Goal: Information Seeking & Learning: Check status

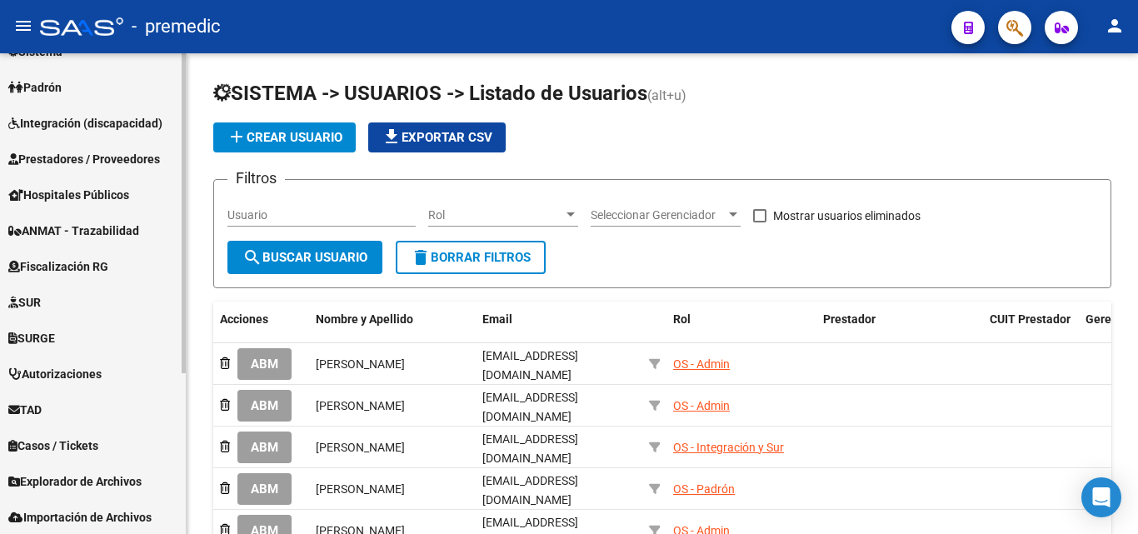
scroll to position [243, 0]
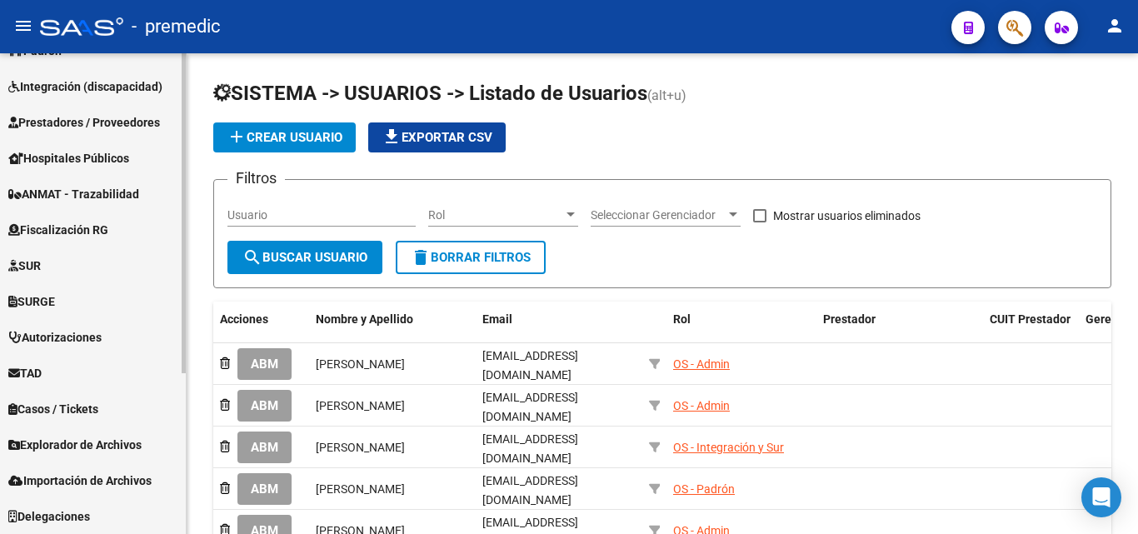
click at [75, 235] on span "Fiscalización RG" at bounding box center [58, 230] width 100 height 18
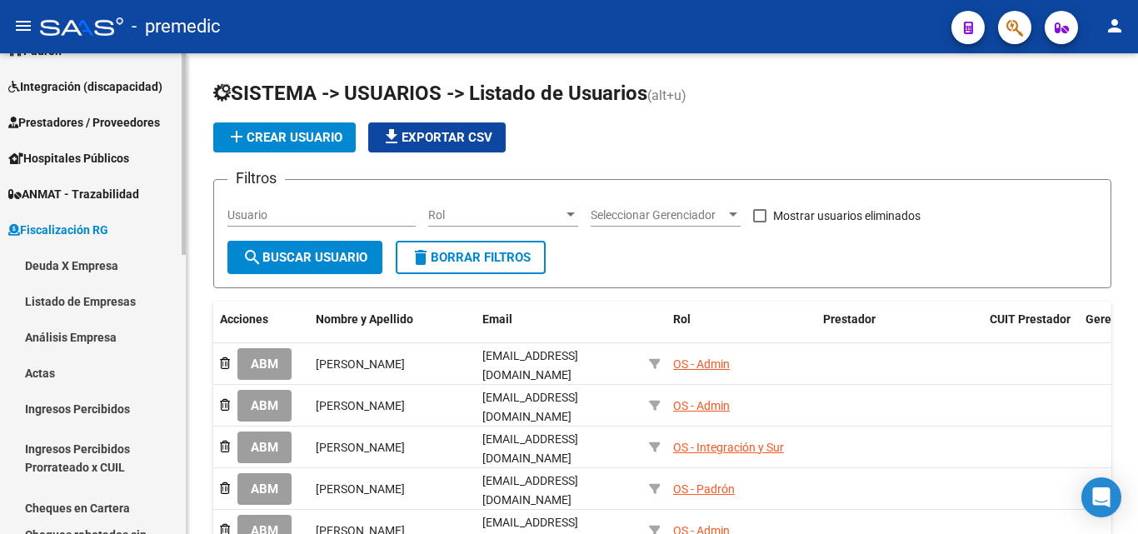
click at [78, 257] on link "Deuda X Empresa" at bounding box center [93, 266] width 186 height 36
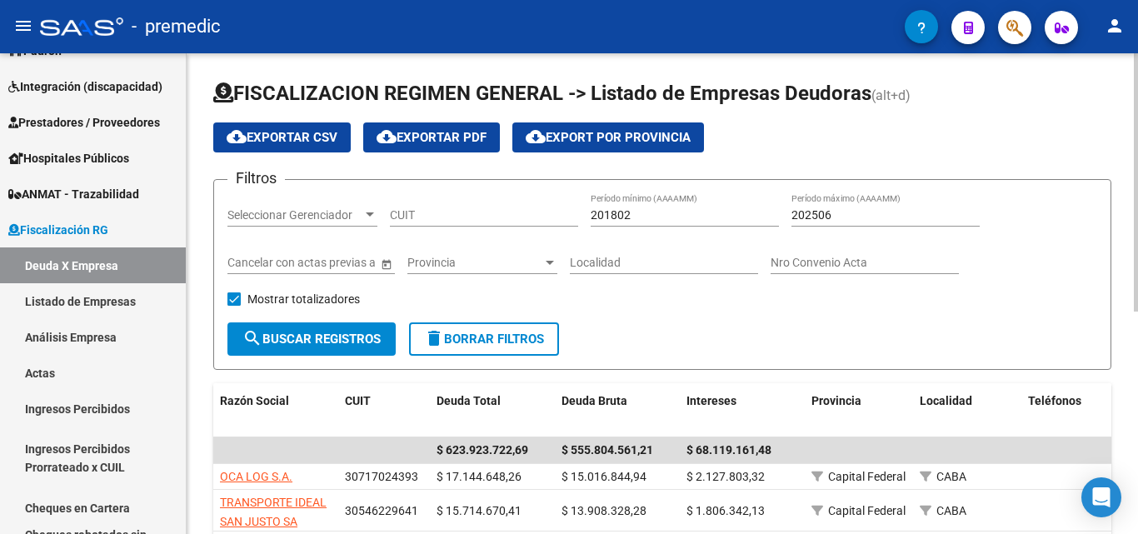
click at [438, 222] on input "CUIT" at bounding box center [484, 215] width 188 height 14
paste input "30-62600961-8"
type input "30-62600961-8"
click at [330, 358] on form "Filtros Seleccionar Gerenciador Seleccionar Gerenciador 30-62600961-8 CUIT 2018…" at bounding box center [662, 274] width 898 height 191
click at [345, 338] on span "search Buscar Registros" at bounding box center [312, 339] width 138 height 15
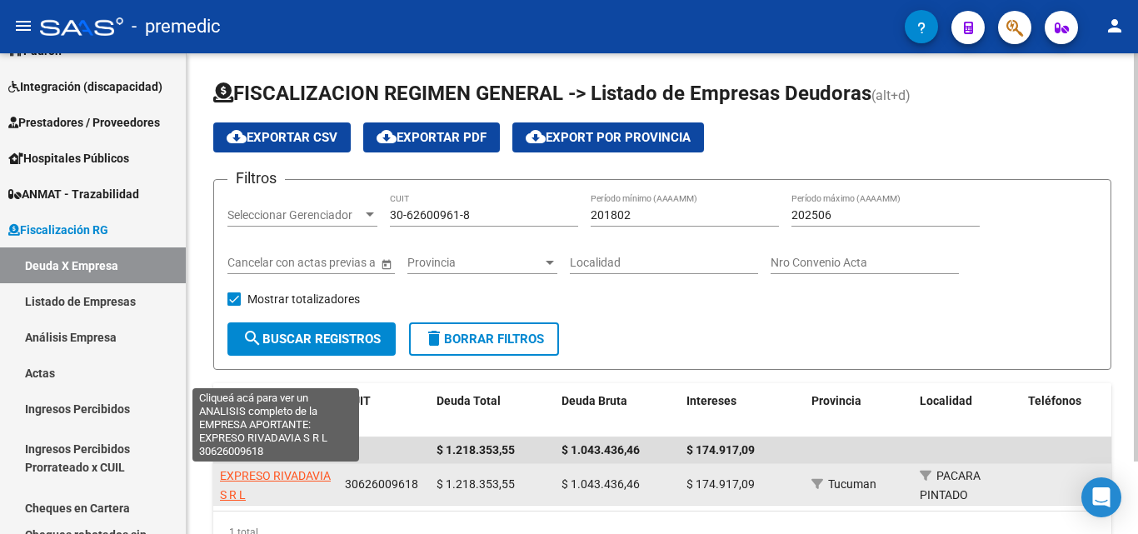
click at [296, 473] on span "EXPRESO RIVADAVIA S R L" at bounding box center [275, 485] width 111 height 33
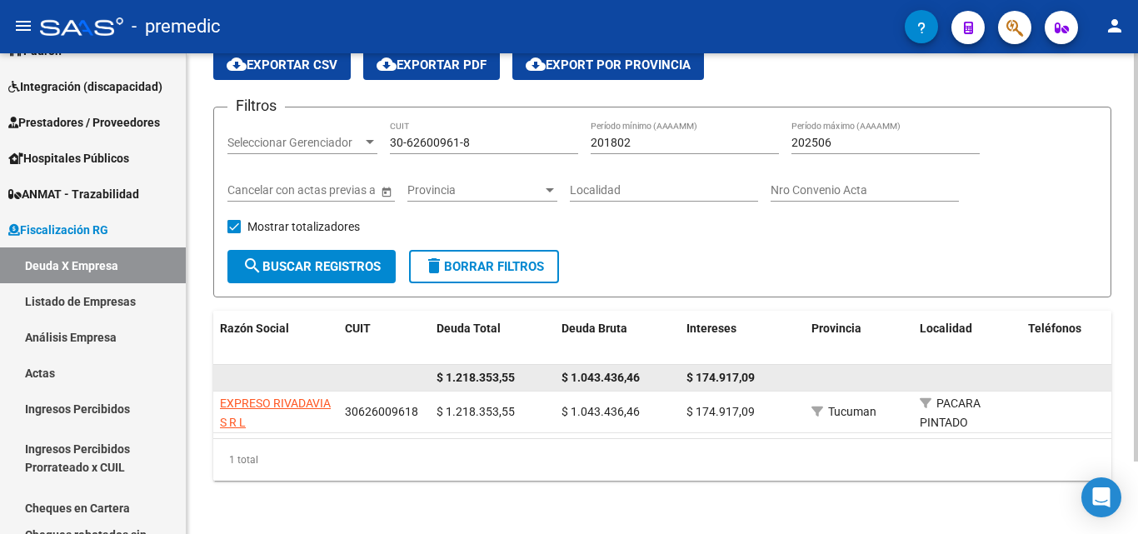
scroll to position [86, 0]
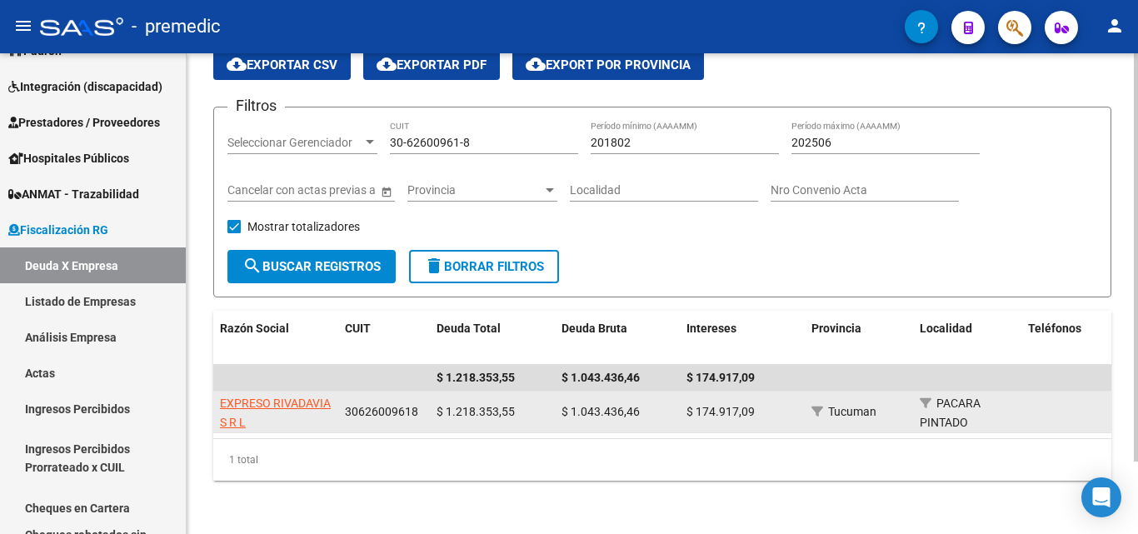
click at [253, 397] on span "EXPRESO RIVADAVIA S R L" at bounding box center [275, 413] width 111 height 33
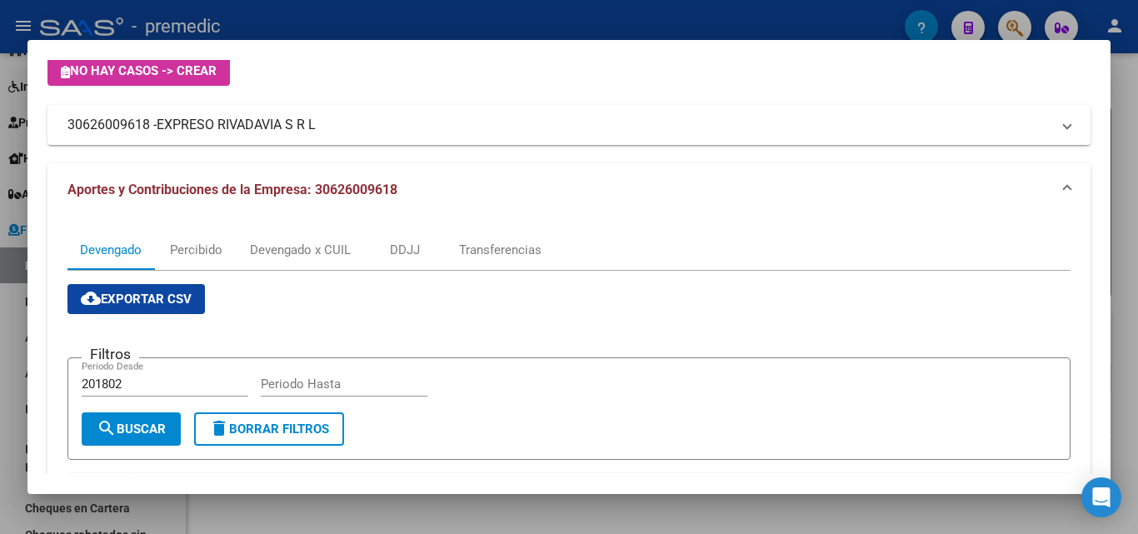
scroll to position [167, 0]
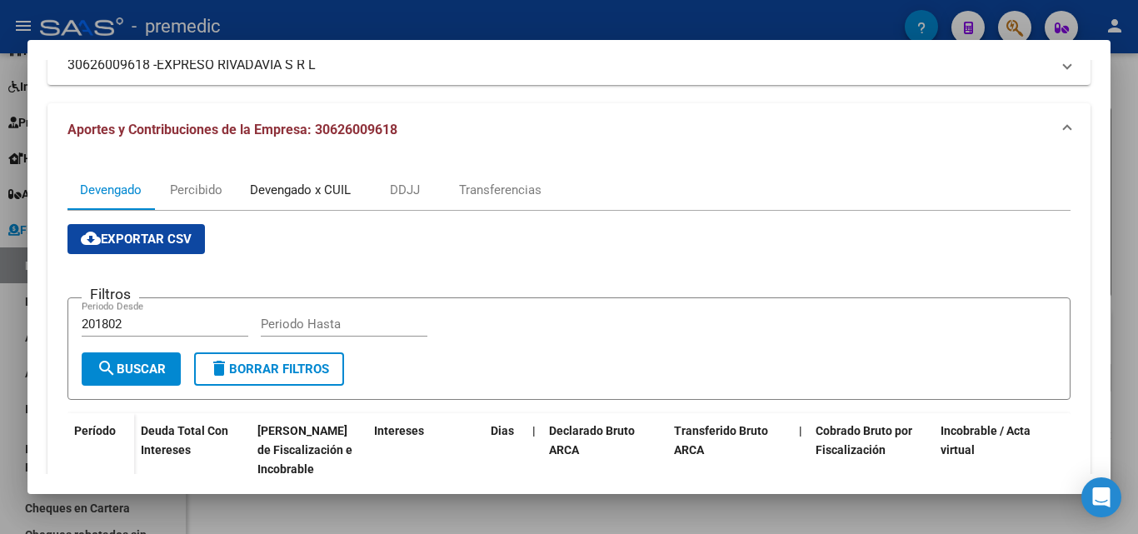
click at [307, 192] on div "Devengado x CUIL" at bounding box center [300, 190] width 101 height 18
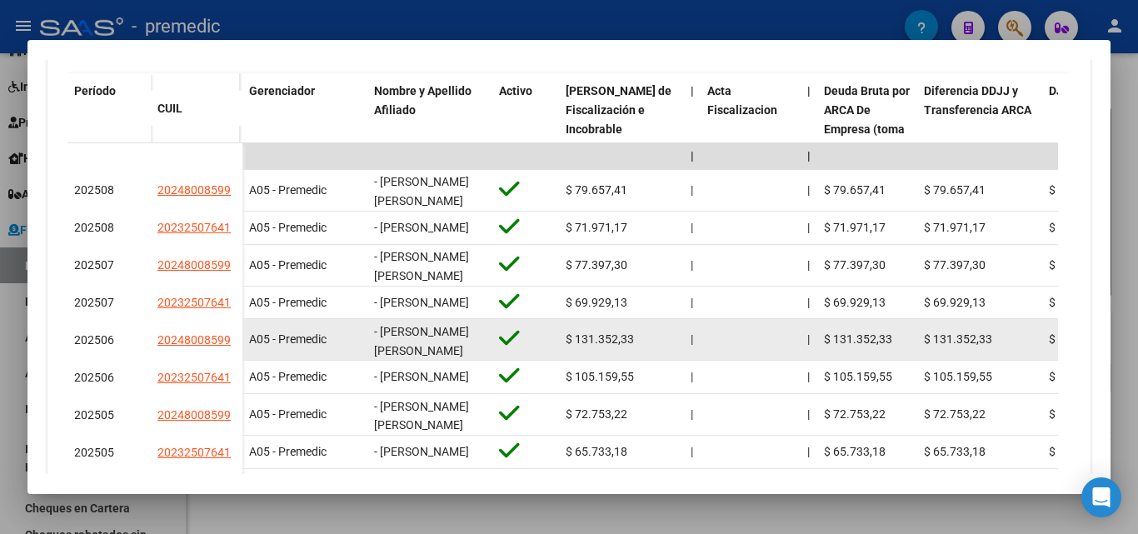
scroll to position [583, 0]
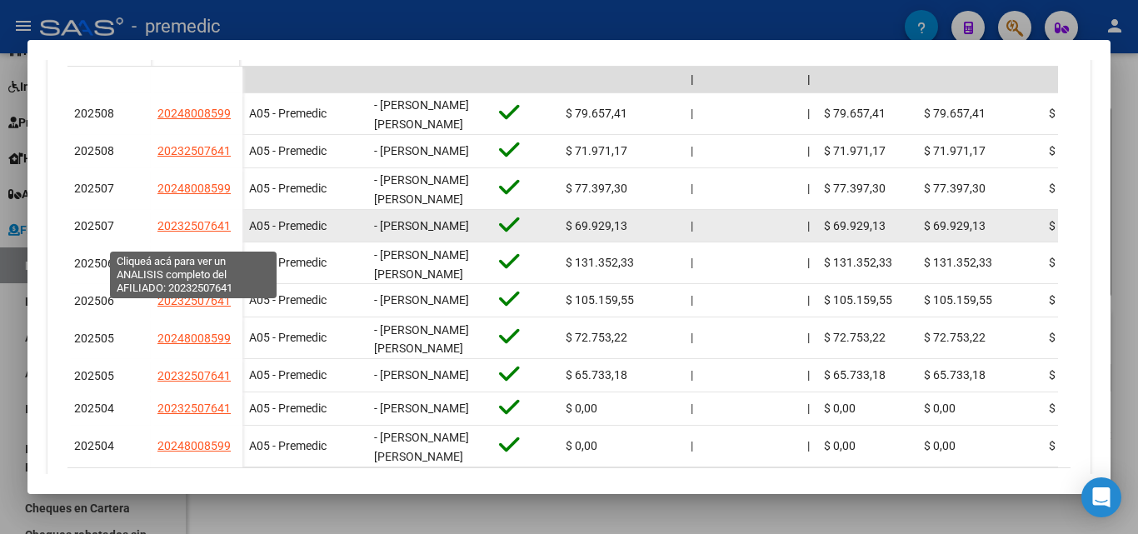
click at [177, 233] on span "20232507641" at bounding box center [194, 225] width 73 height 13
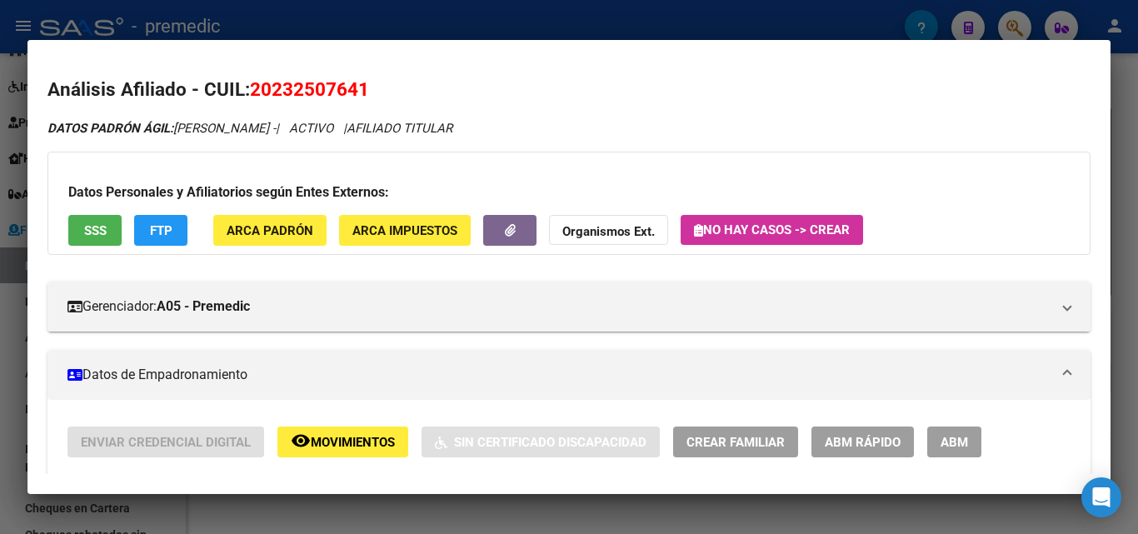
drag, startPoint x: 278, startPoint y: 98, endPoint x: 359, endPoint y: 101, distance: 81.7
click at [359, 101] on h2 "Análisis Afiliado - CUIL: 20232507641" at bounding box center [569, 90] width 1043 height 28
copy span "23250764"
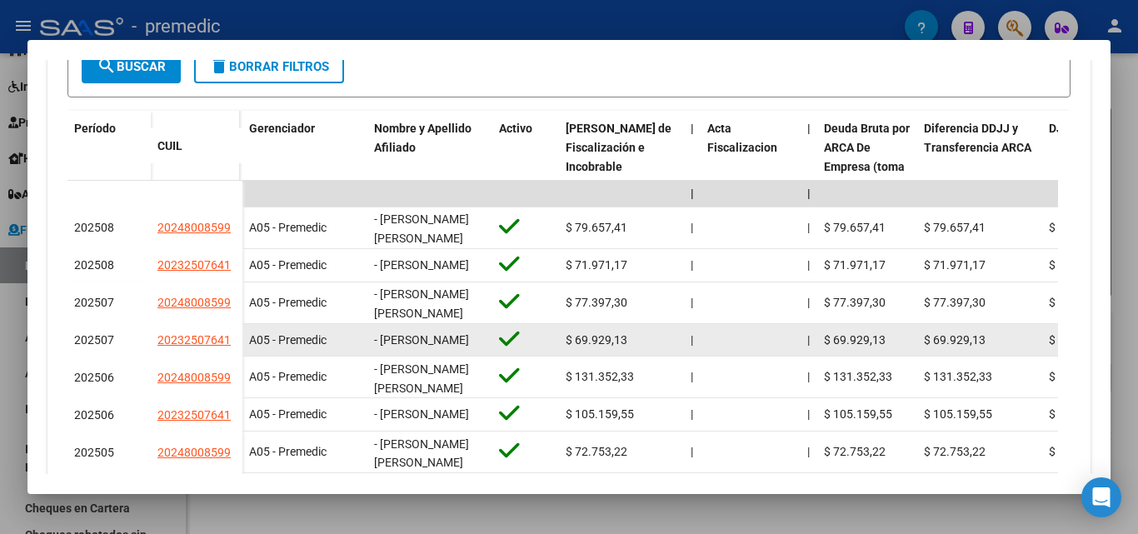
scroll to position [553, 0]
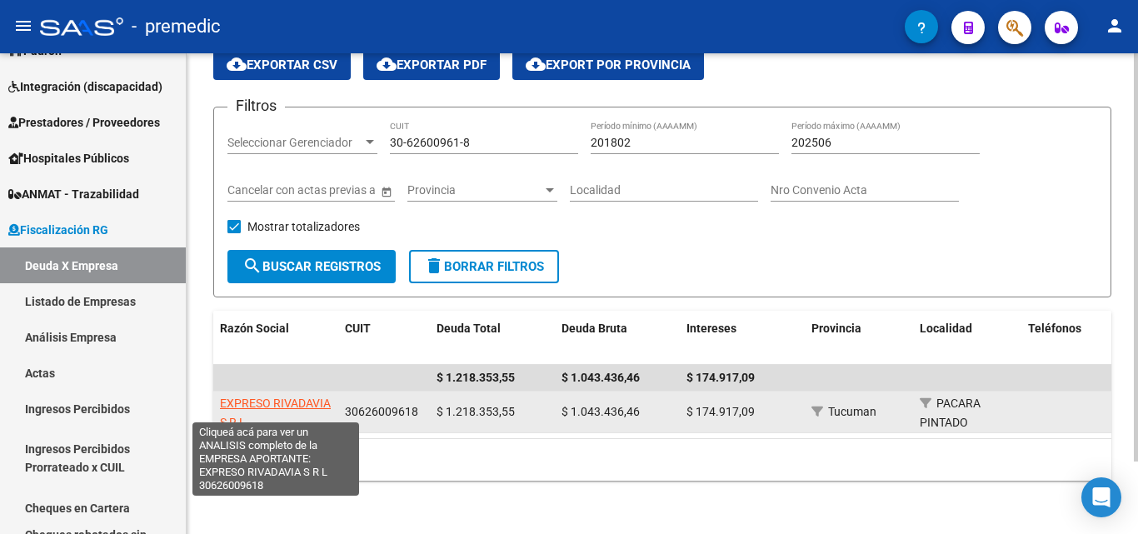
click at [286, 397] on span "EXPRESO RIVADAVIA S R L" at bounding box center [275, 413] width 111 height 33
type textarea "30626009618"
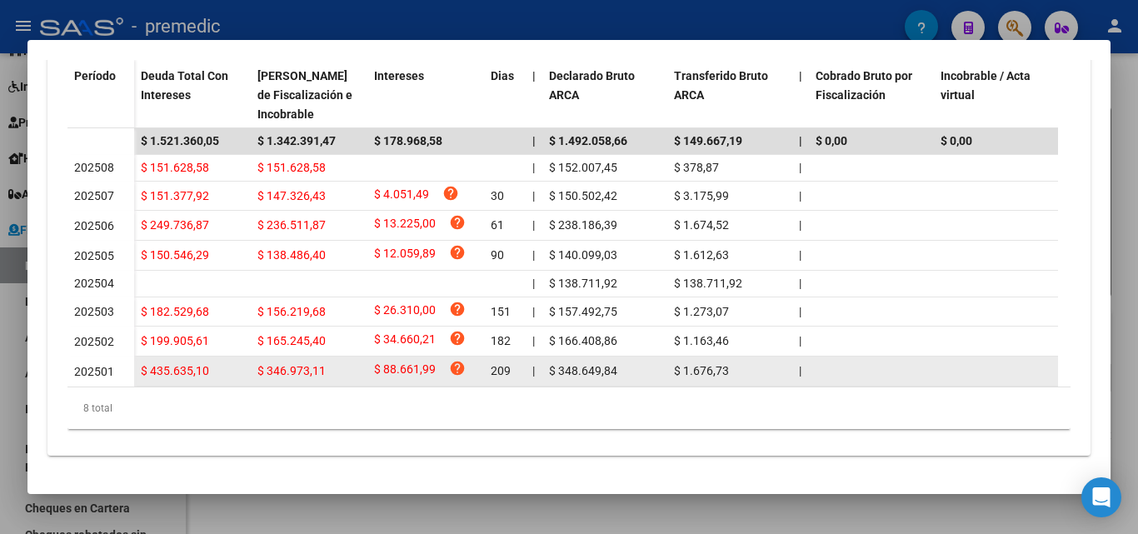
scroll to position [539, 0]
drag, startPoint x: 258, startPoint y: 361, endPoint x: 345, endPoint y: 353, distance: 87.1
click at [345, 362] on div "$ 346.973,11" at bounding box center [309, 371] width 103 height 19
click at [406, 360] on span "$ 88.661,99" at bounding box center [405, 371] width 62 height 23
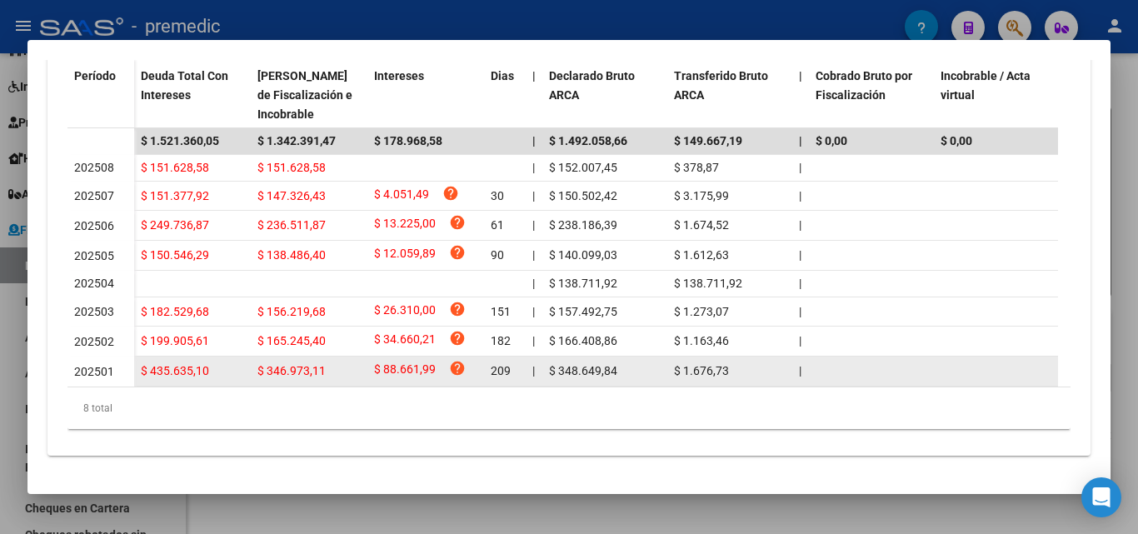
click at [406, 360] on span "$ 88.661,99" at bounding box center [405, 371] width 62 height 23
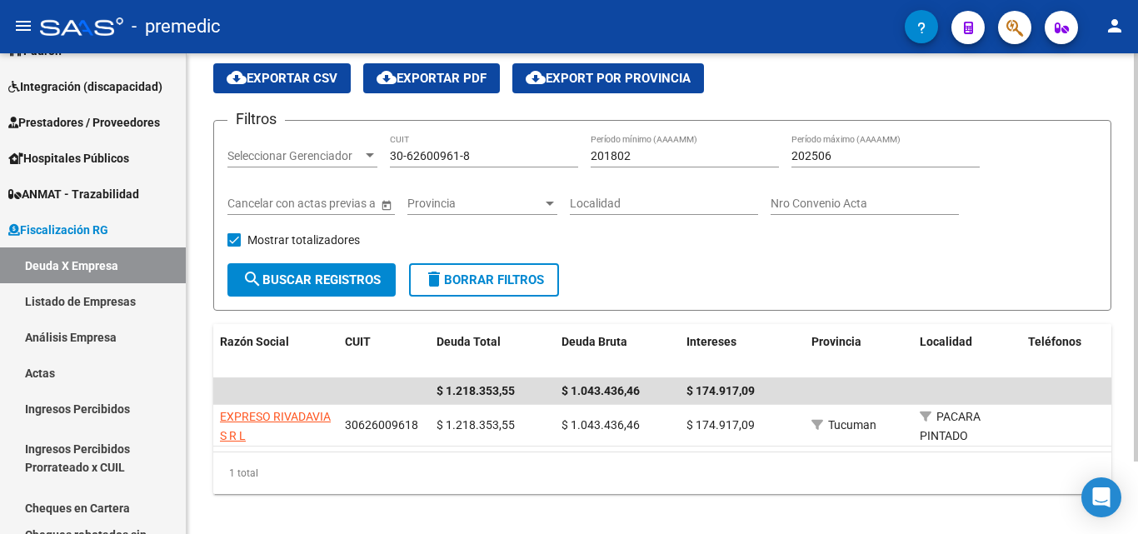
scroll to position [86, 0]
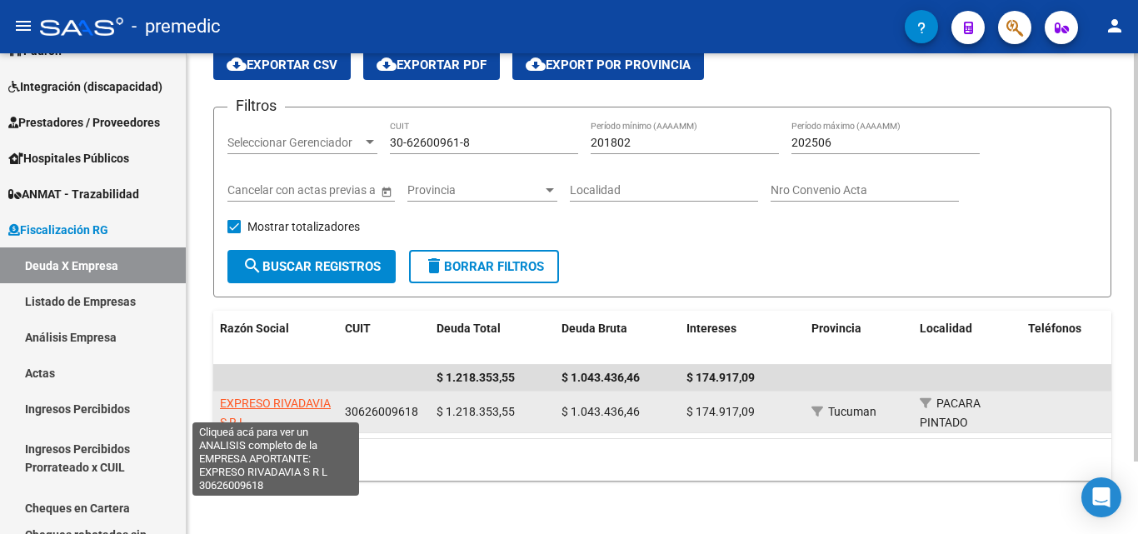
click at [260, 397] on span "EXPRESO RIVADAVIA S R L" at bounding box center [275, 413] width 111 height 33
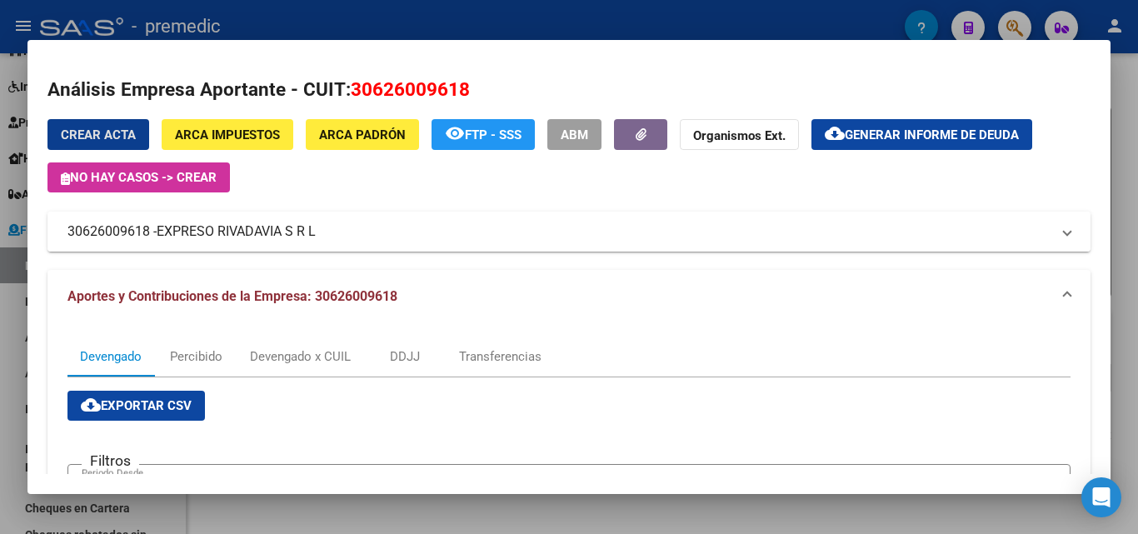
scroll to position [333, 0]
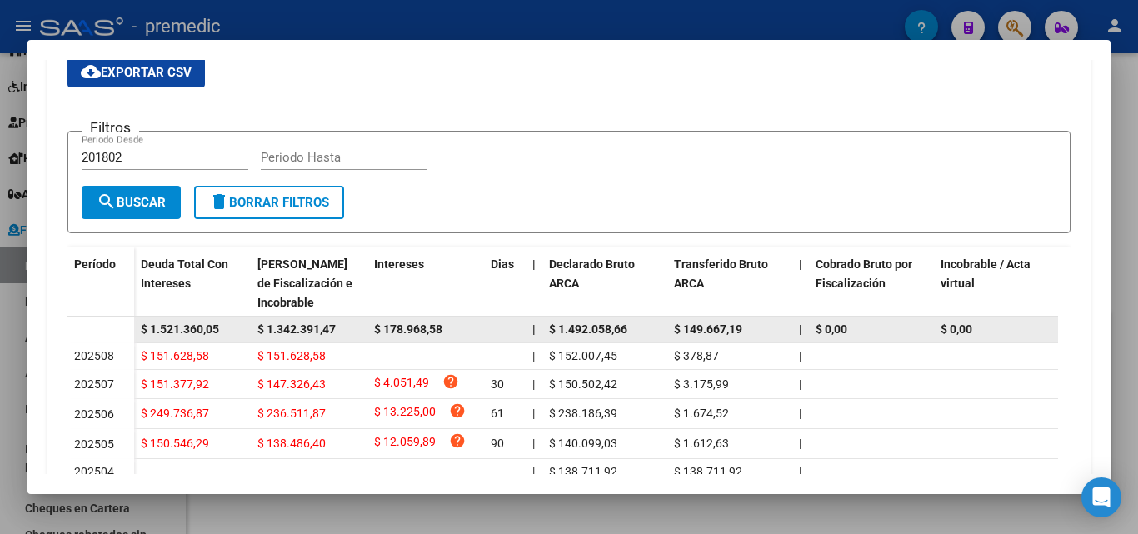
click at [273, 327] on span "$ 1.342.391,47" at bounding box center [297, 329] width 78 height 13
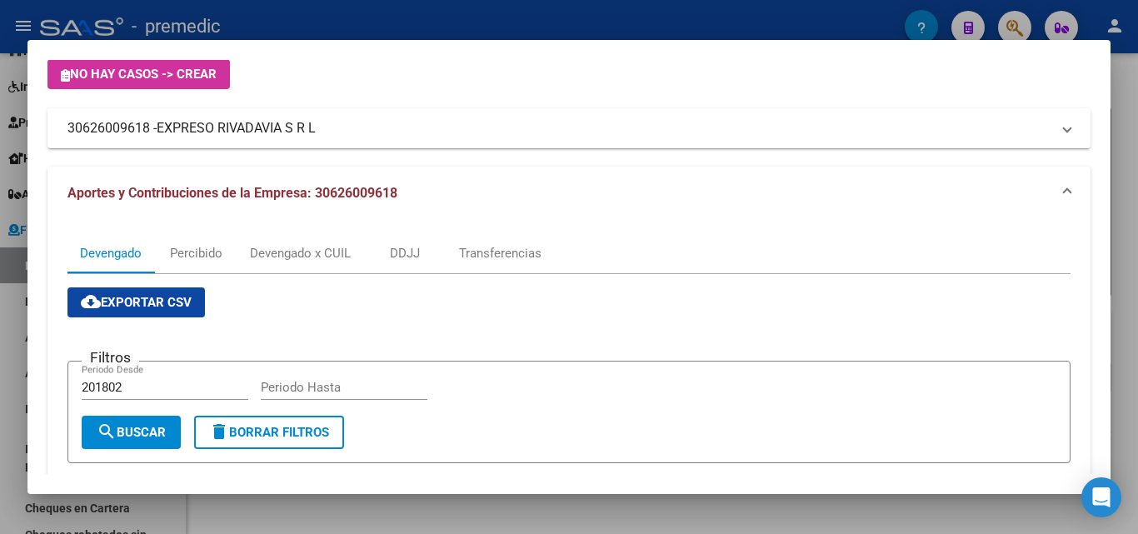
scroll to position [0, 0]
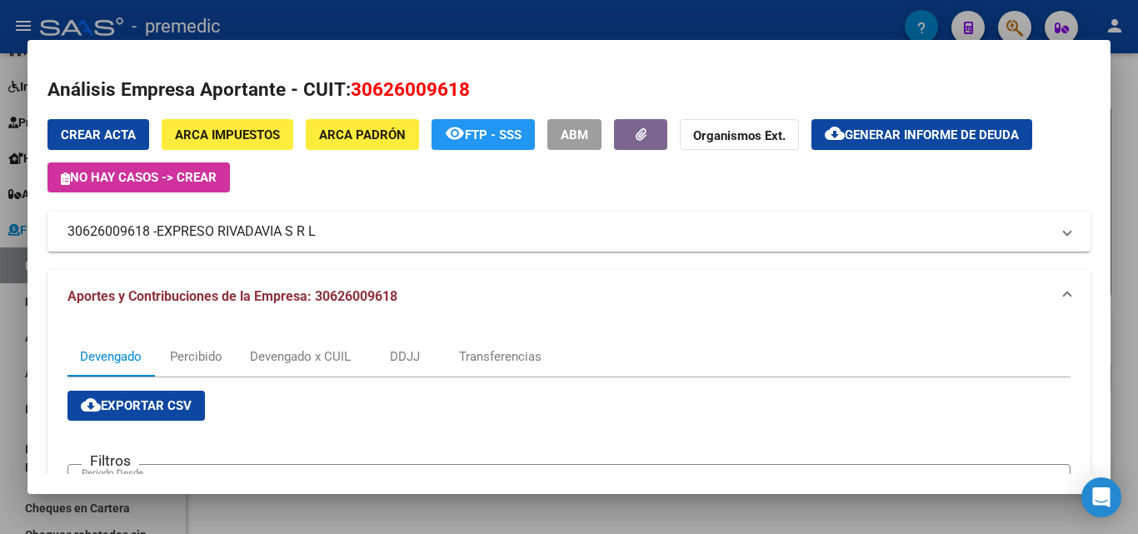
click at [361, 137] on span "ARCA Padrón" at bounding box center [362, 135] width 87 height 15
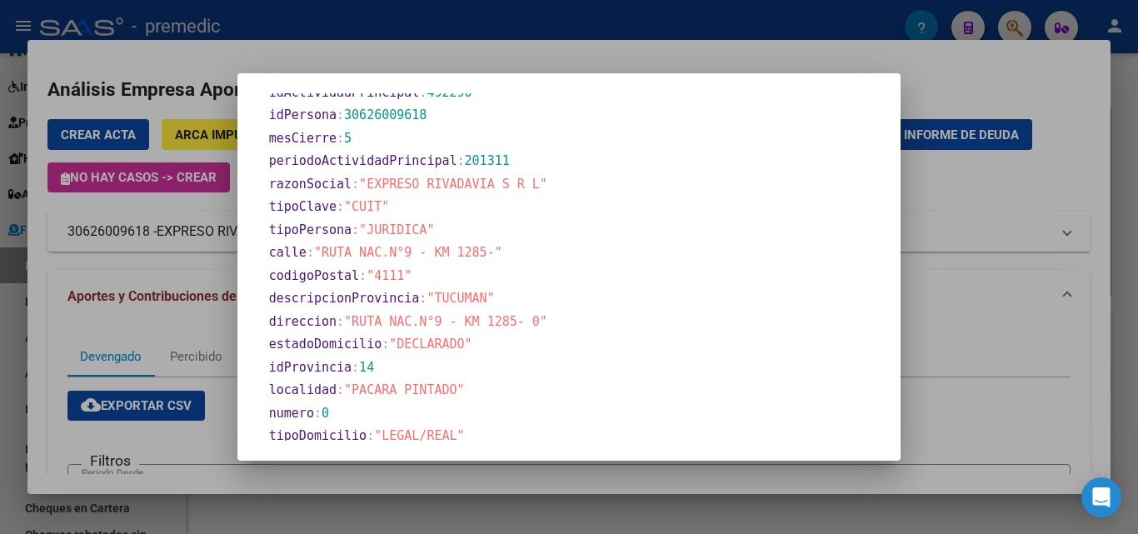
scroll to position [701, 0]
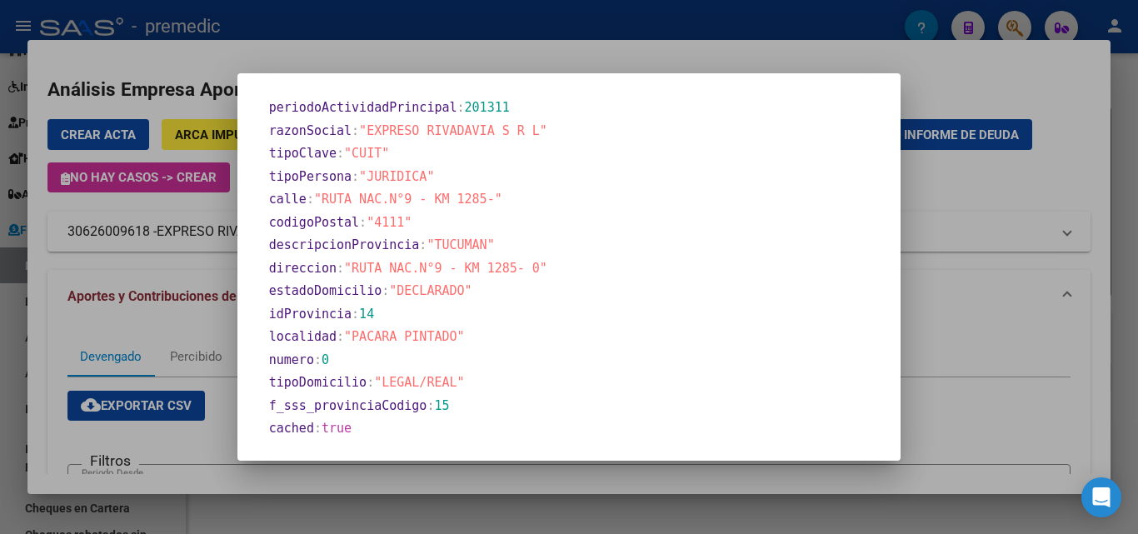
drag, startPoint x: 553, startPoint y: 267, endPoint x: 338, endPoint y: 267, distance: 215.0
click at [338, 267] on section "direccion : "RUTA NAC.N°9 - KM 1285- 0"" at bounding box center [574, 268] width 610 height 19
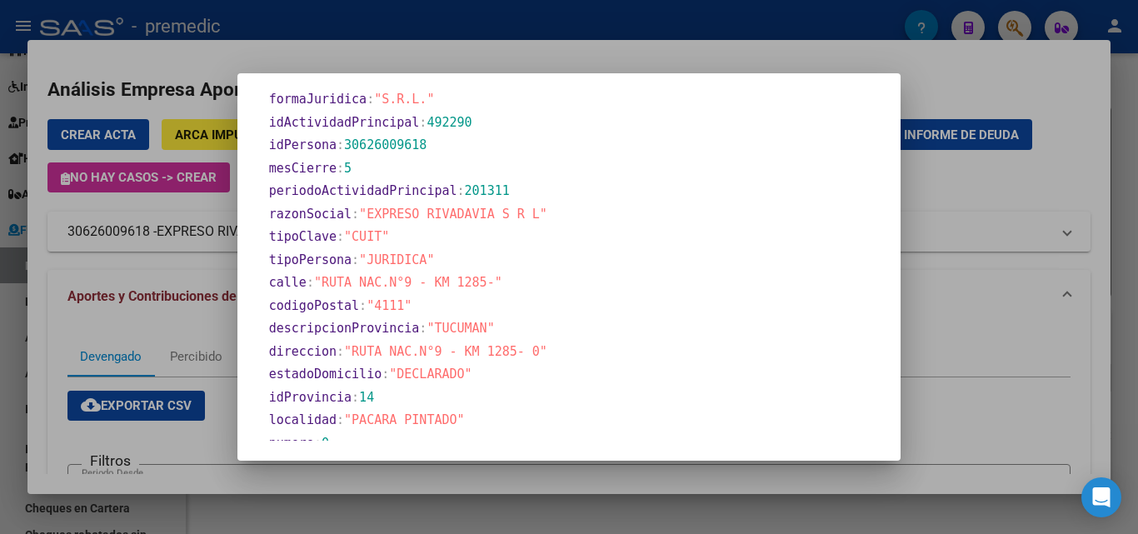
drag, startPoint x: 355, startPoint y: 283, endPoint x: 433, endPoint y: 277, distance: 78.6
click at [433, 277] on span ""RUTA NAC.N°9 - KM 1285-"" at bounding box center [408, 282] width 188 height 15
click at [453, 277] on span ""RUTA NAC.N°9 - KM 1285-"" at bounding box center [408, 282] width 188 height 15
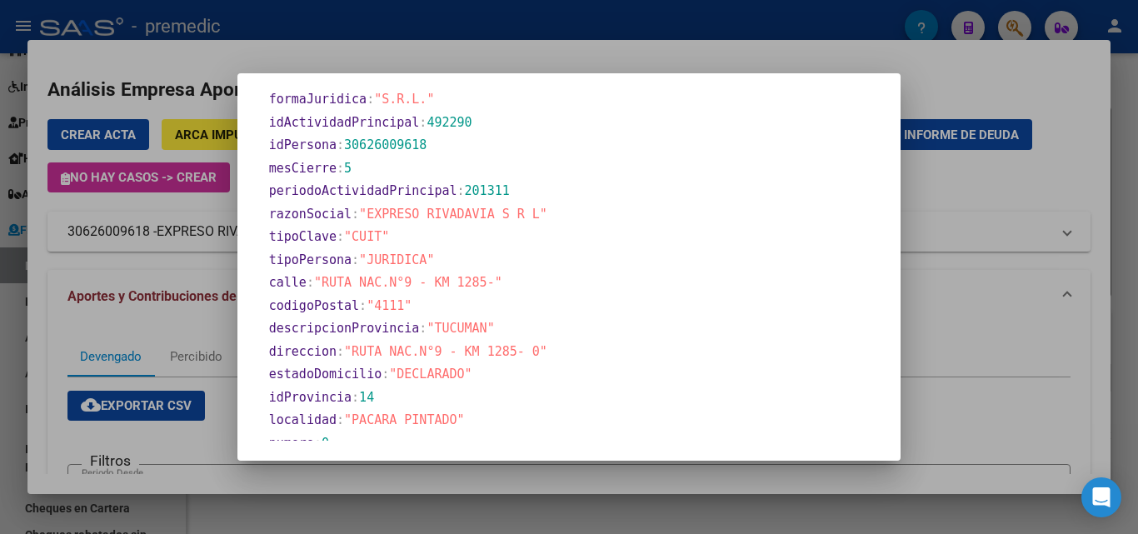
click at [428, 284] on span ""RUTA NAC.N°9 - KM 1285-"" at bounding box center [408, 282] width 188 height 15
drag, startPoint x: 343, startPoint y: 285, endPoint x: 608, endPoint y: 284, distance: 265.0
click at [608, 284] on section "calle : "RUTA NAC.N°9 - KM 1285-"" at bounding box center [574, 282] width 610 height 19
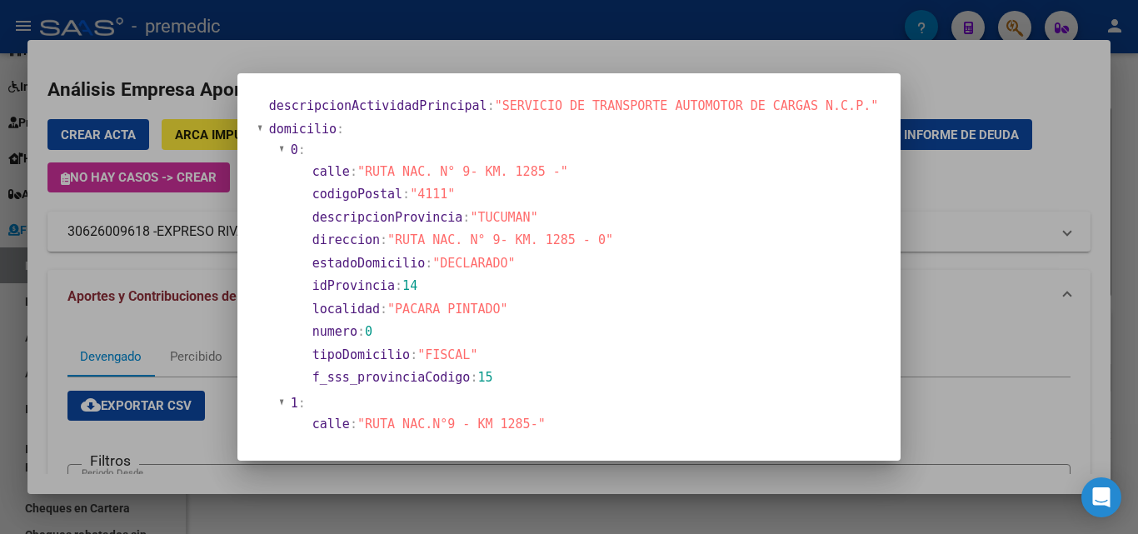
scroll to position [0, 0]
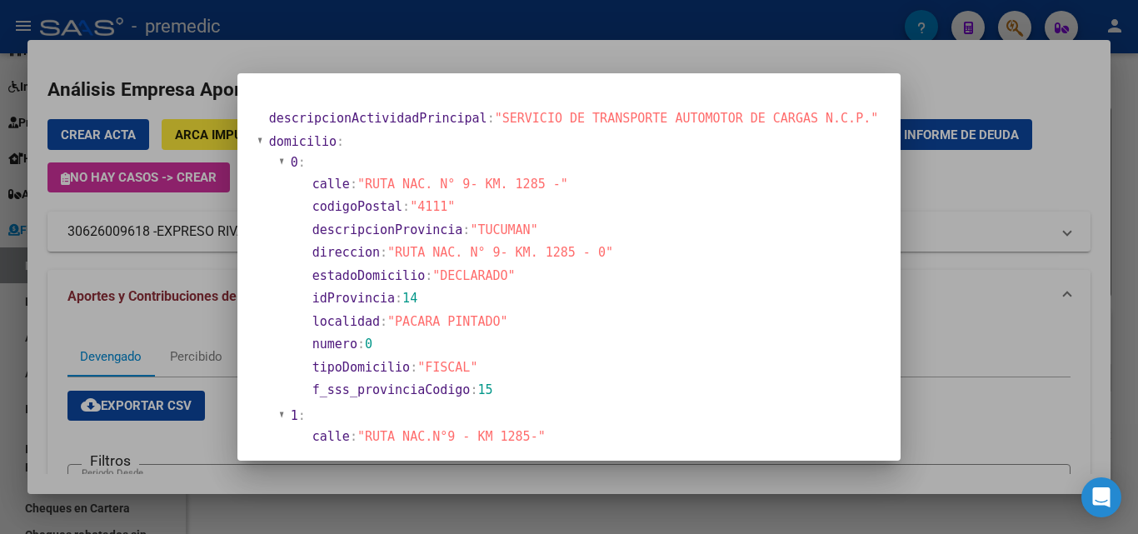
drag, startPoint x: 409, startPoint y: 253, endPoint x: 598, endPoint y: 258, distance: 189.3
click at [598, 258] on span ""RUTA NAC. N° 9- KM. 1285 - 0"" at bounding box center [501, 252] width 226 height 15
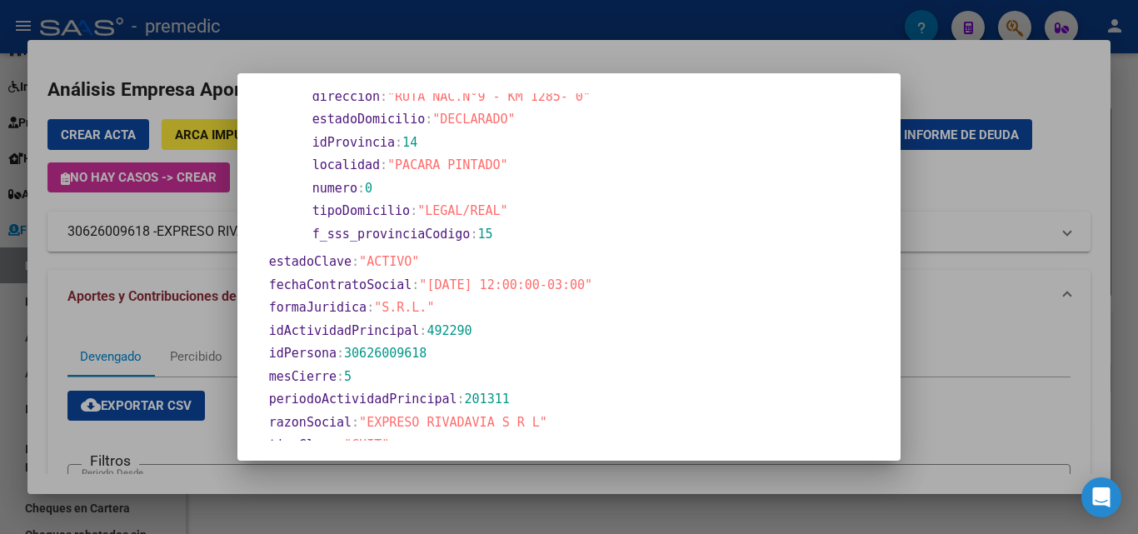
scroll to position [500, 0]
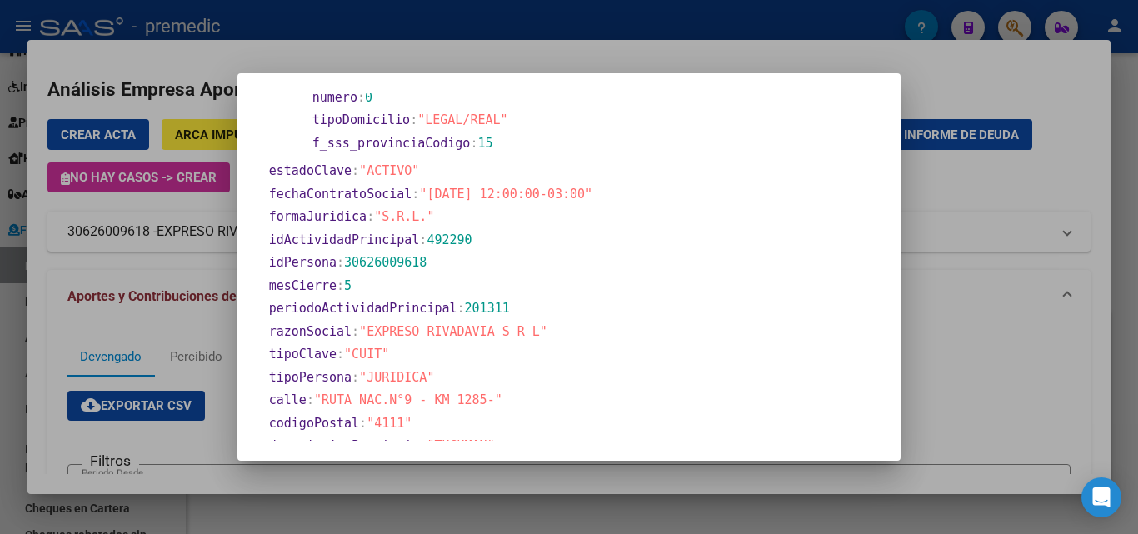
drag, startPoint x: 397, startPoint y: 337, endPoint x: 493, endPoint y: 337, distance: 95.8
click at [493, 337] on span ""EXPRESO RIVADAVIA S R L"" at bounding box center [453, 331] width 188 height 15
click at [421, 396] on span ""RUTA NAC.N°9 - KM 1285-"" at bounding box center [408, 400] width 188 height 15
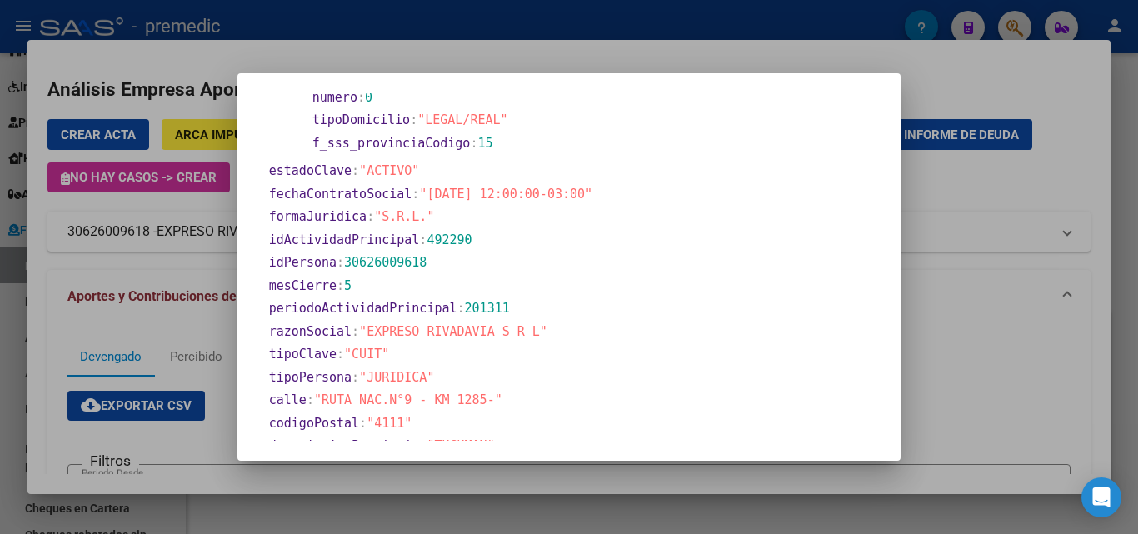
scroll to position [701, 0]
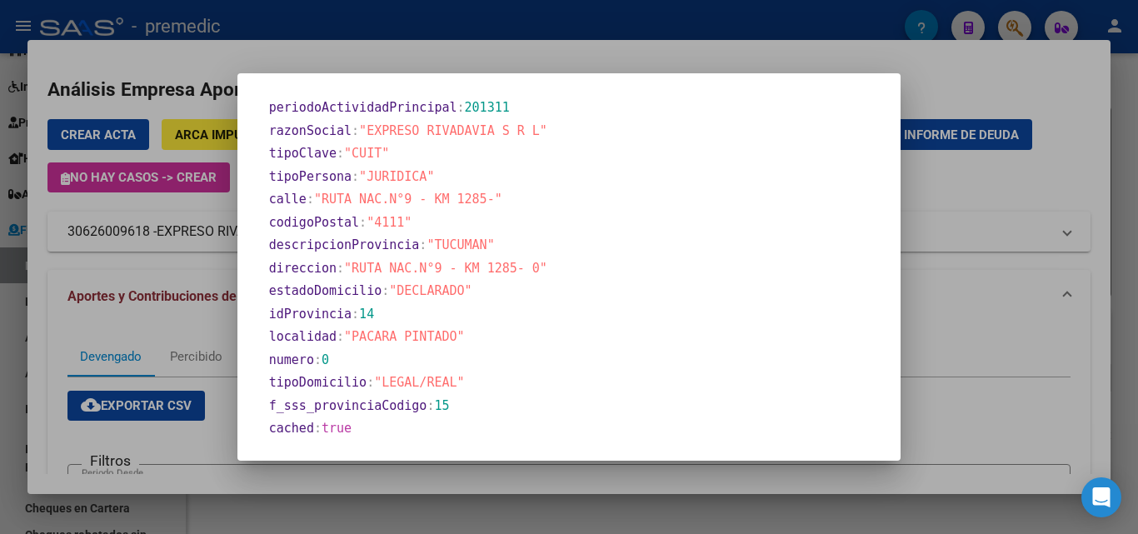
click at [483, 261] on span ""RUTA NAC.N°9 - KM 1285- 0"" at bounding box center [445, 268] width 203 height 15
click at [963, 211] on div at bounding box center [569, 267] width 1138 height 534
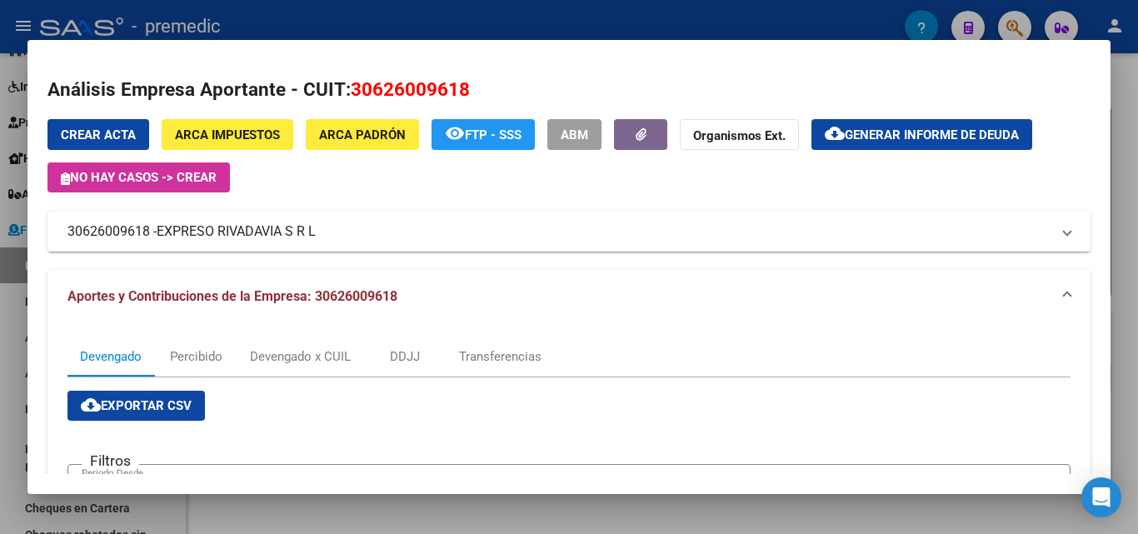
click at [771, 248] on mat-expansion-panel-header "30626009618 - EXPRESO RIVADAVIA S R L" at bounding box center [569, 232] width 1043 height 40
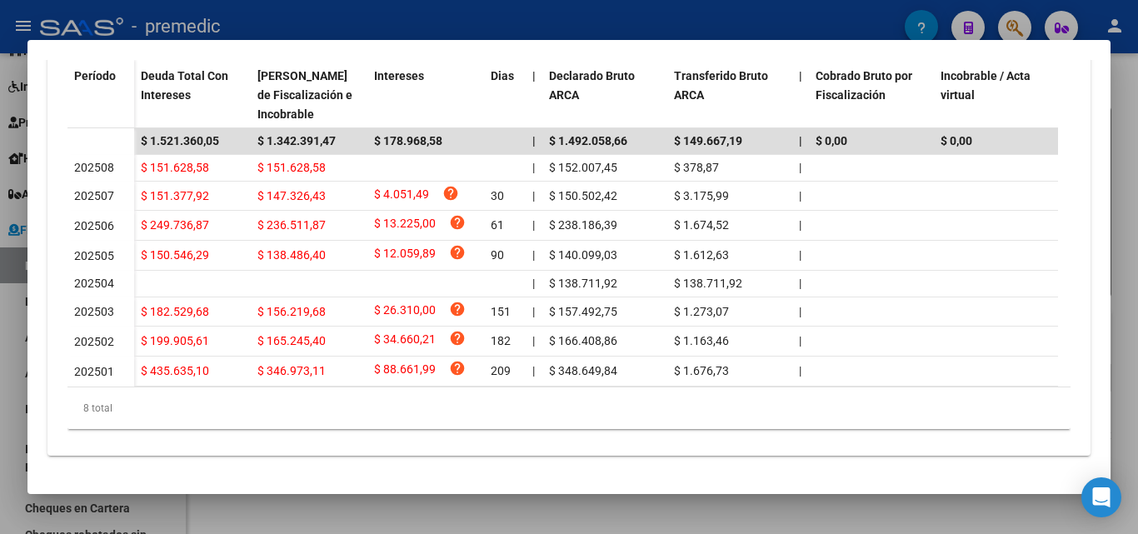
scroll to position [733, 0]
click at [1123, 136] on div at bounding box center [569, 267] width 1138 height 534
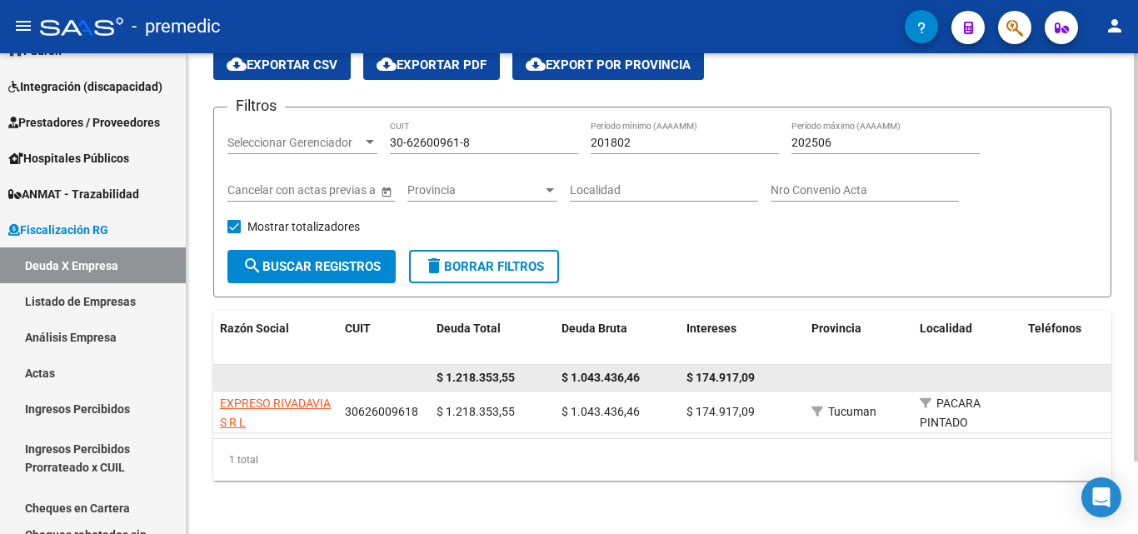
click at [468, 371] on span "$ 1.218.353,55" at bounding box center [476, 377] width 78 height 13
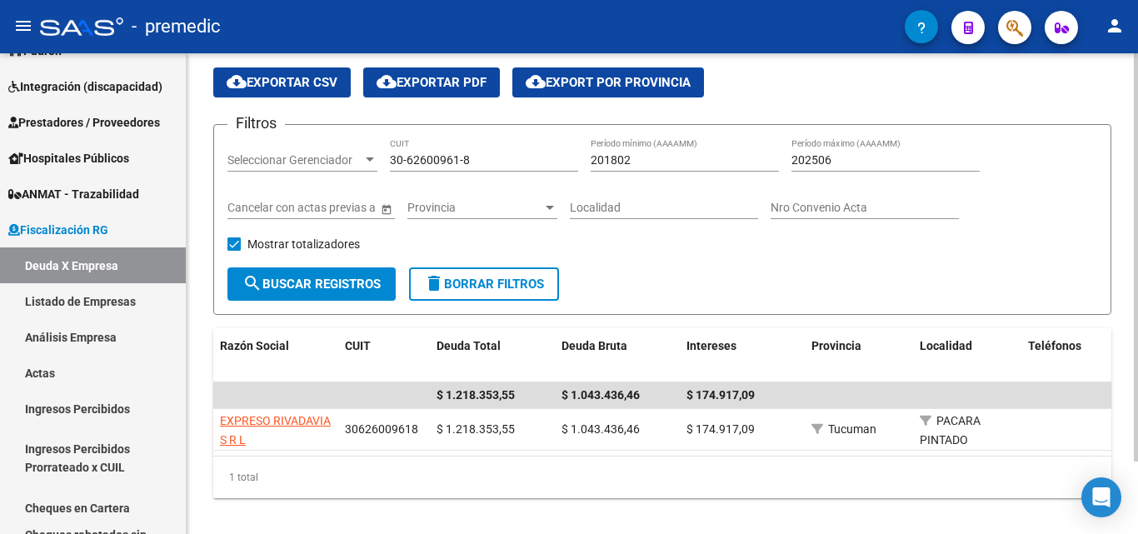
scroll to position [3, 0]
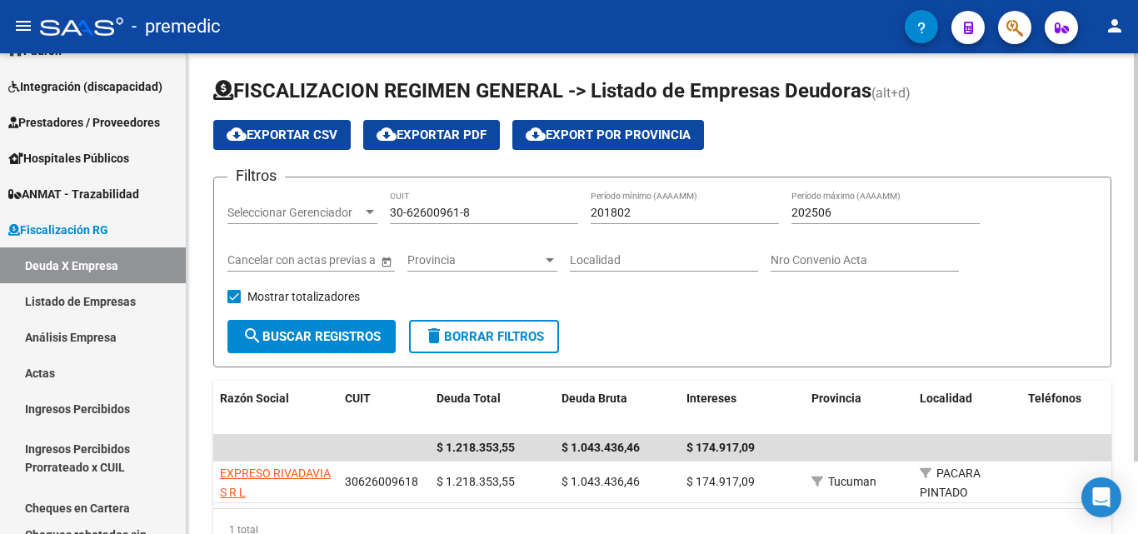
click at [448, 208] on input "30-62600961-8" at bounding box center [484, 213] width 188 height 14
drag, startPoint x: 493, startPoint y: 205, endPoint x: 233, endPoint y: 198, distance: 260.9
click at [233, 198] on div "Filtros Seleccionar Gerenciador Seleccionar Gerenciador 30-62600961-8 CUIT 2018…" at bounding box center [663, 255] width 870 height 129
paste input "8780137-3"
type input "30-68780137-3"
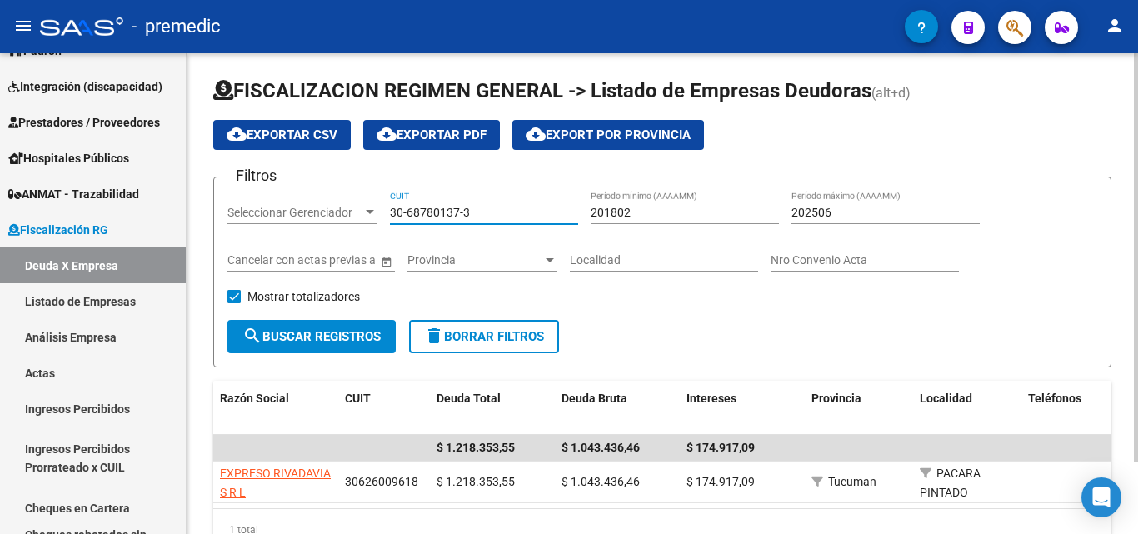
click at [278, 337] on span "search Buscar Registros" at bounding box center [312, 336] width 138 height 15
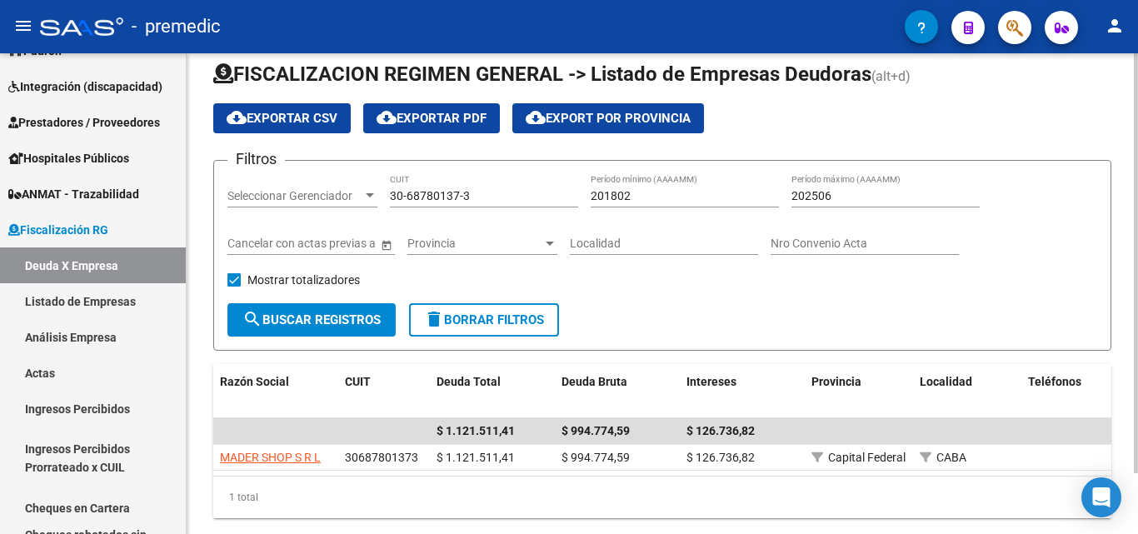
scroll to position [70, 0]
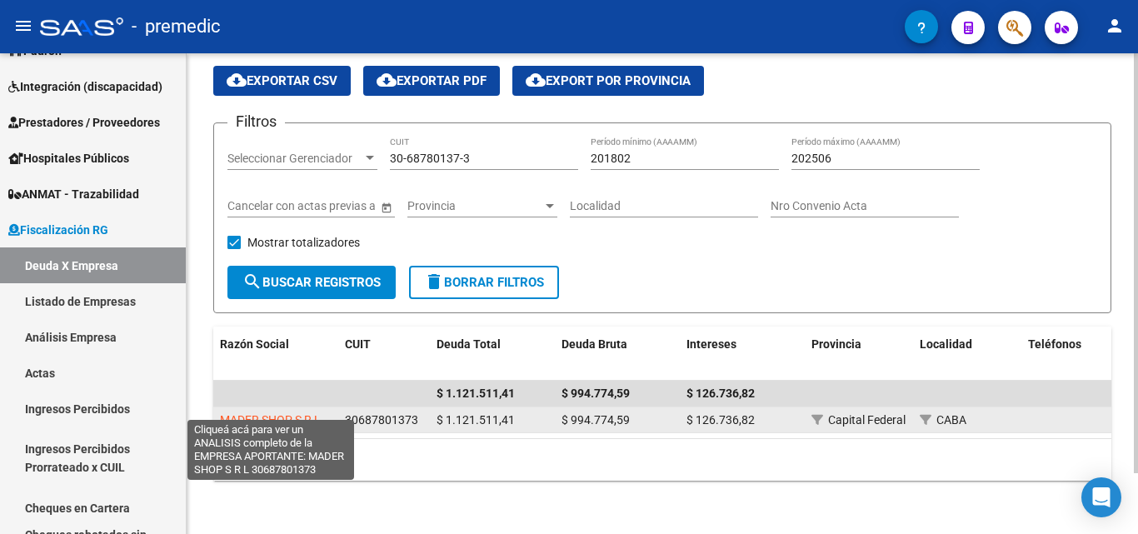
click at [290, 413] on span "MADER SHOP S R L" at bounding box center [270, 419] width 101 height 13
type textarea "30687801373"
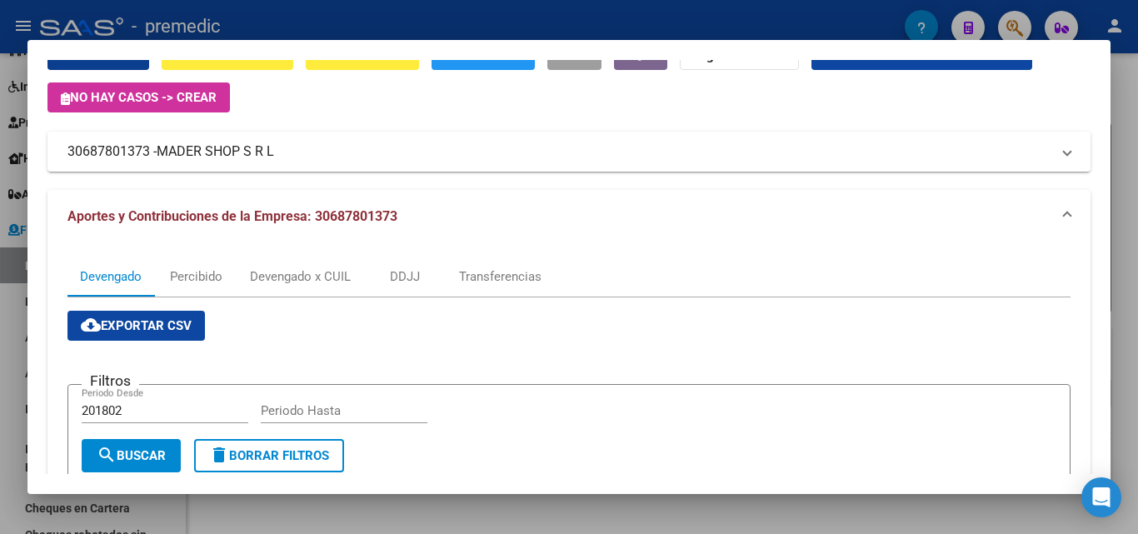
scroll to position [0, 0]
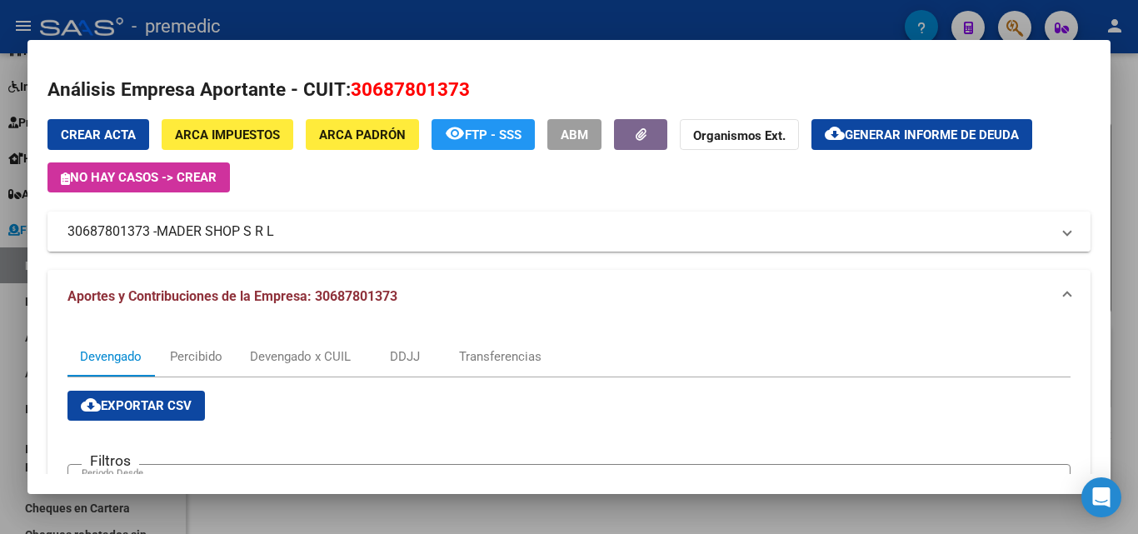
click at [477, 225] on mat-panel-title "30687801373 - MADER SHOP S R L" at bounding box center [559, 232] width 983 height 20
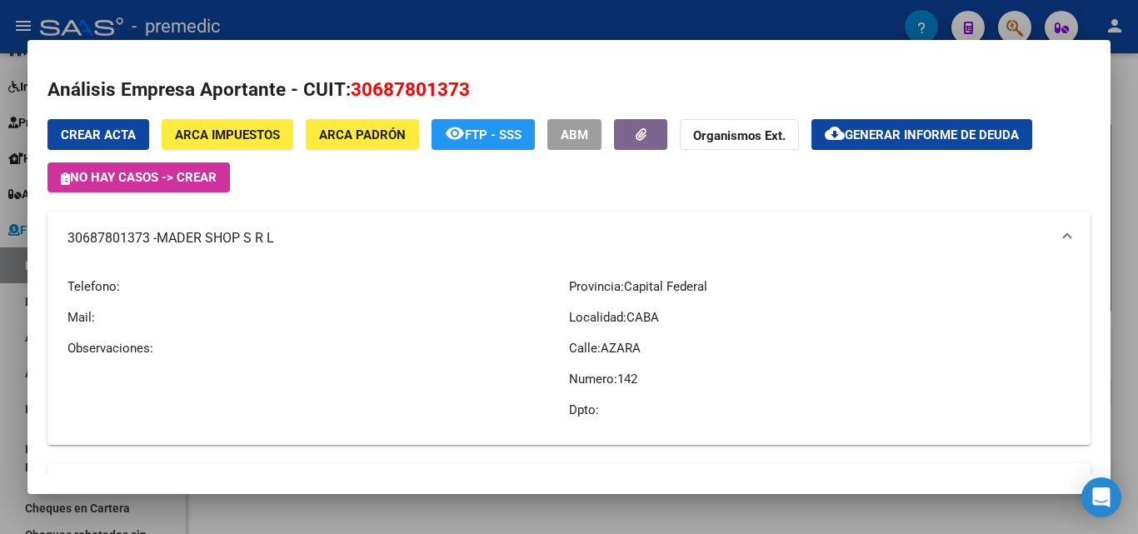
drag, startPoint x: 642, startPoint y: 354, endPoint x: 580, endPoint y: 318, distance: 71.8
click at [580, 318] on div "Provincia: Capital Federal Localidad: CABA Calle: AZARA Numero: 142 Dpto:" at bounding box center [820, 348] width 502 height 167
click at [580, 327] on div "Provincia: Capital Federal Localidad: CABA Calle: AZARA Numero: 142 Dpto:" at bounding box center [820, 348] width 502 height 167
click at [375, 135] on span "ARCA Padrón" at bounding box center [362, 135] width 87 height 15
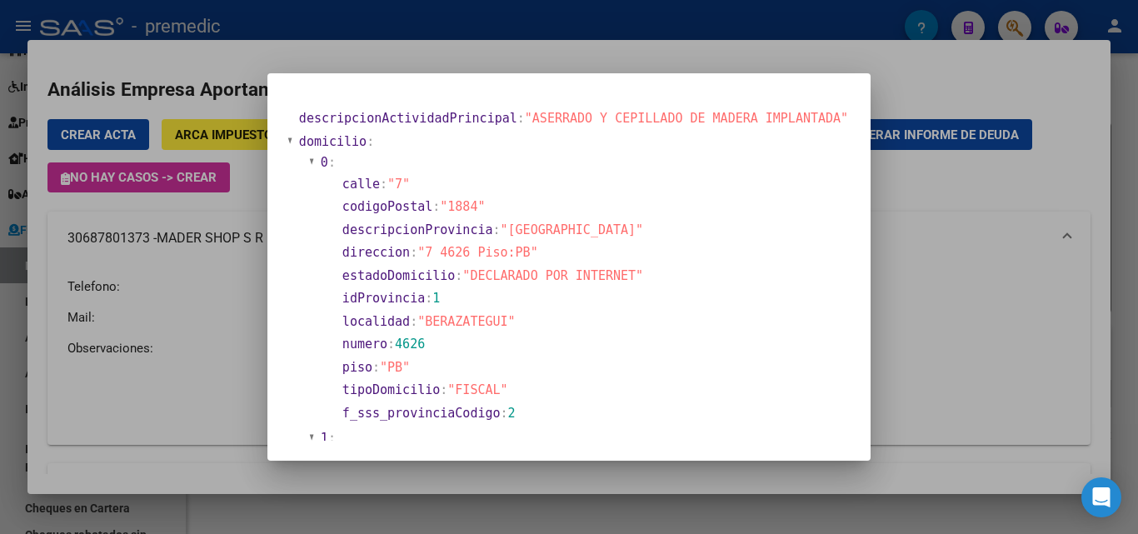
drag, startPoint x: 475, startPoint y: 223, endPoint x: 558, endPoint y: 226, distance: 82.6
click at [558, 226] on section "descripcionProvincia : "[GEOGRAPHIC_DATA]"" at bounding box center [593, 230] width 501 height 19
click at [471, 284] on section "estadoDomicilio : "DECLARADO POR INTERNET"" at bounding box center [593, 276] width 501 height 19
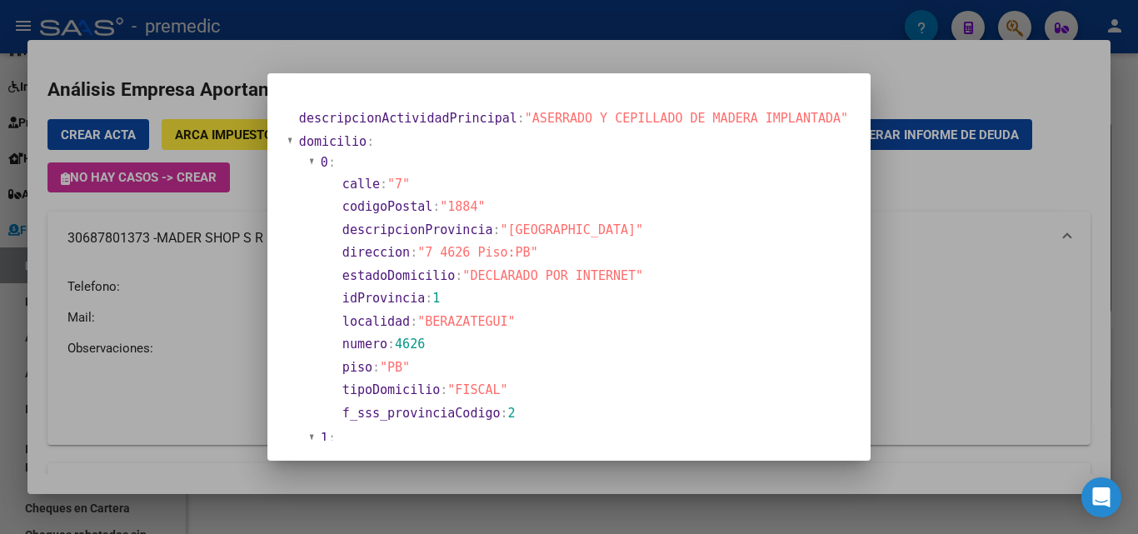
click at [577, 234] on span ""[GEOGRAPHIC_DATA]"" at bounding box center [572, 230] width 143 height 15
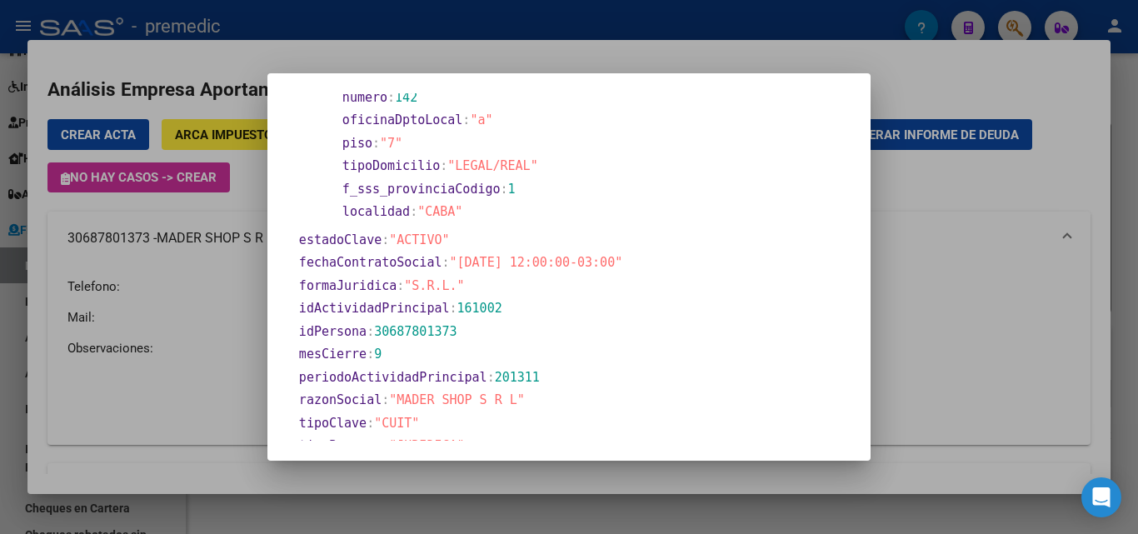
scroll to position [815, 0]
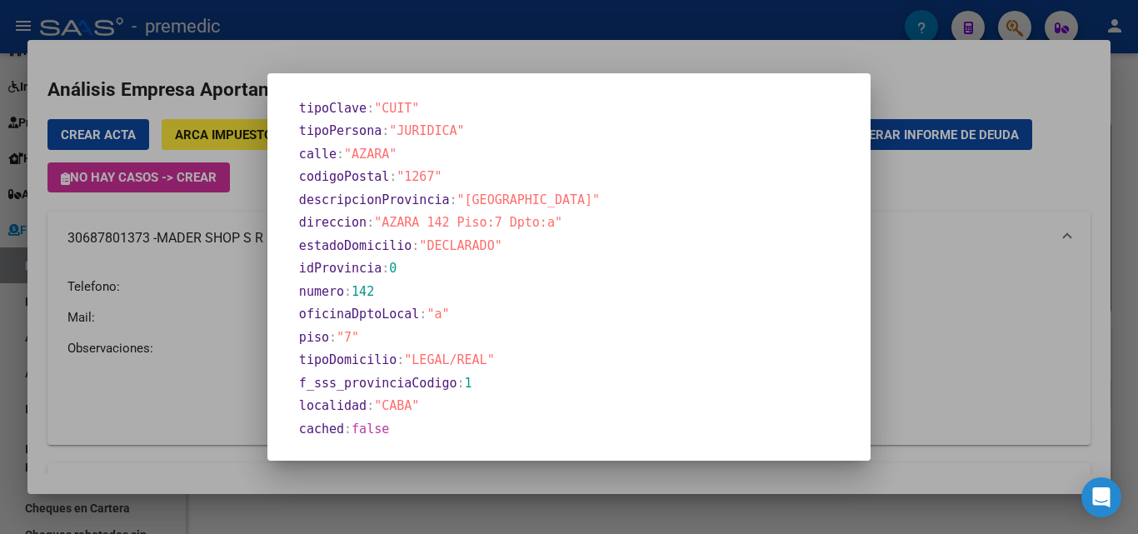
drag, startPoint x: 424, startPoint y: 219, endPoint x: 521, endPoint y: 223, distance: 96.7
click at [521, 223] on span ""AZARA 142 Piso:7 Dpto:a"" at bounding box center [468, 222] width 188 height 15
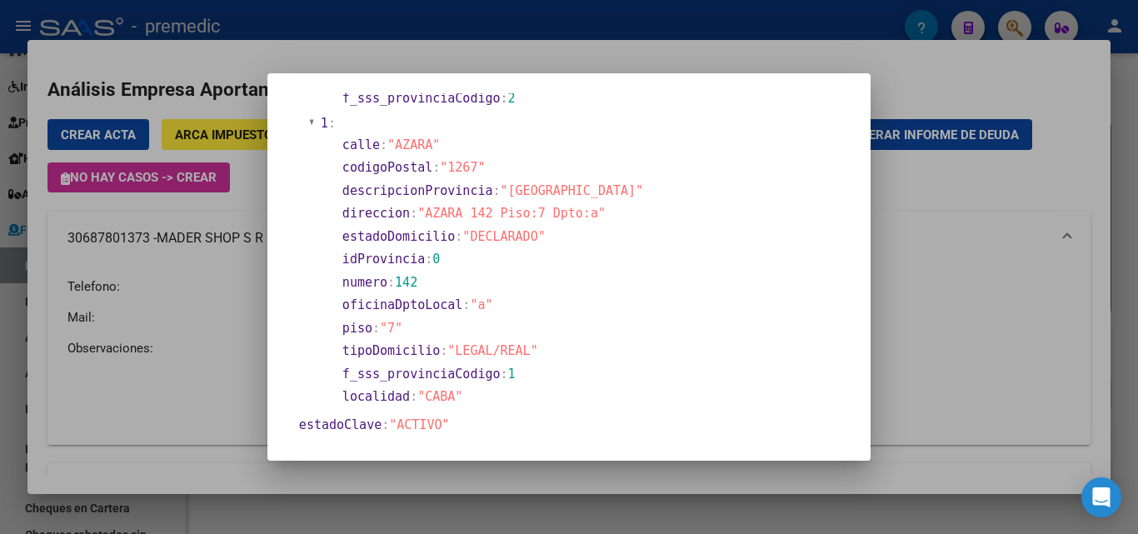
scroll to position [0, 0]
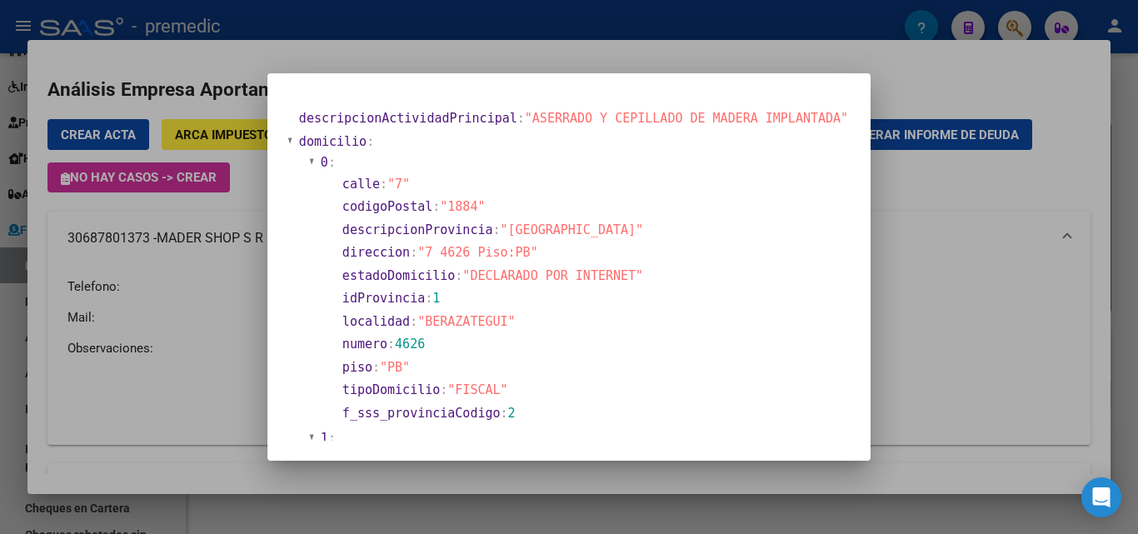
drag, startPoint x: 457, startPoint y: 271, endPoint x: 598, endPoint y: 270, distance: 140.9
click at [598, 270] on section "estadoDomicilio : "DECLARADO POR INTERNET"" at bounding box center [593, 276] width 501 height 19
click at [598, 270] on span ""DECLARADO POR INTERNET"" at bounding box center [553, 275] width 181 height 15
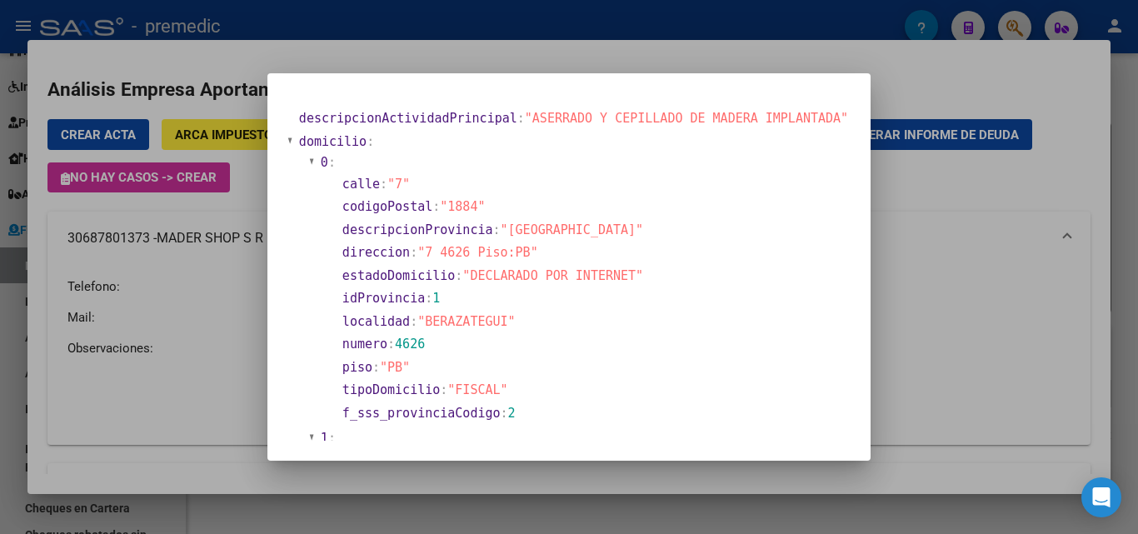
drag, startPoint x: 538, startPoint y: 95, endPoint x: 798, endPoint y: 114, distance: 260.7
click at [798, 114] on mat-dialog-content "descripcionActividadPrincipal : "ASERRADO Y CEPILLADO [PERSON_NAME] IMPLANTADA"…" at bounding box center [569, 267] width 603 height 348
click at [798, 114] on span ""ASERRADO Y CEPILLADO DE MADERA IMPLANTADA"" at bounding box center [686, 118] width 323 height 15
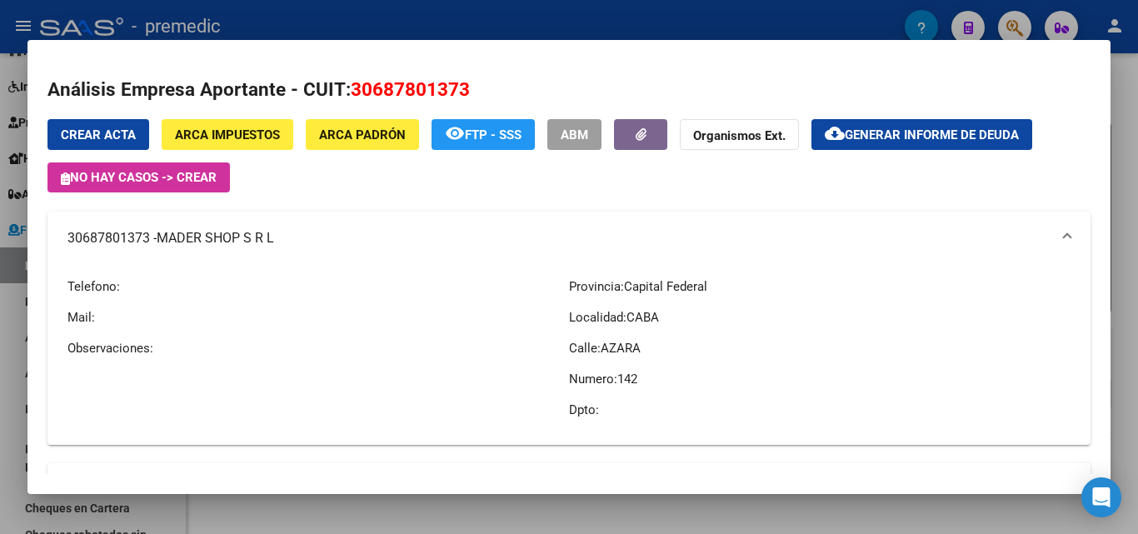
drag, startPoint x: 561, startPoint y: 282, endPoint x: 648, endPoint y: 403, distance: 149.9
click at [648, 403] on div "Telefono: Mail: Observaciones: Provincia: Capital Federal Localidad: [GEOGRAPHI…" at bounding box center [569, 348] width 1003 height 167
click at [680, 349] on p "Calle: AZARA" at bounding box center [820, 348] width 502 height 18
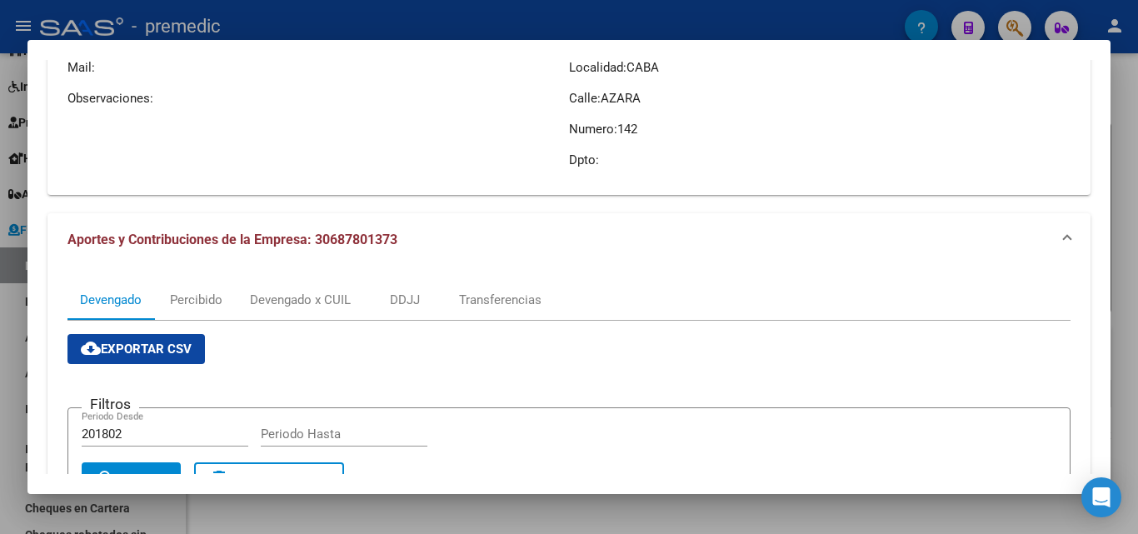
click at [629, 164] on p "Dpto:" at bounding box center [820, 160] width 502 height 18
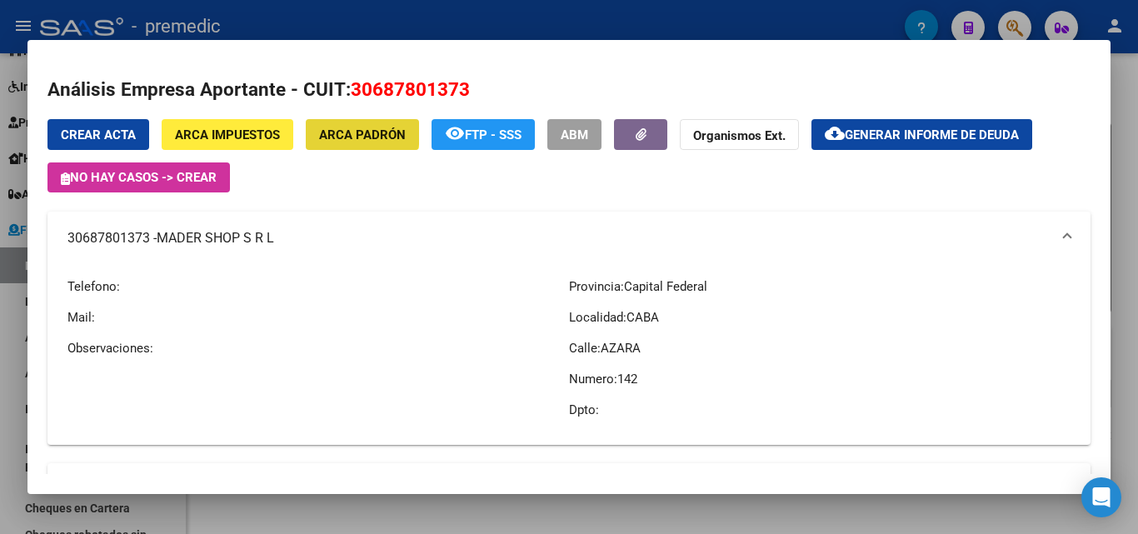
click at [343, 128] on span "ARCA Padrón" at bounding box center [362, 135] width 87 height 15
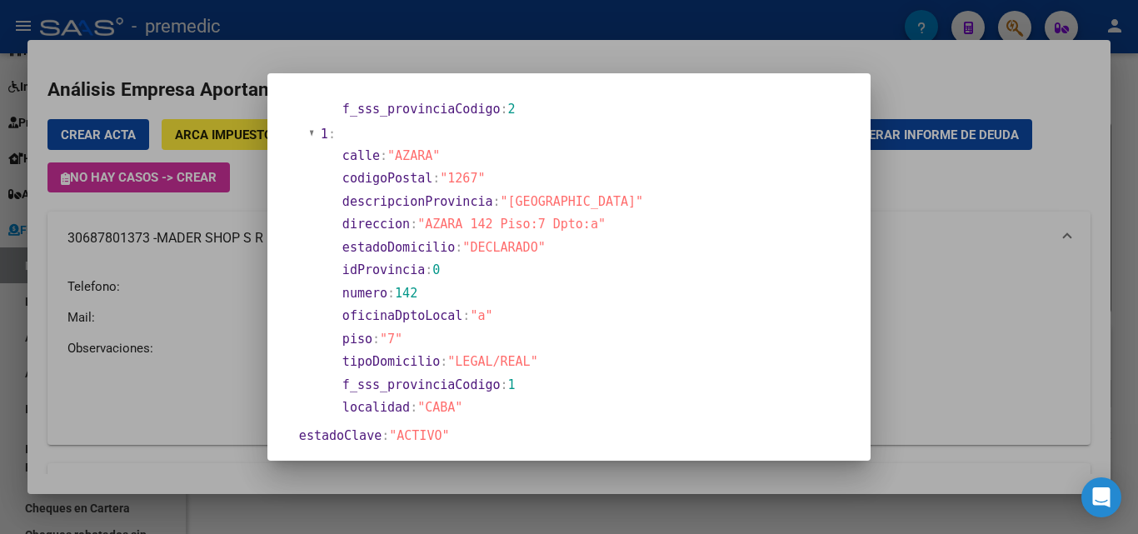
scroll to position [333, 0]
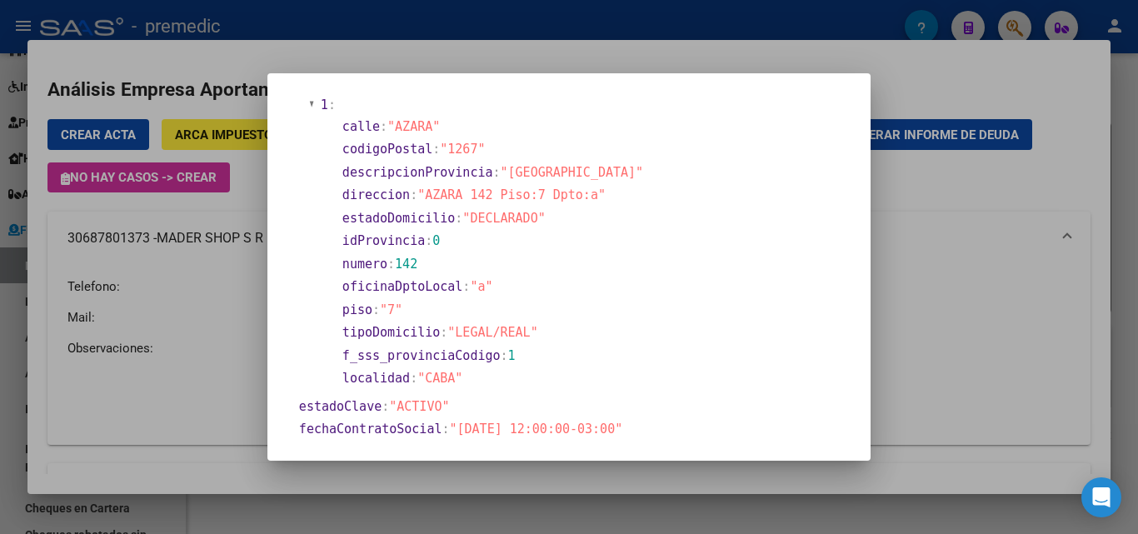
click at [452, 369] on section "localidad : "CABA"" at bounding box center [593, 378] width 501 height 19
drag, startPoint x: 496, startPoint y: 297, endPoint x: 383, endPoint y: 288, distance: 113.7
click at [383, 288] on section "oficinaDptoLocal : "a"" at bounding box center [593, 287] width 504 height 23
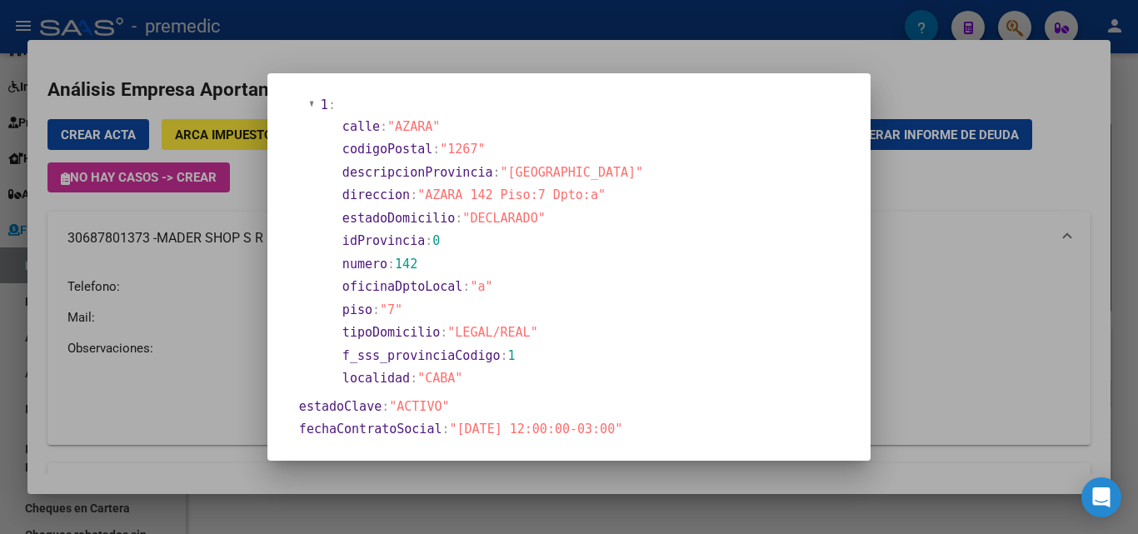
click at [537, 195] on span ""AZARA 142 Piso:7 Dpto:a"" at bounding box center [512, 195] width 188 height 15
click at [483, 143] on span ""1267"" at bounding box center [462, 149] width 45 height 15
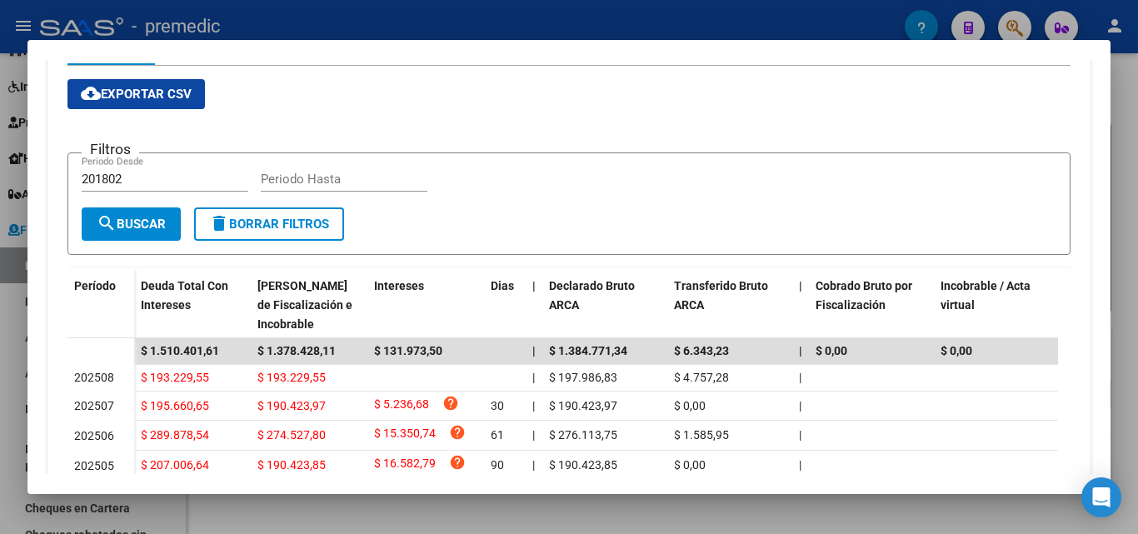
scroll to position [583, 0]
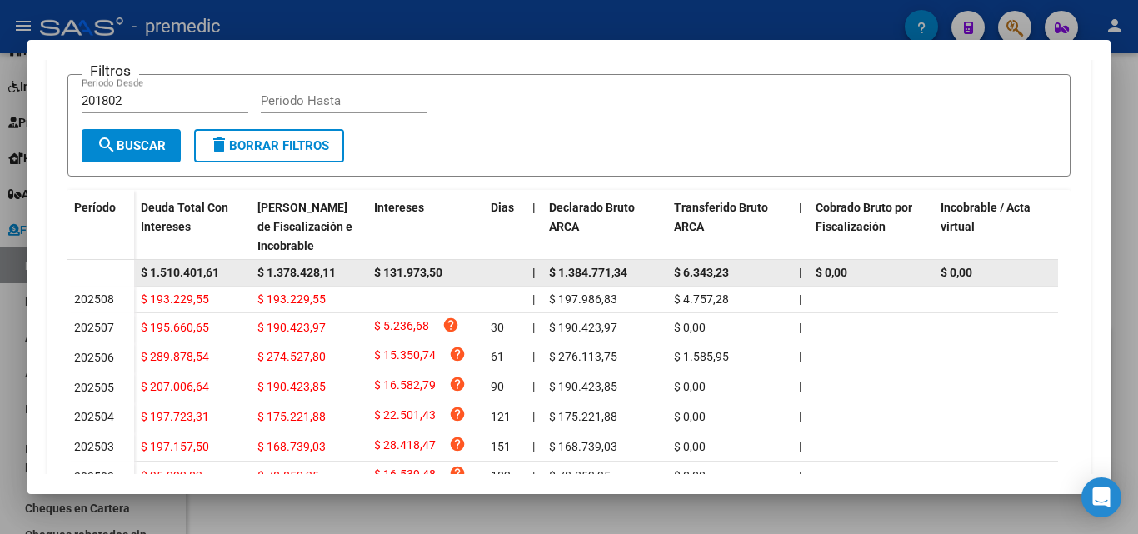
click at [284, 279] on span "$ 1.378.428,11" at bounding box center [297, 272] width 78 height 13
click at [286, 277] on span "$ 1.378.428,11" at bounding box center [297, 272] width 78 height 13
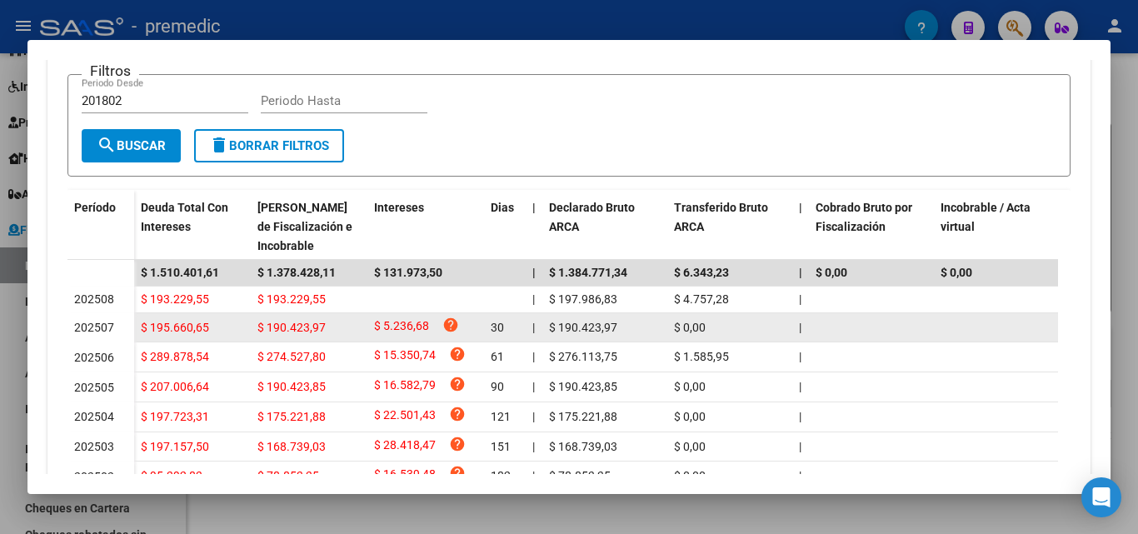
copy span "$ 1.378.428,11"
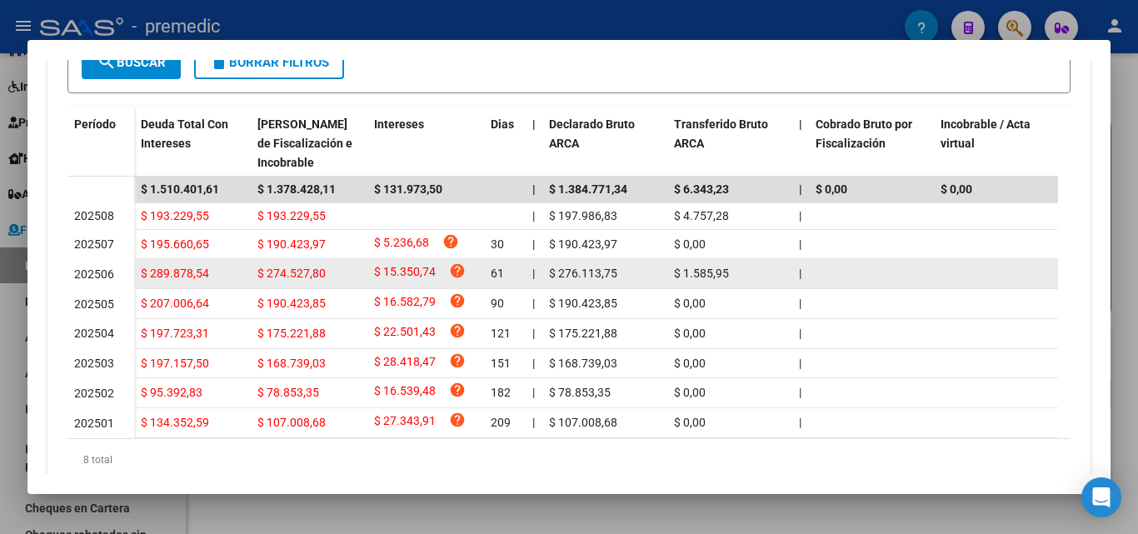
scroll to position [737, 0]
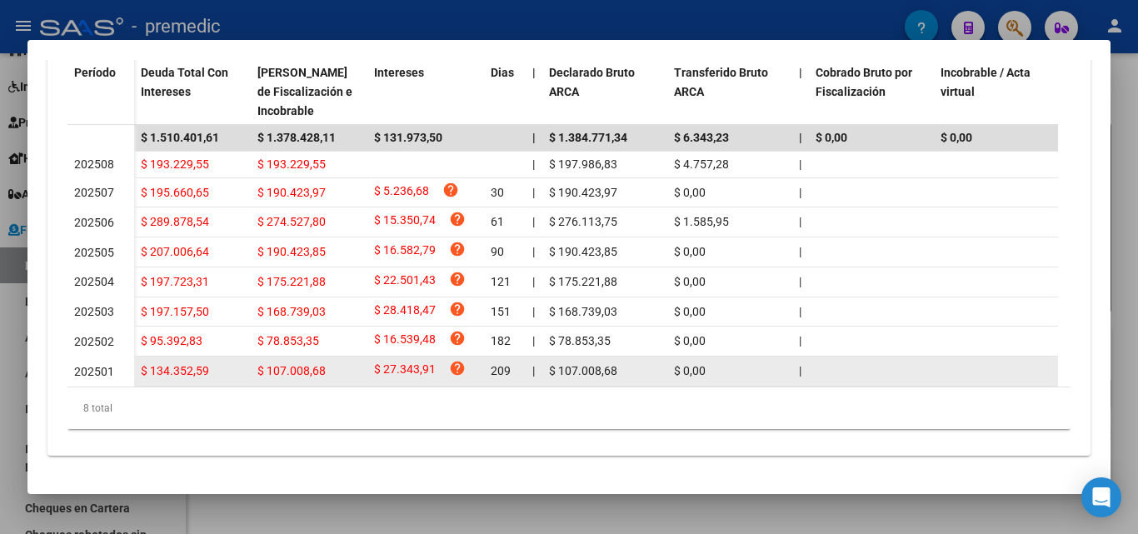
click at [76, 365] on span "202501" at bounding box center [94, 371] width 40 height 13
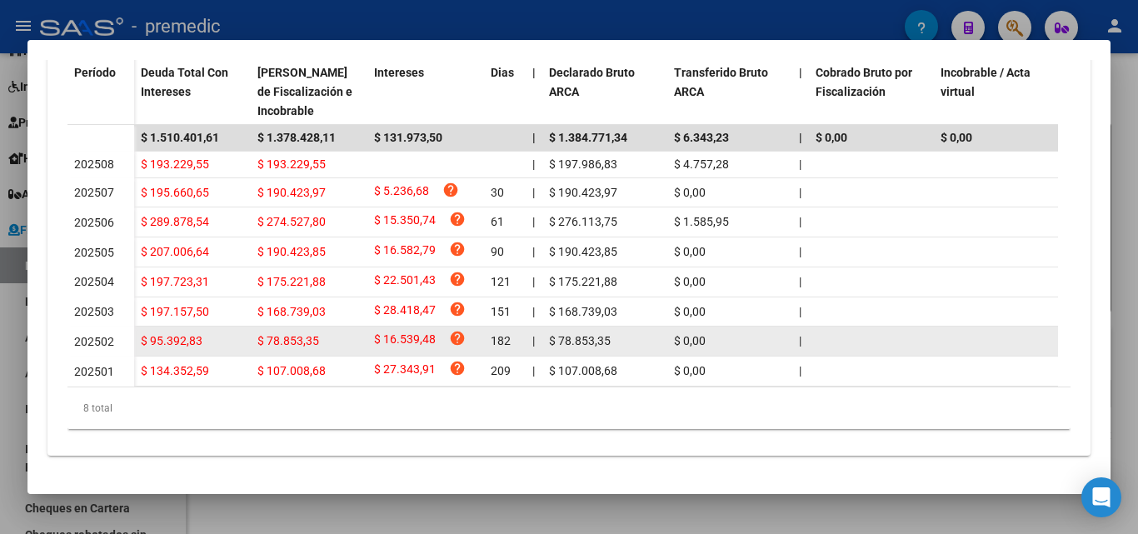
click at [96, 335] on span "202502" at bounding box center [94, 341] width 40 height 13
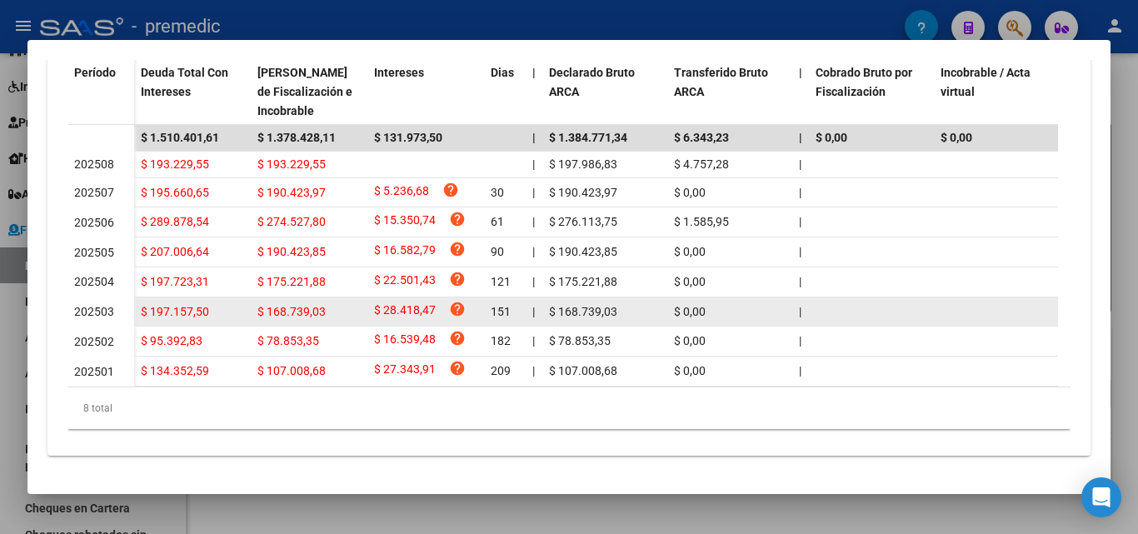
click at [103, 305] on span "202503" at bounding box center [94, 311] width 40 height 13
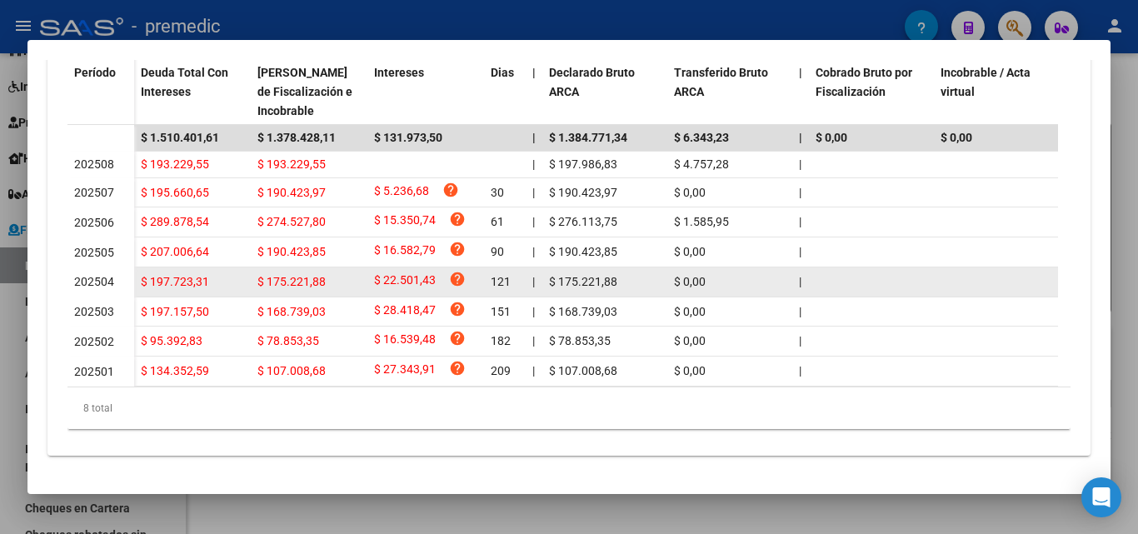
click at [108, 275] on span "202504" at bounding box center [94, 281] width 40 height 13
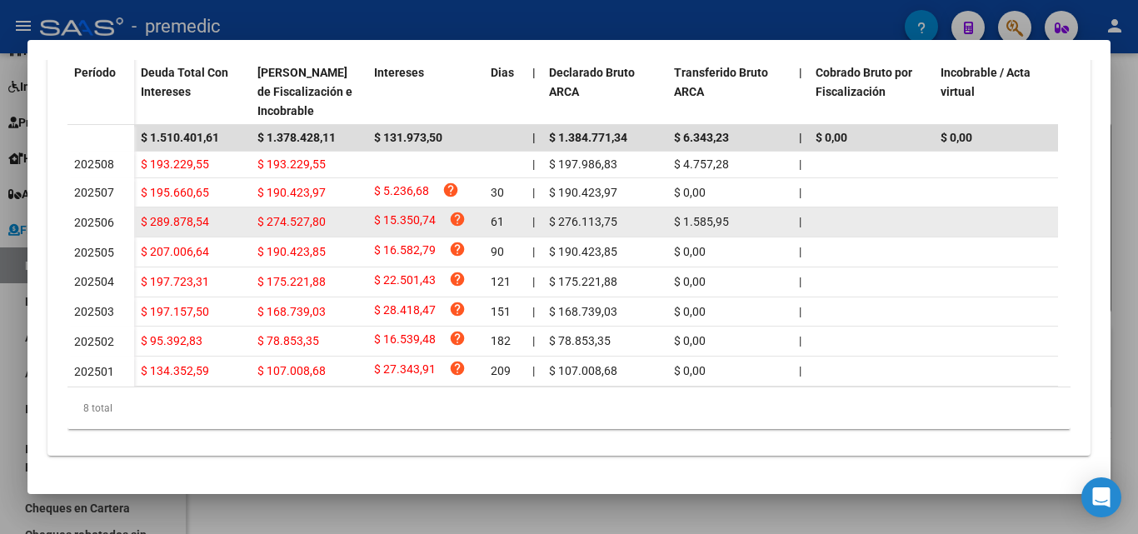
drag, startPoint x: 108, startPoint y: 242, endPoint x: 100, endPoint y: 207, distance: 35.8
click at [105, 246] on span "202505" at bounding box center [94, 252] width 40 height 13
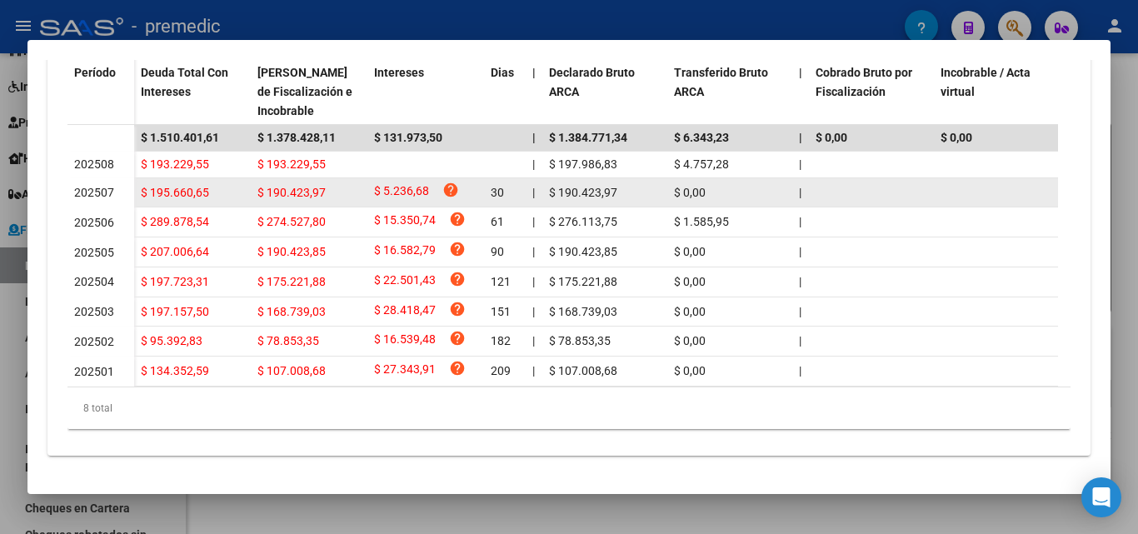
drag, startPoint x: 100, startPoint y: 203, endPoint x: 98, endPoint y: 170, distance: 32.6
click at [100, 213] on div "202506" at bounding box center [100, 222] width 53 height 19
click at [98, 186] on span "202507" at bounding box center [94, 192] width 40 height 13
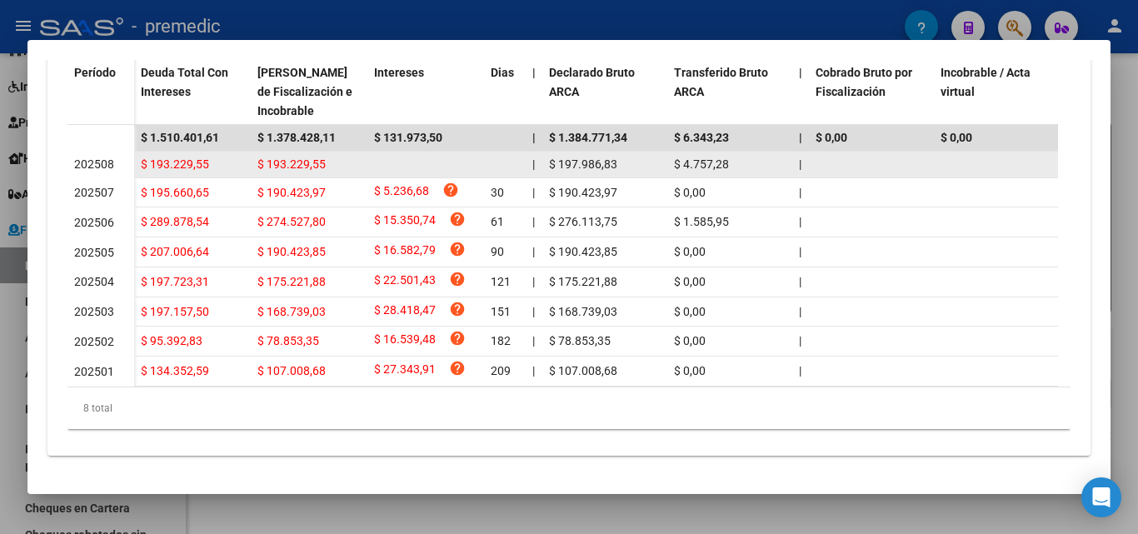
click at [77, 158] on span "202508" at bounding box center [94, 164] width 40 height 13
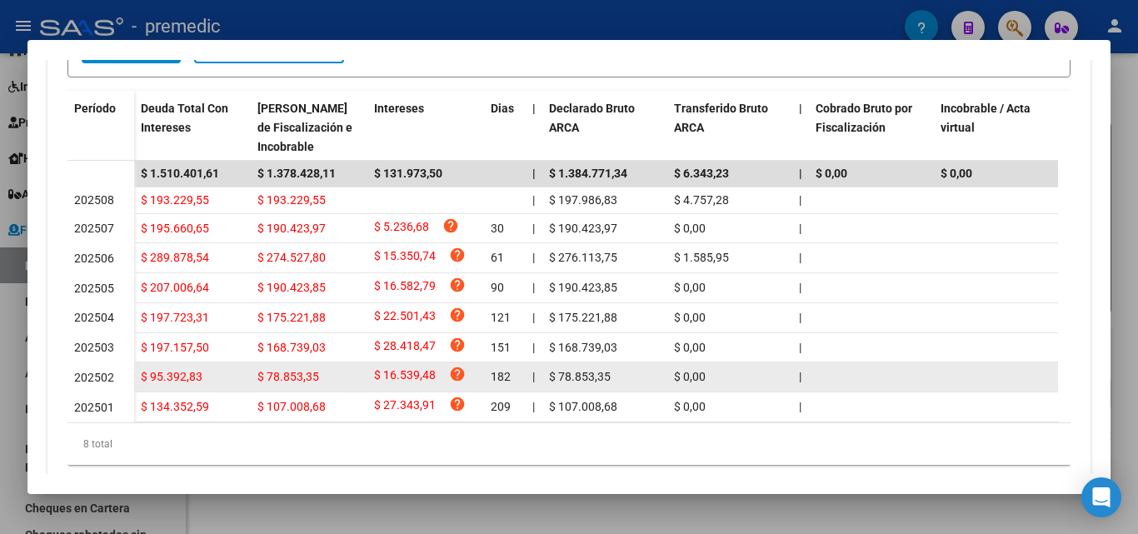
scroll to position [653, 0]
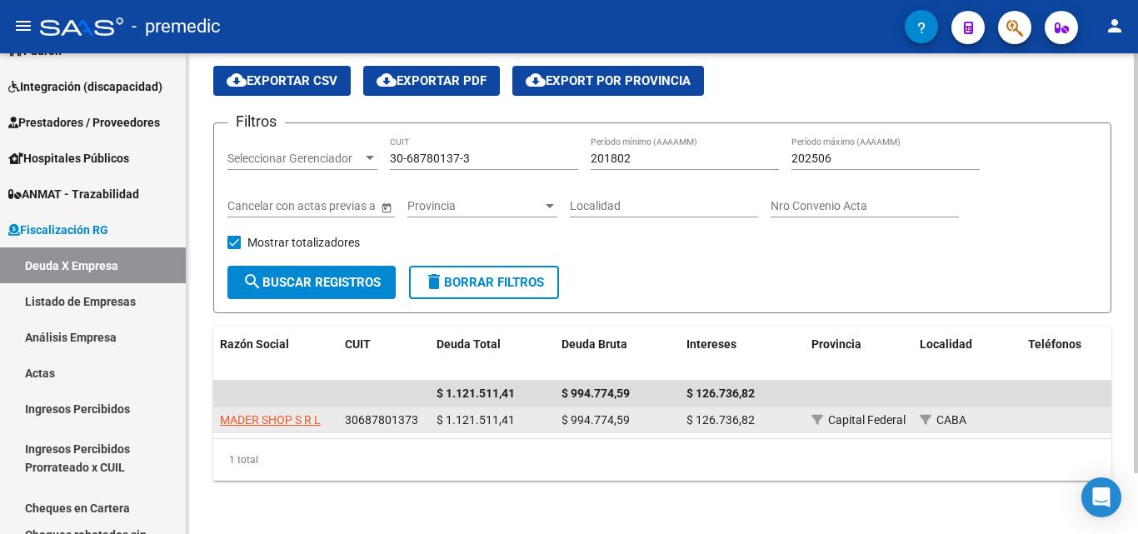
click at [289, 411] on app-link-go-to "MADER SHOP S R L" at bounding box center [270, 420] width 101 height 19
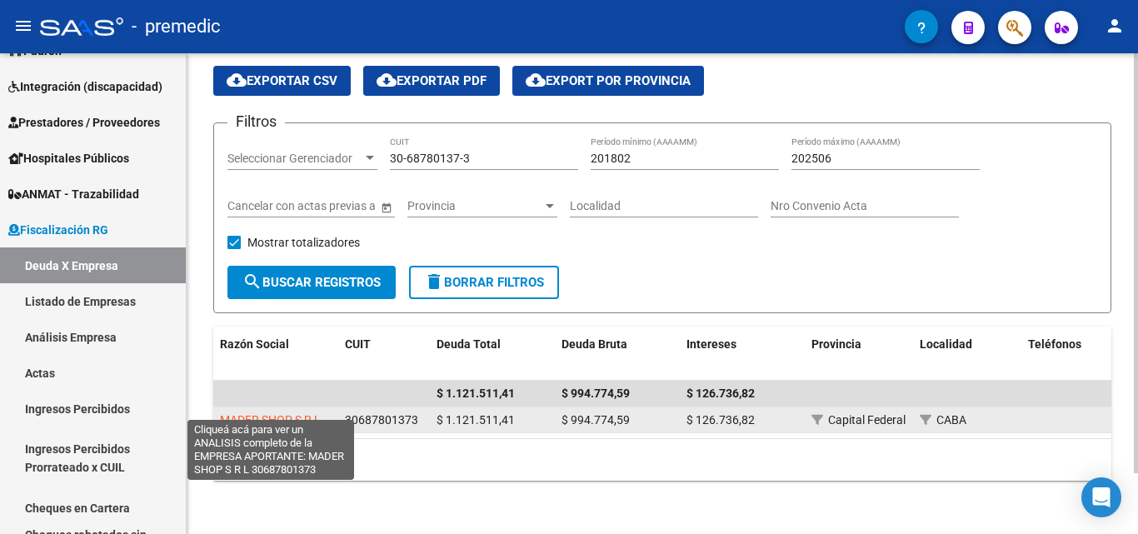
click at [289, 413] on span "MADER SHOP S R L" at bounding box center [270, 419] width 101 height 13
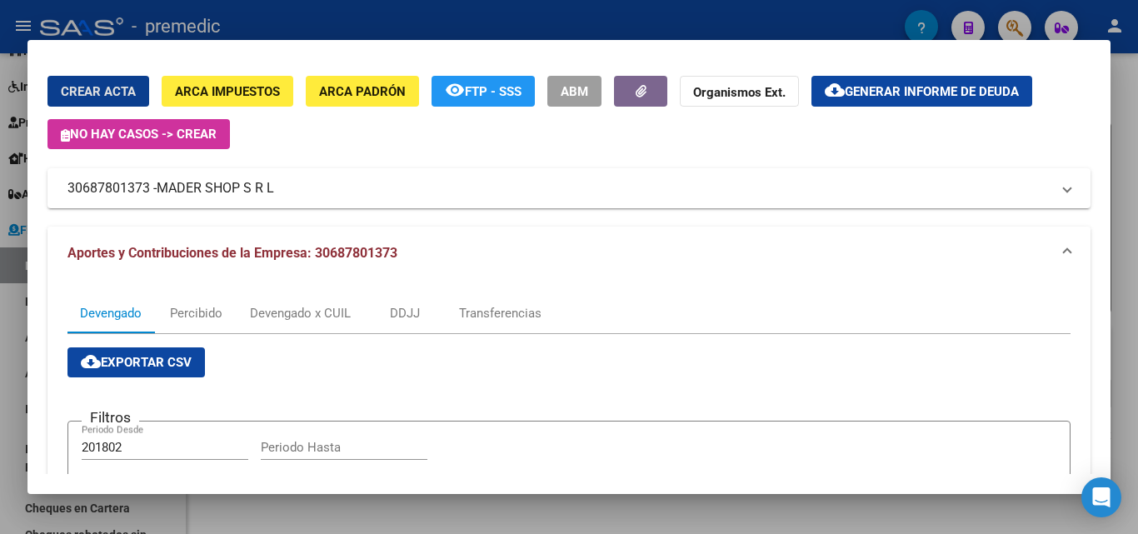
scroll to position [0, 0]
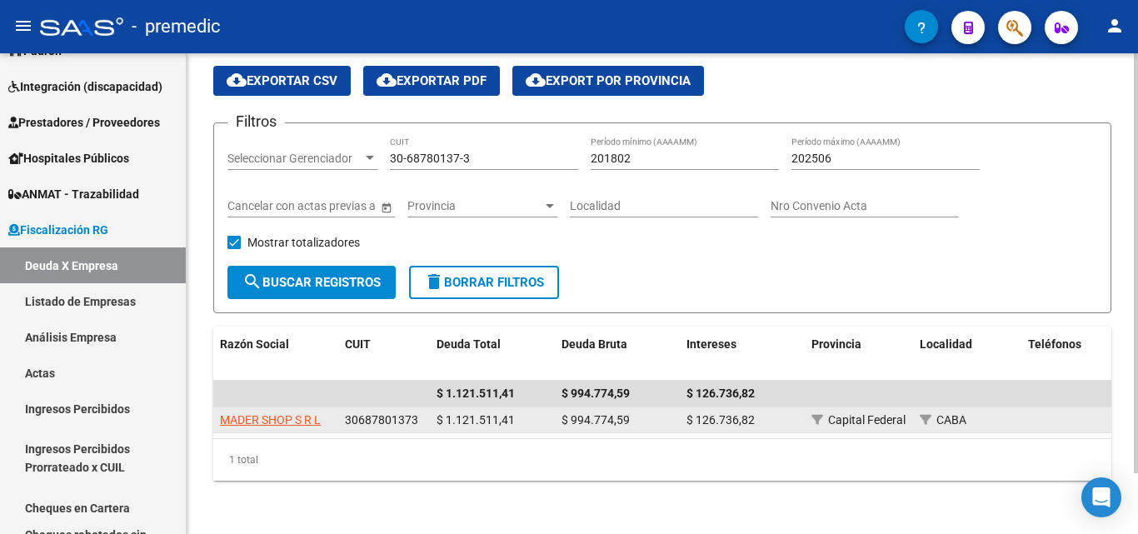
click at [288, 413] on span "MADER SHOP S R L" at bounding box center [270, 419] width 101 height 13
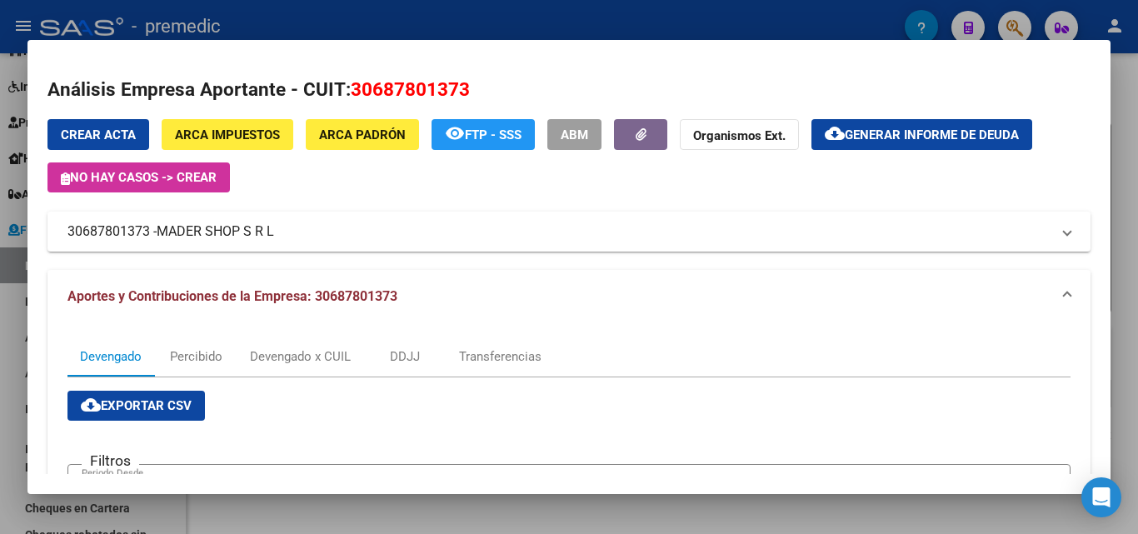
click at [1127, 137] on div at bounding box center [569, 267] width 1138 height 534
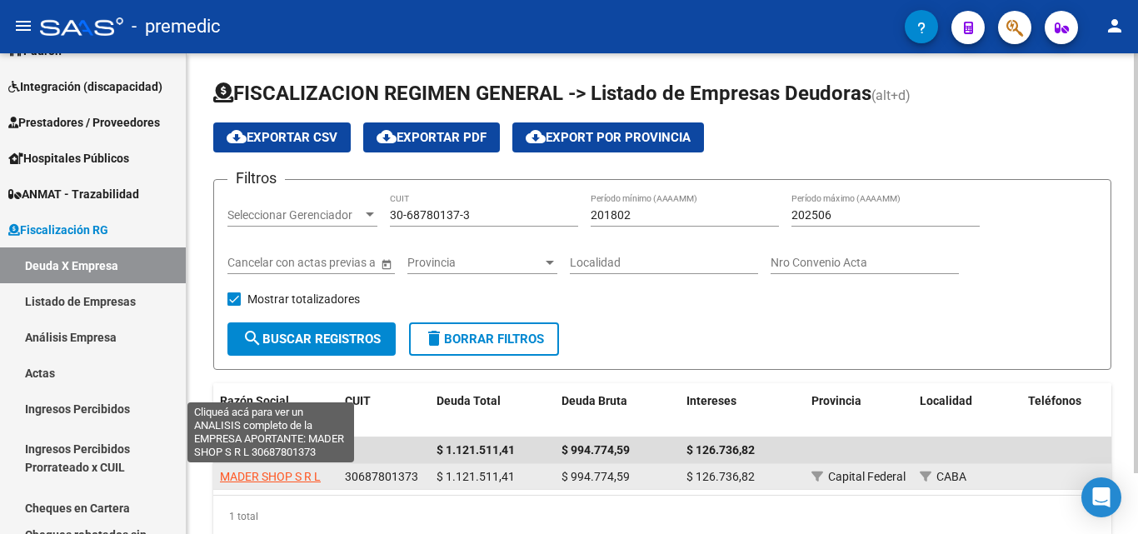
click at [291, 472] on span "MADER SHOP S R L" at bounding box center [270, 476] width 101 height 13
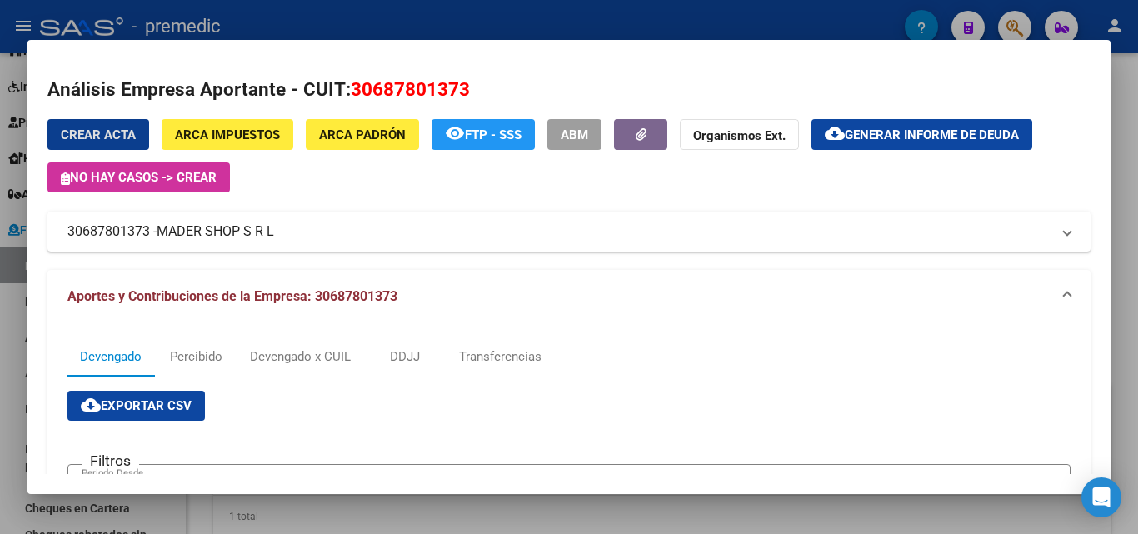
scroll to position [417, 0]
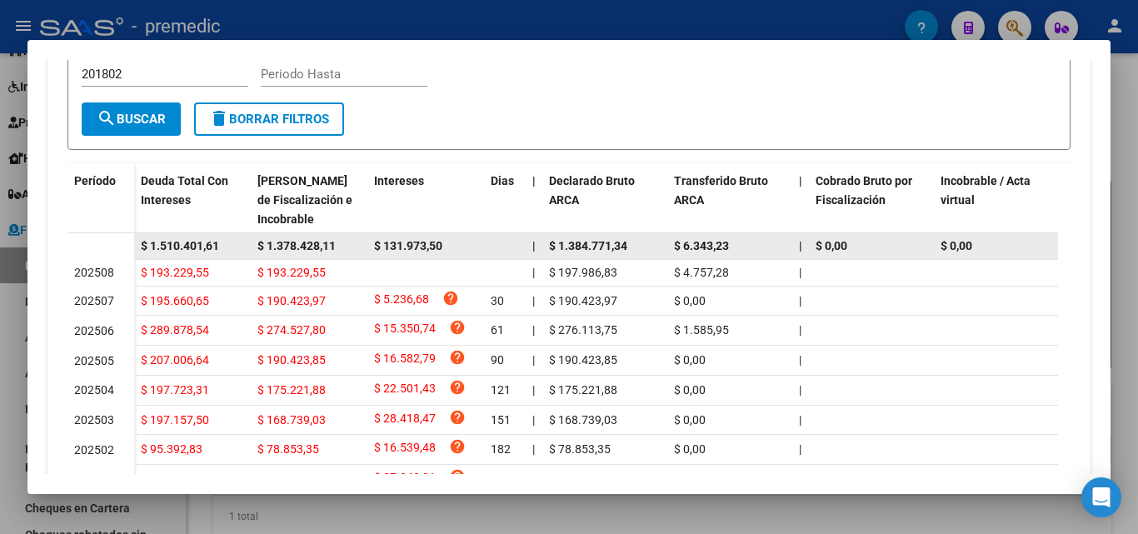
click at [310, 236] on datatable-body-cell "$ 1.378.428,11" at bounding box center [309, 246] width 117 height 26
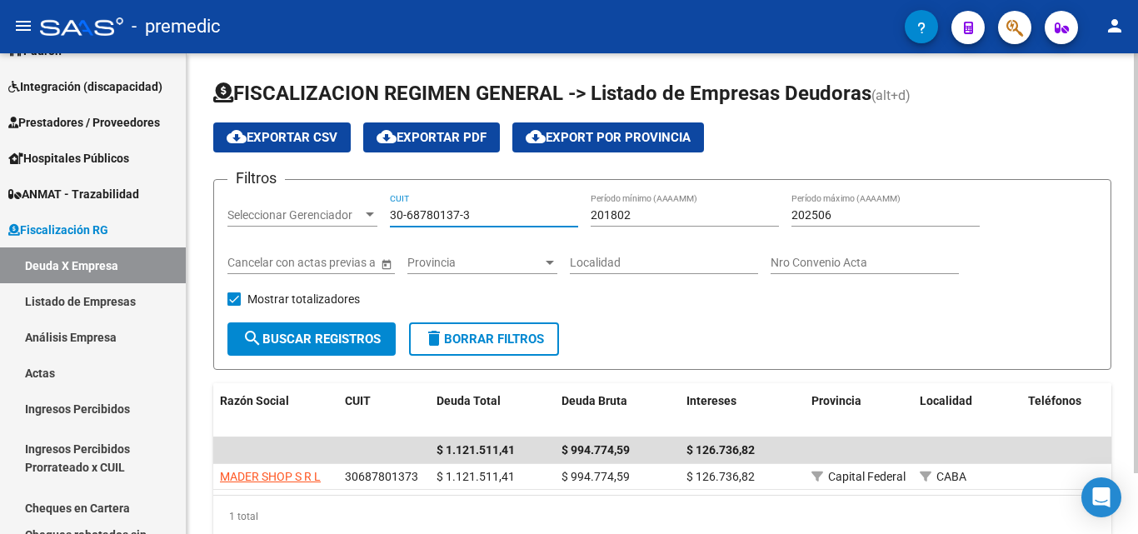
drag, startPoint x: 492, startPoint y: 214, endPoint x: 358, endPoint y: 221, distance: 134.3
click at [358, 221] on div "Filtros Seleccionar Gerenciador Seleccionar Gerenciador 30-68780137-3 CUIT 2018…" at bounding box center [663, 257] width 870 height 129
paste input "71596132-2"
type input "30-71596132-2"
click at [343, 348] on button "search Buscar Registros" at bounding box center [312, 339] width 168 height 33
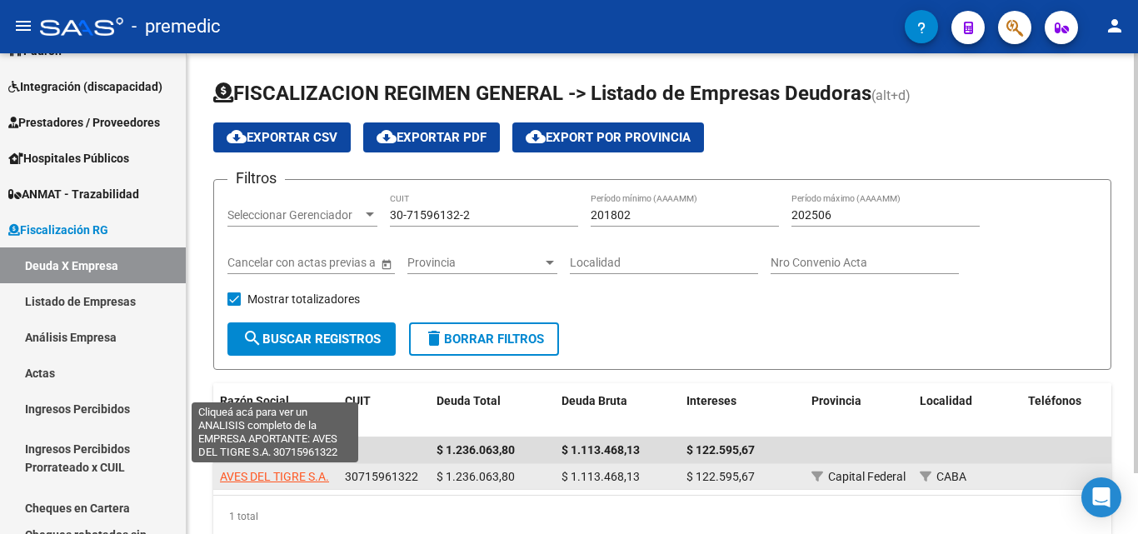
click at [292, 476] on span "AVES DEL TIGRE S.A." at bounding box center [274, 476] width 109 height 13
type textarea "30715961322"
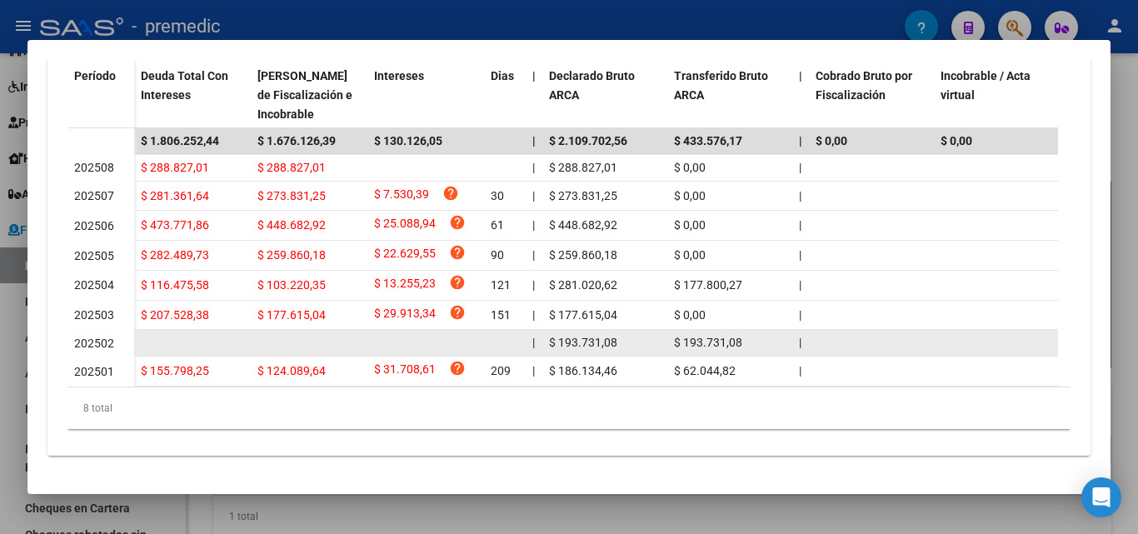
scroll to position [539, 0]
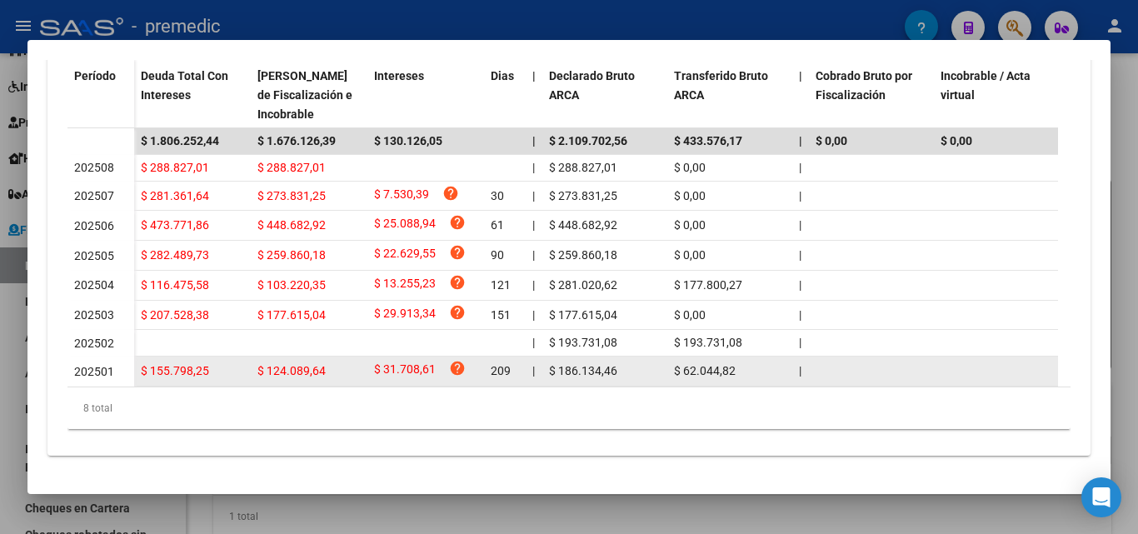
click at [110, 365] on span "202501" at bounding box center [94, 371] width 40 height 13
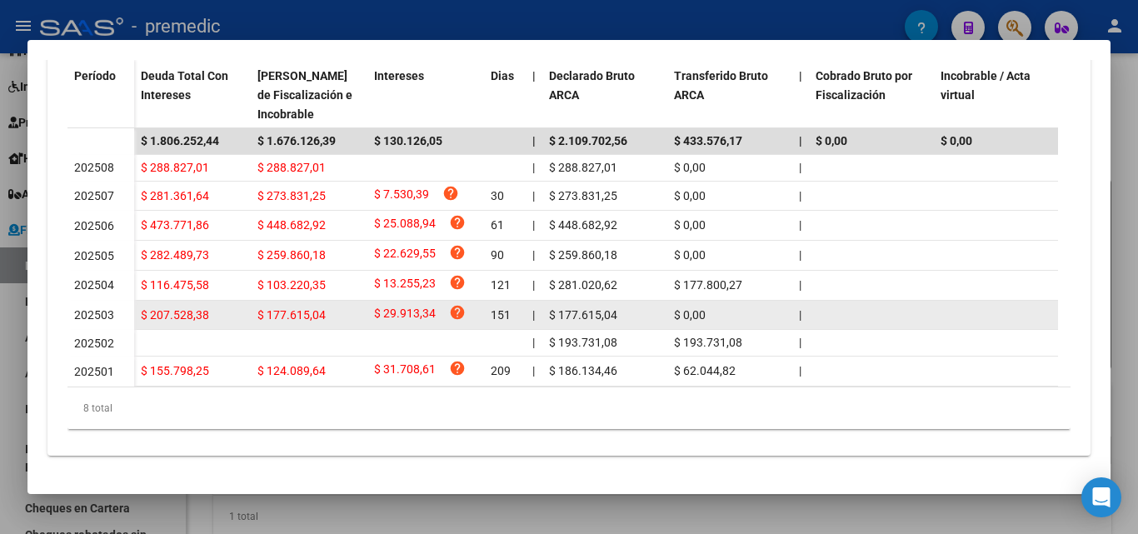
click at [101, 308] on span "202503" at bounding box center [94, 314] width 40 height 13
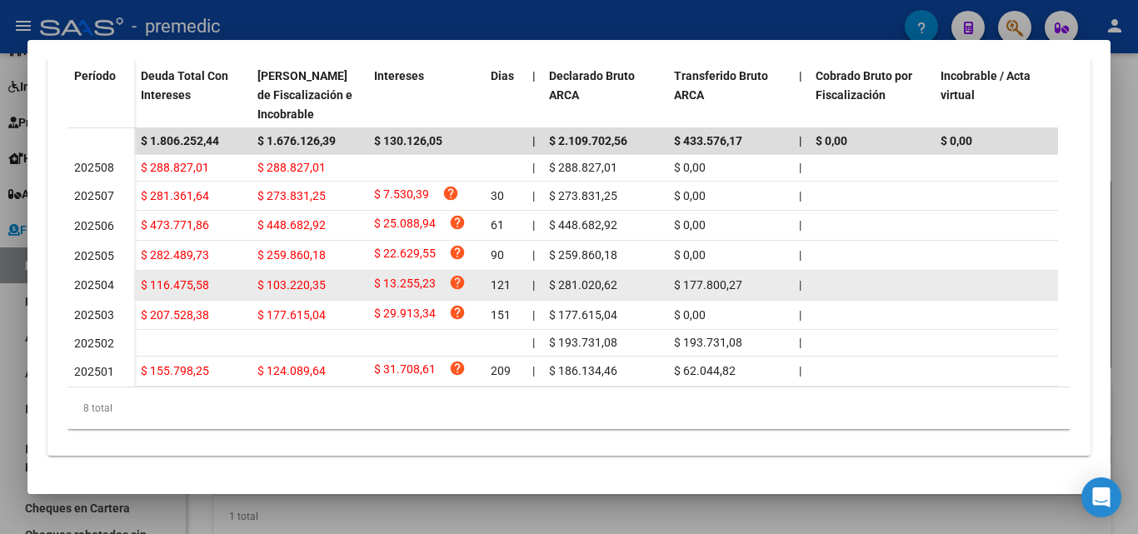
click at [101, 278] on span "202504" at bounding box center [94, 284] width 40 height 13
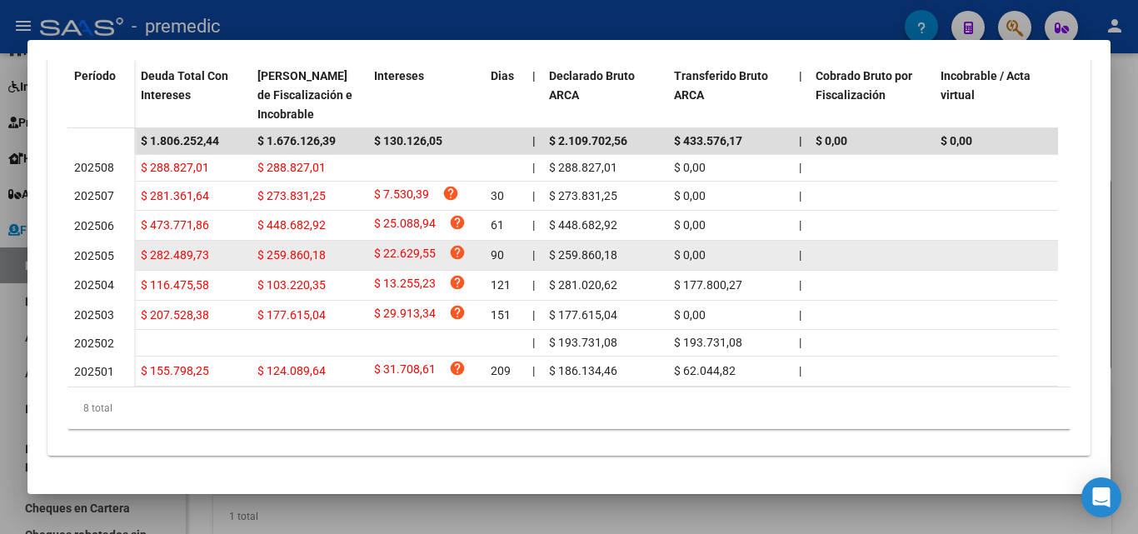
click at [107, 249] on span "202505" at bounding box center [94, 255] width 40 height 13
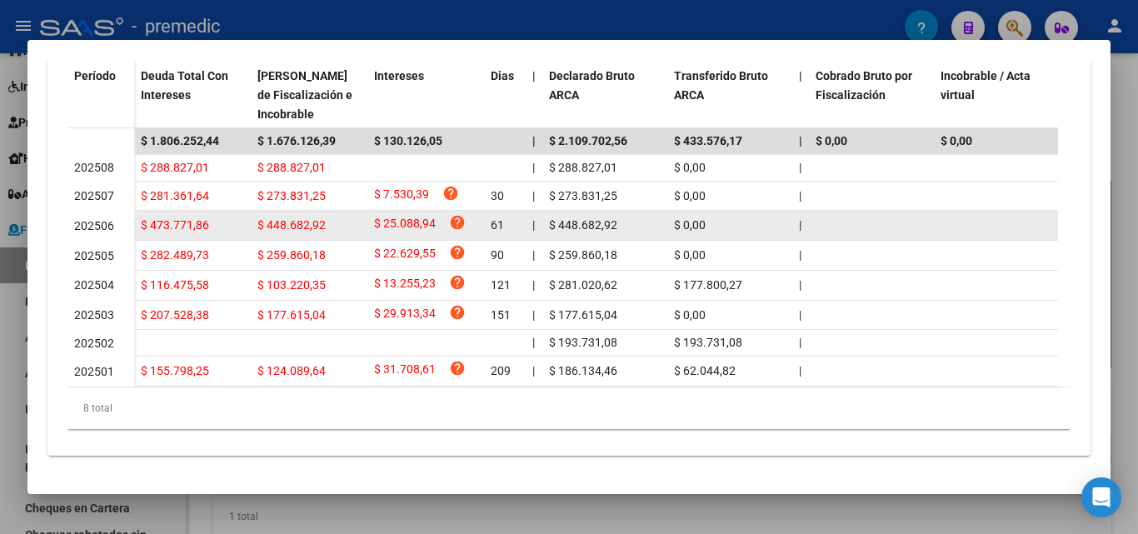
click at [101, 219] on span "202506" at bounding box center [94, 225] width 40 height 13
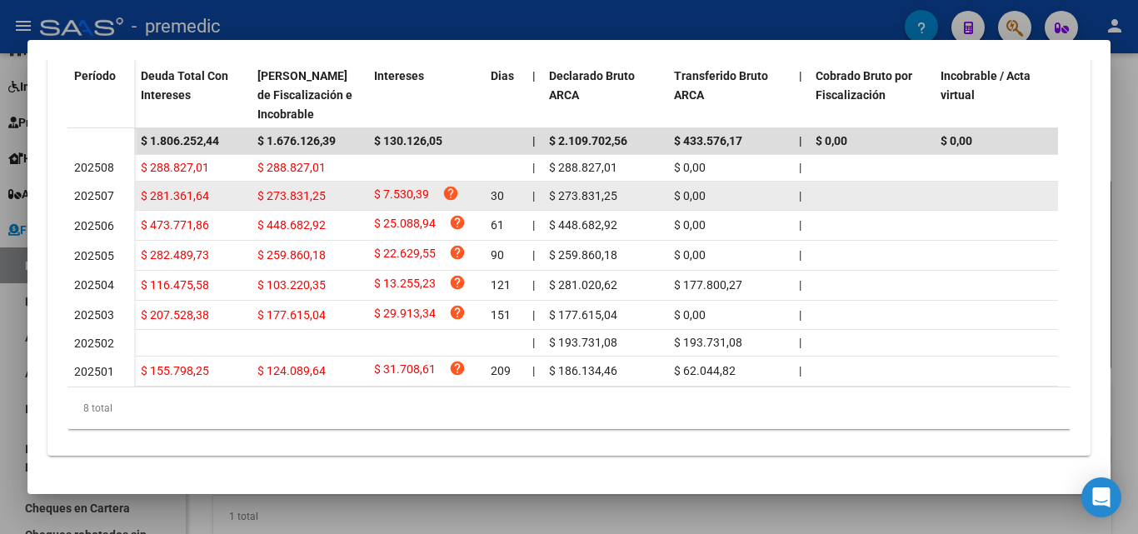
click at [102, 189] on span "202507" at bounding box center [94, 195] width 40 height 13
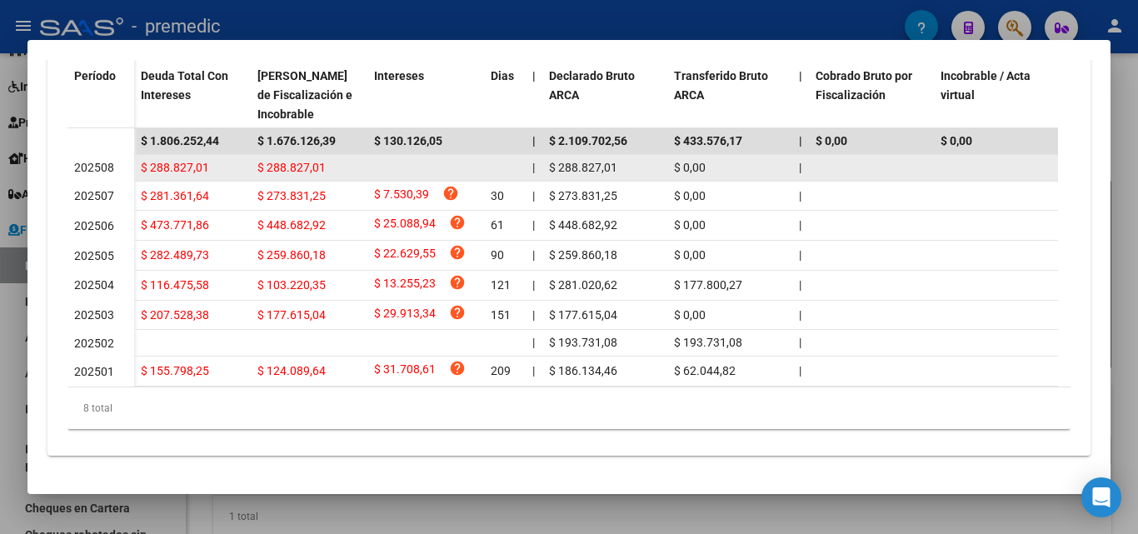
click at [102, 161] on span "202508" at bounding box center [94, 167] width 40 height 13
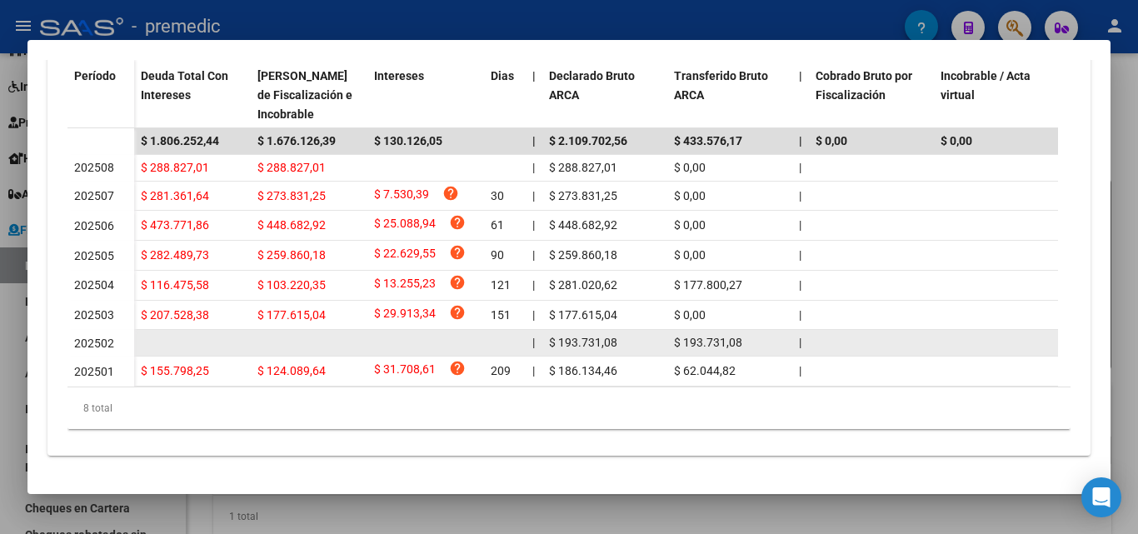
drag, startPoint x: 769, startPoint y: 334, endPoint x: 692, endPoint y: 325, distance: 78.0
click at [692, 333] on div "$ 193.731,08" at bounding box center [730, 342] width 112 height 19
click at [692, 336] on span "$ 193.731,08" at bounding box center [708, 342] width 68 height 13
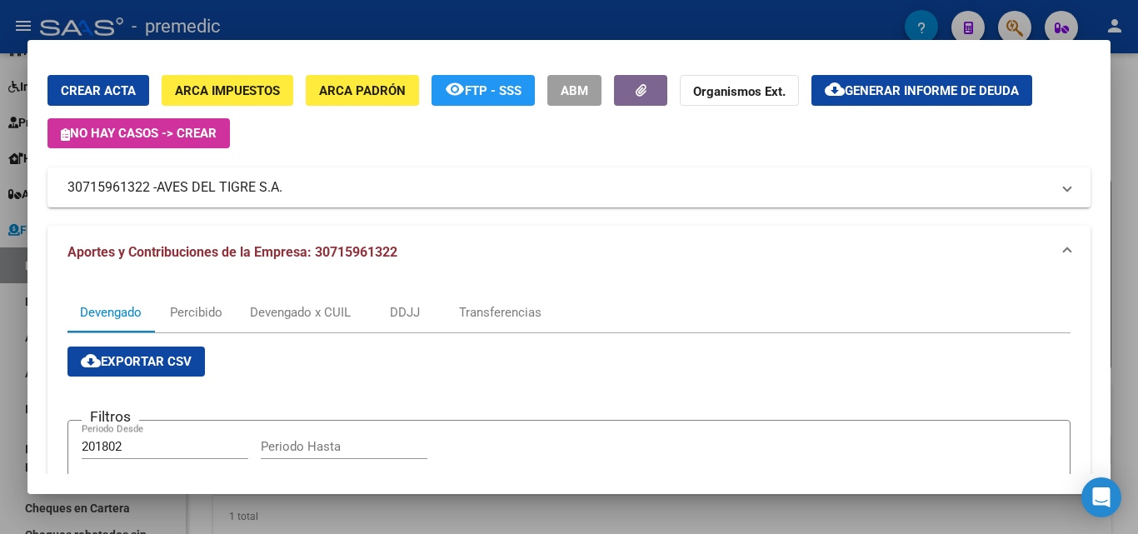
scroll to position [39, 0]
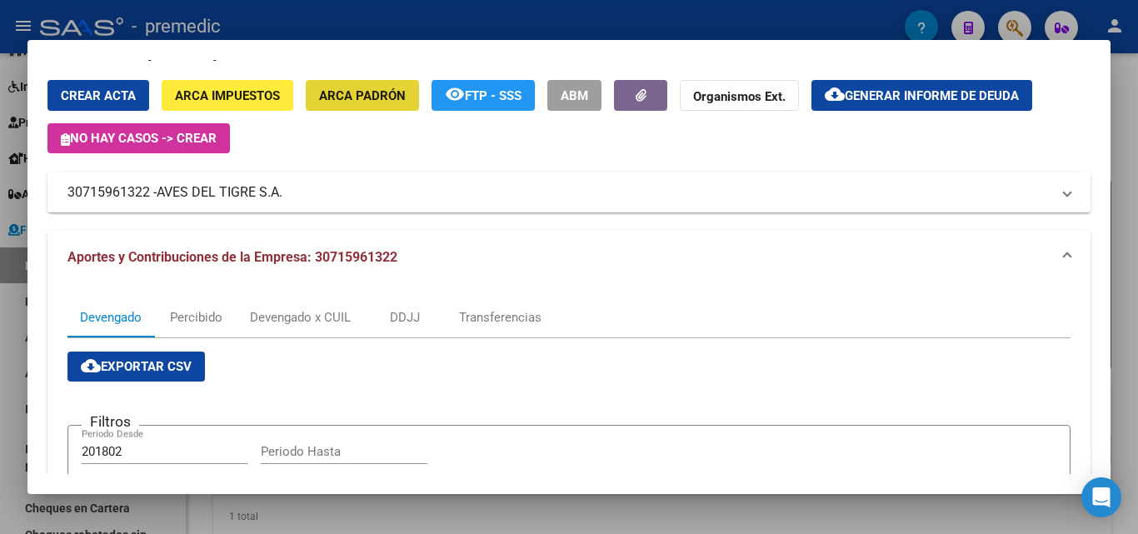
click at [376, 98] on span "ARCA Padrón" at bounding box center [362, 95] width 87 height 15
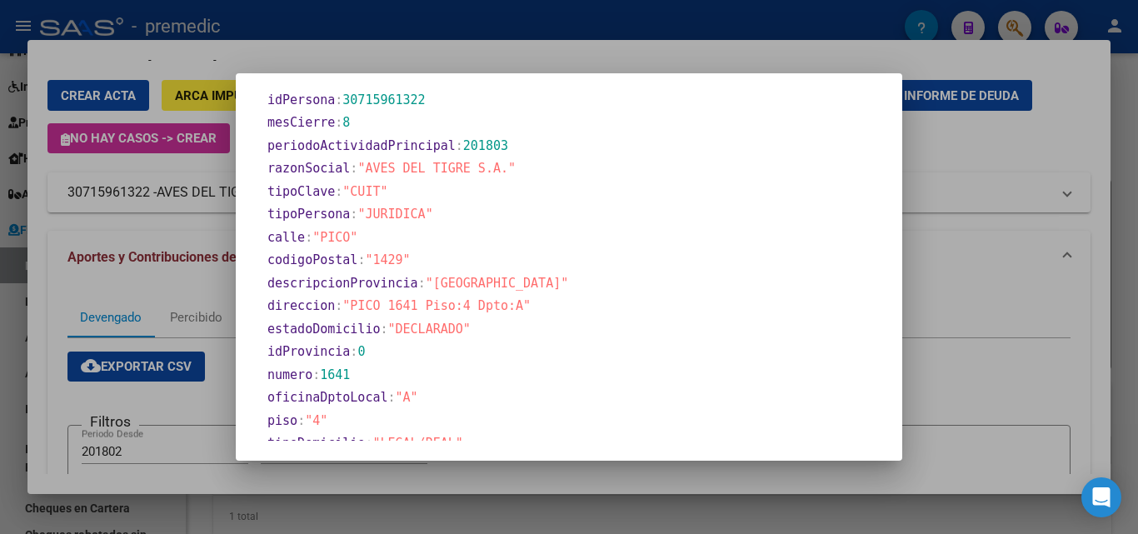
scroll to position [736, 0]
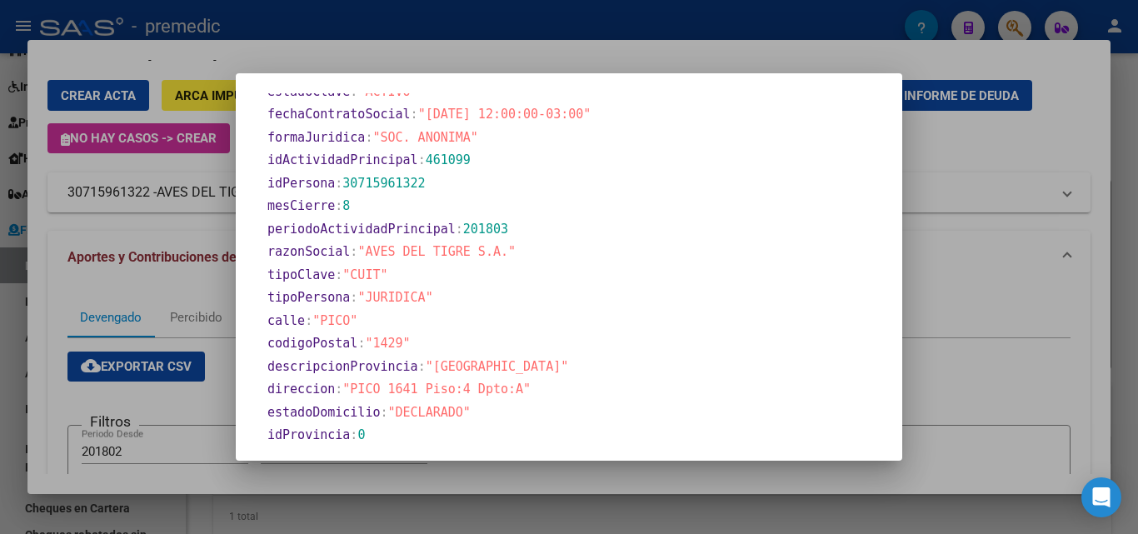
drag, startPoint x: 366, startPoint y: 253, endPoint x: 468, endPoint y: 253, distance: 102.5
click at [468, 253] on span ""AVES DEL TIGRE S.A."" at bounding box center [437, 251] width 158 height 15
drag, startPoint x: 342, startPoint y: 397, endPoint x: 522, endPoint y: 399, distance: 180.0
click at [522, 399] on section "direccion : "PICO 1641 Piso:4 Dpto:A"" at bounding box center [574, 389] width 616 height 23
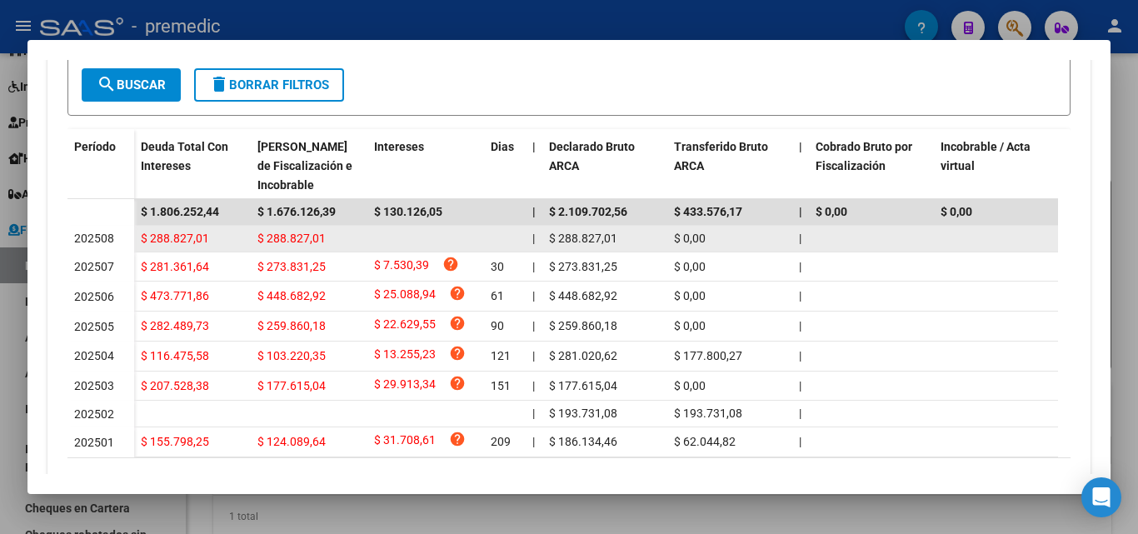
scroll to position [456, 0]
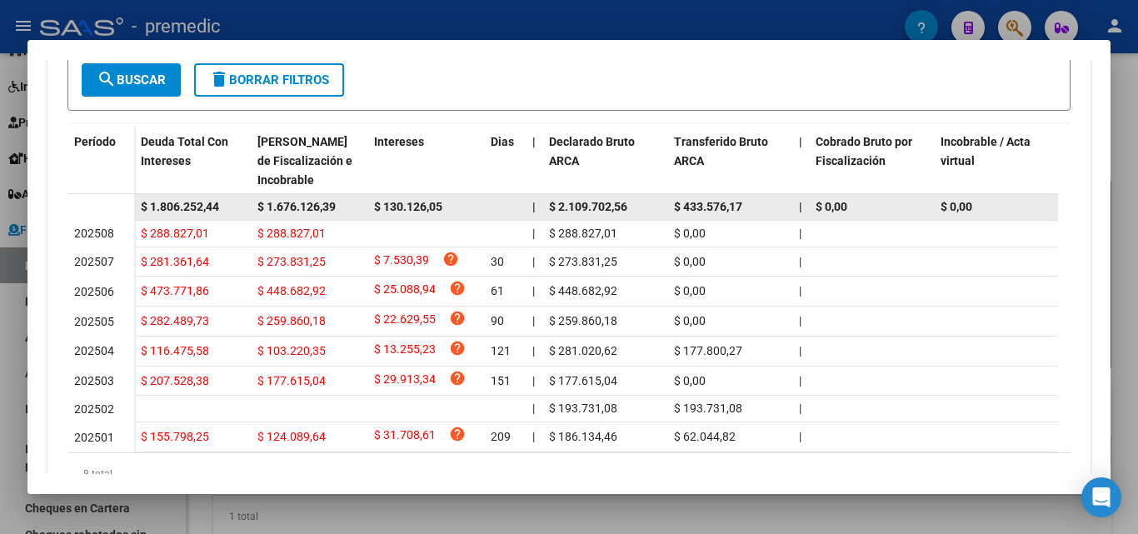
click at [298, 197] on datatable-body-cell "$ 1.676.126,39" at bounding box center [309, 207] width 117 height 26
click at [294, 206] on span "$ 1.676.126,39" at bounding box center [297, 206] width 78 height 13
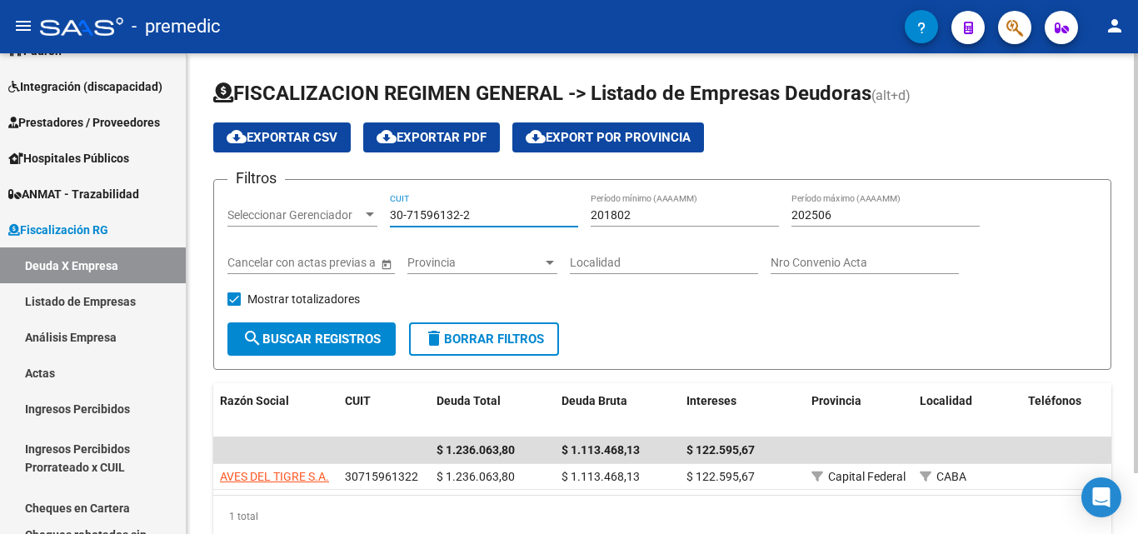
drag, startPoint x: 498, startPoint y: 213, endPoint x: 294, endPoint y: 218, distance: 203.4
click at [294, 218] on div "Filtros Seleccionar Gerenciador Seleccionar Gerenciador 30-71596132-2 CUIT 2018…" at bounding box center [663, 257] width 870 height 129
paste input "58008261-7"
type input "30-58008261-7"
click at [330, 330] on button "search Buscar Registros" at bounding box center [312, 339] width 168 height 33
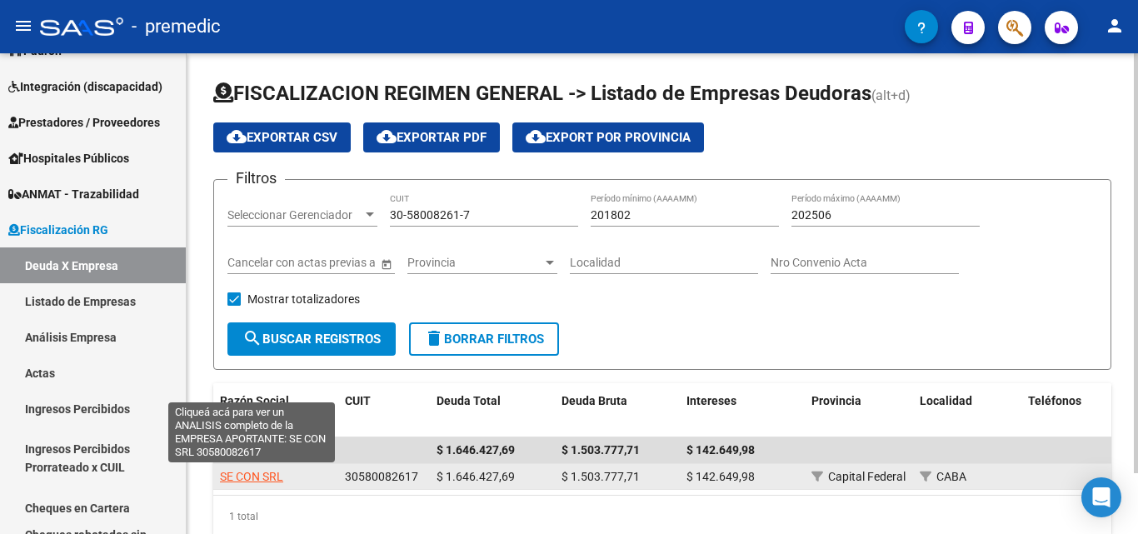
click at [258, 470] on span "SE CON SRL" at bounding box center [251, 476] width 63 height 13
type textarea "30580082617"
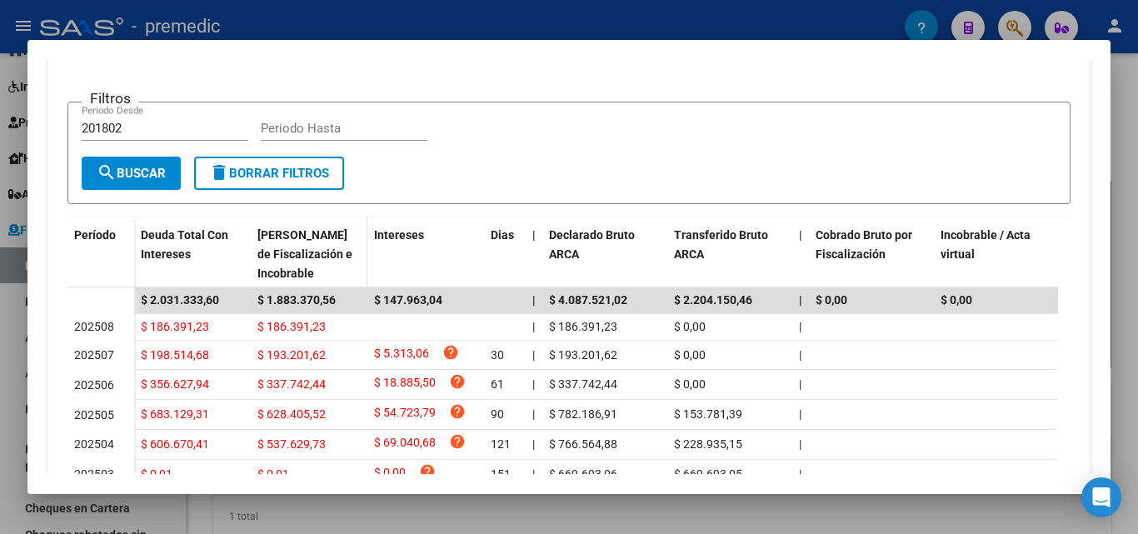
scroll to position [206, 0]
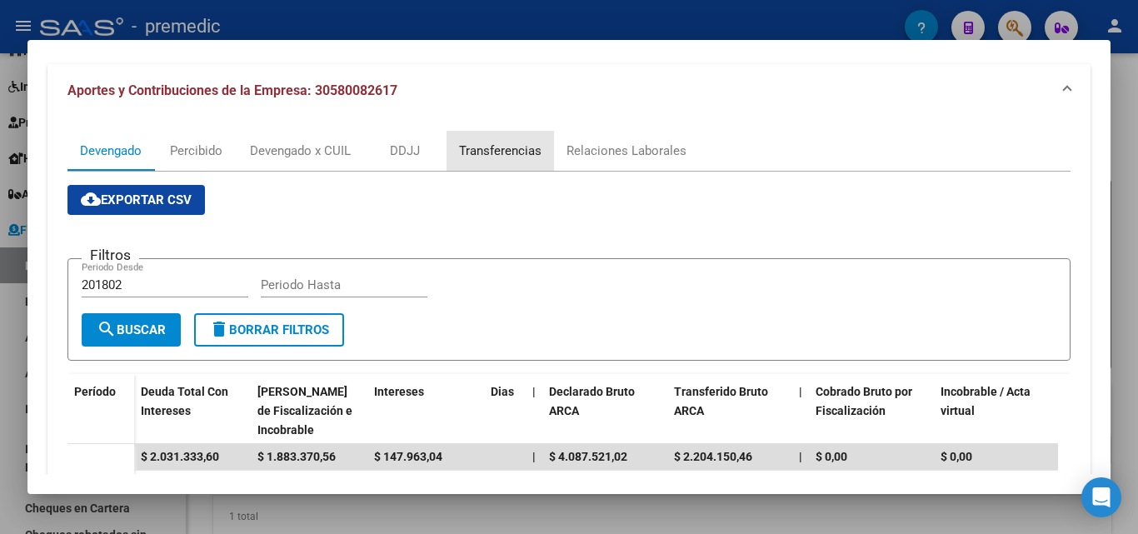
click at [525, 149] on div "Transferencias" at bounding box center [500, 151] width 83 height 18
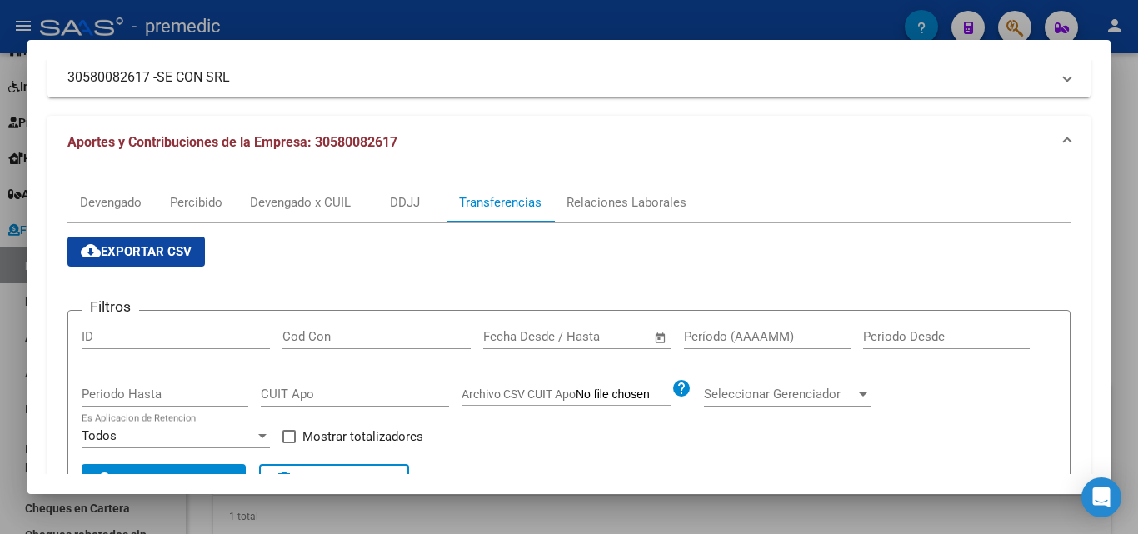
scroll to position [125, 0]
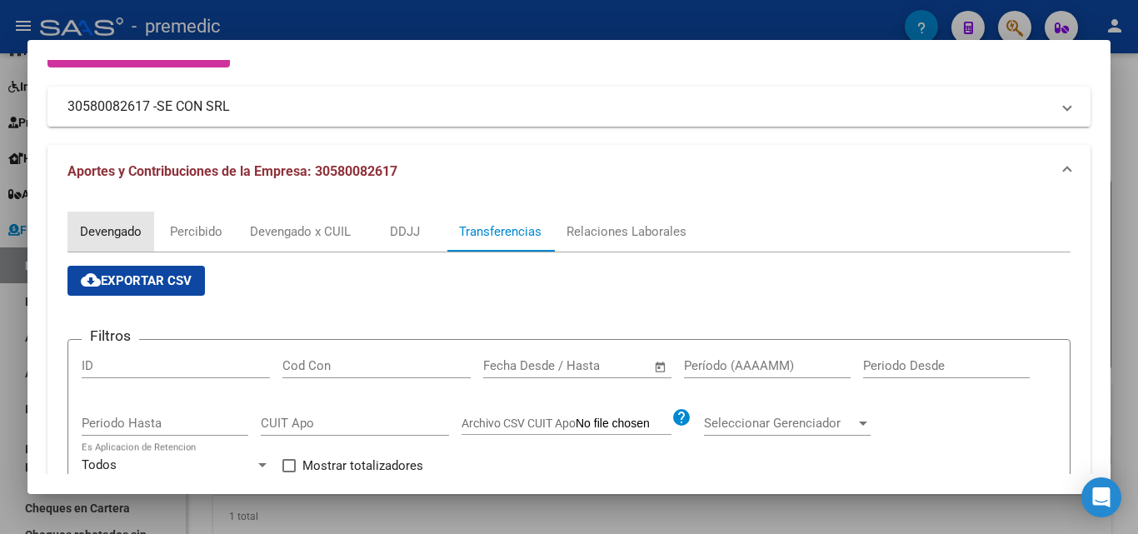
click at [82, 229] on div "Devengado" at bounding box center [111, 232] width 62 height 18
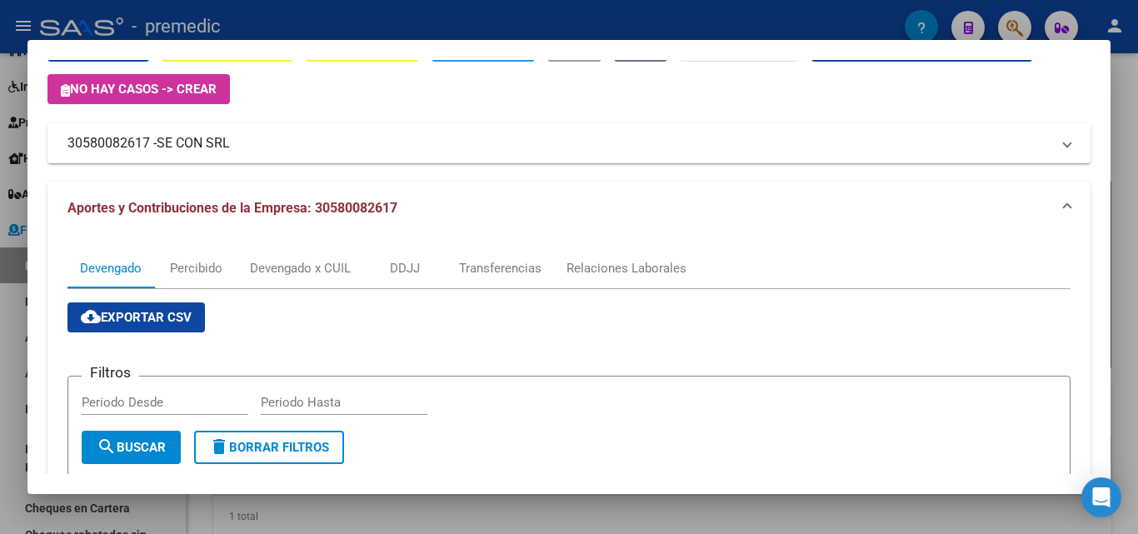
scroll to position [0, 0]
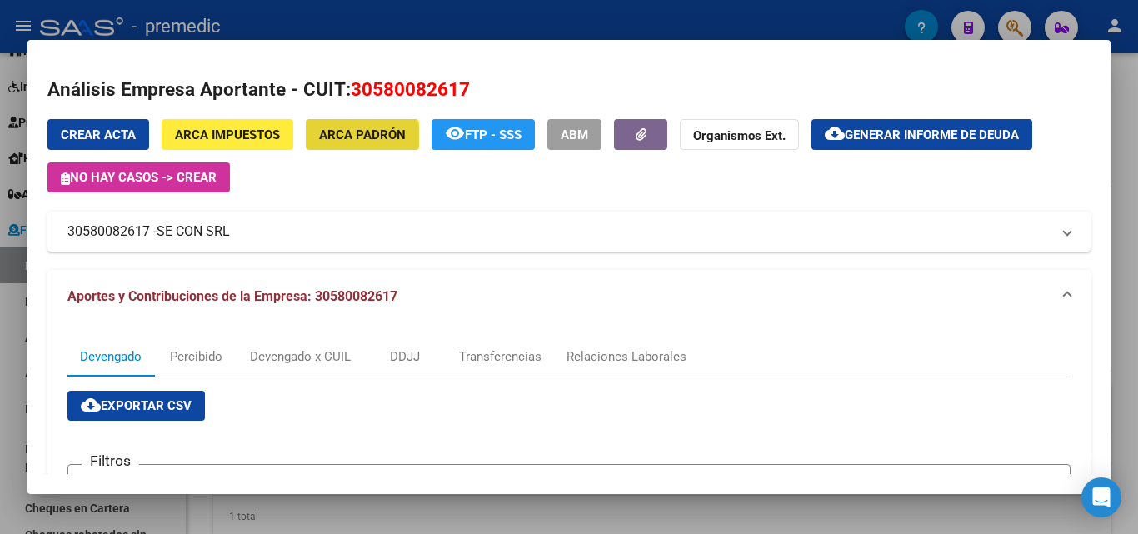
click at [348, 142] on span "ARCA Padrón" at bounding box center [362, 135] width 87 height 15
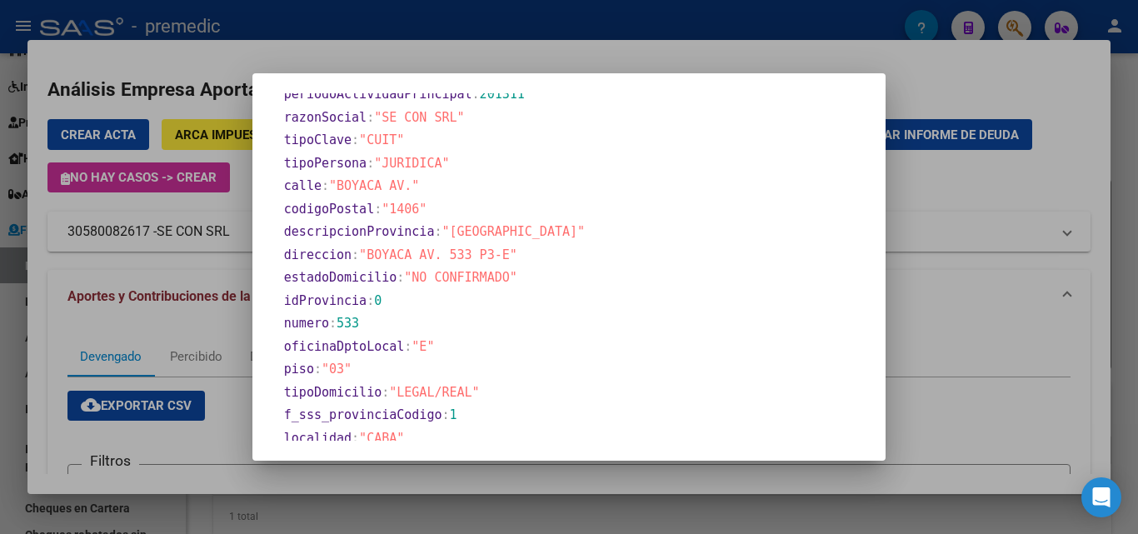
scroll to position [822, 0]
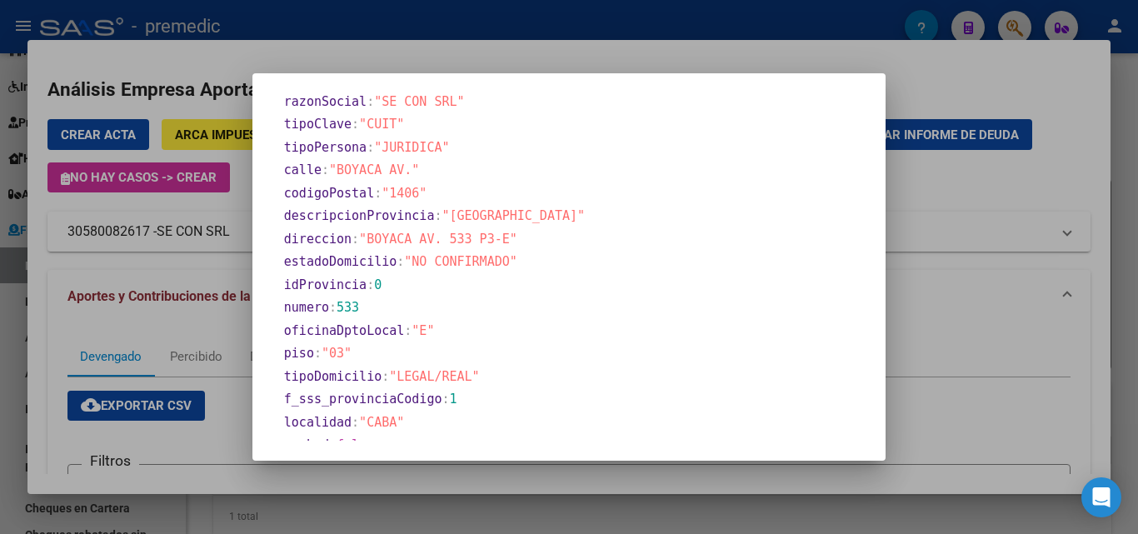
drag, startPoint x: 543, startPoint y: 243, endPoint x: 368, endPoint y: 236, distance: 176.0
click at [368, 236] on section "direccion : "BOYACA AV. 533 P3-E"" at bounding box center [573, 239] width 579 height 19
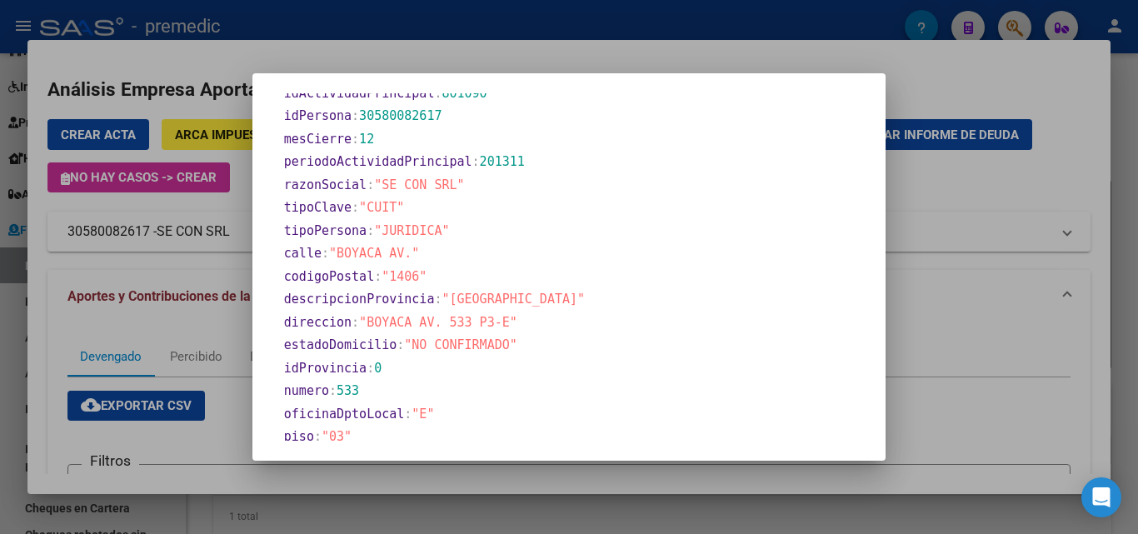
drag, startPoint x: 468, startPoint y: 295, endPoint x: 599, endPoint y: 305, distance: 131.2
click at [585, 305] on span ""[GEOGRAPHIC_DATA]"" at bounding box center [513, 299] width 143 height 15
click at [447, 328] on span ""BOYACA AV. 533 P3-E"" at bounding box center [438, 322] width 158 height 15
click at [452, 324] on span ""BOYACA AV. 533 P3-E"" at bounding box center [438, 322] width 158 height 15
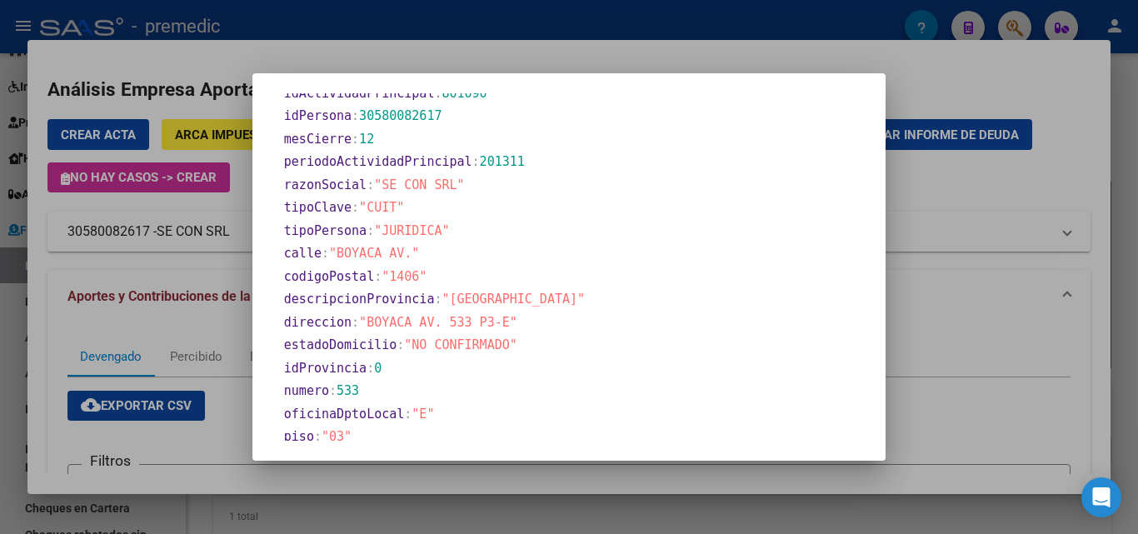
click at [452, 324] on span ""BOYACA AV. 533 P3-E"" at bounding box center [438, 322] width 158 height 15
click at [520, 331] on section "direccion : "BOYACA AV. 533 P3-E"" at bounding box center [573, 322] width 579 height 19
drag, startPoint x: 552, startPoint y: 330, endPoint x: 403, endPoint y: 318, distance: 148.8
click at [403, 318] on section "direccion : "BOYACA AV. 533 P3-E"" at bounding box center [573, 322] width 579 height 19
click at [461, 323] on span ""BOYACA AV. 533 P3-E"" at bounding box center [438, 322] width 158 height 15
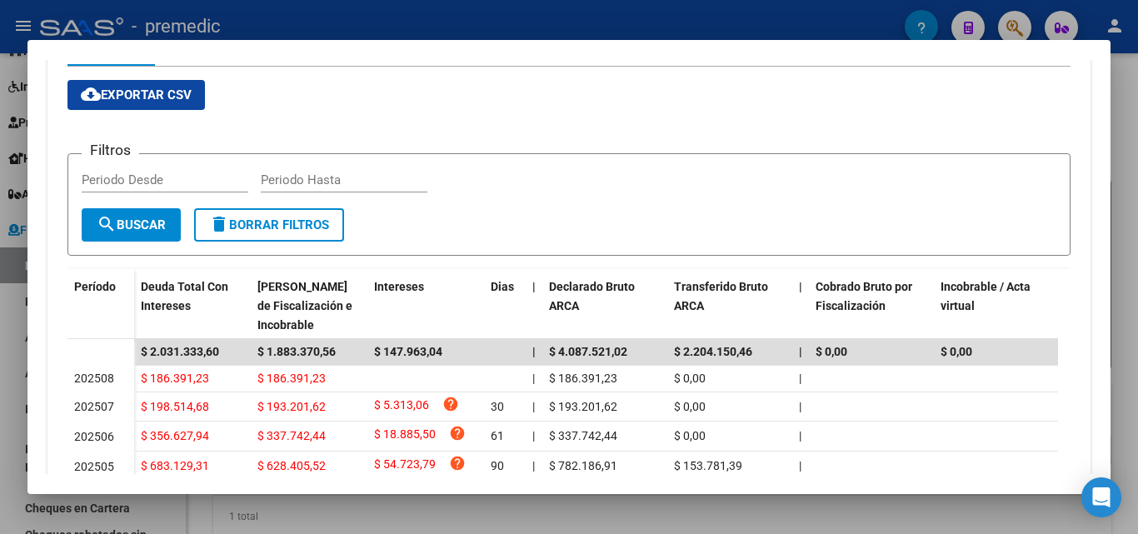
scroll to position [289, 0]
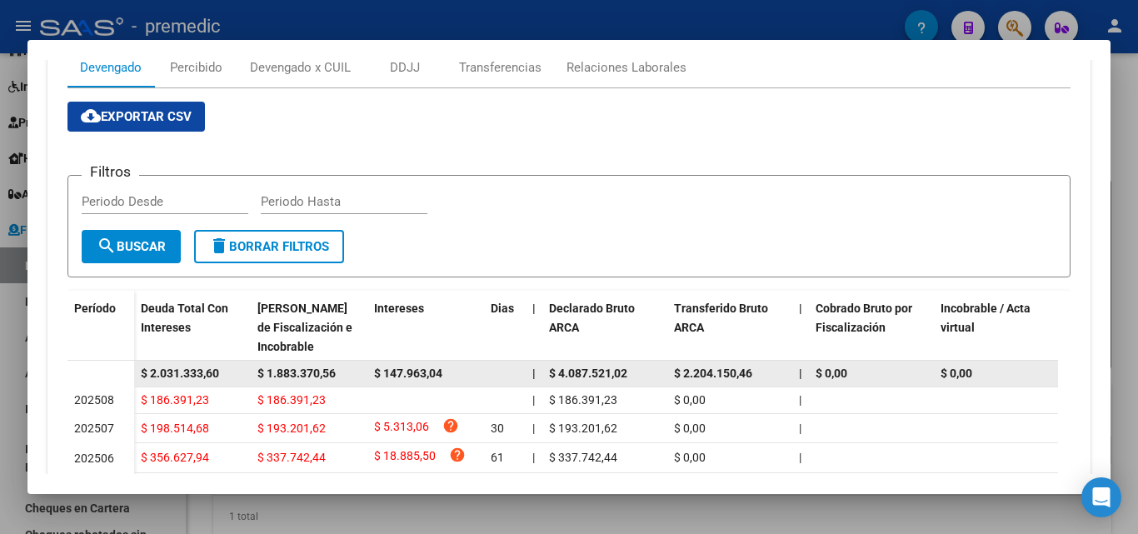
click at [274, 364] on div "$ 1.883.370,56" at bounding box center [309, 373] width 103 height 19
click at [290, 375] on span "$ 1.883.370,56" at bounding box center [297, 373] width 78 height 13
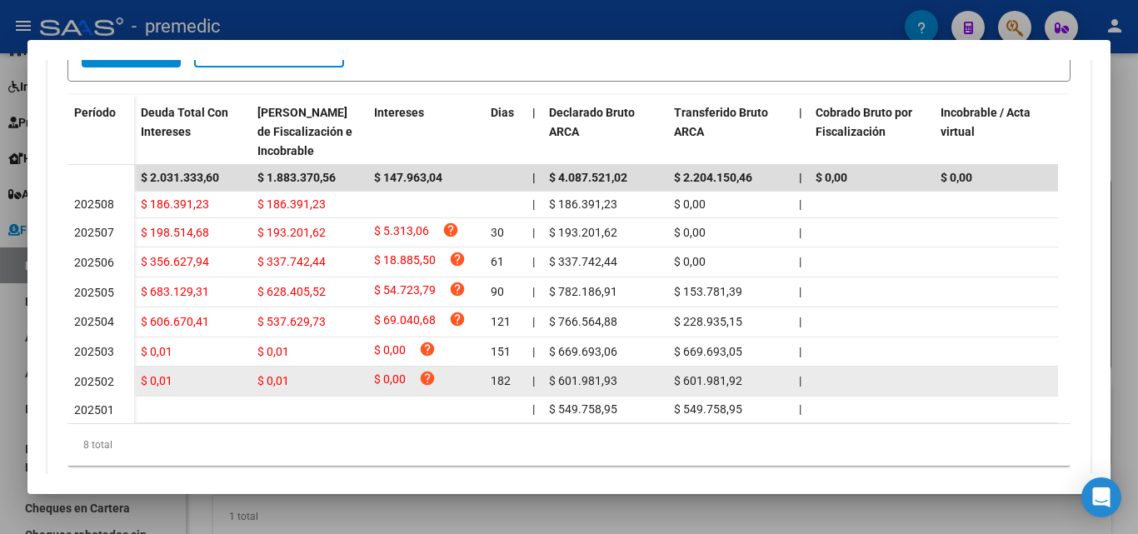
scroll to position [456, 0]
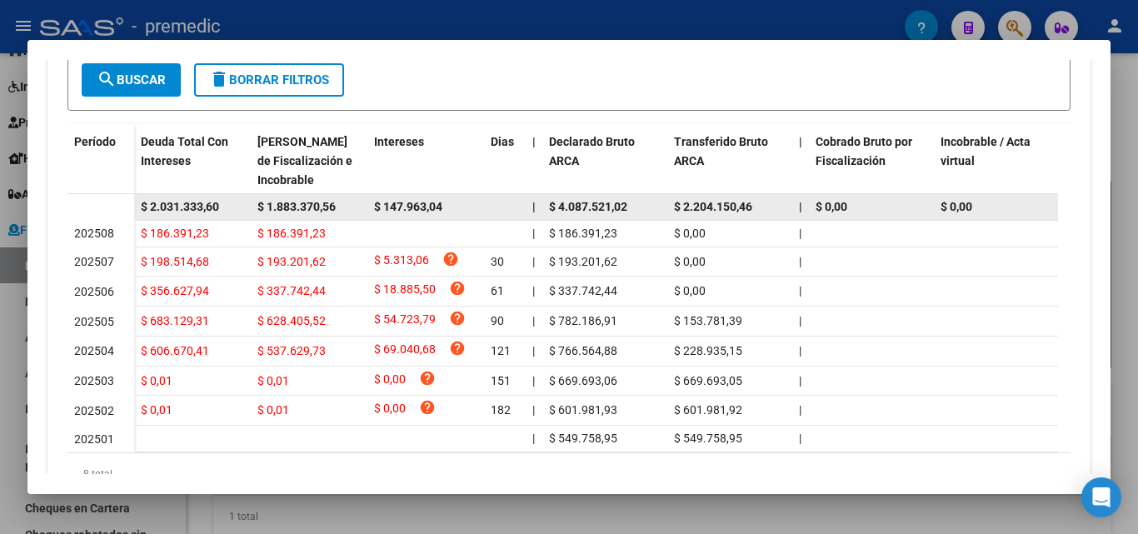
copy span "$ 1.883.370,56"
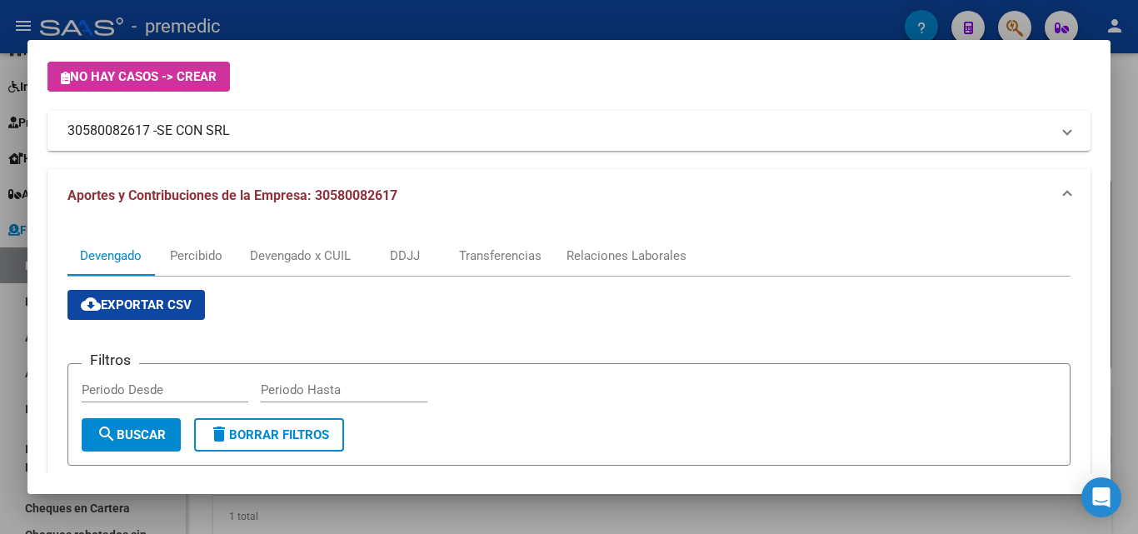
scroll to position [39, 0]
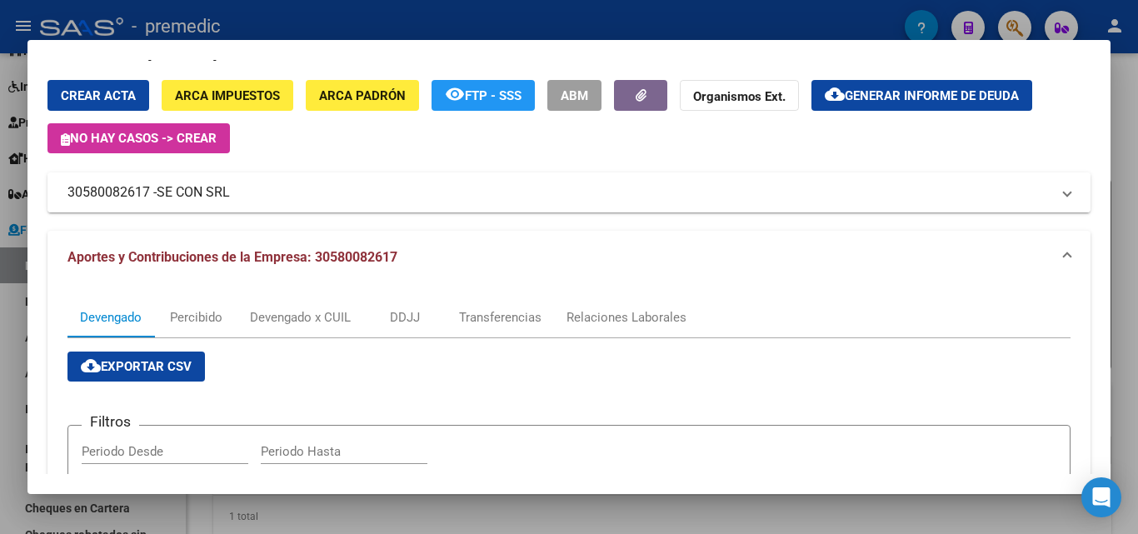
drag, startPoint x: 63, startPoint y: 189, endPoint x: 232, endPoint y: 195, distance: 169.3
click at [232, 195] on mat-expansion-panel-header "30580082617 - SE CON SRL" at bounding box center [569, 193] width 1043 height 40
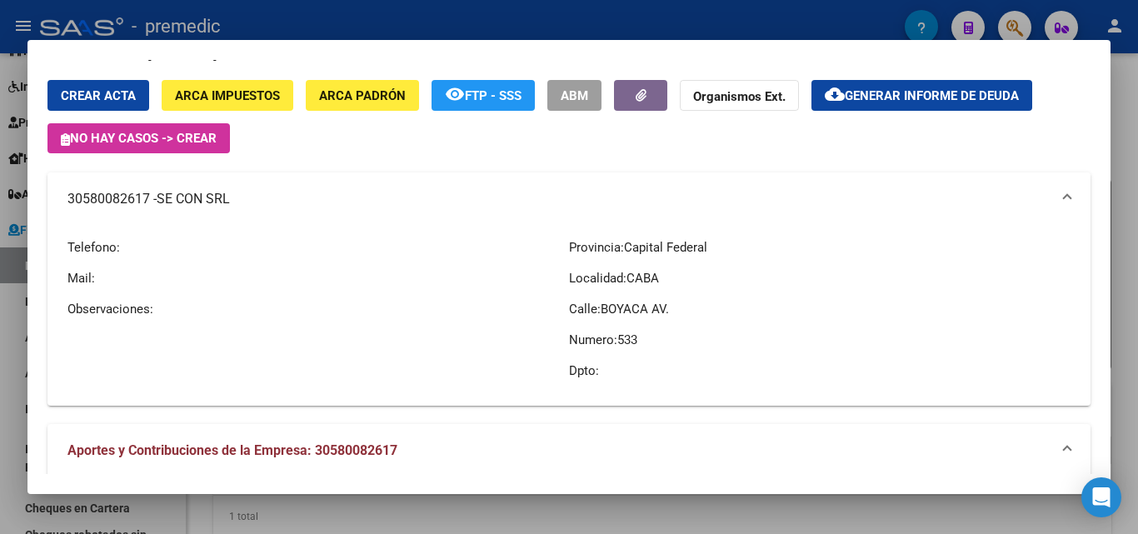
copy mat-panel-title "30580082617 - SE CON SRL"
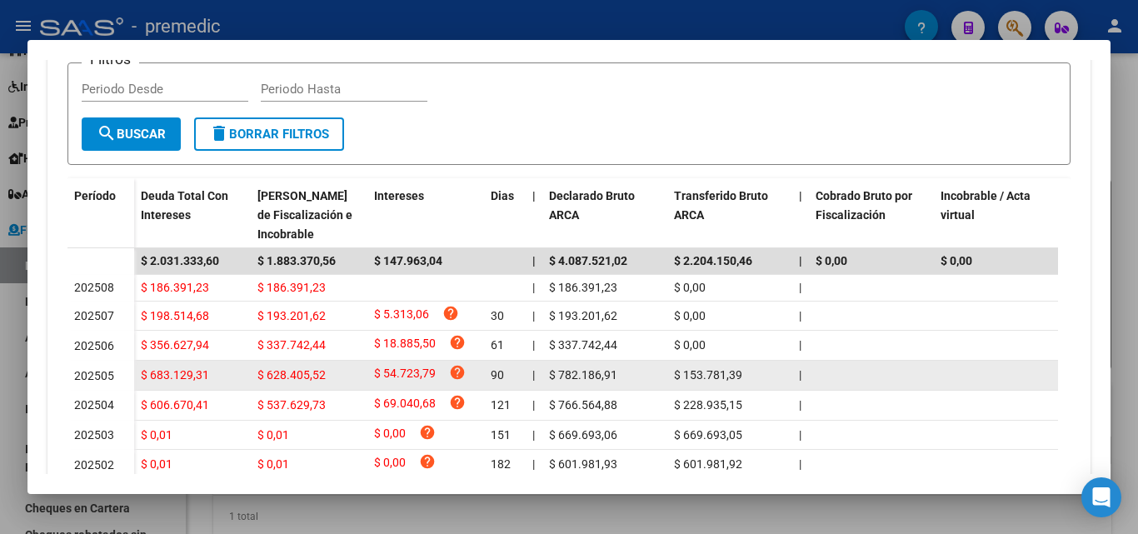
scroll to position [706, 0]
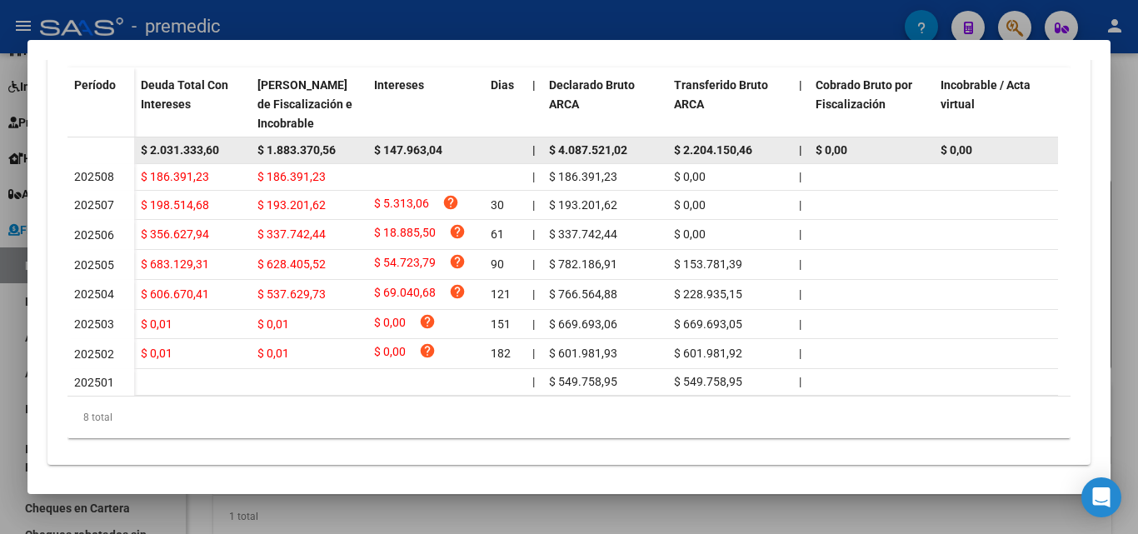
click at [308, 140] on datatable-body-cell "$ 1.883.370,56" at bounding box center [309, 151] width 117 height 26
click at [309, 142] on div "$ 1.883.370,56" at bounding box center [309, 150] width 103 height 19
click at [309, 143] on span "$ 1.883.370,56" at bounding box center [297, 149] width 78 height 13
click at [309, 156] on span "$ 1.883.370,56" at bounding box center [297, 149] width 78 height 13
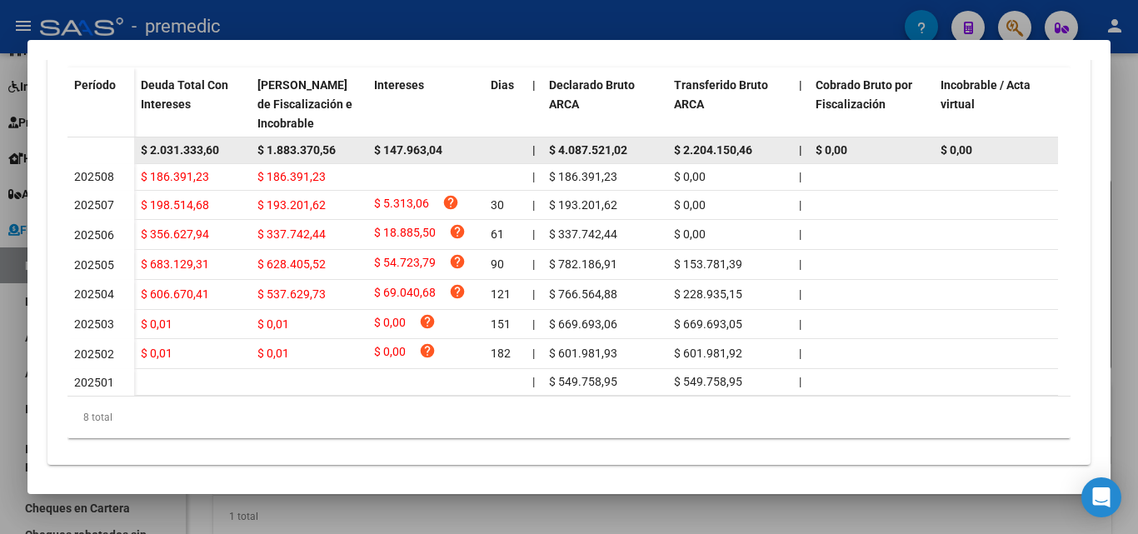
click at [309, 156] on span "$ 1.883.370,56" at bounding box center [297, 149] width 78 height 13
copy span "$ 1.883.370,56"
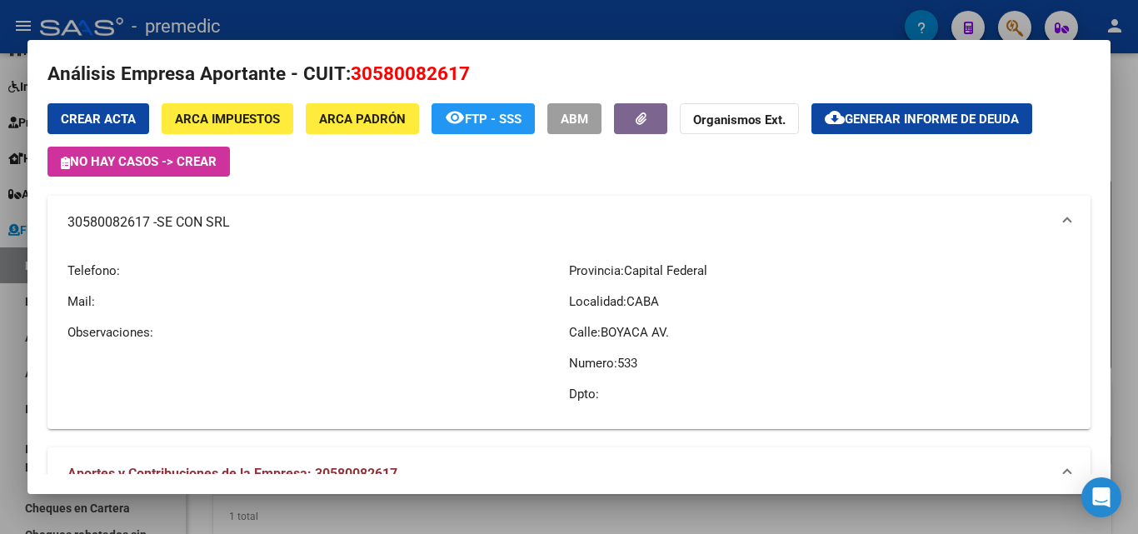
scroll to position [0, 0]
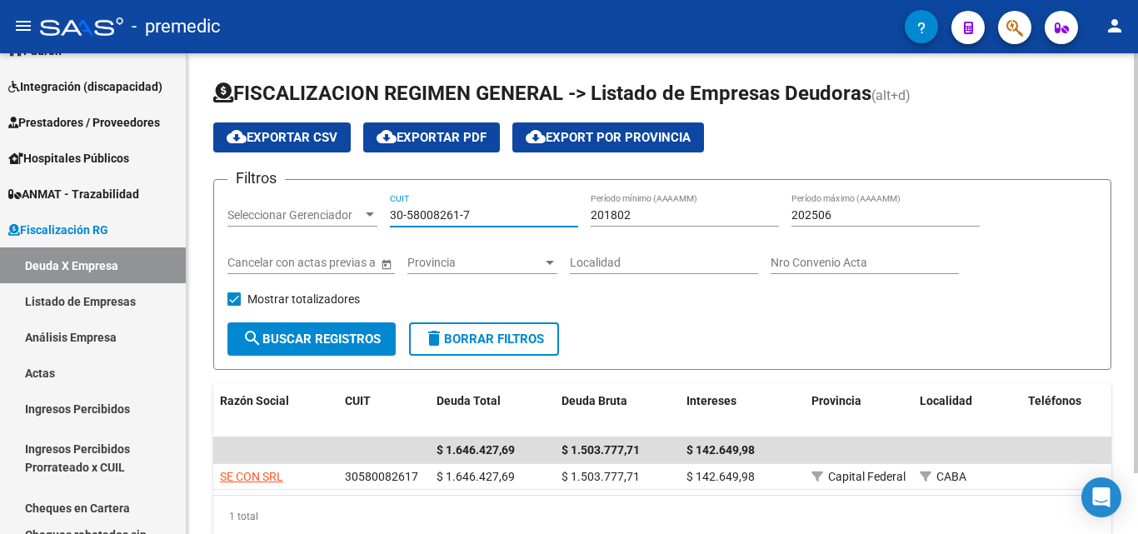
drag, startPoint x: 488, startPoint y: 211, endPoint x: 352, endPoint y: 211, distance: 136.7
click at [352, 211] on div "Filtros Seleccionar Gerenciador Seleccionar Gerenciador 30-58008261-7 CUIT 2018…" at bounding box center [663, 257] width 870 height 129
paste input "71684388-9"
type input "30-71684388-9"
click at [325, 323] on button "search Buscar Registros" at bounding box center [312, 339] width 168 height 33
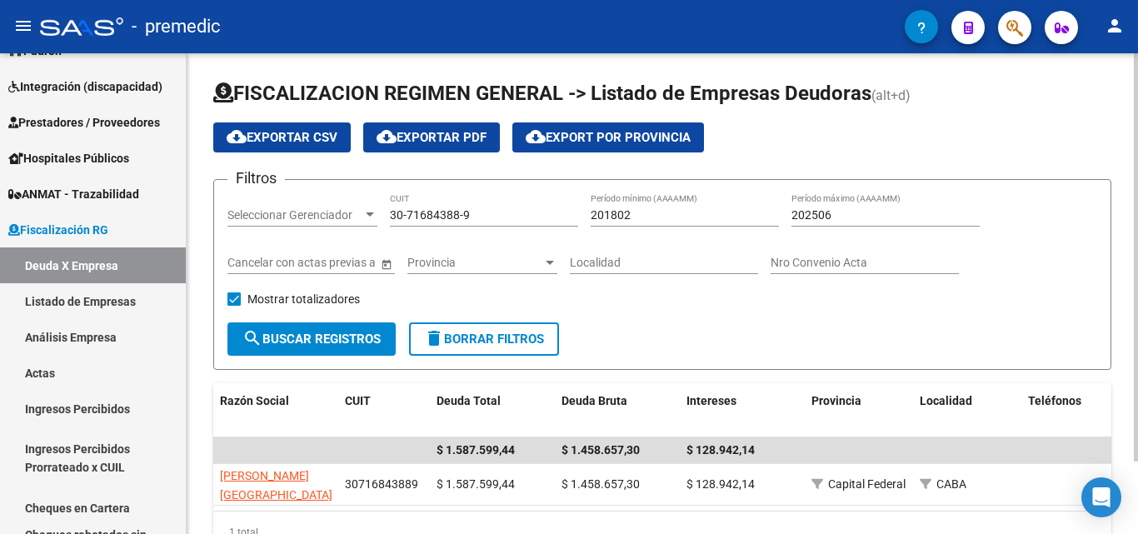
scroll to position [83, 0]
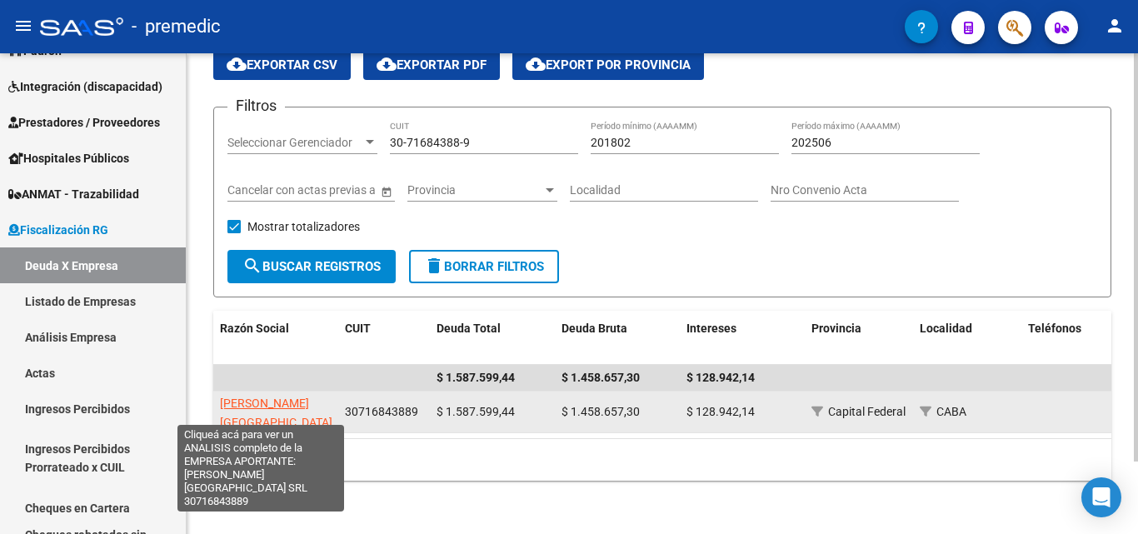
click at [258, 397] on span "[PERSON_NAME][GEOGRAPHIC_DATA] SRL" at bounding box center [276, 423] width 113 height 52
type textarea "30716843889"
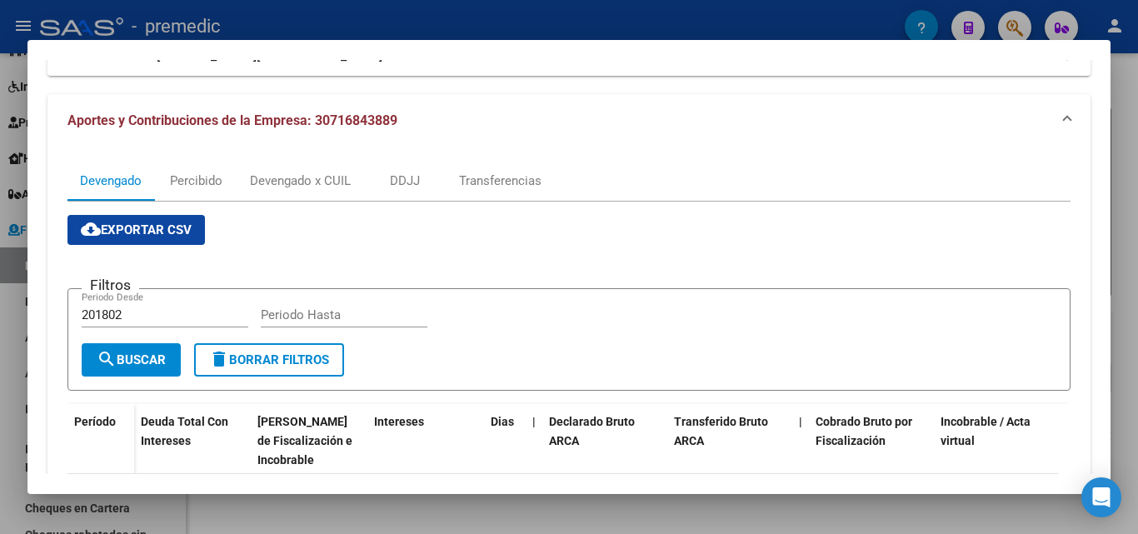
scroll to position [167, 0]
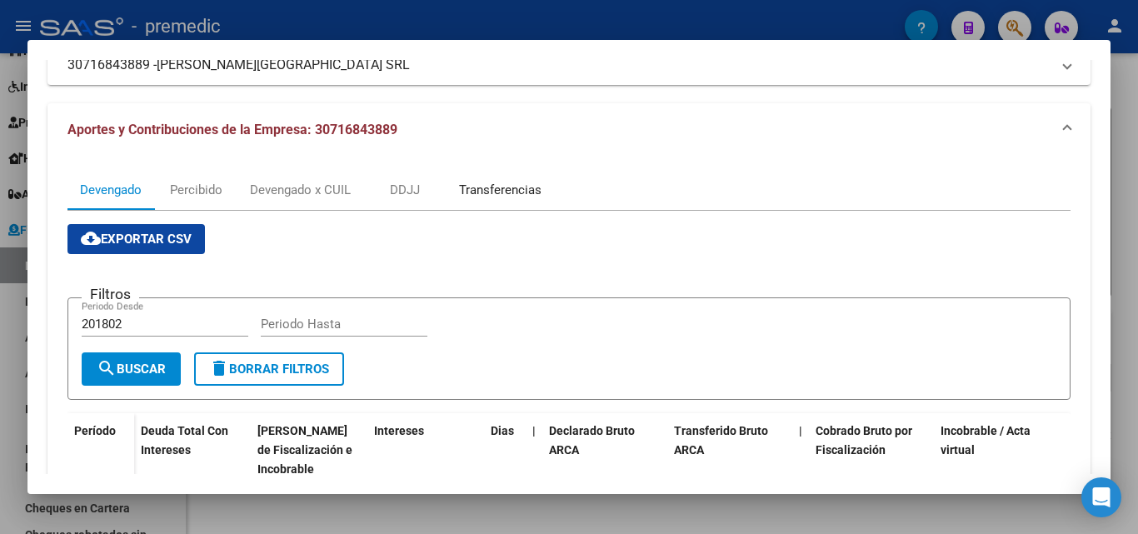
click at [543, 182] on div "Transferencias" at bounding box center [501, 190] width 108 height 40
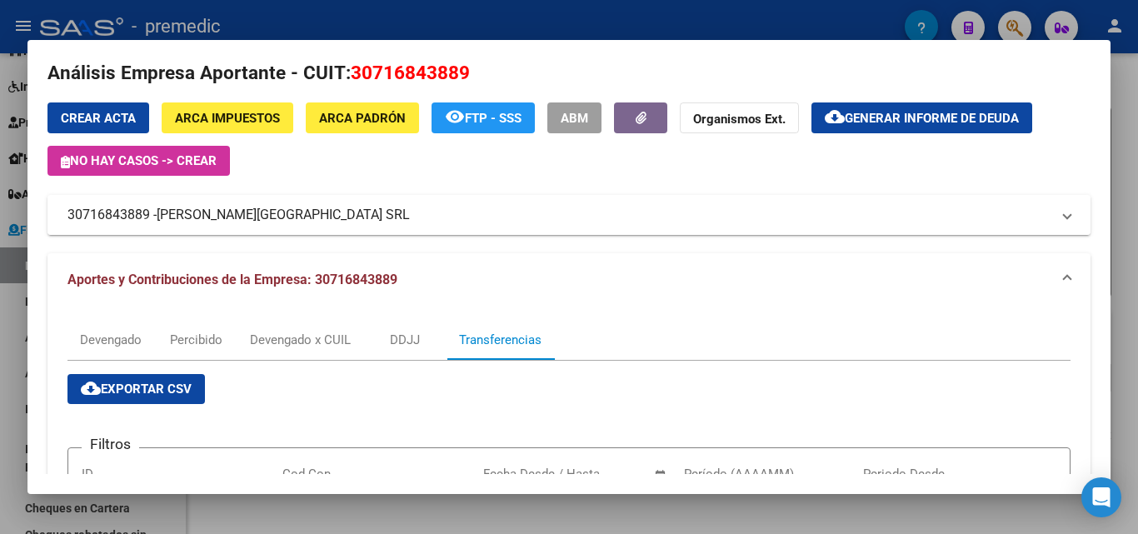
scroll to position [0, 0]
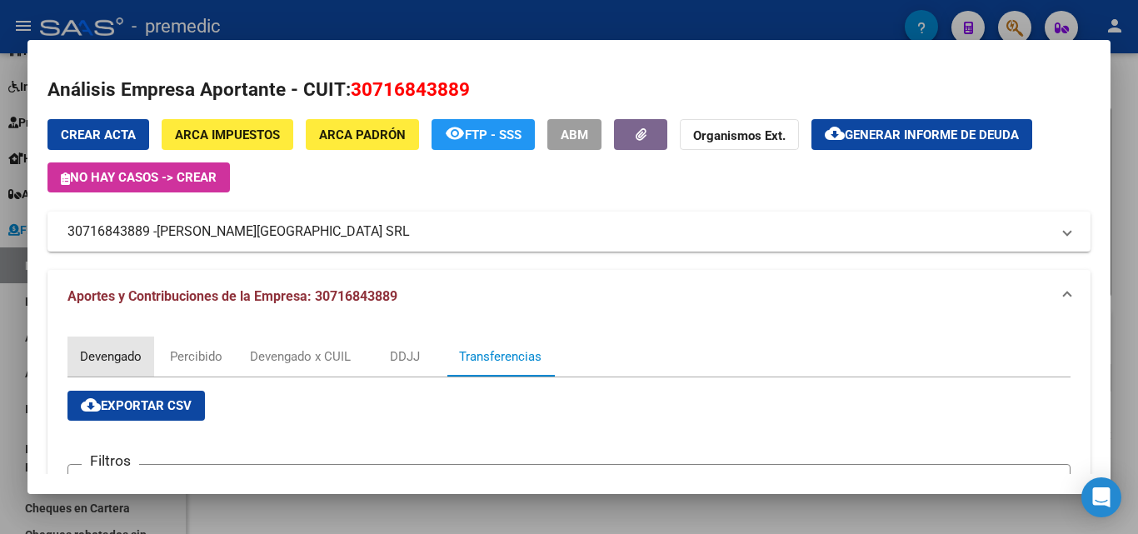
click at [130, 344] on div "Devengado" at bounding box center [111, 357] width 87 height 40
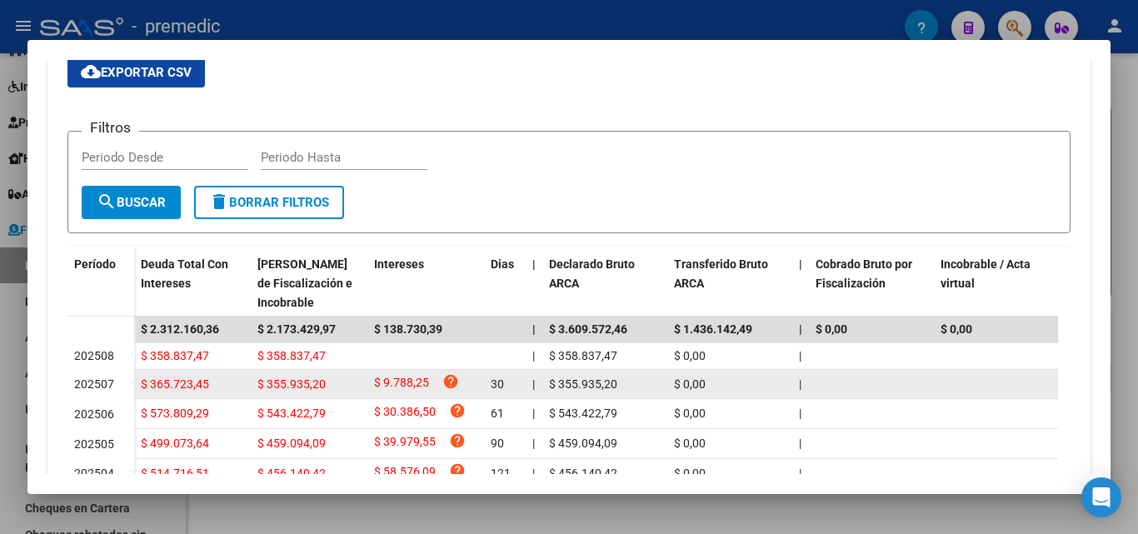
scroll to position [417, 0]
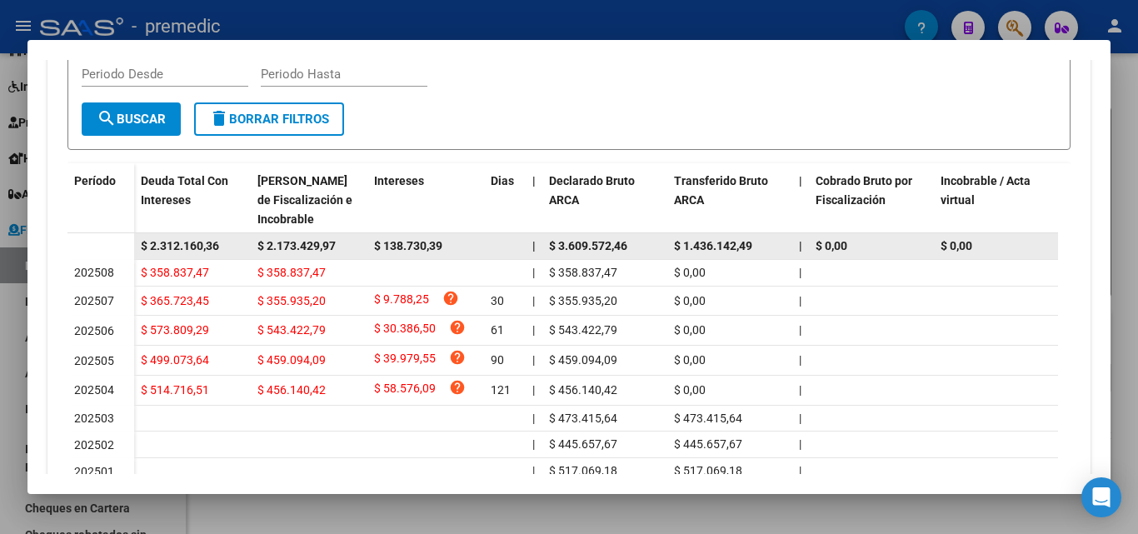
click at [299, 240] on span "$ 2.173.429,97" at bounding box center [297, 245] width 78 height 13
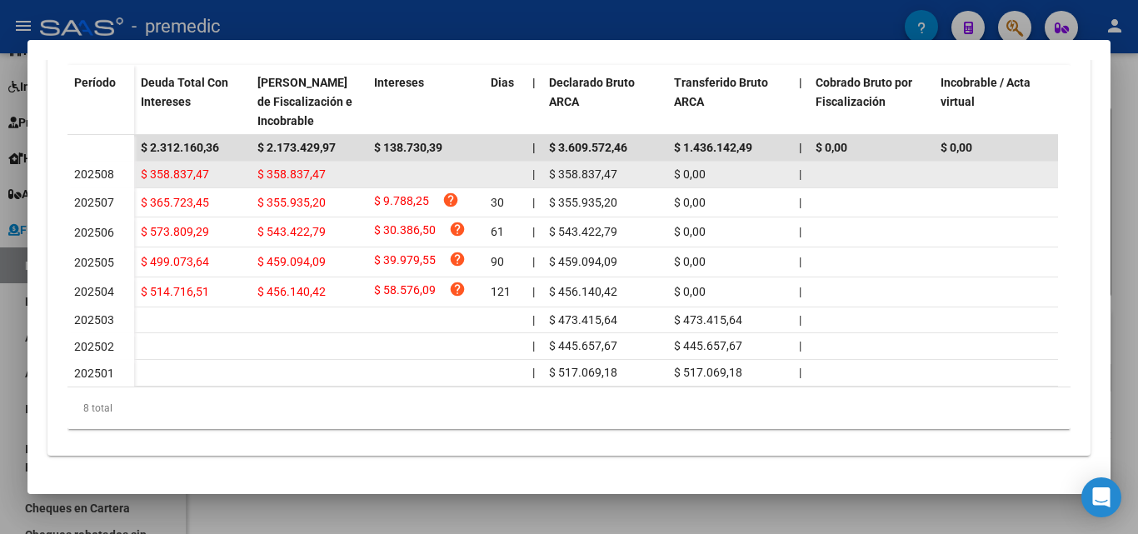
scroll to position [448, 0]
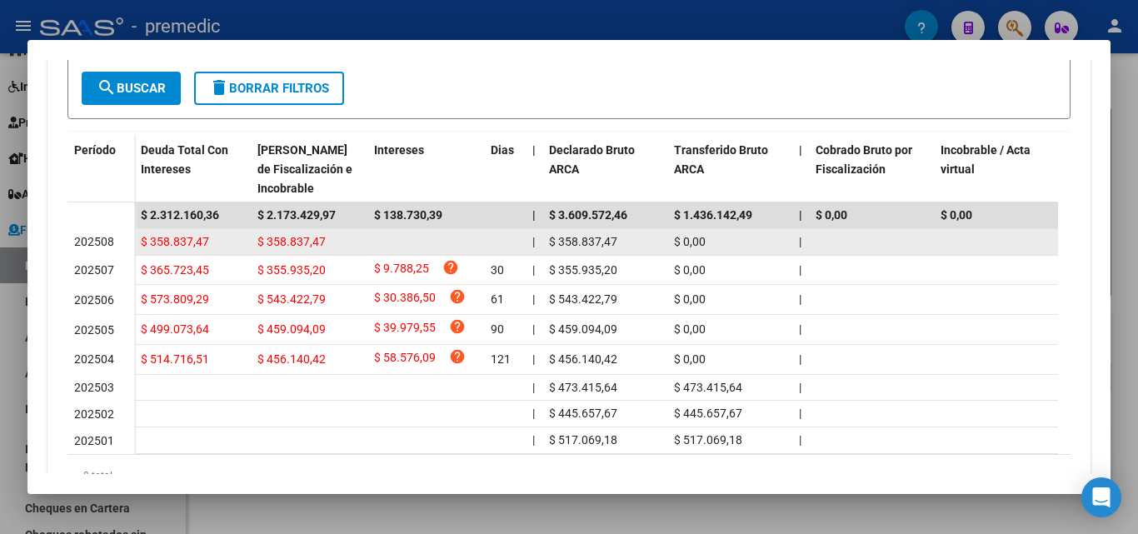
copy span "$ 2.173.429,97"
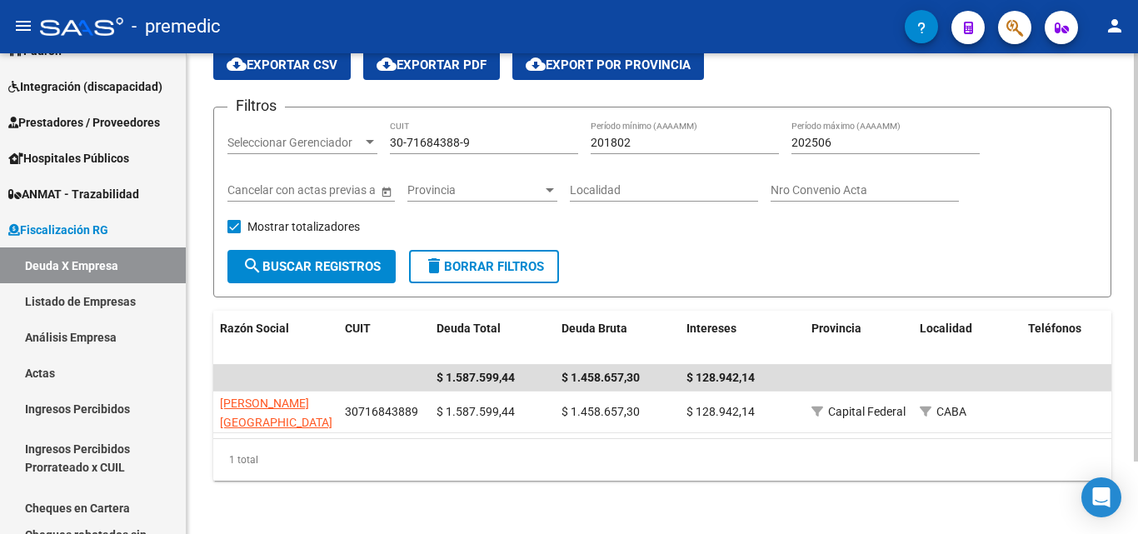
scroll to position [0, 0]
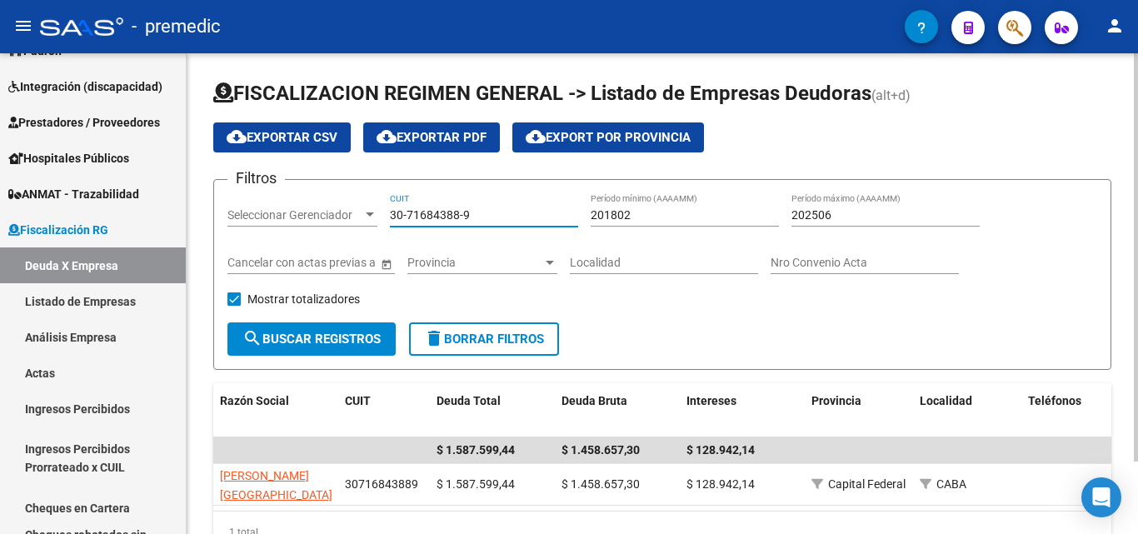
drag, startPoint x: 509, startPoint y: 215, endPoint x: 300, endPoint y: 243, distance: 211.0
click at [300, 243] on div "Filtros Seleccionar Gerenciador Seleccionar Gerenciador 30-71684388-9 CUIT 2018…" at bounding box center [663, 257] width 870 height 129
paste input "0813649"
type input "30-70813649-9"
click at [302, 336] on span "search Buscar Registros" at bounding box center [312, 339] width 138 height 15
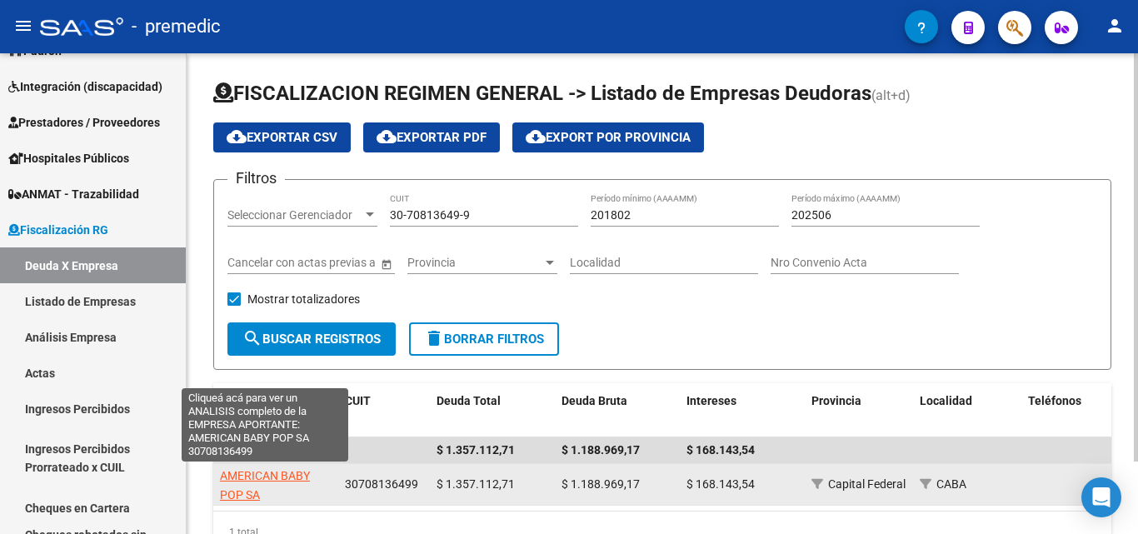
click at [263, 481] on span "AMERICAN BABY POP SA" at bounding box center [265, 485] width 90 height 33
type textarea "30708136499"
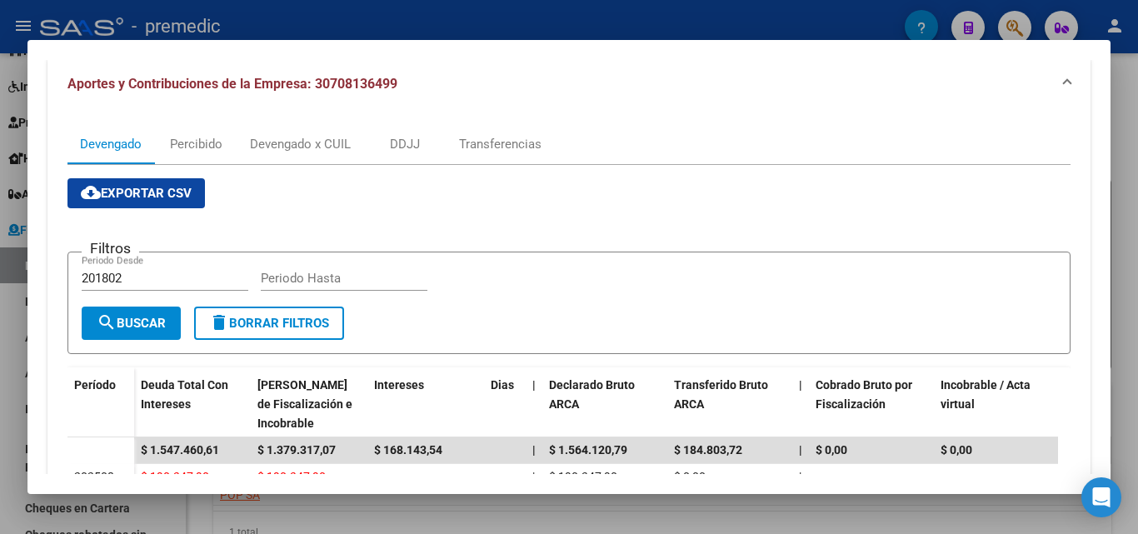
scroll to position [167, 0]
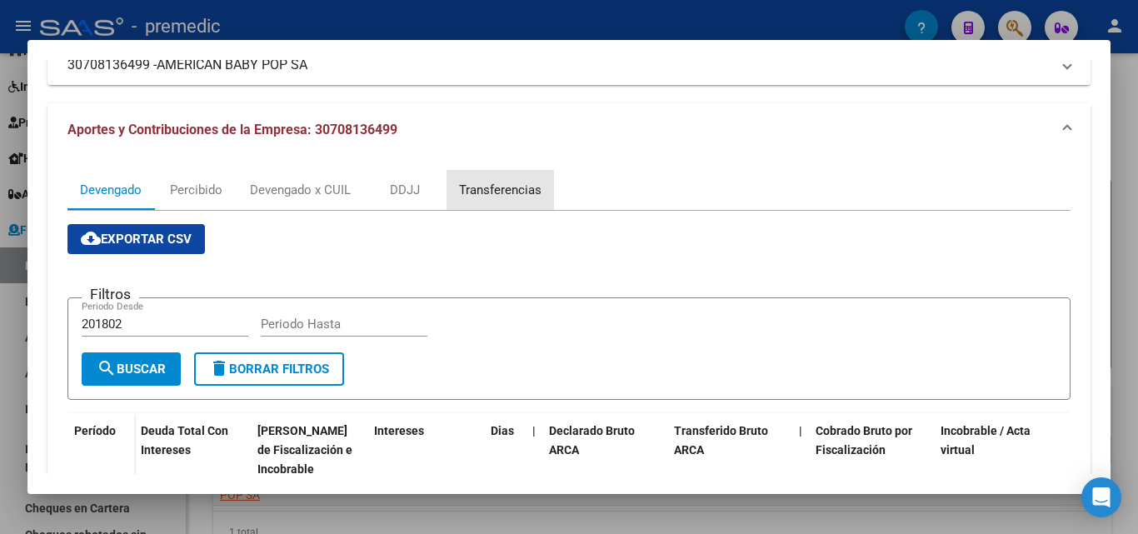
click at [488, 193] on div "Transferencias" at bounding box center [500, 190] width 83 height 18
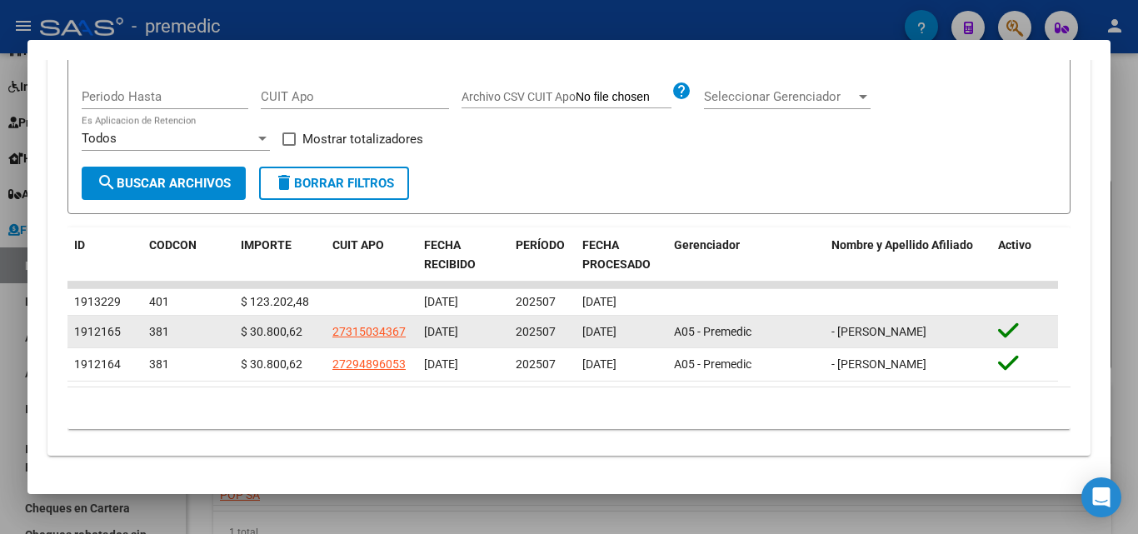
scroll to position [454, 0]
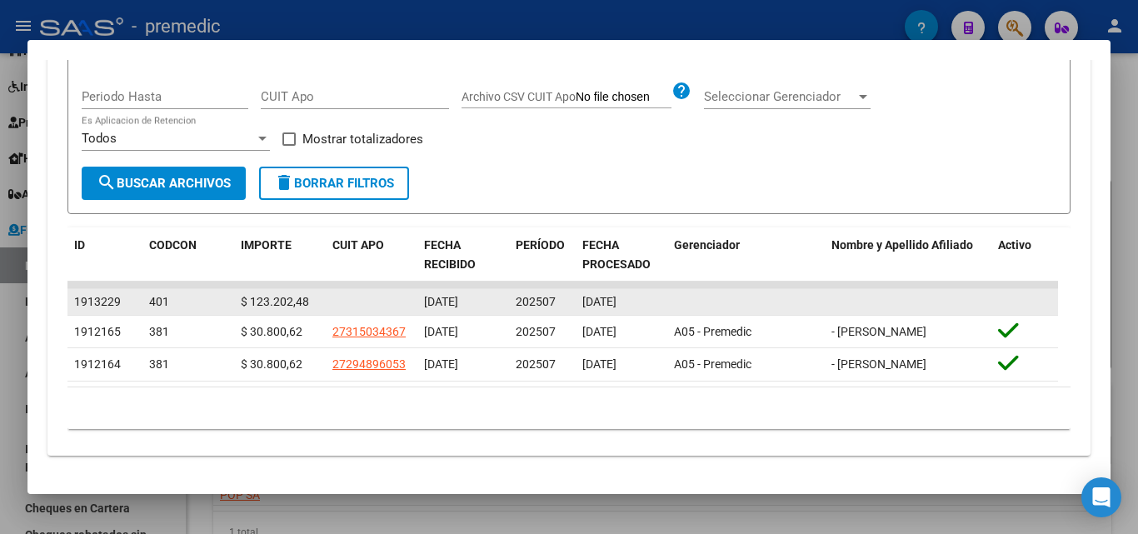
drag, startPoint x: 138, startPoint y: 300, endPoint x: 645, endPoint y: 295, distance: 507.6
click at [645, 295] on div "1913229 401 $ 123.202,48 [DATE] 202507 [DATE]" at bounding box center [563, 302] width 991 height 27
click at [652, 297] on div "[DATE]" at bounding box center [622, 302] width 78 height 19
click at [151, 299] on span "401" at bounding box center [159, 301] width 20 height 13
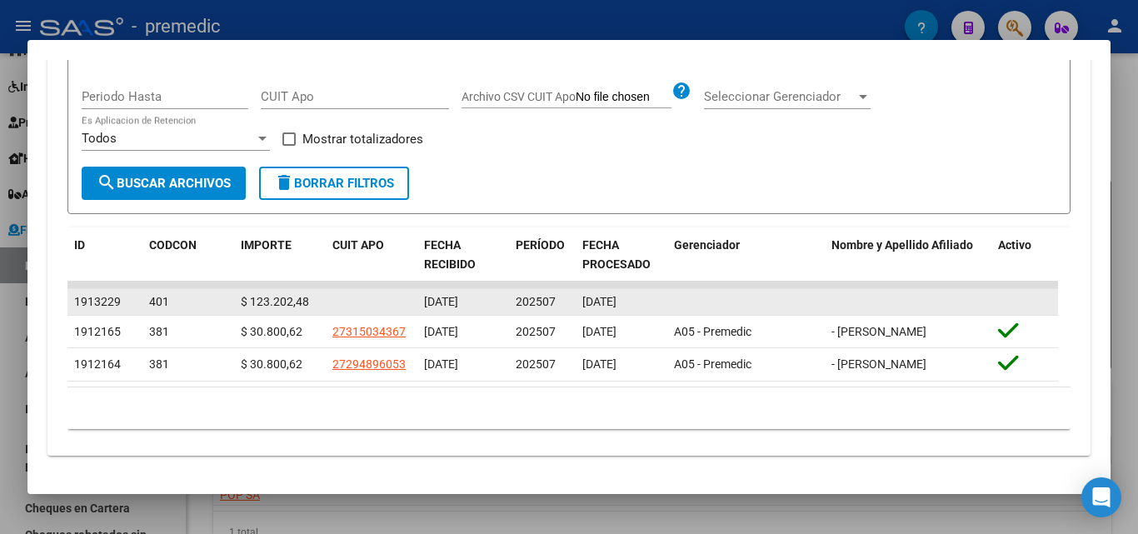
drag, startPoint x: 422, startPoint y: 297, endPoint x: 642, endPoint y: 299, distance: 220.0
click at [642, 299] on div "1913229 401 $ 123.202,48 [DATE] 202507 [DATE]" at bounding box center [563, 302] width 991 height 27
click at [617, 299] on span "[DATE]" at bounding box center [600, 301] width 34 height 13
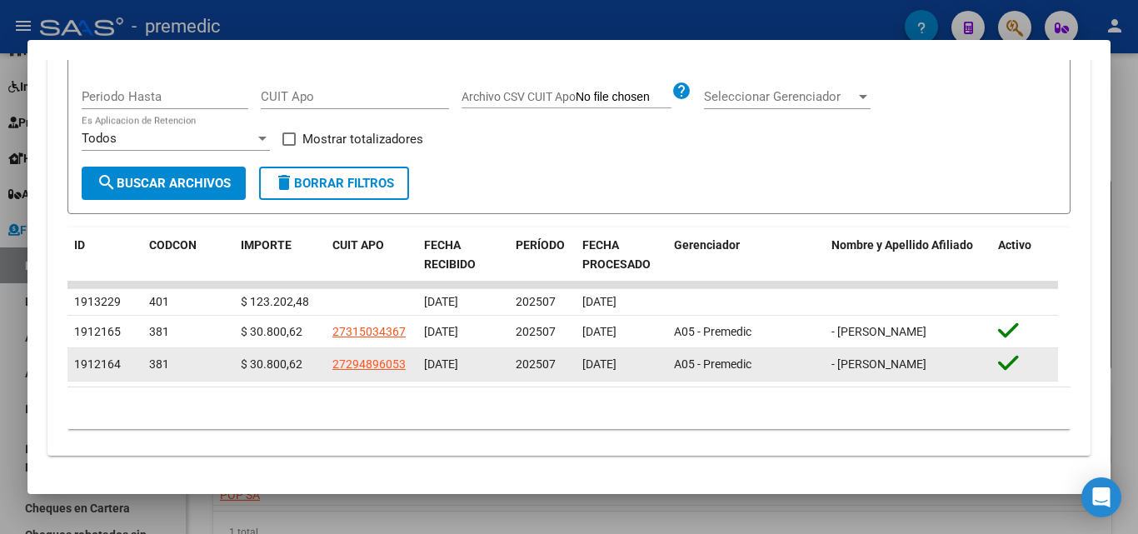
drag, startPoint x: 829, startPoint y: 331, endPoint x: 960, endPoint y: 363, distance: 134.8
click at [960, 363] on datatable-scroller "1913229 401 $ 123.202,48 [DATE] 202507 [DATE] 1912165 381 $ 30.800,62 273150343…" at bounding box center [563, 332] width 991 height 100
click at [927, 363] on span "- [PERSON_NAME]" at bounding box center [879, 364] width 95 height 13
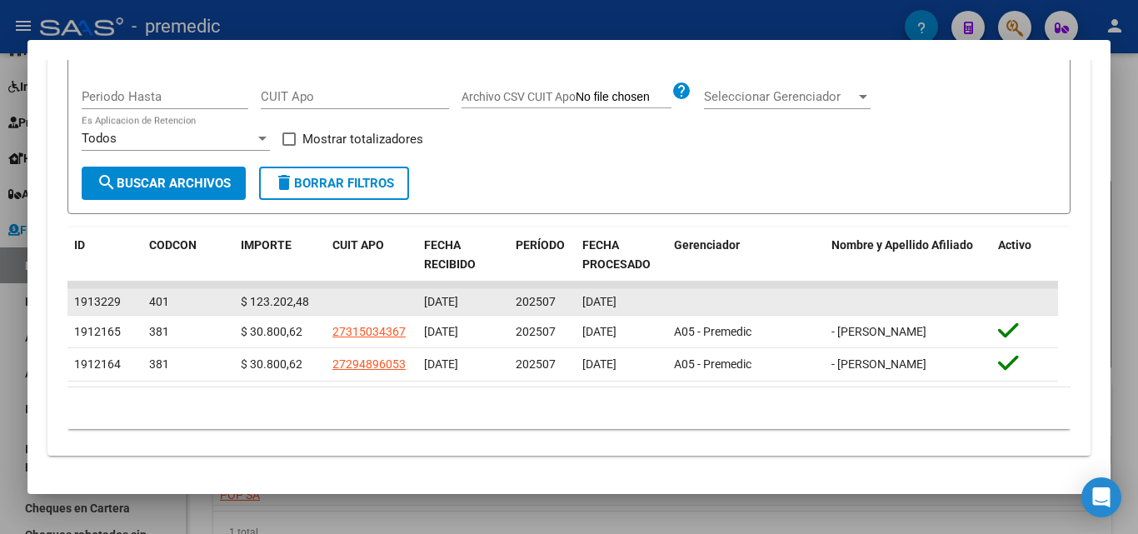
drag, startPoint x: 678, startPoint y: 287, endPoint x: 420, endPoint y: 298, distance: 258.6
click at [420, 298] on div "1913229 401 $ 123.202,48 [DATE] 202507 [DATE]" at bounding box center [563, 302] width 991 height 27
drag, startPoint x: 420, startPoint y: 298, endPoint x: 671, endPoint y: 298, distance: 250.9
click at [664, 298] on div "1913229 401 $ 123.202,48 [DATE] 202507 [DATE]" at bounding box center [563, 302] width 991 height 27
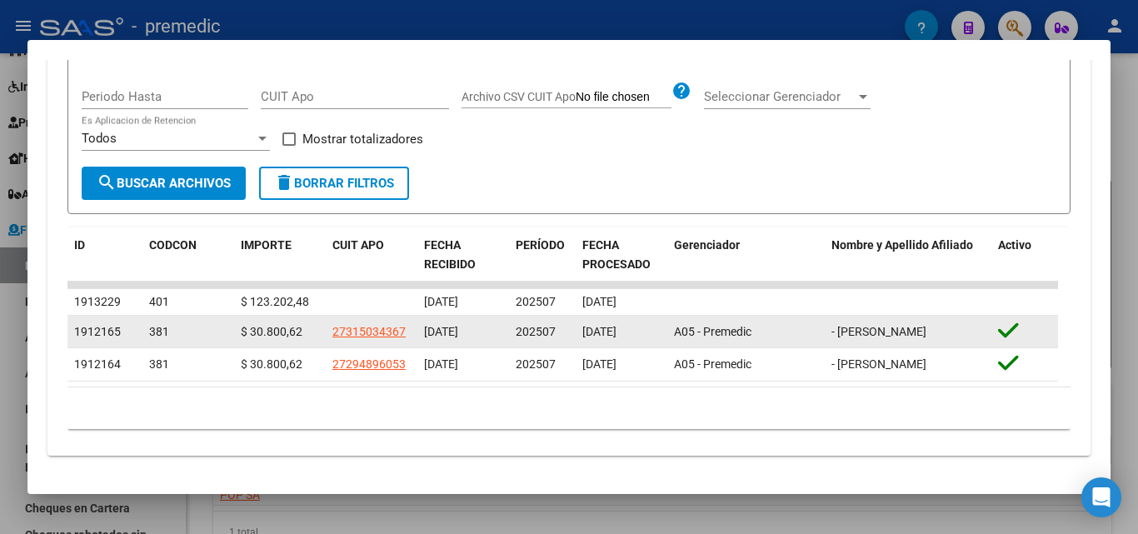
click at [688, 316] on datatable-body-cell "A05 - Premedic" at bounding box center [747, 332] width 158 height 33
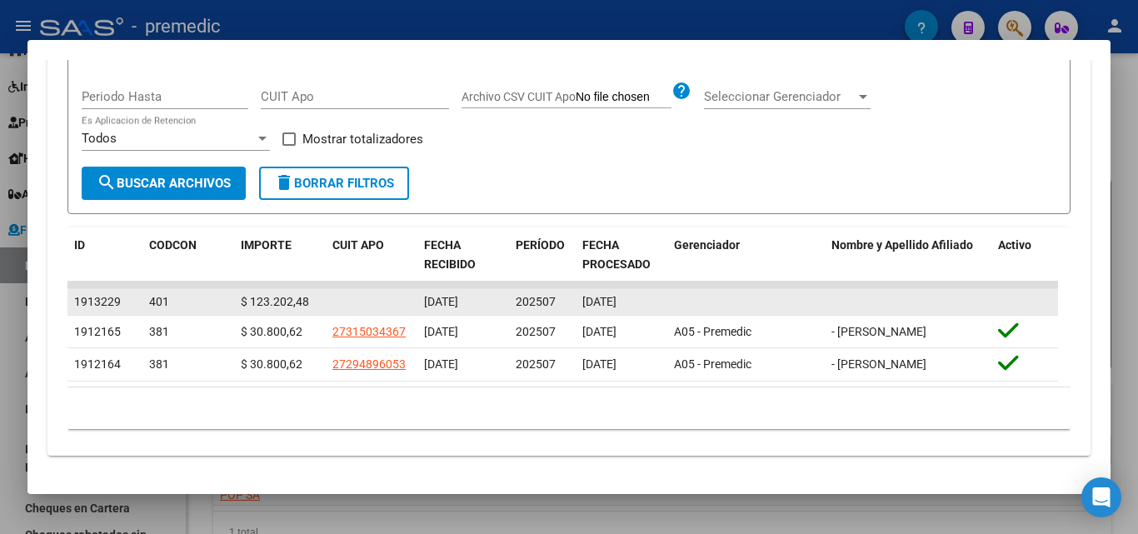
drag, startPoint x: 658, startPoint y: 303, endPoint x: 80, endPoint y: 288, distance: 577.8
click at [80, 289] on div "1913229 401 $ 123.202,48 [DATE] 202507 [DATE]" at bounding box center [563, 302] width 991 height 27
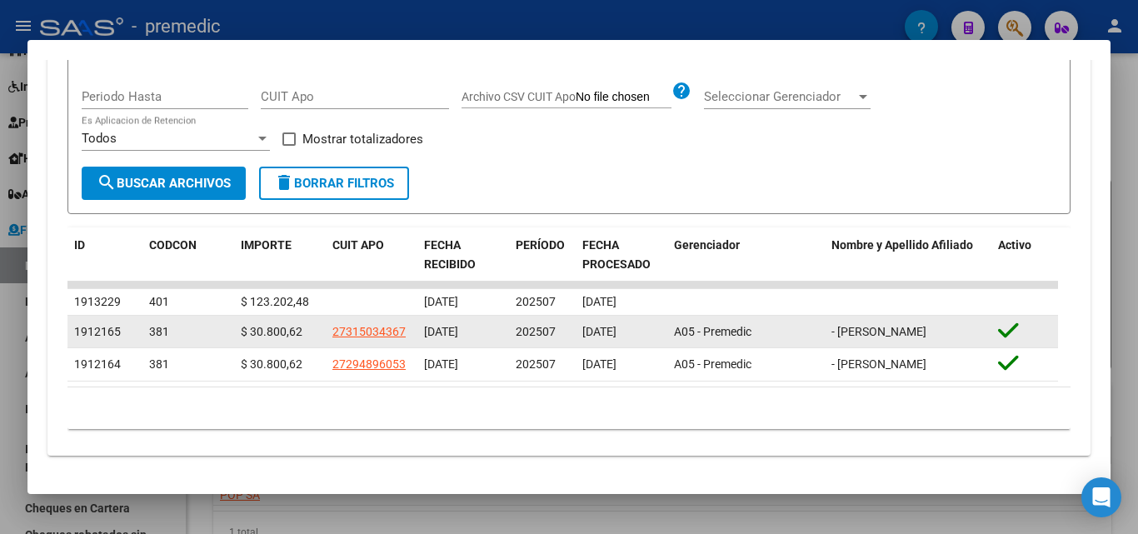
click at [218, 338] on datatable-body-cell at bounding box center [217, 332] width 33 height 33
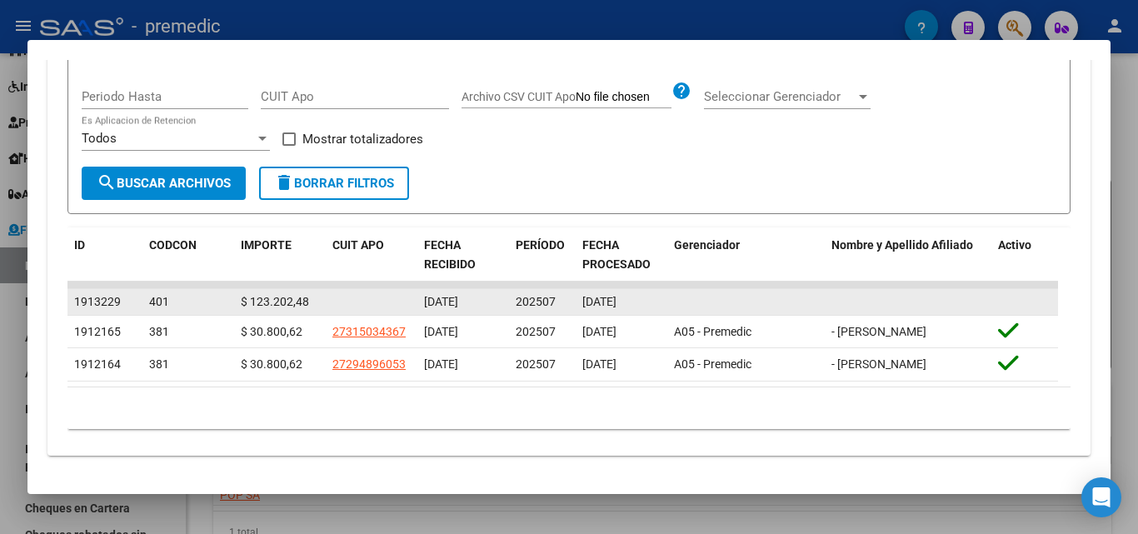
drag, startPoint x: 248, startPoint y: 294, endPoint x: 313, endPoint y: 303, distance: 65.5
click at [313, 303] on div "$ 123.202,48" at bounding box center [280, 302] width 78 height 19
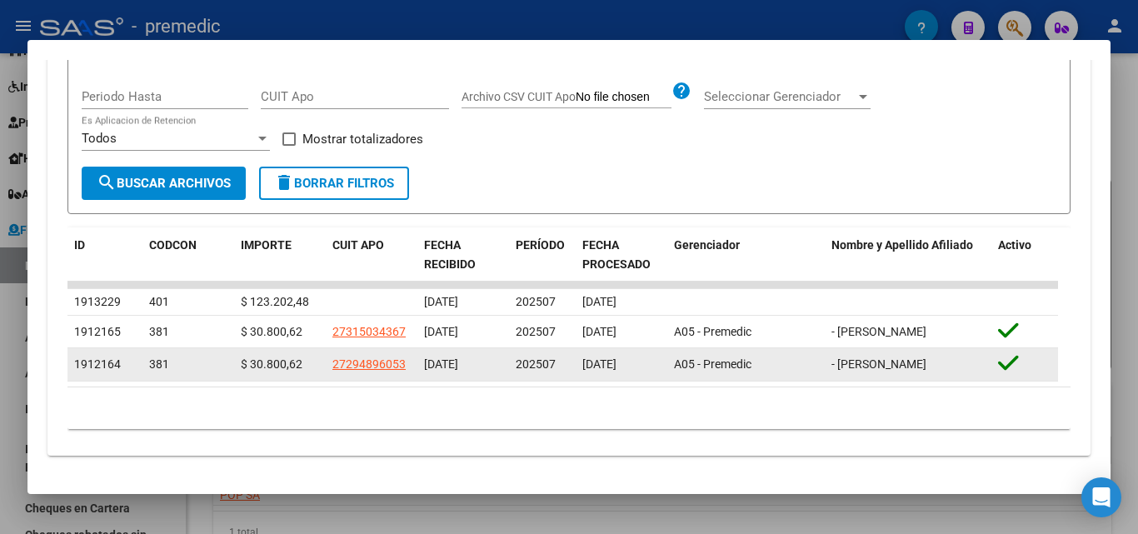
click at [249, 352] on datatable-body-cell "$ 30.800,62" at bounding box center [280, 364] width 92 height 33
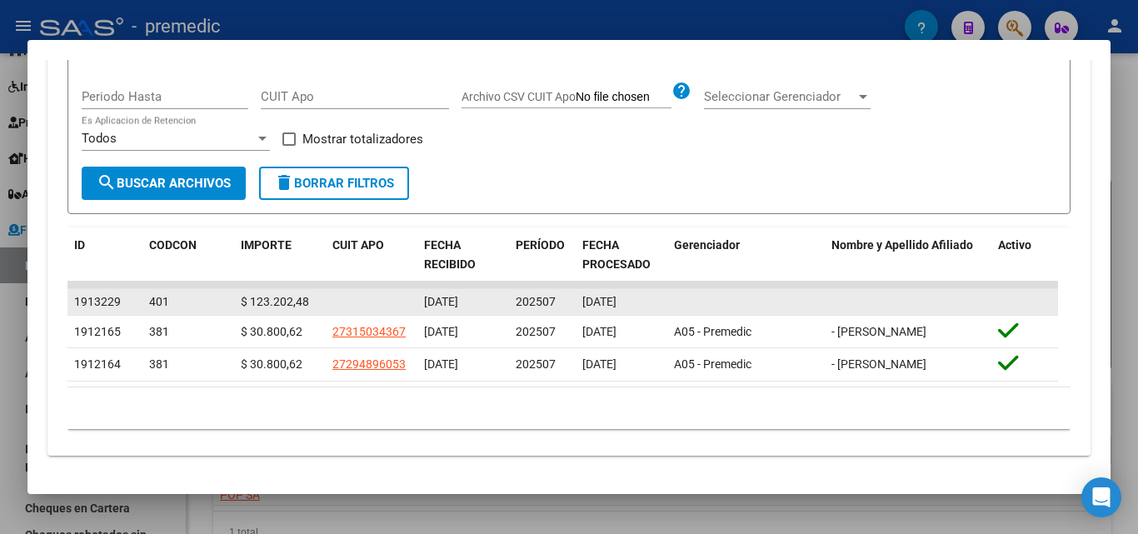
drag, startPoint x: 298, startPoint y: 362, endPoint x: 243, endPoint y: 295, distance: 86.4
click at [243, 295] on datatable-scroller "1913229 401 $ 123.202,48 [DATE] 202507 [DATE] 1912165 381 $ 30.800,62 273150343…" at bounding box center [563, 332] width 991 height 100
click at [246, 297] on span "$ 123.202,48" at bounding box center [275, 301] width 68 height 13
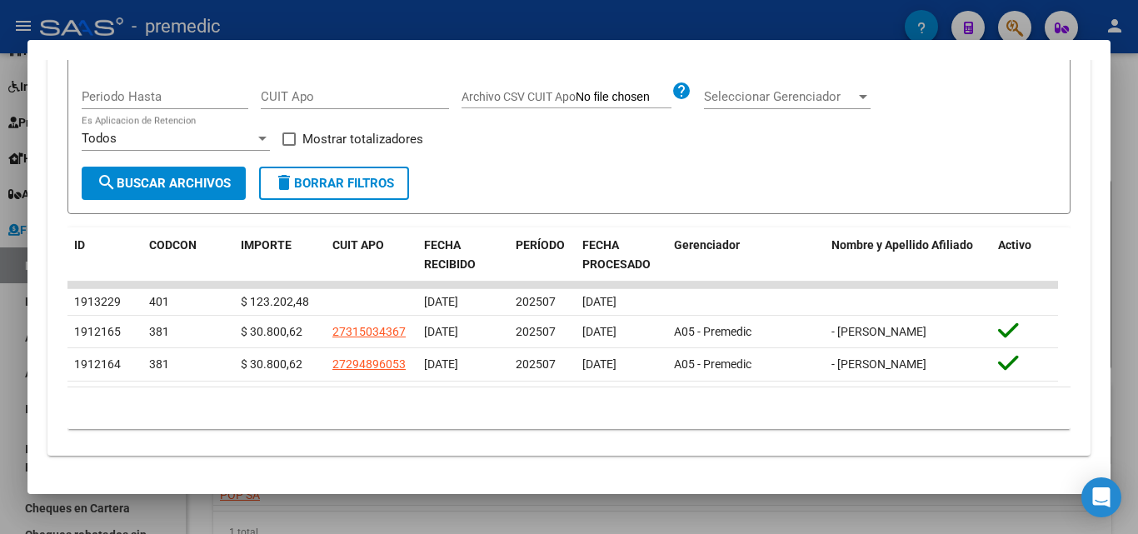
click at [709, 159] on div "Filtros ID Cod Con Fecha inicio – Fecha fin Fecha Desde / Hasta Período (AAAAMM…" at bounding box center [569, 97] width 975 height 140
click at [1131, 317] on div at bounding box center [569, 267] width 1138 height 534
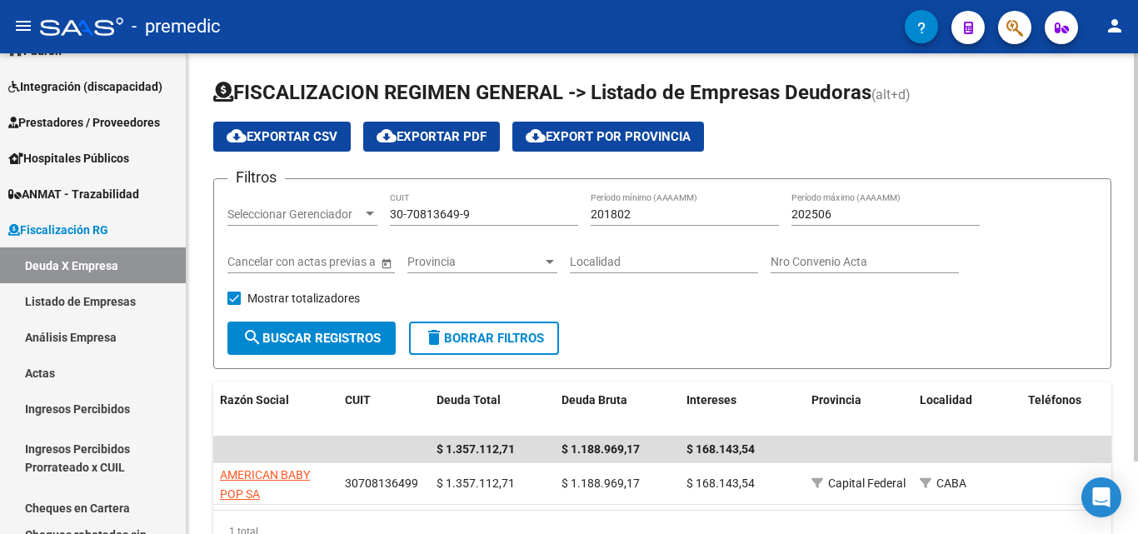
scroll to position [0, 0]
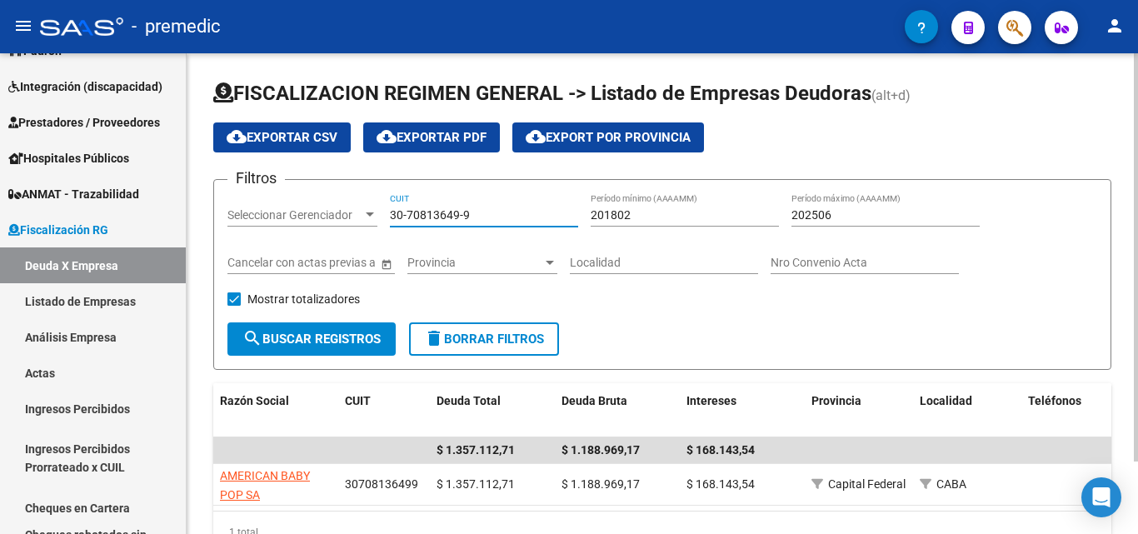
drag, startPoint x: 502, startPoint y: 221, endPoint x: 227, endPoint y: 224, distance: 275.0
click at [227, 224] on form "Filtros Seleccionar Gerenciador Seleccionar Gerenciador 30-70813649-9 CUIT 2018…" at bounding box center [662, 274] width 898 height 191
paste input "62819086-7"
type input "30-62819086-7"
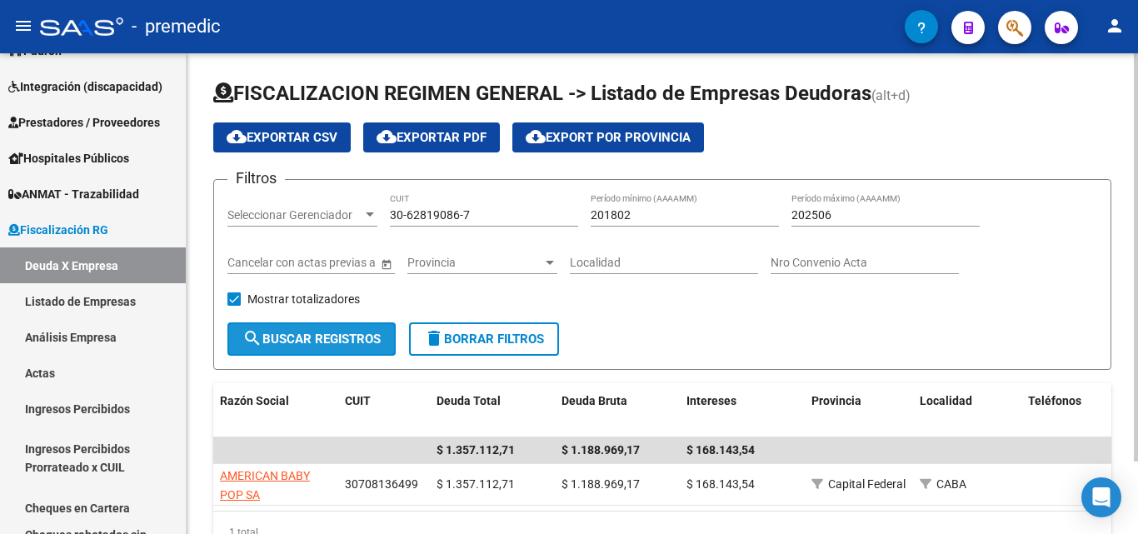
click at [333, 349] on button "search Buscar Registros" at bounding box center [312, 339] width 168 height 33
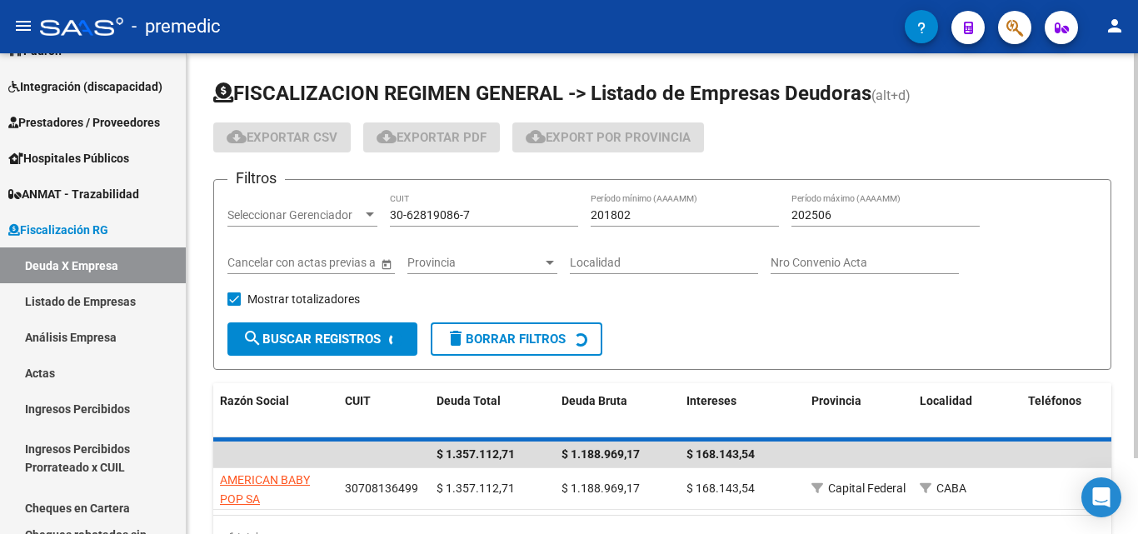
scroll to position [83, 0]
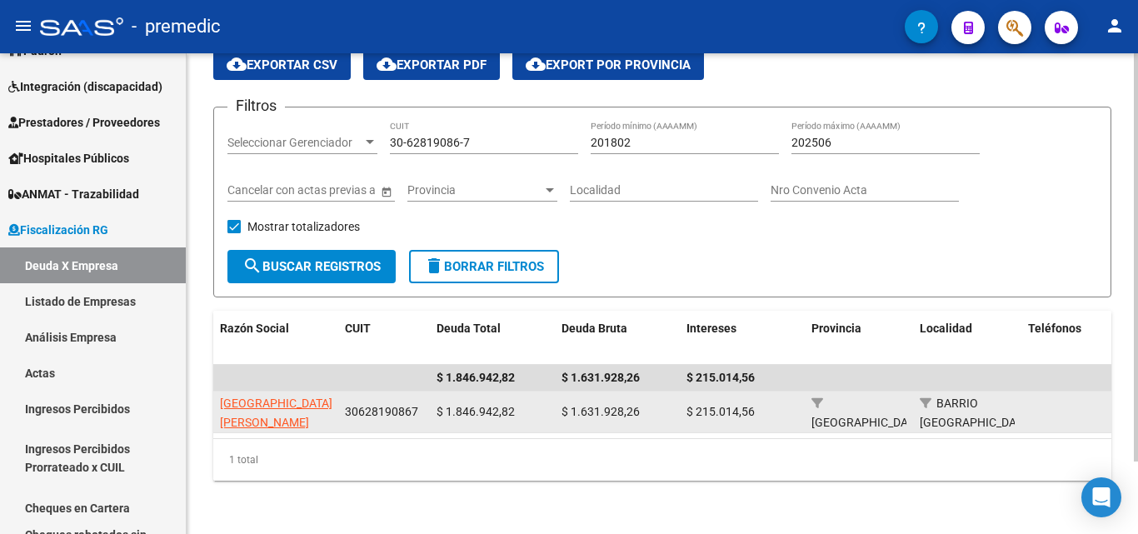
click at [268, 403] on app-link-go-to "[GEOGRAPHIC_DATA][PERSON_NAME]" at bounding box center [276, 413] width 113 height 38
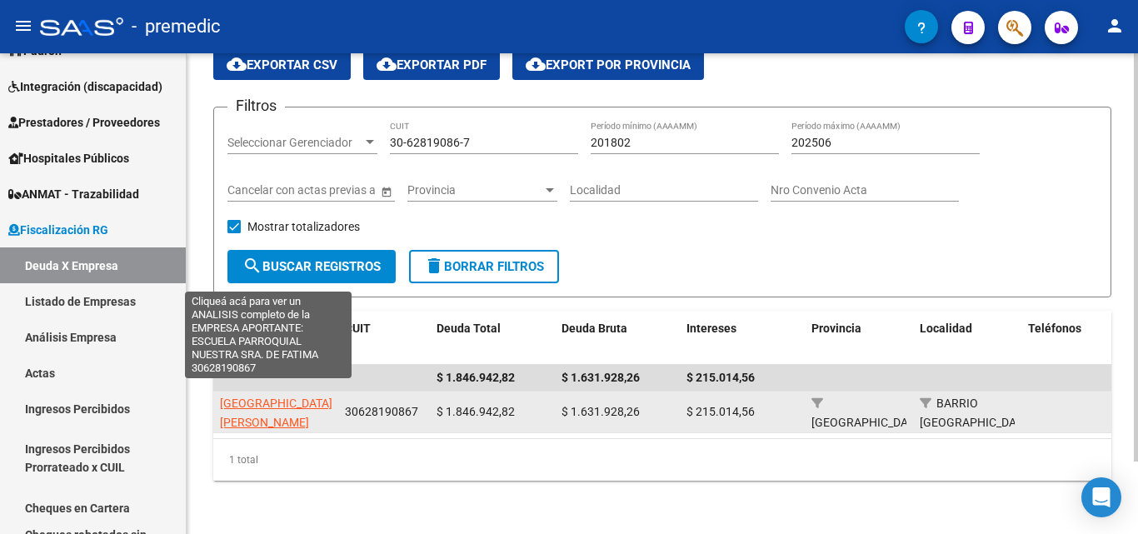
click at [263, 408] on span "[GEOGRAPHIC_DATA][PERSON_NAME]" at bounding box center [276, 413] width 113 height 33
type textarea "30628190867"
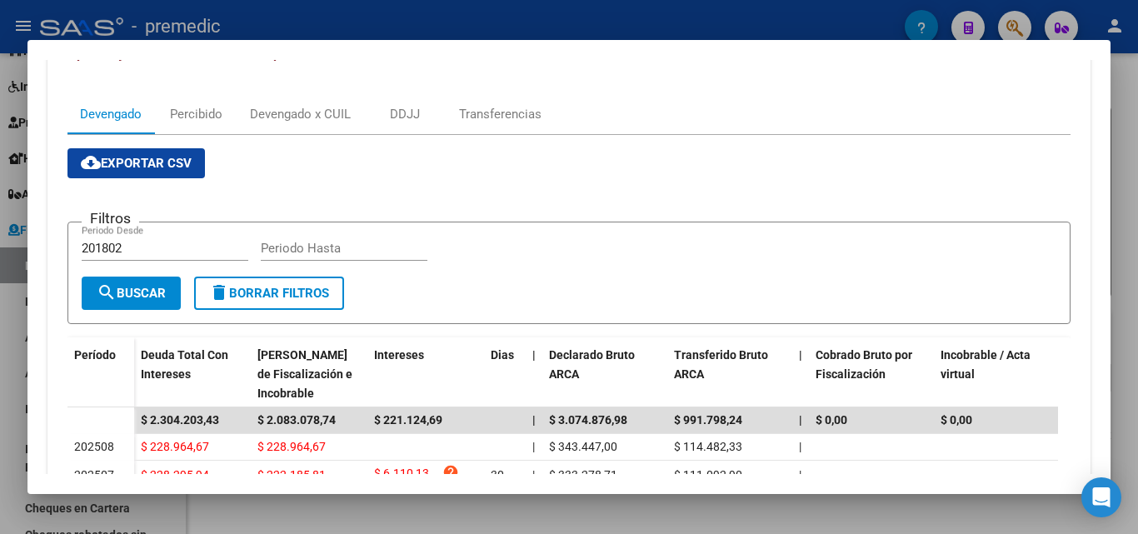
scroll to position [202, 0]
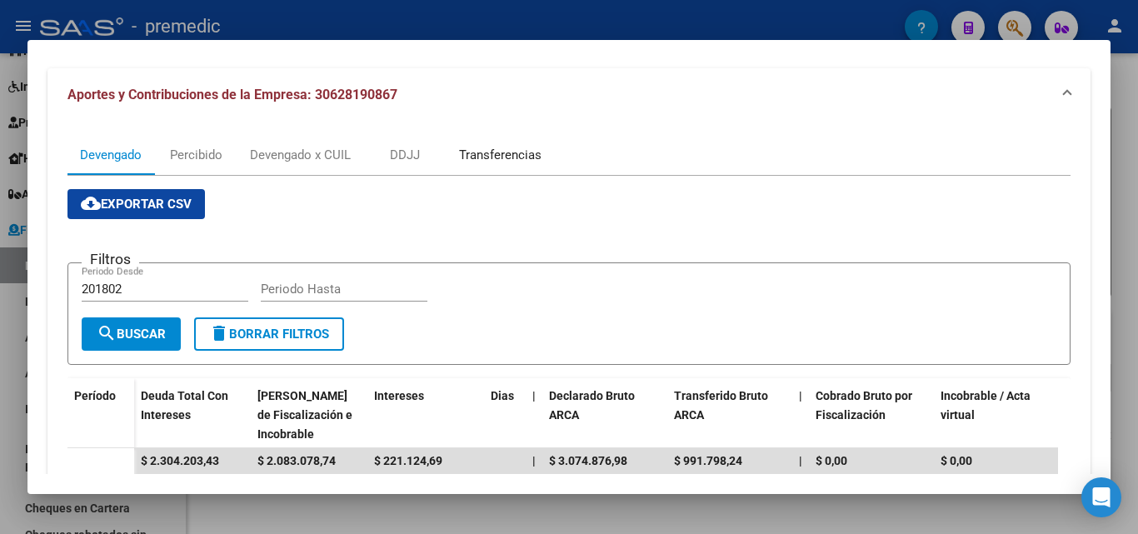
click at [483, 158] on div "Transferencias" at bounding box center [500, 155] width 83 height 18
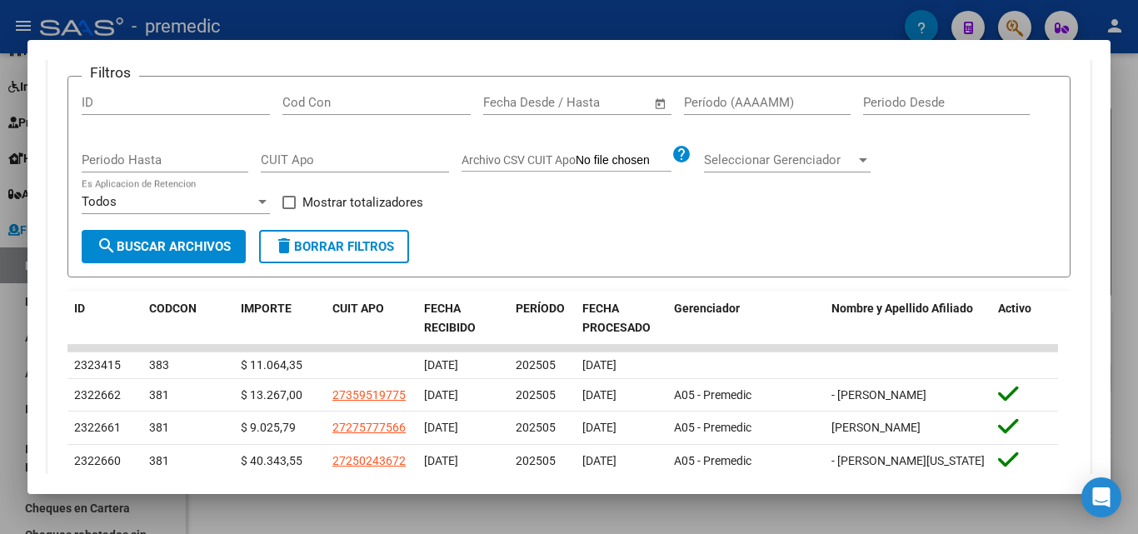
scroll to position [500, 0]
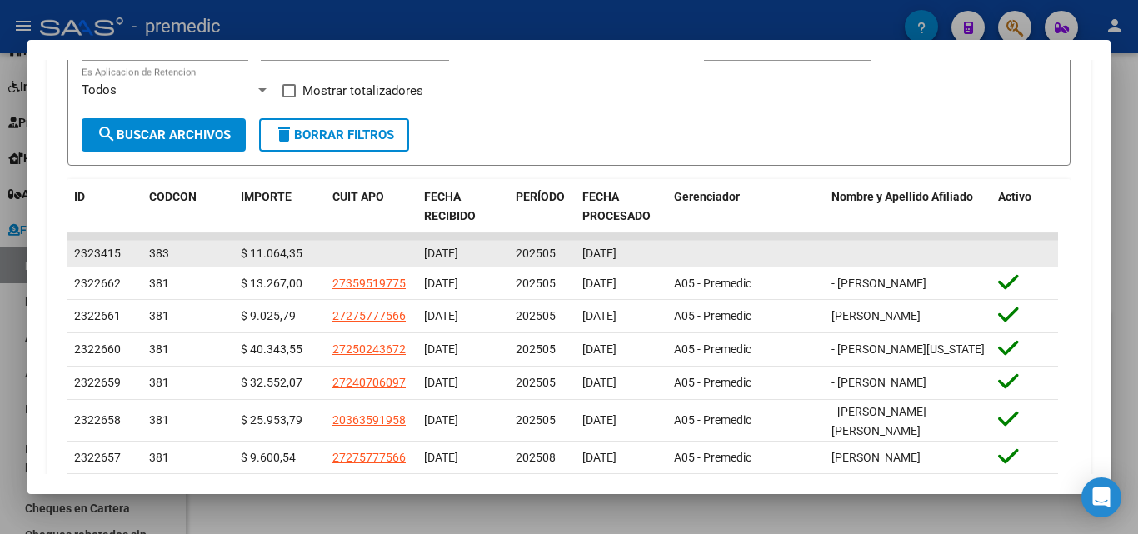
drag, startPoint x: 425, startPoint y: 254, endPoint x: 648, endPoint y: 255, distance: 223.4
click at [648, 255] on div "2323415 383 $ 11.064,35 [DATE] 202505 [DATE]" at bounding box center [563, 254] width 991 height 27
click at [263, 247] on span "$ 11.064,35" at bounding box center [272, 253] width 62 height 13
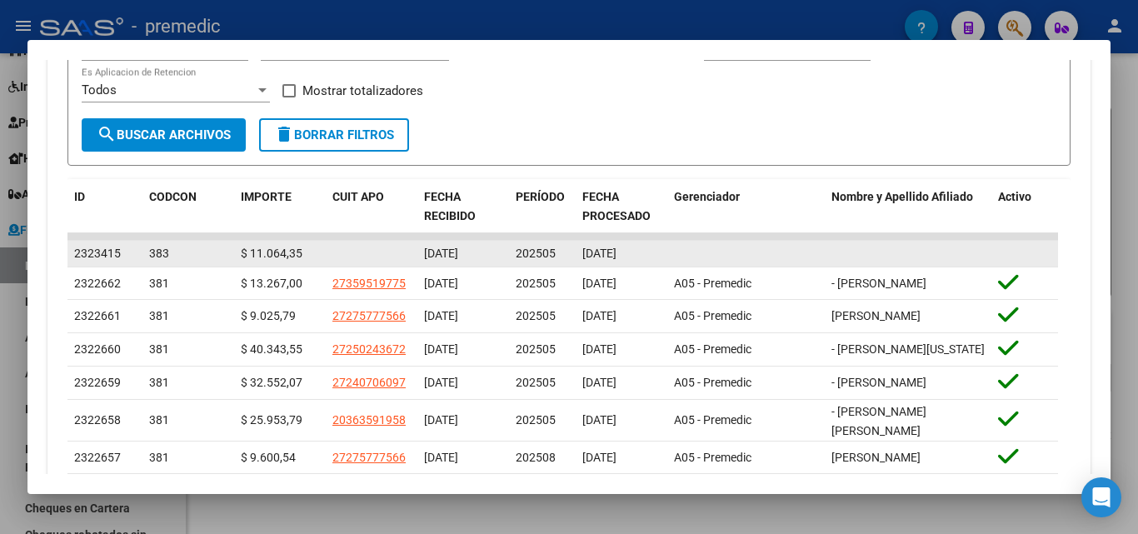
click at [617, 257] on span "[DATE]" at bounding box center [600, 253] width 34 height 13
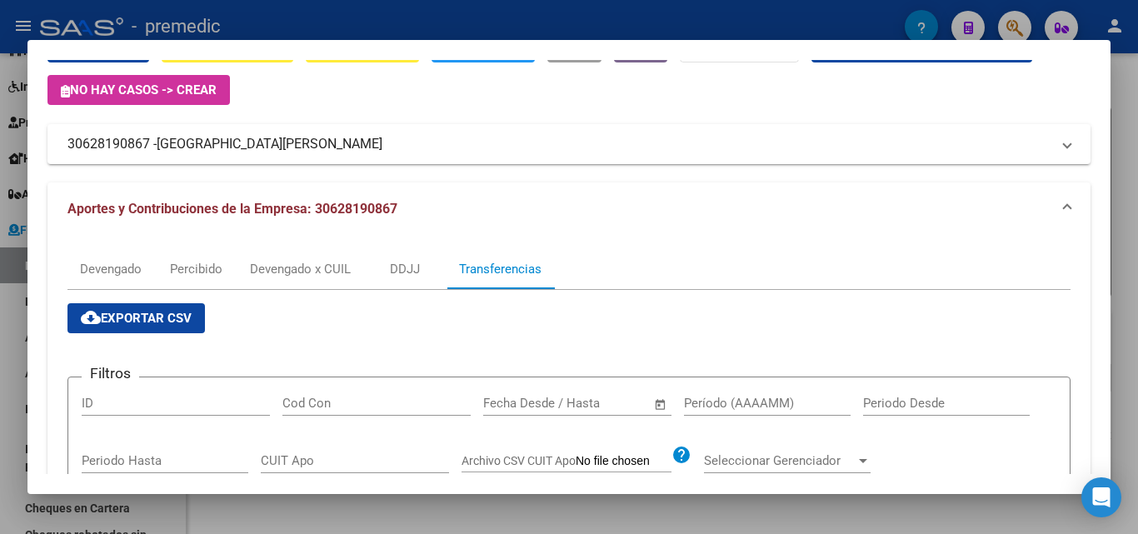
scroll to position [83, 0]
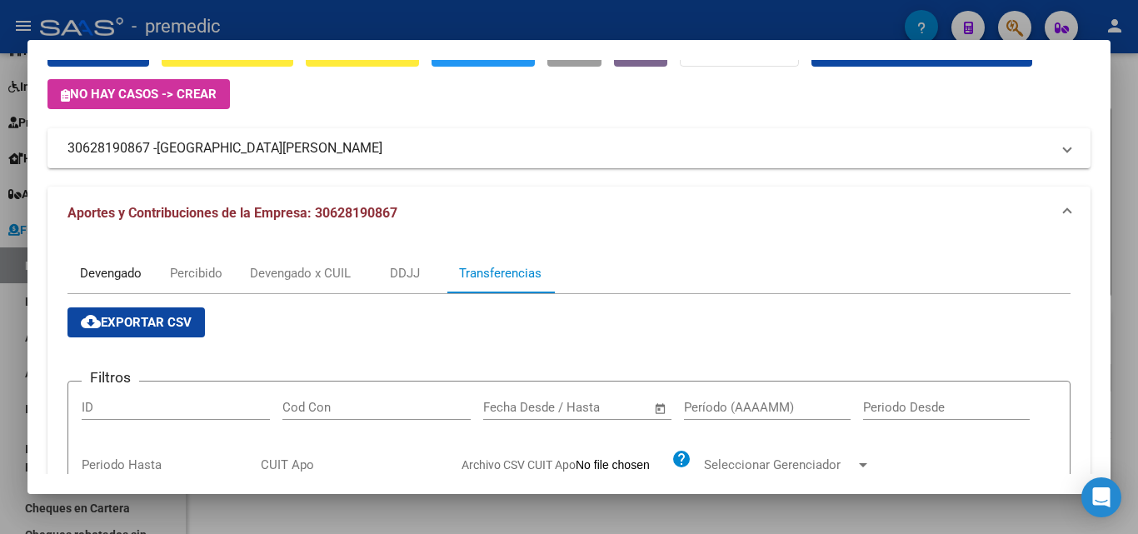
click at [106, 263] on div "Devengado" at bounding box center [111, 273] width 87 height 40
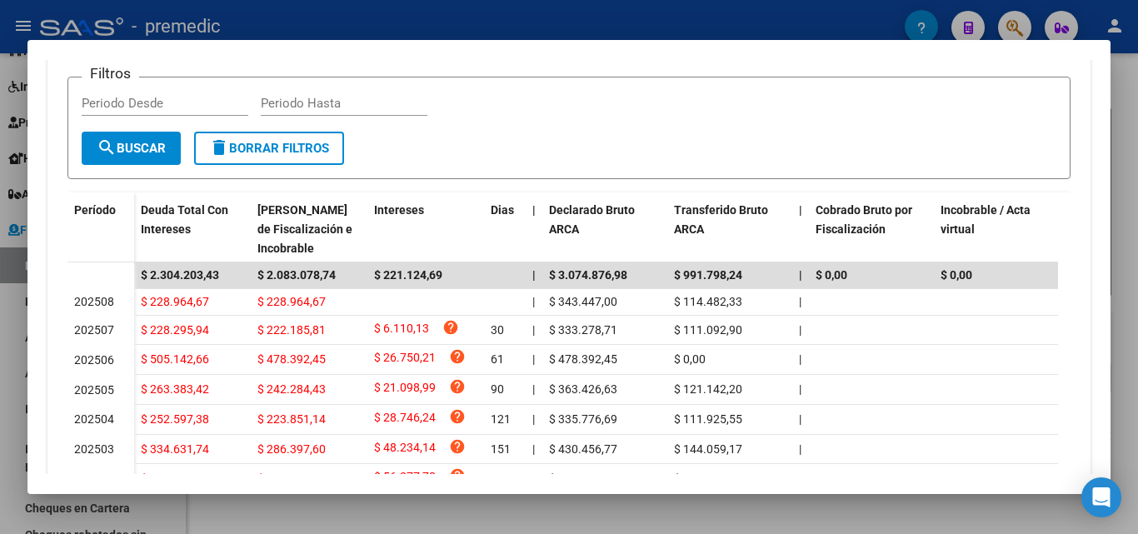
scroll to position [417, 0]
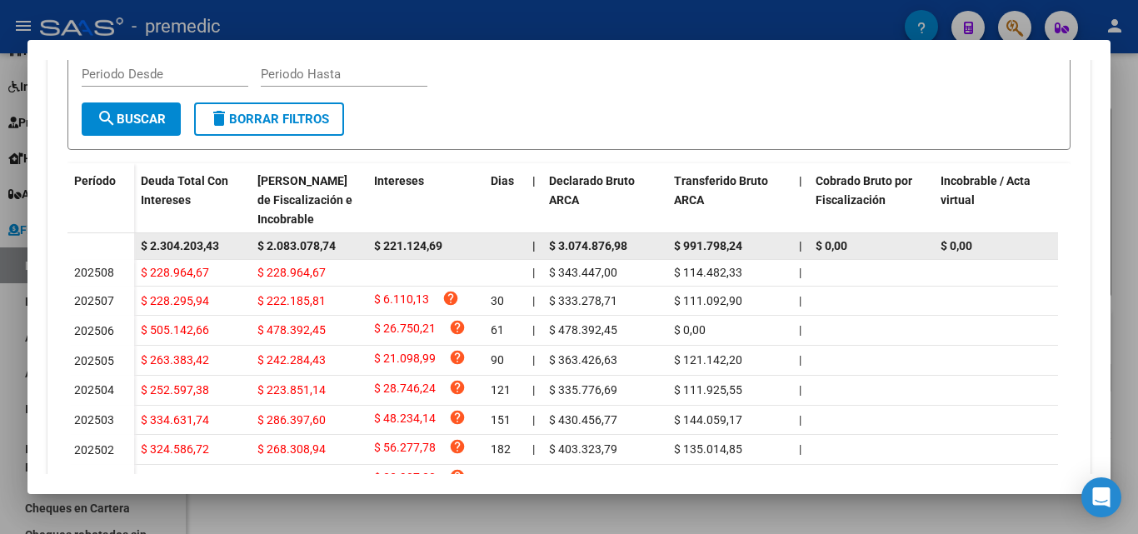
click at [291, 253] on div "$ 2.083.078,74" at bounding box center [309, 246] width 103 height 19
click at [301, 239] on span "$ 2.083.078,74" at bounding box center [297, 245] width 78 height 13
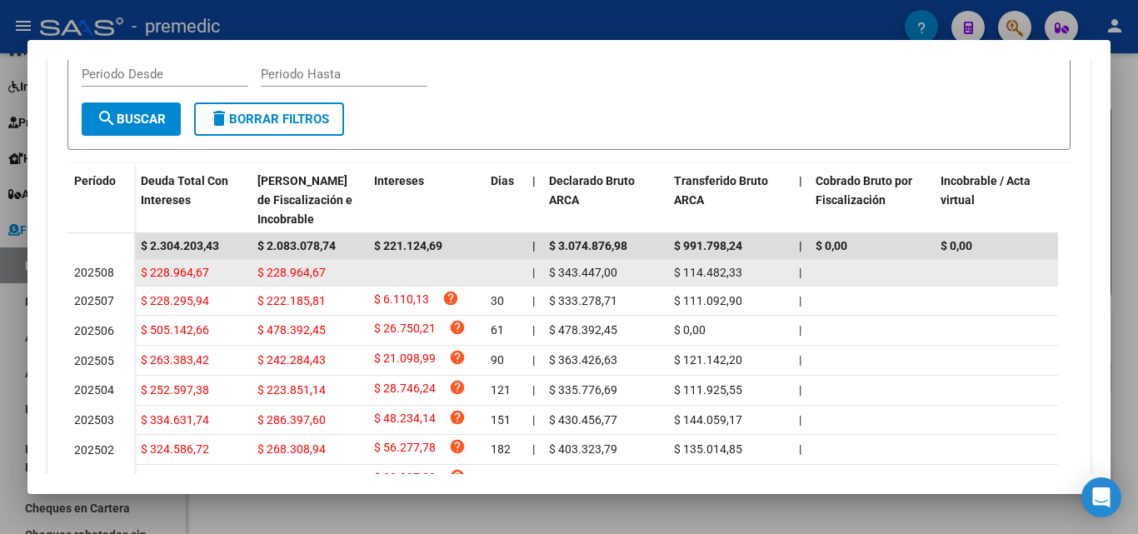
click at [765, 278] on div "$ 114.482,33" at bounding box center [730, 272] width 112 height 19
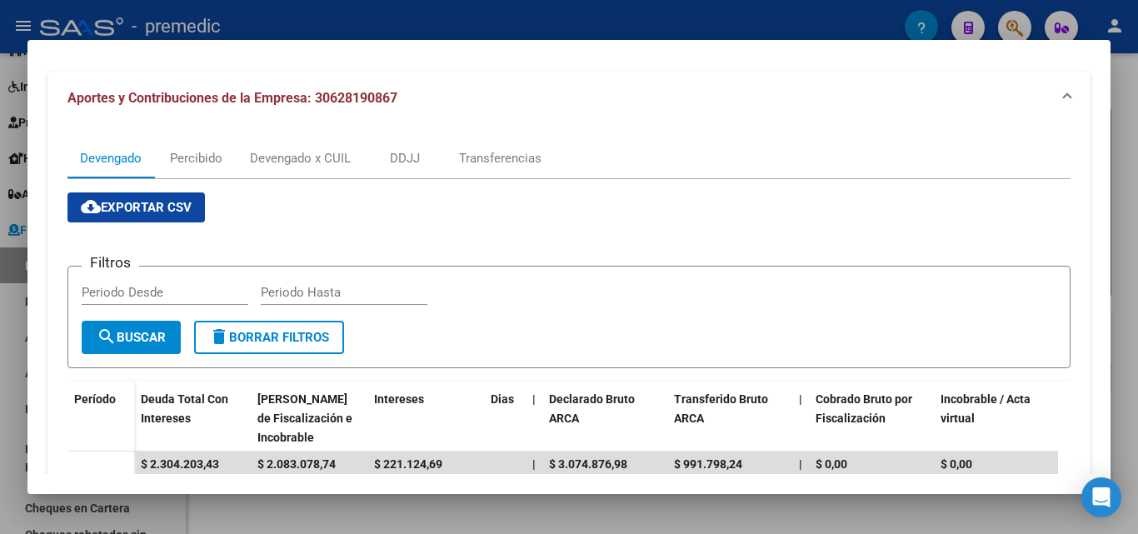
scroll to position [127, 0]
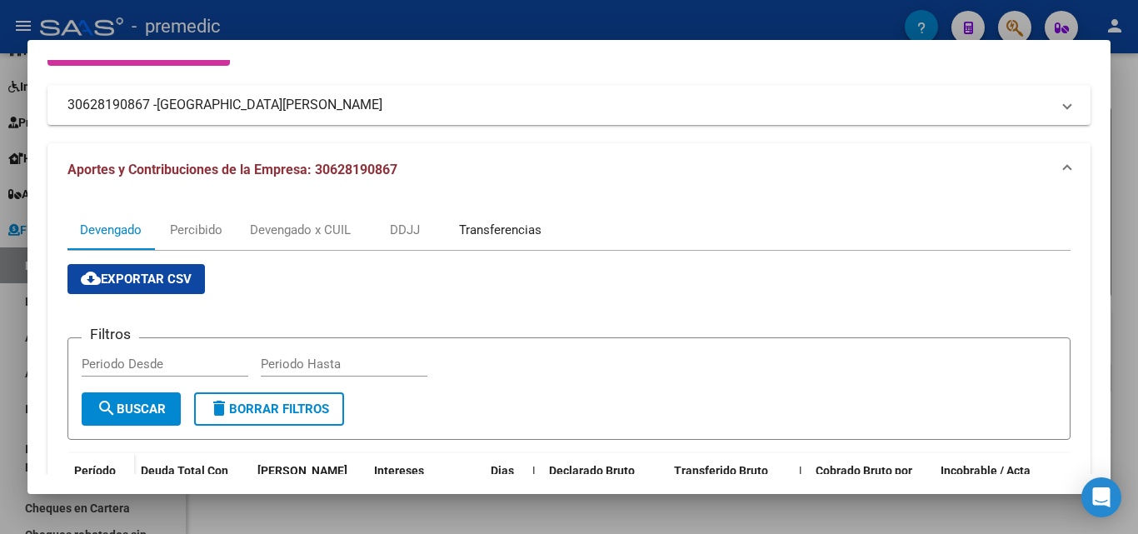
click at [509, 223] on div "Transferencias" at bounding box center [500, 230] width 83 height 18
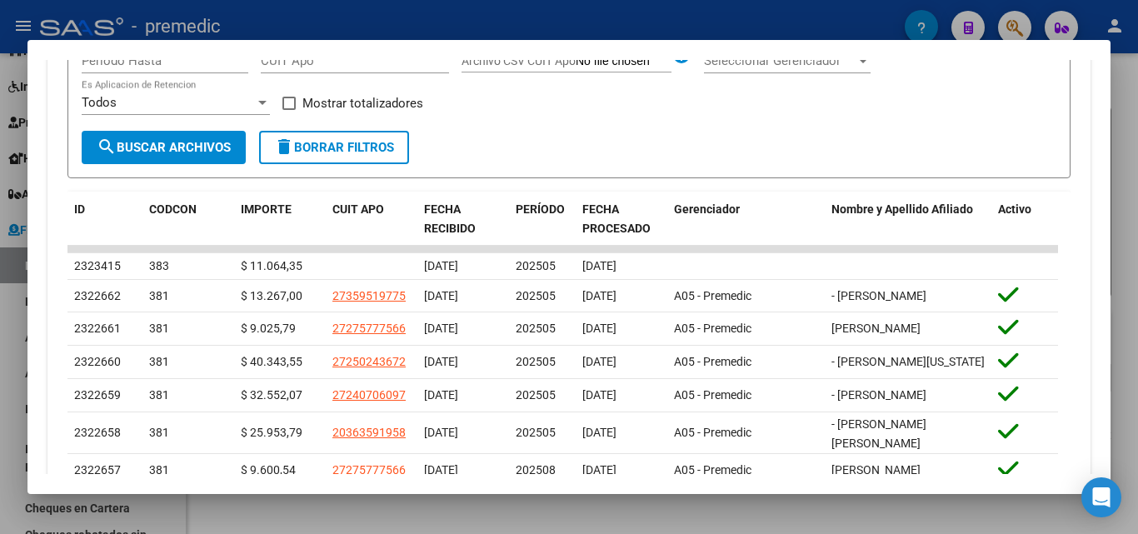
scroll to position [500, 0]
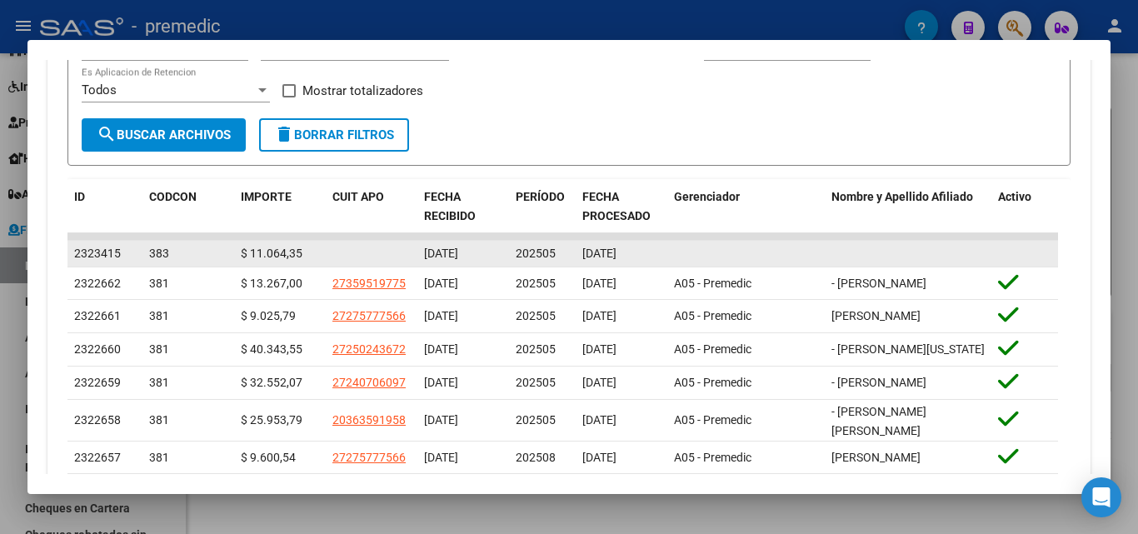
drag, startPoint x: 427, startPoint y: 250, endPoint x: 656, endPoint y: 254, distance: 229.2
click at [656, 254] on div "2323415 383 $ 11.064,35 [DATE] 202505 [DATE]" at bounding box center [563, 254] width 991 height 27
click at [656, 254] on div "[DATE]" at bounding box center [622, 253] width 78 height 19
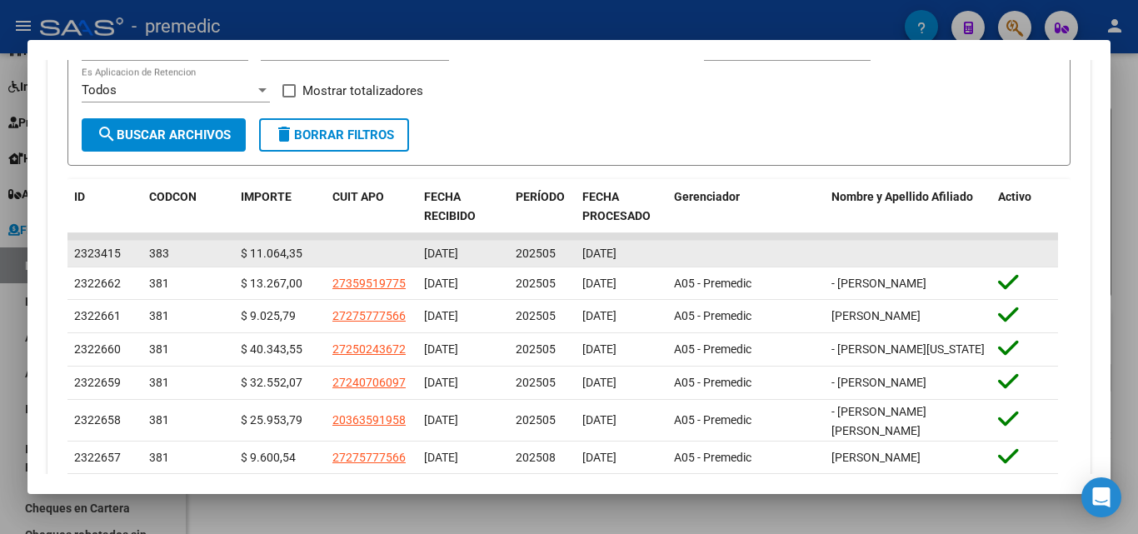
drag, startPoint x: 75, startPoint y: 258, endPoint x: 670, endPoint y: 252, distance: 595.1
click at [646, 256] on div "2323415 383 $ 11.064,35 [DATE] 202505 [DATE]" at bounding box center [563, 254] width 991 height 27
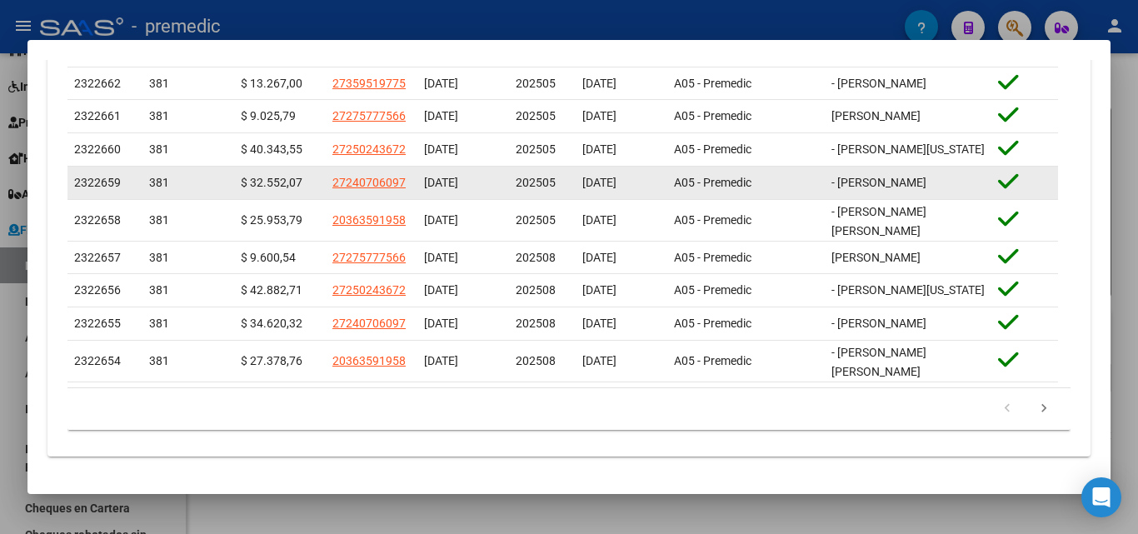
scroll to position [731, 0]
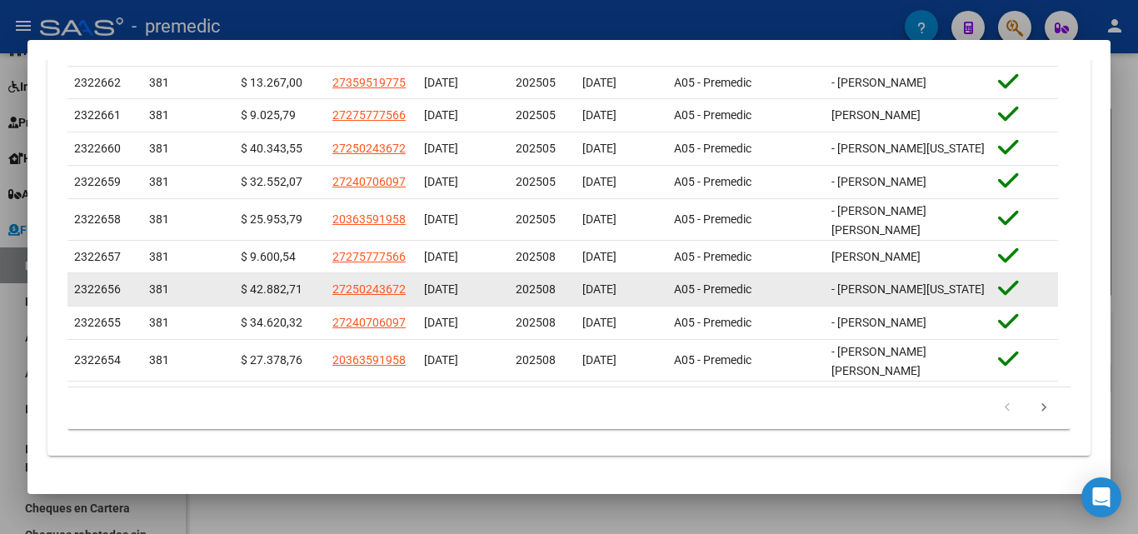
drag, startPoint x: 553, startPoint y: 358, endPoint x: 513, endPoint y: 278, distance: 89.5
click at [513, 278] on datatable-scroller "2323415 383 $ 11.064,35 [DATE] 202505 [DATE] 2322662 381 $ 13.267,00 2735951977…" at bounding box center [563, 207] width 991 height 349
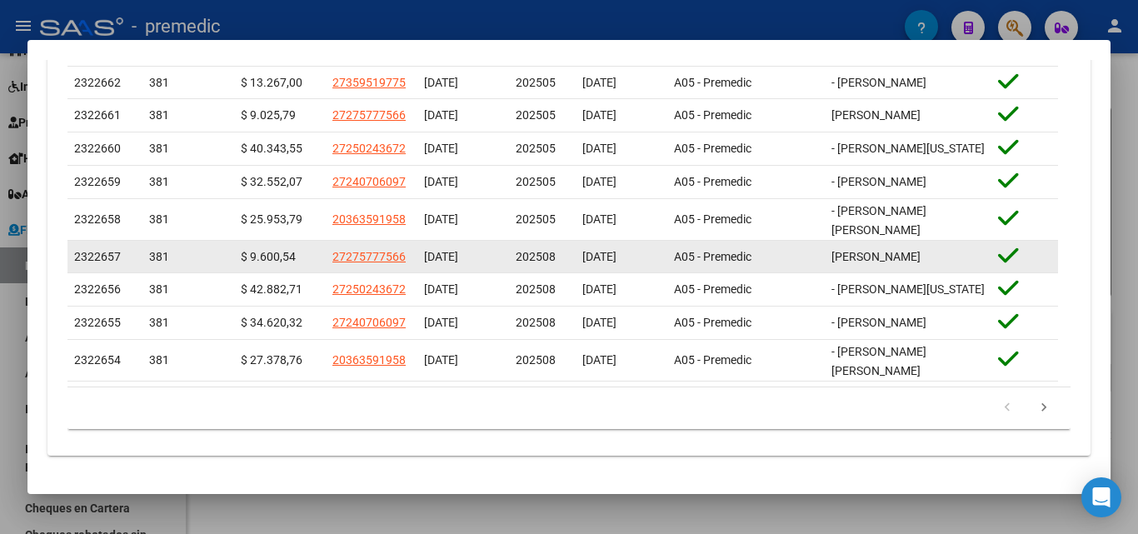
click at [527, 250] on span "202508" at bounding box center [536, 256] width 40 height 13
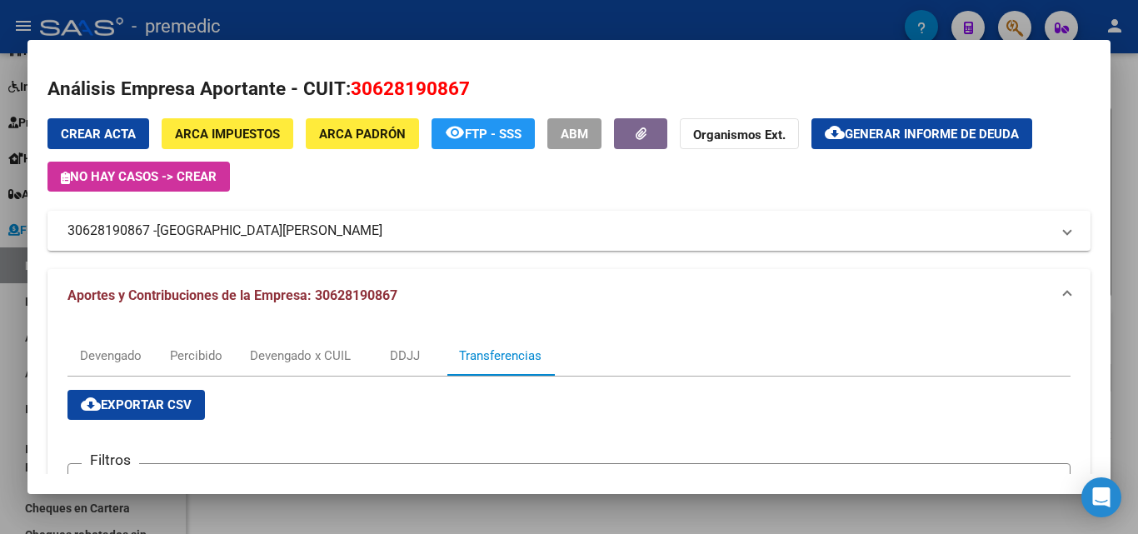
scroll to position [0, 0]
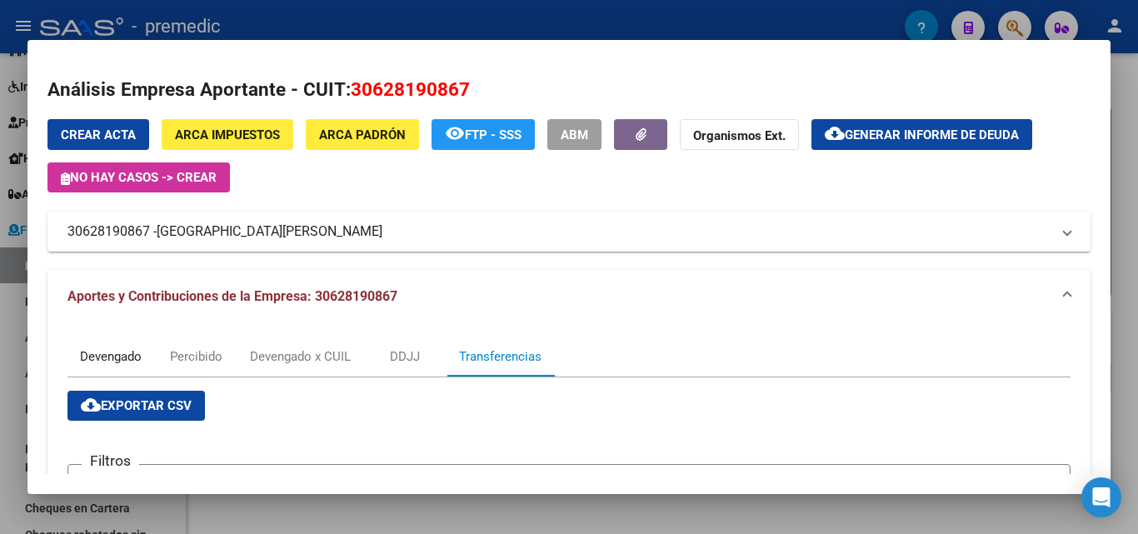
click at [121, 353] on div "Devengado" at bounding box center [111, 357] width 62 height 18
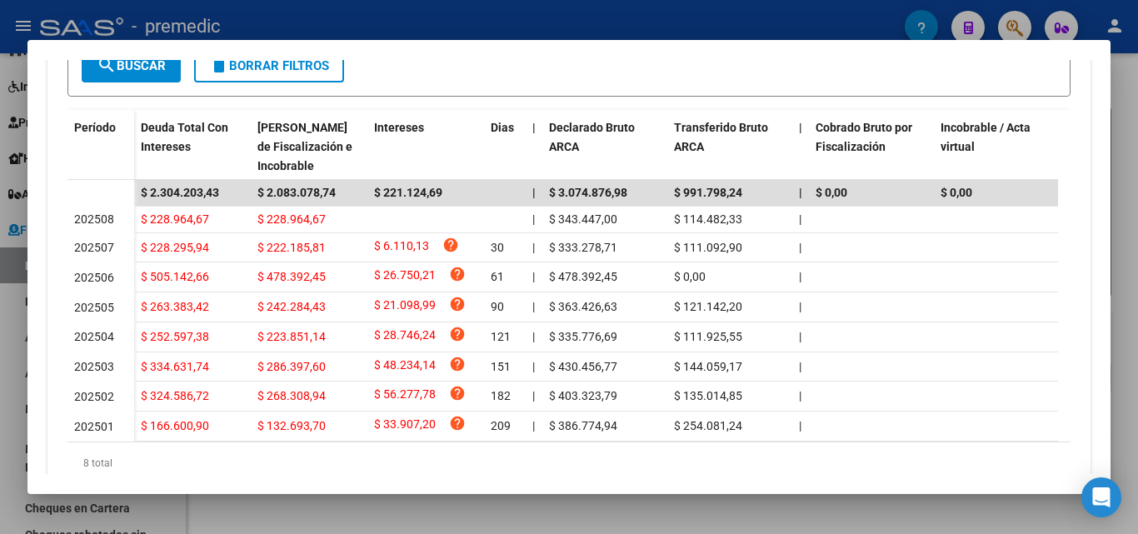
scroll to position [500, 0]
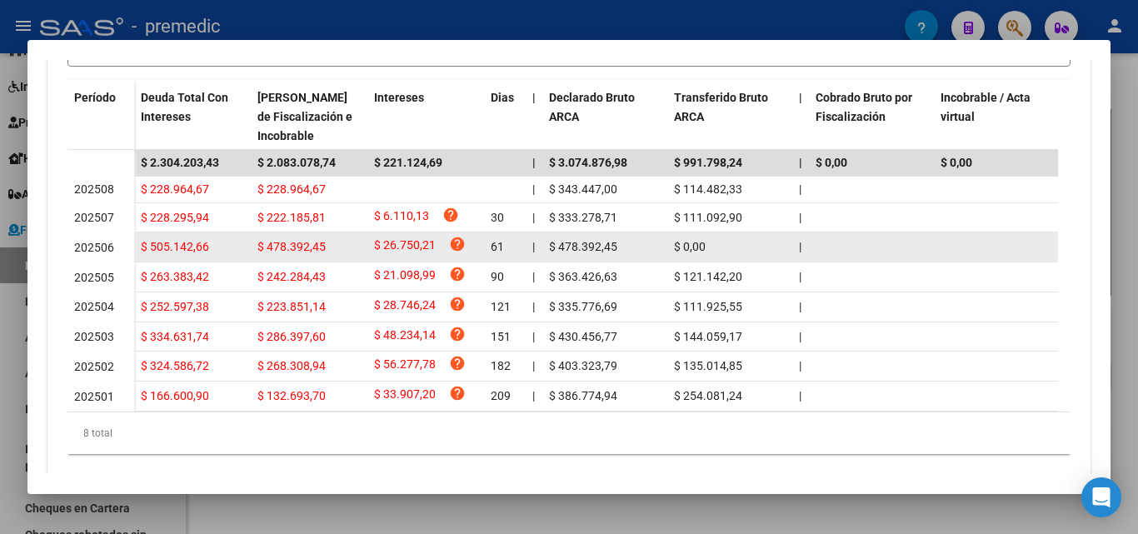
drag, startPoint x: 765, startPoint y: 293, endPoint x: 193, endPoint y: 260, distance: 573.5
click at [193, 260] on datatable-scroller "$ 2.304.203,43 $ 2.083.078,74 $ 221.124,69 | $ 3.074.876,98 $ 991.798,24 | $ 0,…" at bounding box center [563, 281] width 991 height 262
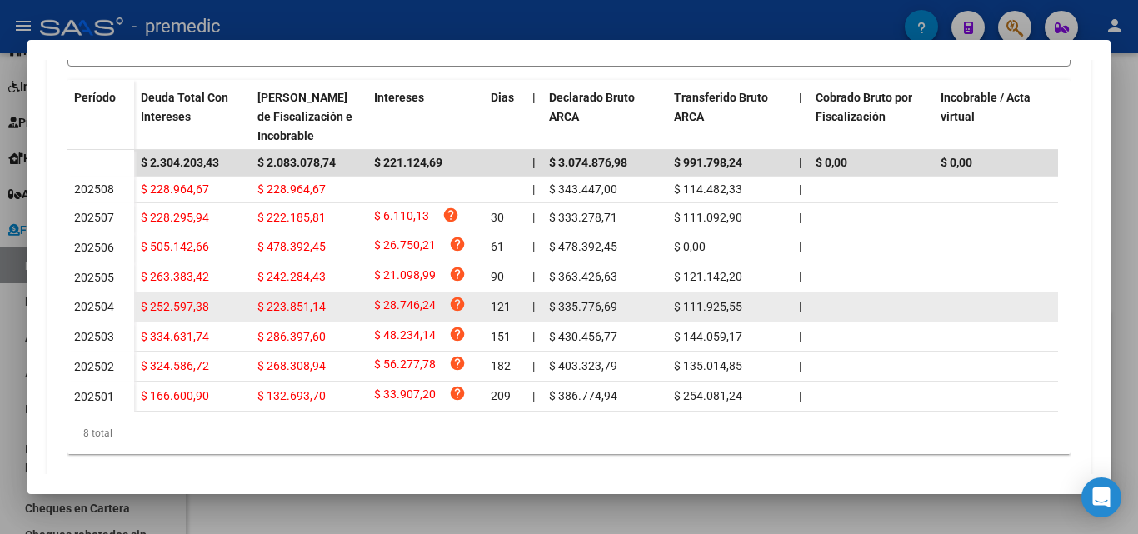
click at [254, 294] on datatable-body-cell "$ 223.851,14" at bounding box center [309, 307] width 117 height 29
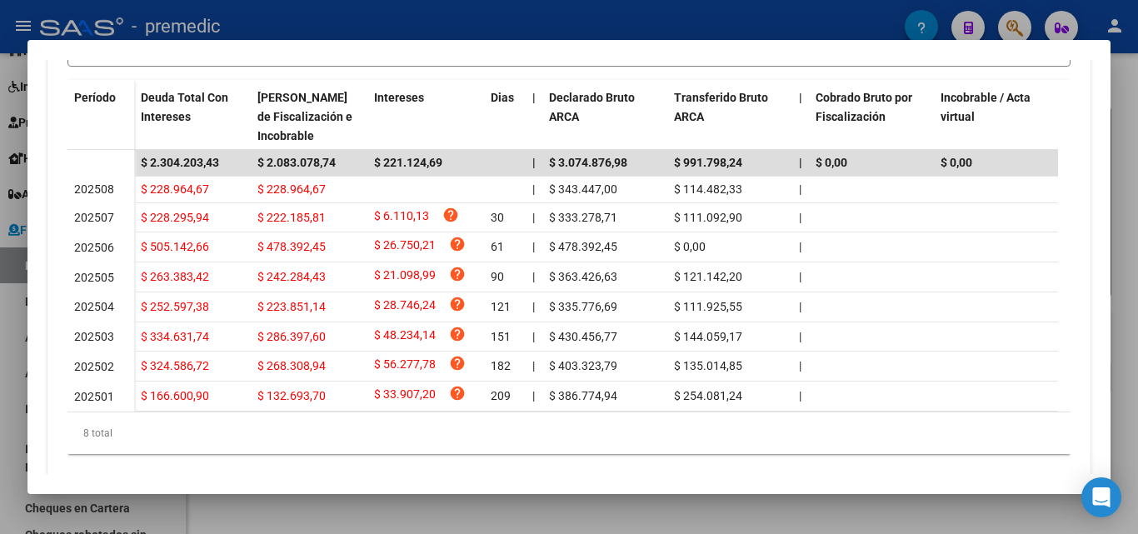
scroll to position [460, 0]
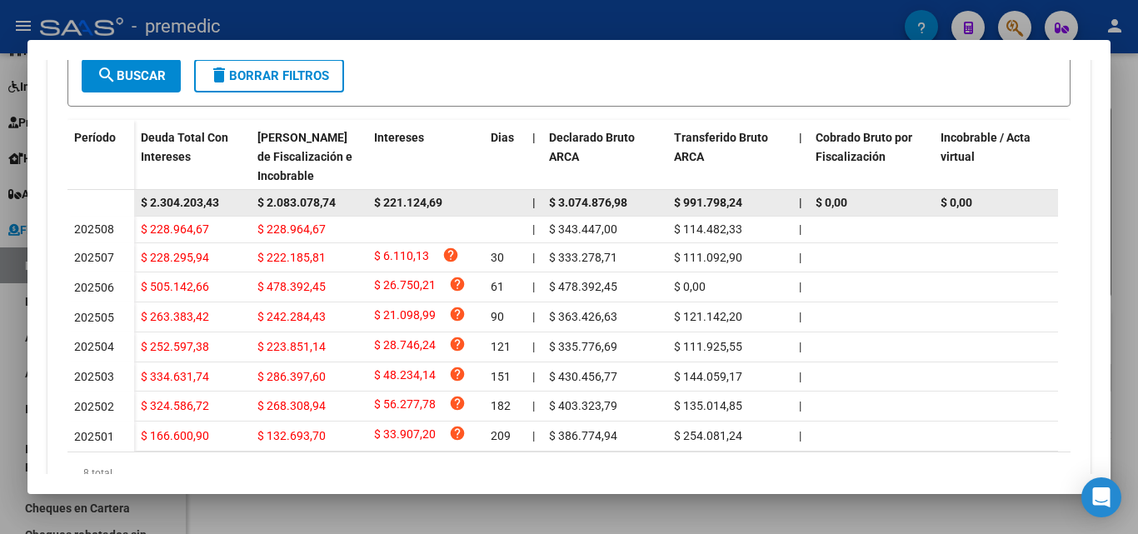
click at [305, 207] on span "$ 2.083.078,74" at bounding box center [297, 202] width 78 height 13
copy span "$ 2.083.078,74"
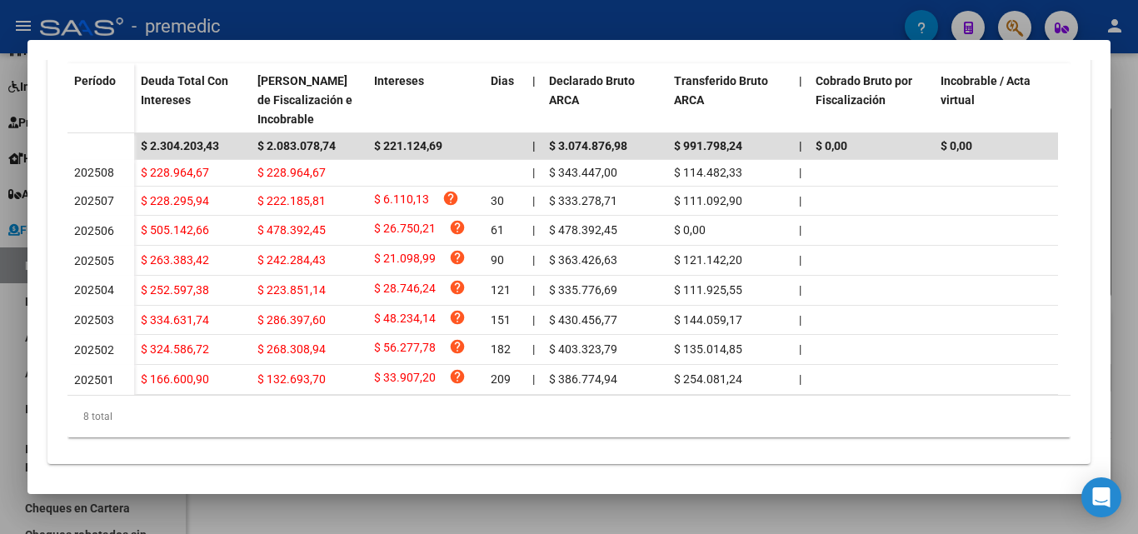
scroll to position [543, 0]
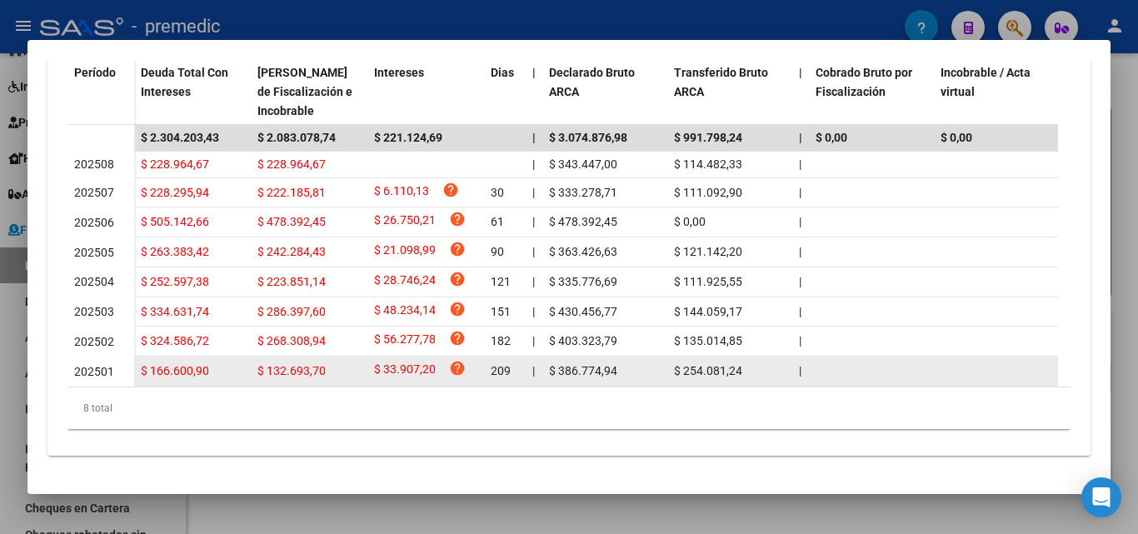
click at [79, 365] on span "202501" at bounding box center [94, 371] width 40 height 13
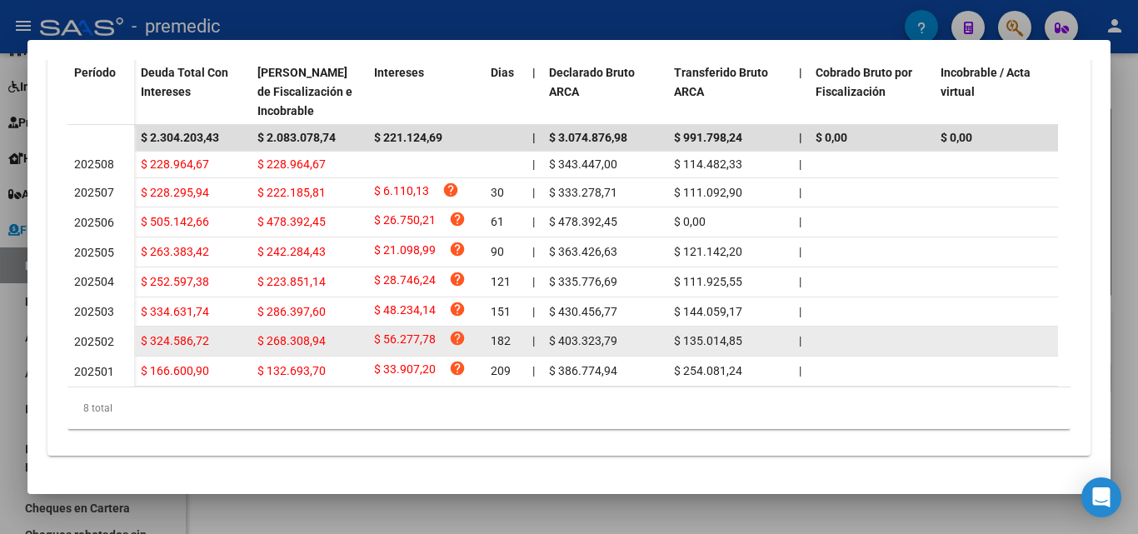
click at [91, 335] on span "202502" at bounding box center [94, 341] width 40 height 13
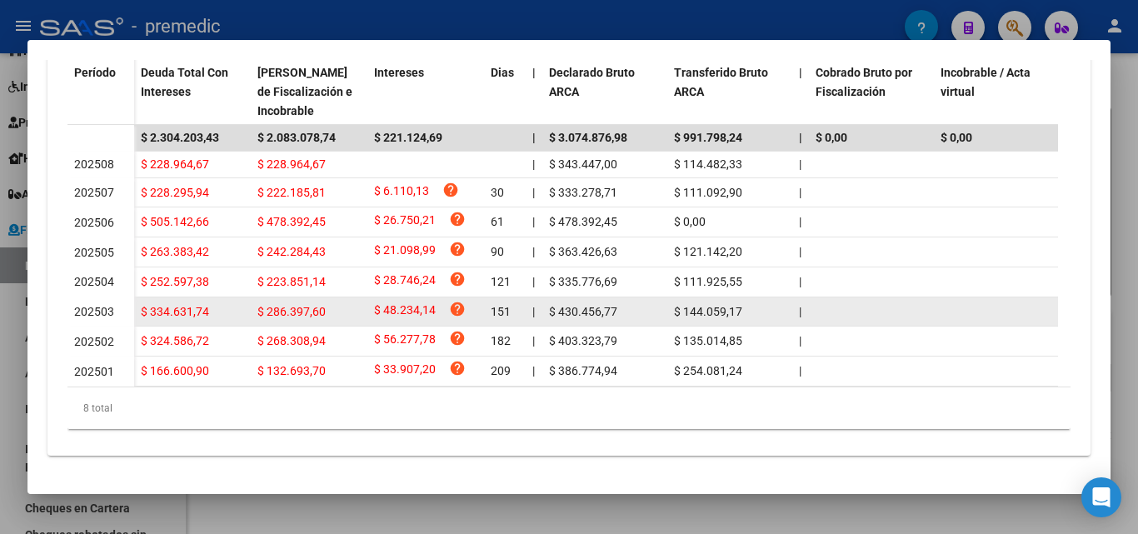
click at [107, 305] on span "202503" at bounding box center [94, 311] width 40 height 13
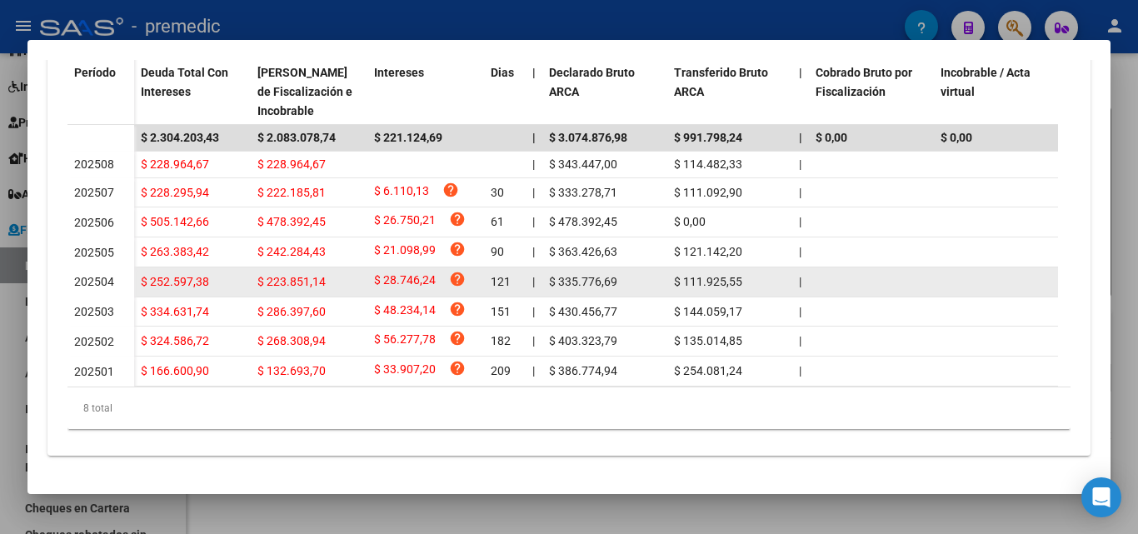
click at [107, 275] on span "202504" at bounding box center [94, 281] width 40 height 13
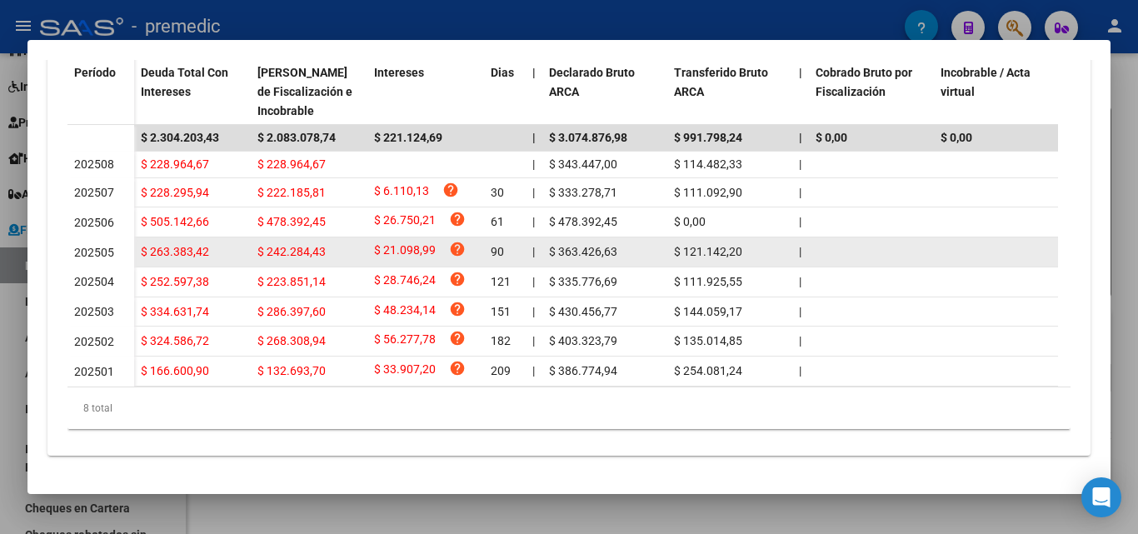
click at [107, 246] on span "202505" at bounding box center [94, 252] width 40 height 13
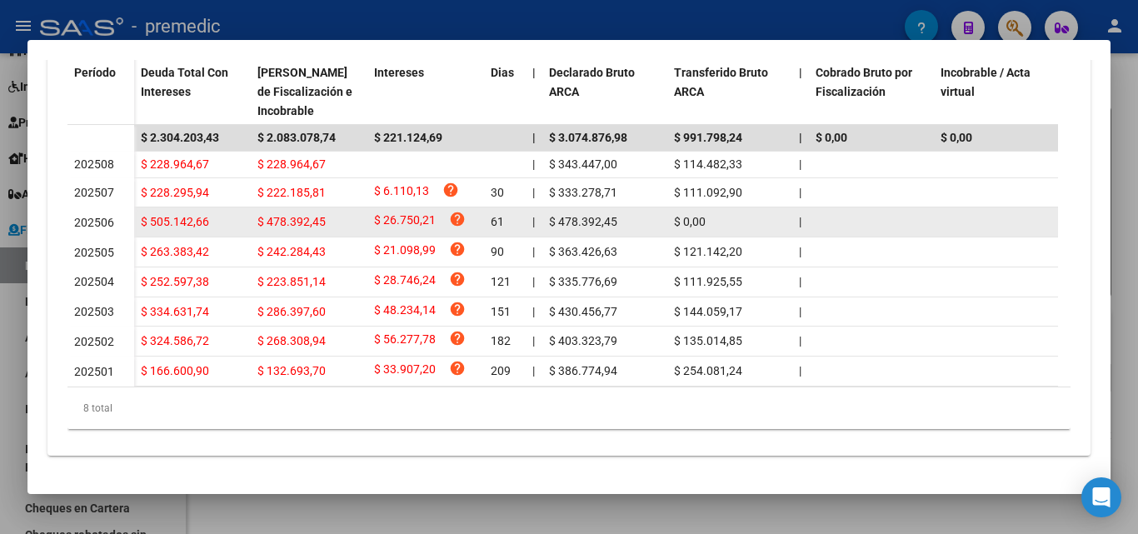
click at [107, 216] on span "202506" at bounding box center [94, 222] width 40 height 13
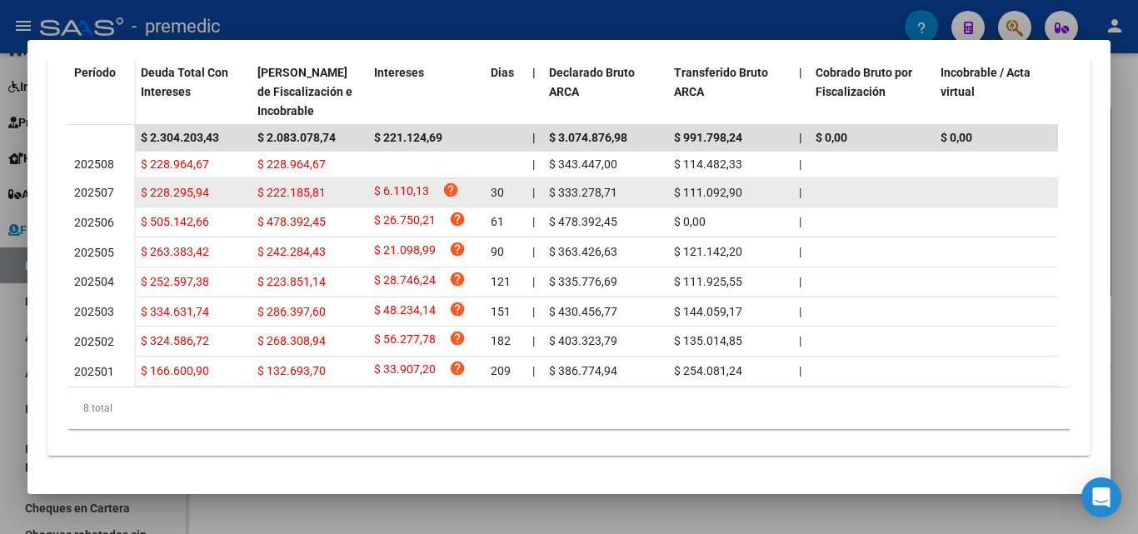
click at [107, 178] on datatable-body-cell "202507" at bounding box center [101, 193] width 67 height 30
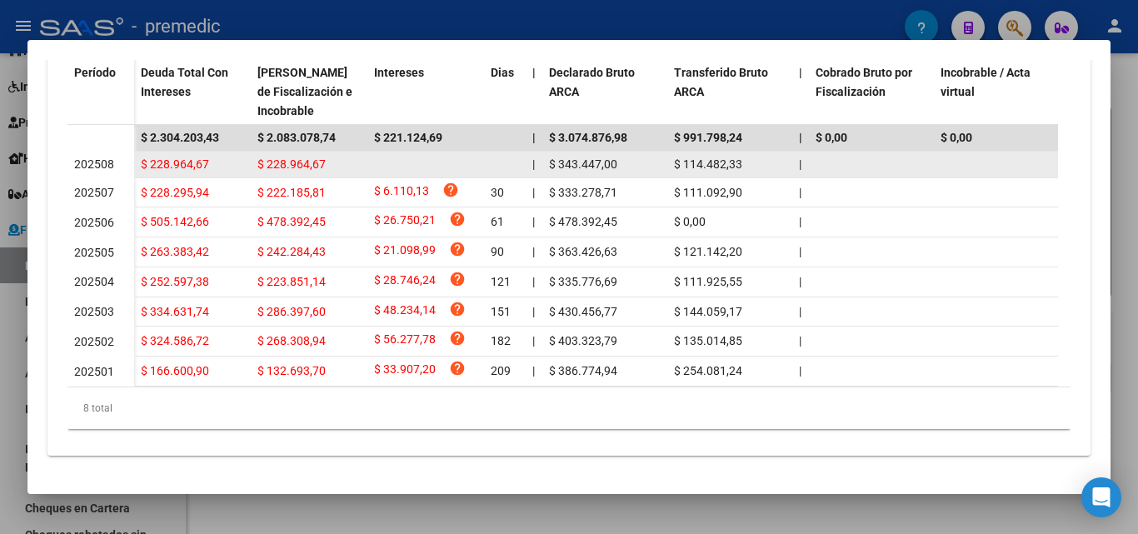
click at [107, 158] on span "202508" at bounding box center [94, 164] width 40 height 13
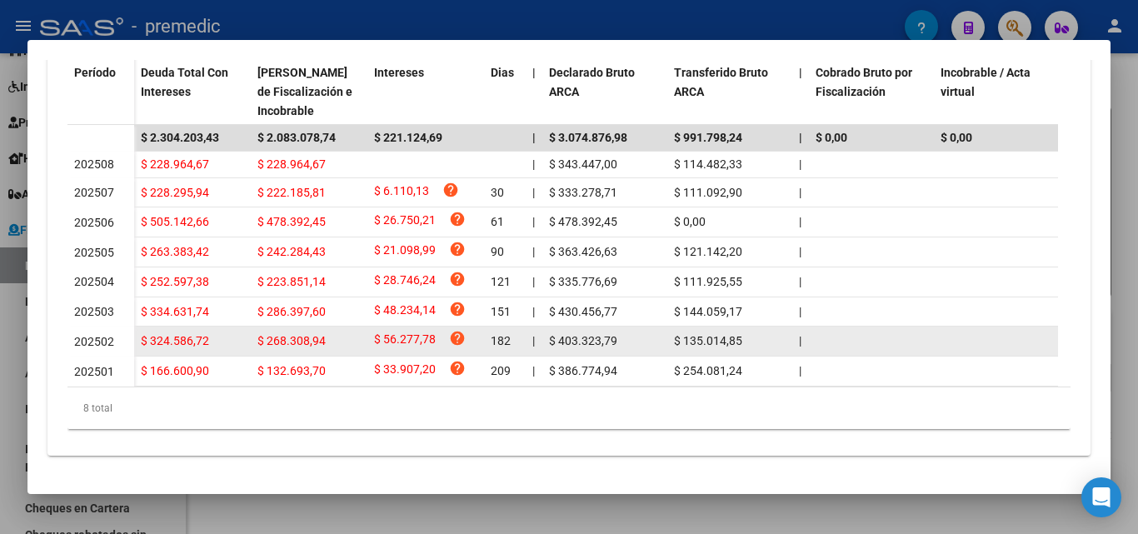
drag, startPoint x: 694, startPoint y: 158, endPoint x: 743, endPoint y: 327, distance: 176.0
click at [743, 327] on datatable-scroller "$ 2.304.203,43 $ 2.083.078,74 $ 221.124,69 | $ 3.074.876,98 $ 991.798,24 | $ 0,…" at bounding box center [563, 256] width 991 height 262
click at [743, 332] on div "$ 135.014,85" at bounding box center [730, 341] width 112 height 19
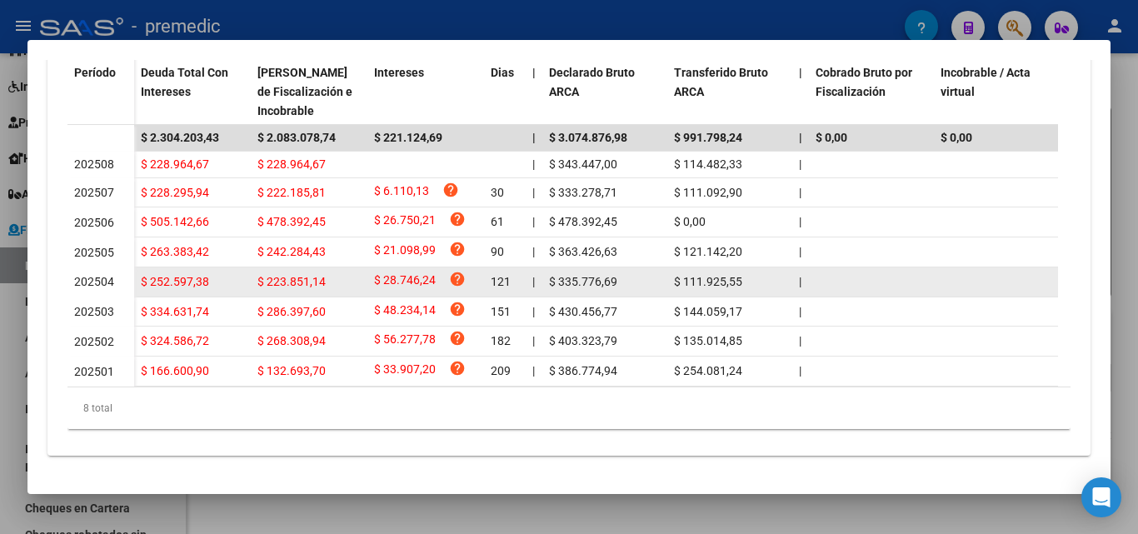
scroll to position [460, 0]
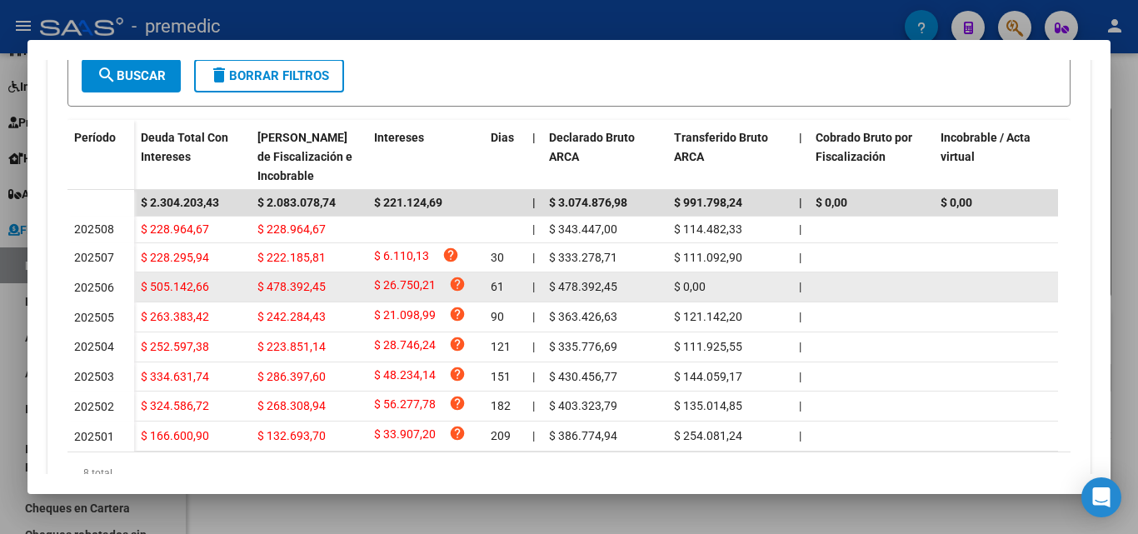
drag, startPoint x: 723, startPoint y: 290, endPoint x: 76, endPoint y: 278, distance: 646.9
click at [76, 278] on datatable-body-row "202506 $ 505.142,66 $ 478.392,45 $ 26.750,21 help 61 | $ 478.392,45 $ 0,00 | | …" at bounding box center [1097, 288] width 2059 height 30
click at [76, 278] on datatable-body-cell "202506" at bounding box center [101, 288] width 67 height 30
drag, startPoint x: 140, startPoint y: 286, endPoint x: 722, endPoint y: 296, distance: 581.8
click at [722, 296] on div "$ 505.142,66 $ 478.392,45 $ 26.750,21 help 61 | $ 478.392,45 $ 0,00 | | $ 0,00 …" at bounding box center [1130, 288] width 1992 height 30
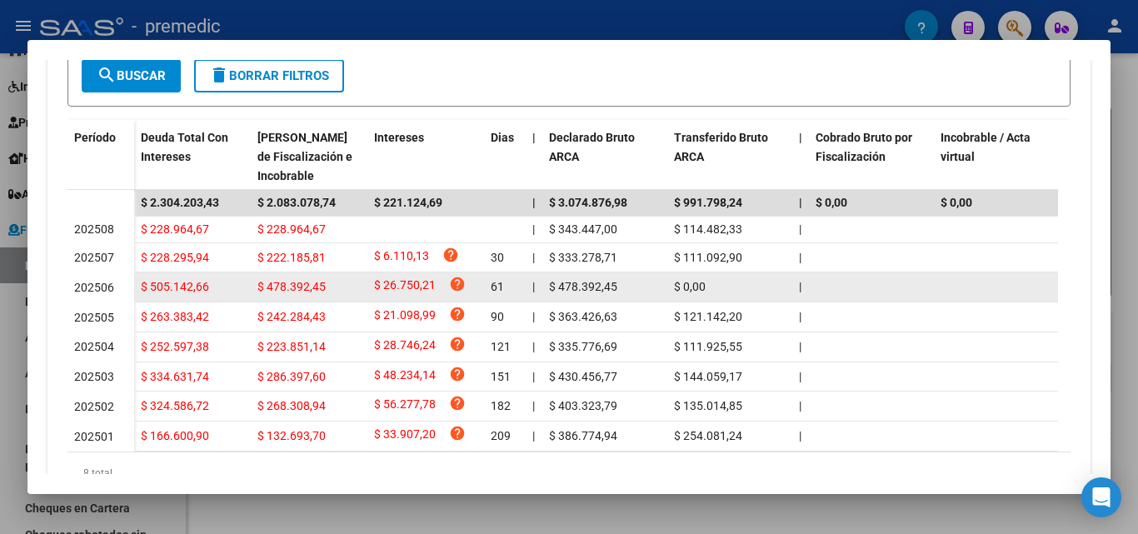
click at [722, 296] on div "$ 0,00" at bounding box center [730, 287] width 112 height 19
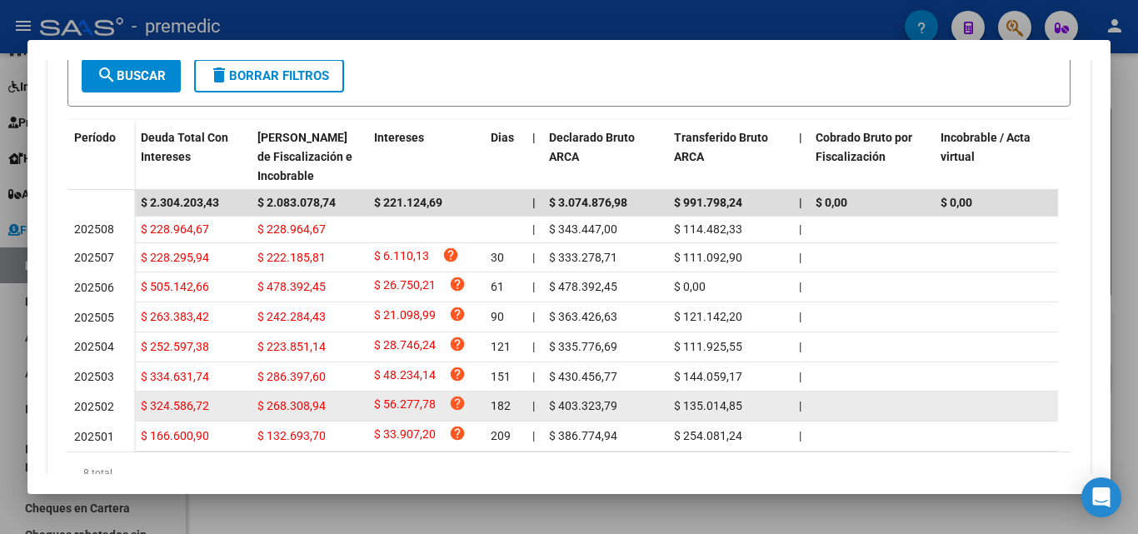
drag, startPoint x: 739, startPoint y: 438, endPoint x: 139, endPoint y: 398, distance: 601.4
click at [139, 398] on datatable-scroller "$ 2.304.203,43 $ 2.083.078,74 $ 221.124,69 | $ 3.074.876,98 $ 991.798,24 | $ 0,…" at bounding box center [563, 321] width 991 height 262
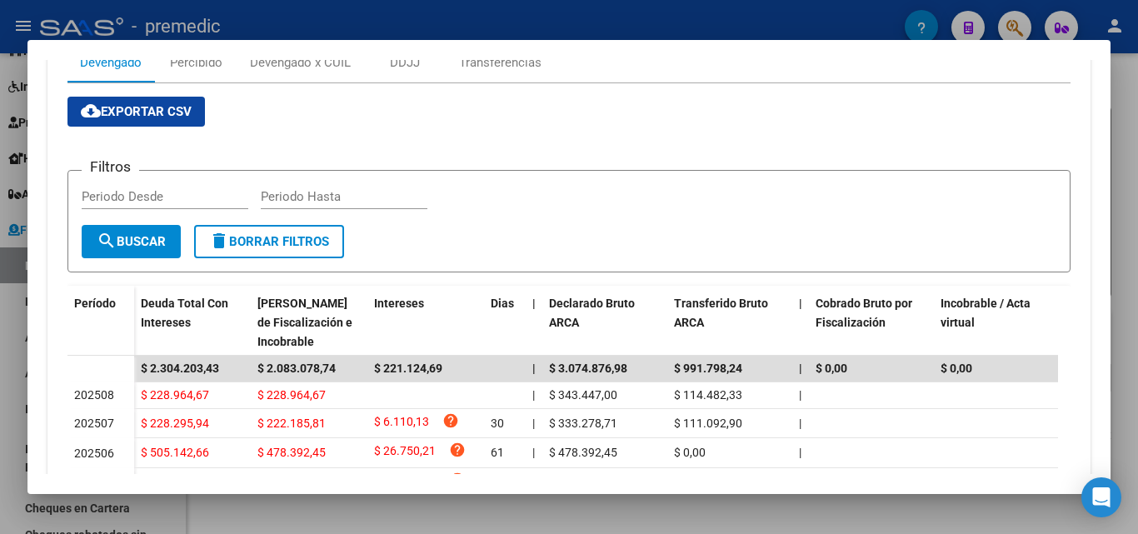
scroll to position [500, 0]
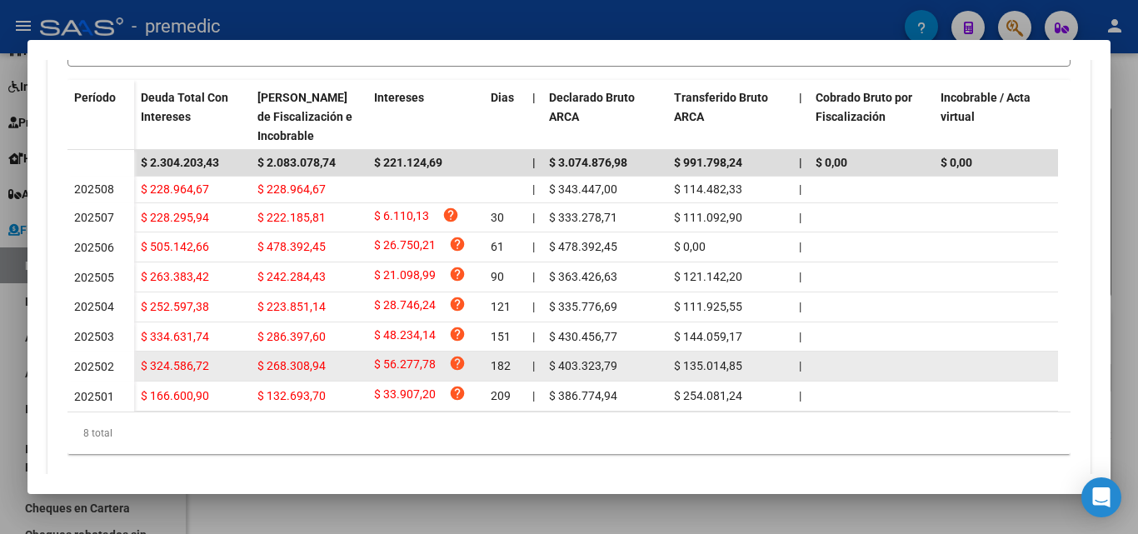
click at [307, 373] on span "$ 268.308,94" at bounding box center [292, 365] width 68 height 13
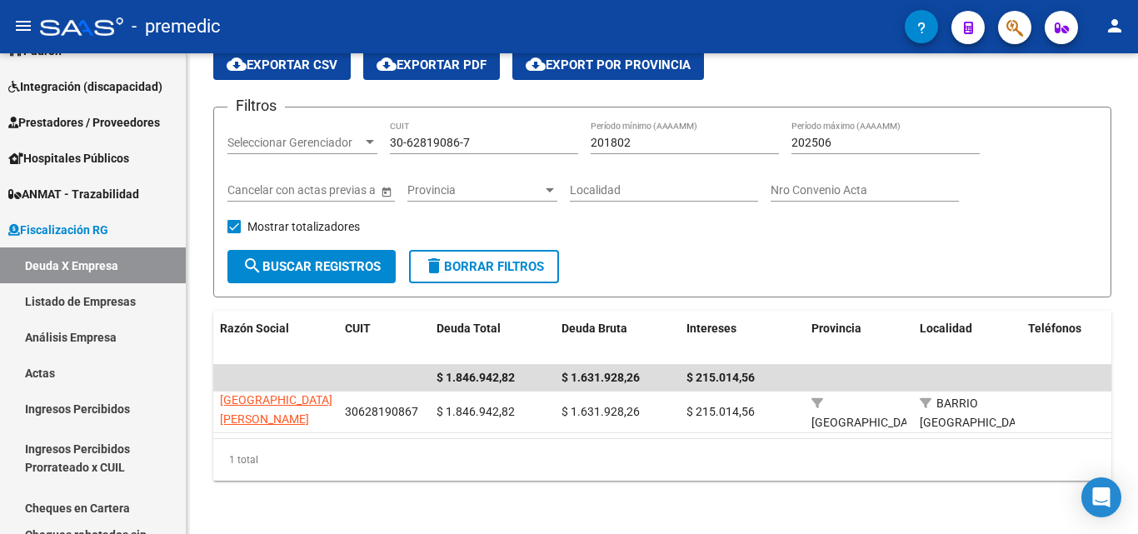
scroll to position [0, 0]
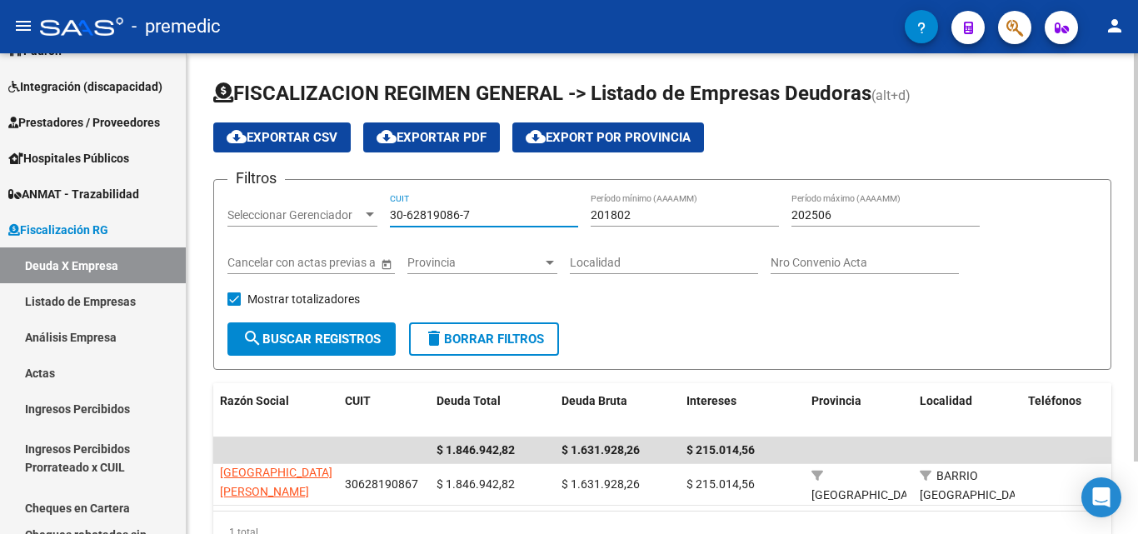
drag, startPoint x: 484, startPoint y: 213, endPoint x: 363, endPoint y: 296, distance: 147.5
click at [363, 204] on div "Filtros Seleccionar Gerenciador Seleccionar Gerenciador 30-62819086-7 CUIT 2018…" at bounding box center [663, 257] width 870 height 129
paste input "71475829-9"
type input "30-71475829-9"
click at [345, 339] on span "search Buscar Registros" at bounding box center [312, 339] width 138 height 15
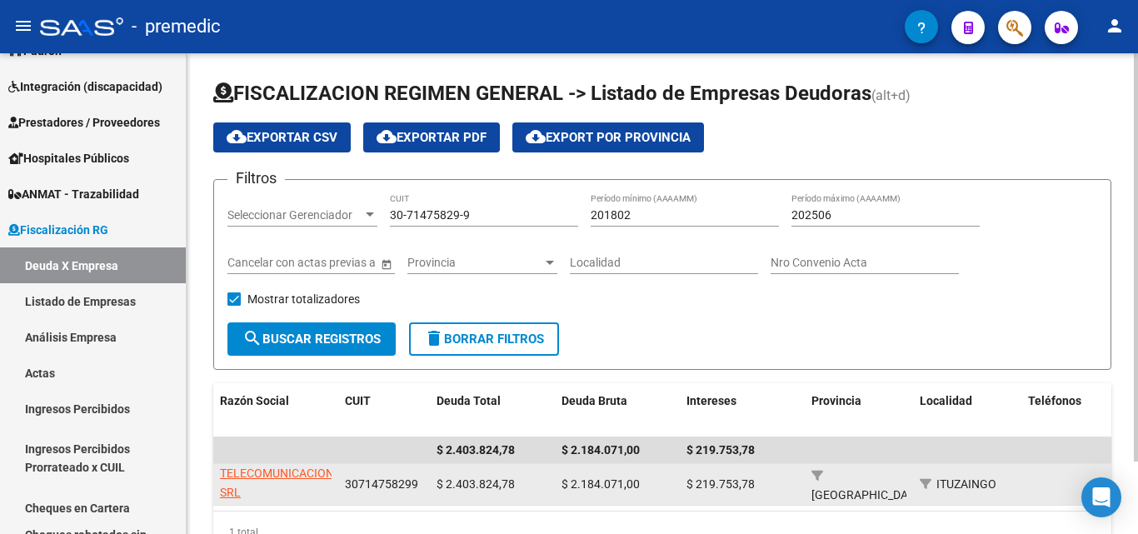
scroll to position [22, 0]
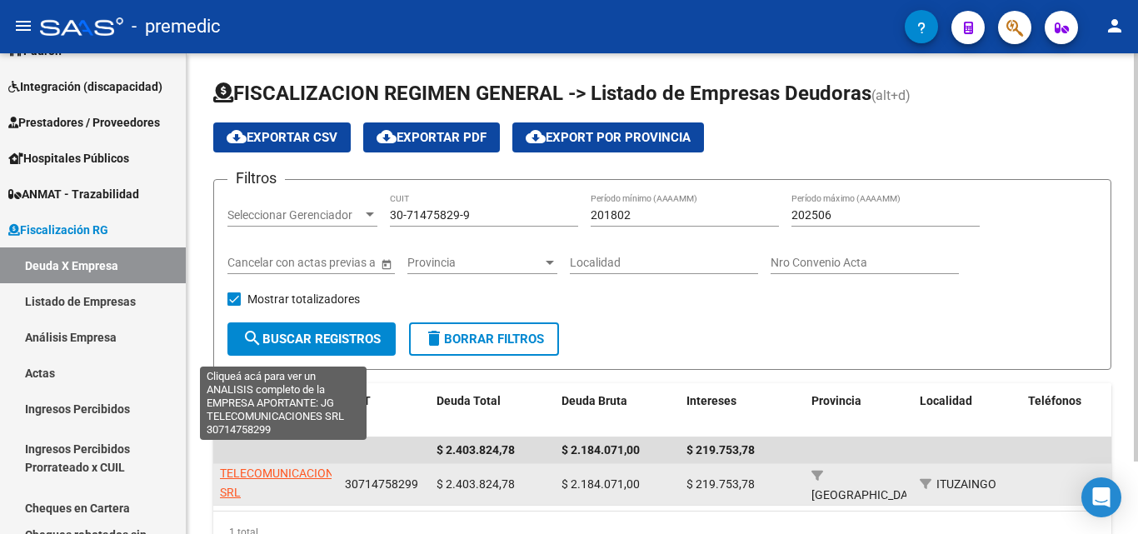
click at [278, 469] on span "JG TELECOMUNICACIONES SRL" at bounding box center [284, 474] width 128 height 52
type textarea "30714758299"
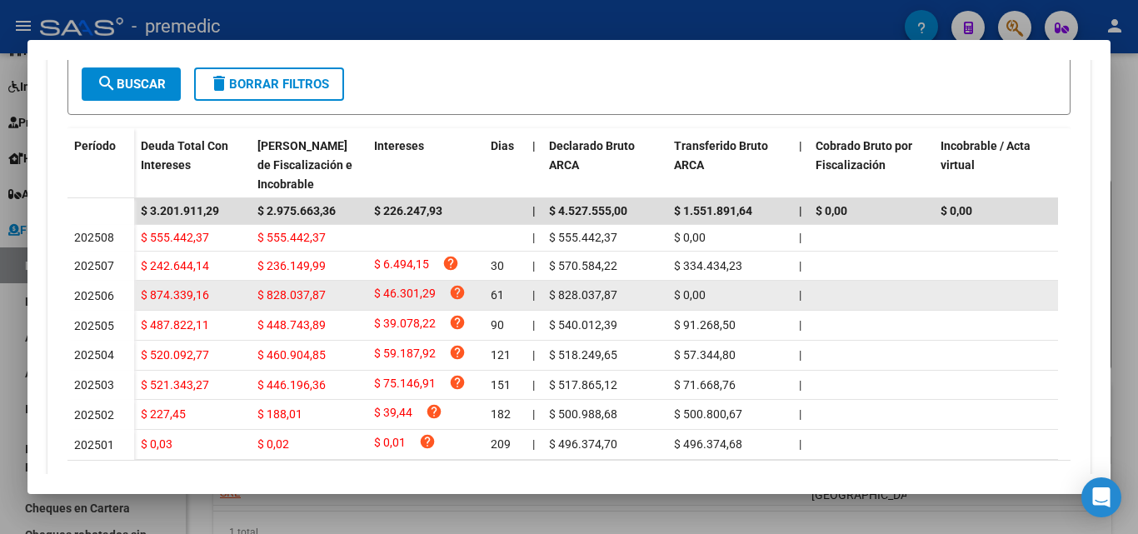
scroll to position [543, 0]
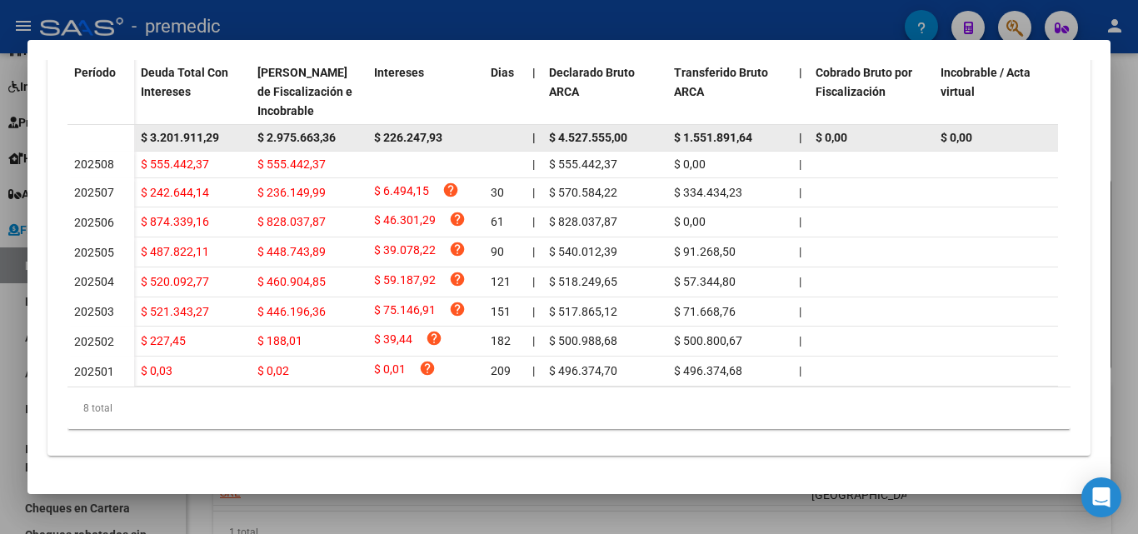
click at [301, 131] on span "$ 2.975.663,36" at bounding box center [297, 137] width 78 height 13
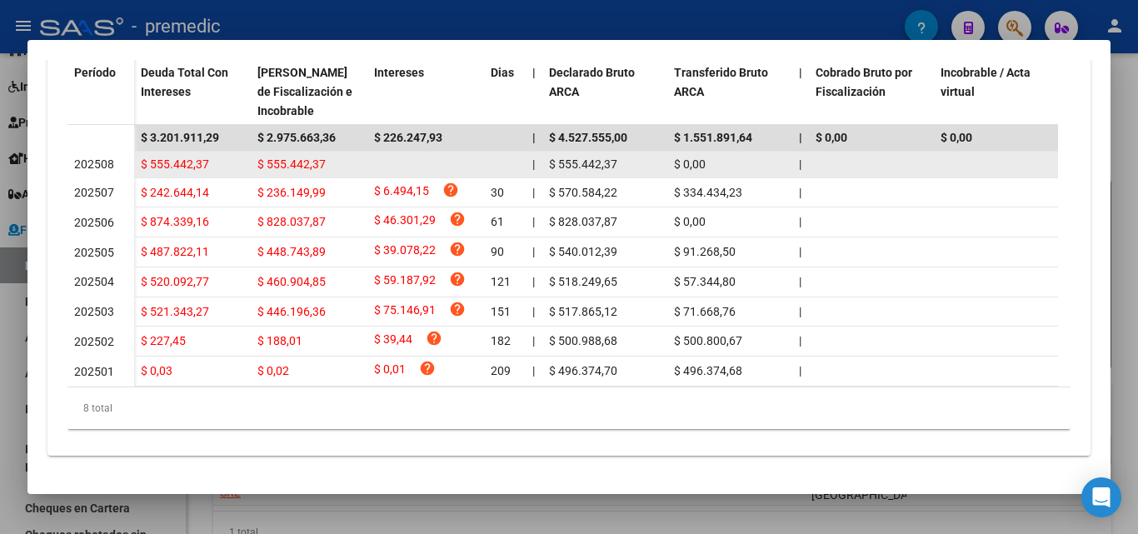
copy span "$ 2.975.663,36"
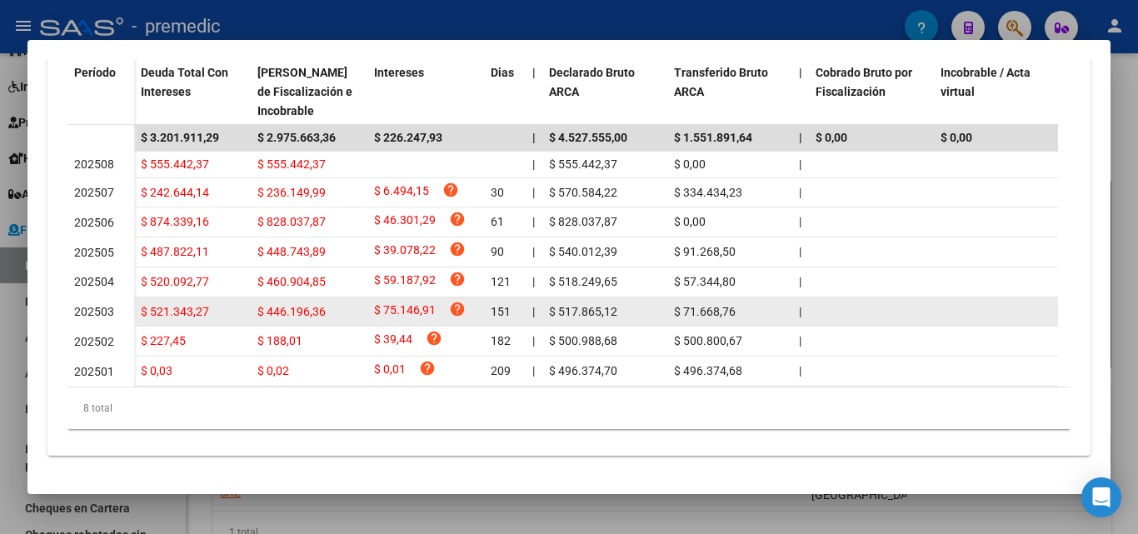
click at [103, 305] on span "202503" at bounding box center [94, 311] width 40 height 13
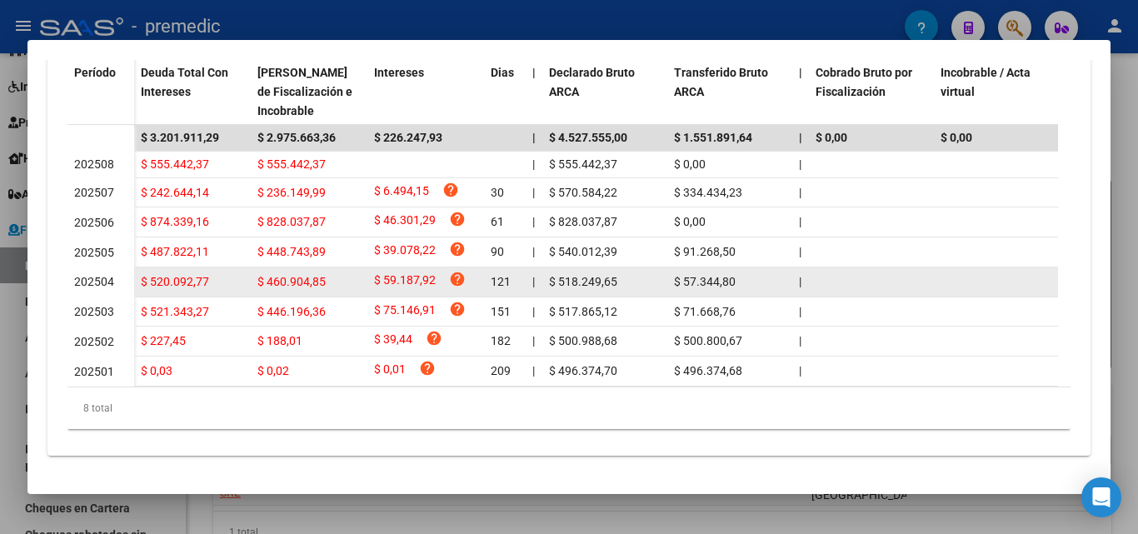
click at [105, 275] on span "202504" at bounding box center [94, 281] width 40 height 13
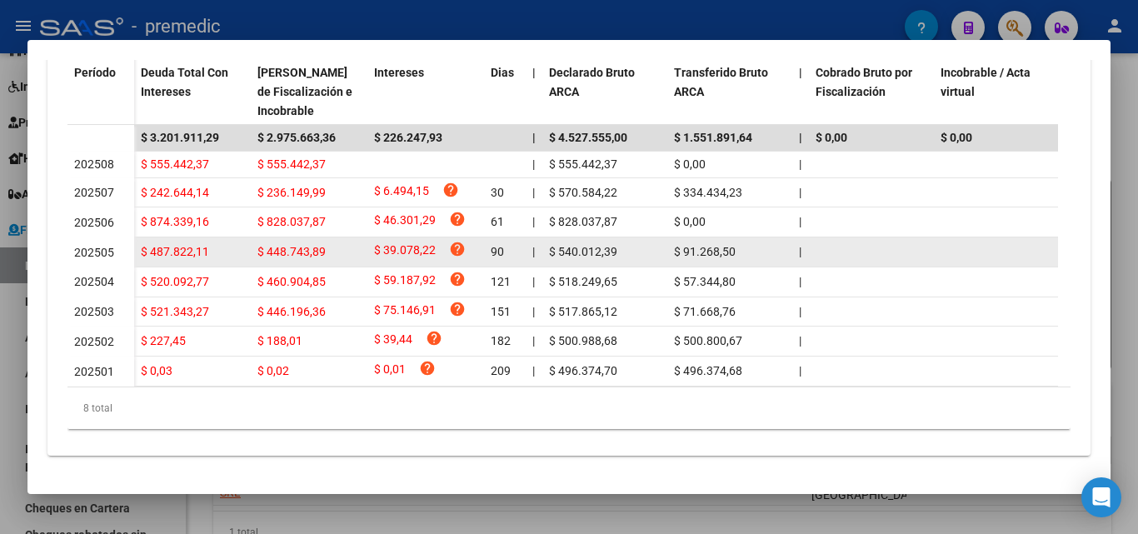
click at [109, 246] on span "202505" at bounding box center [94, 252] width 40 height 13
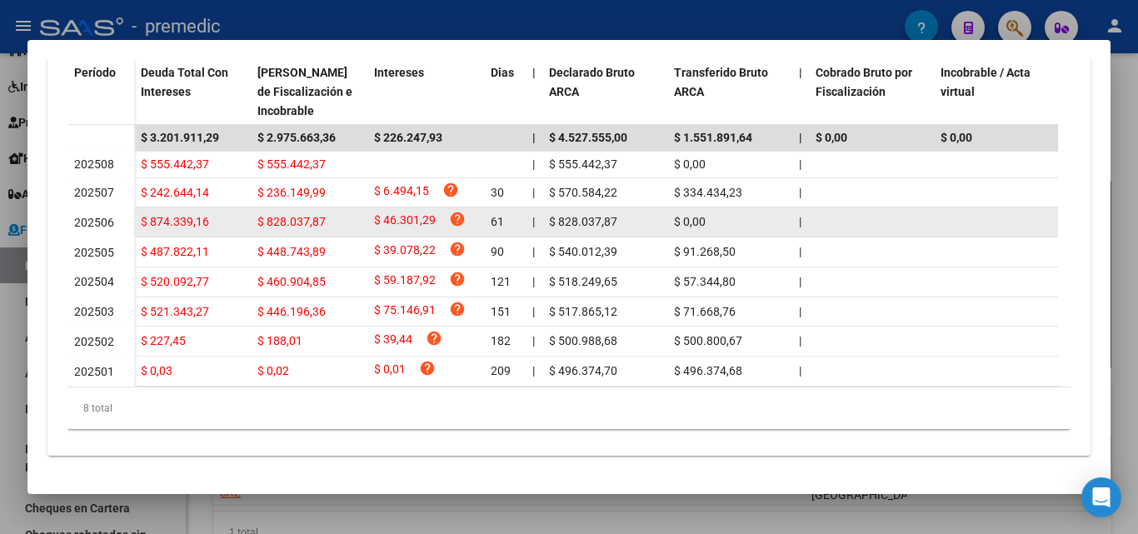
drag, startPoint x: 109, startPoint y: 205, endPoint x: 109, endPoint y: 180, distance: 25.0
click at [109, 216] on span "202506" at bounding box center [94, 222] width 40 height 13
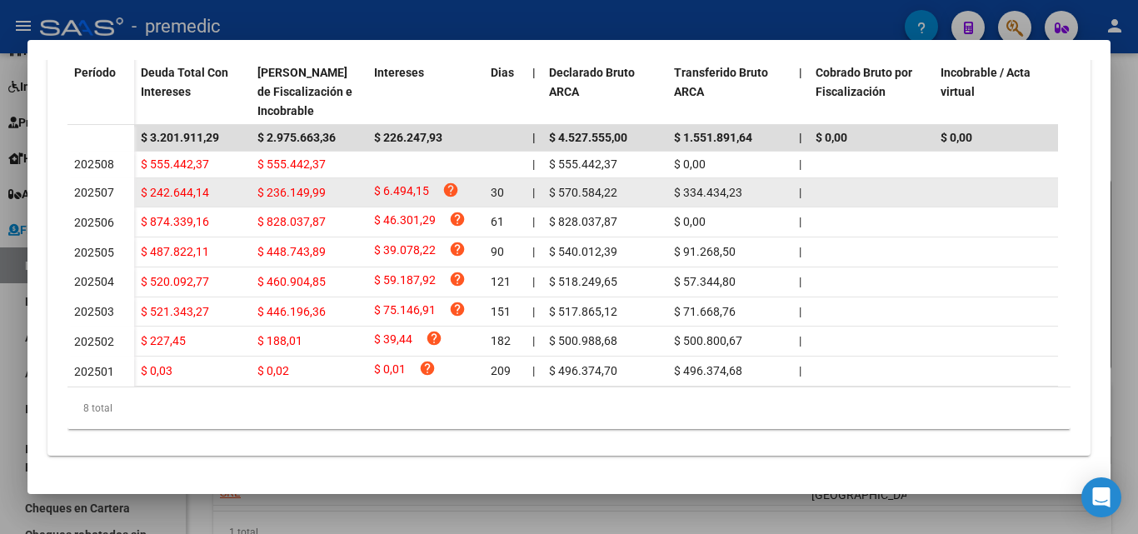
drag, startPoint x: 109, startPoint y: 179, endPoint x: 109, endPoint y: 160, distance: 19.2
click at [109, 186] on span "202507" at bounding box center [94, 192] width 40 height 13
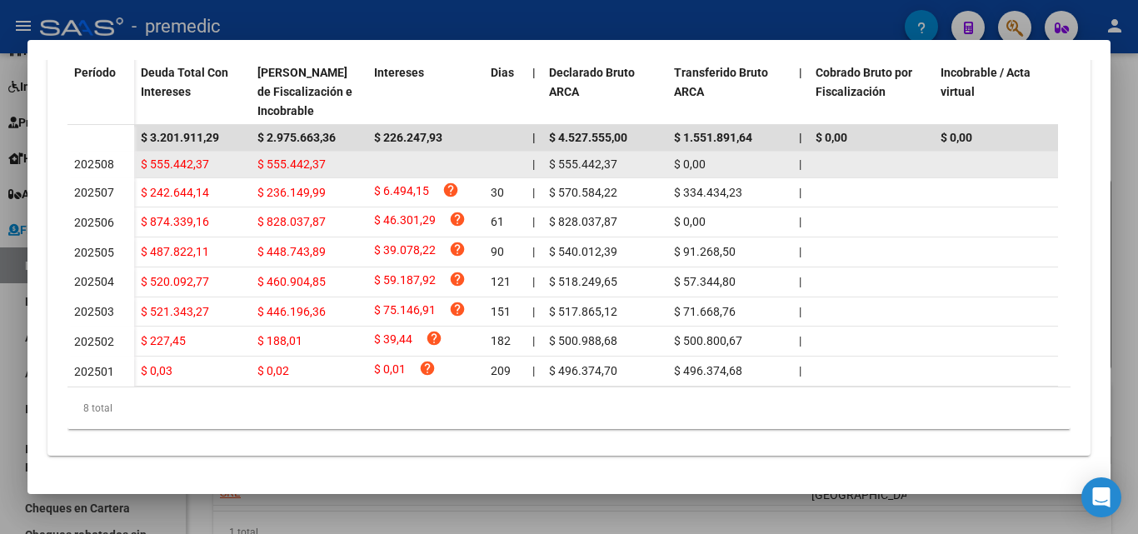
click at [109, 158] on span "202508" at bounding box center [94, 164] width 40 height 13
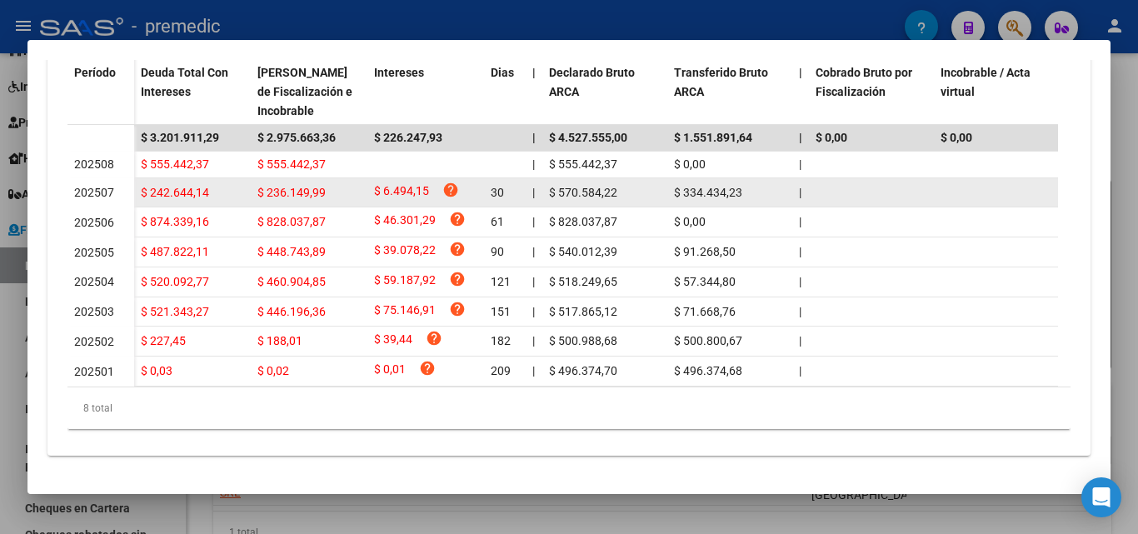
scroll to position [0, 0]
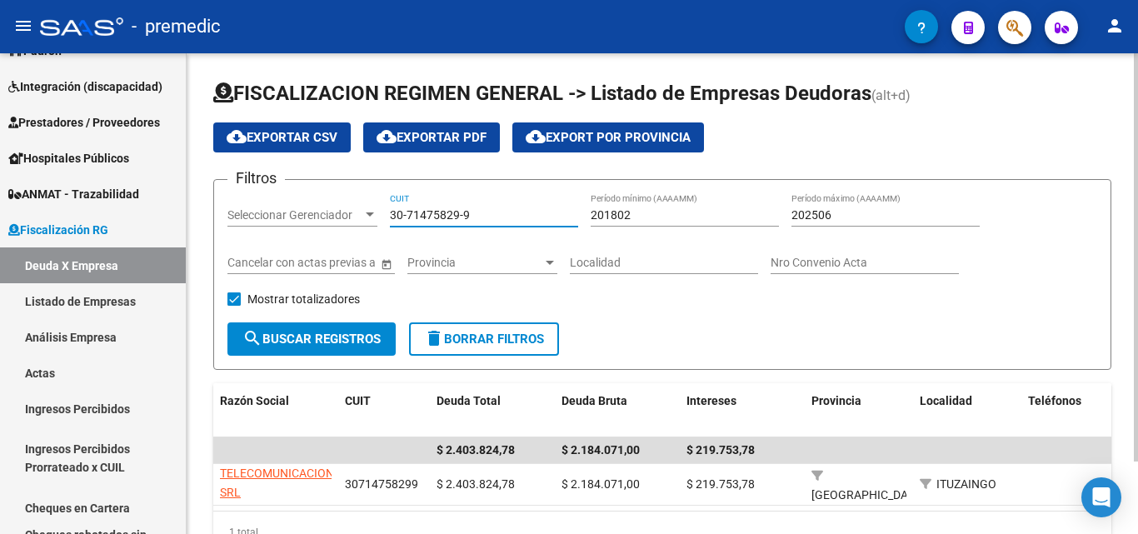
drag, startPoint x: 491, startPoint y: 214, endPoint x: 359, endPoint y: 262, distance: 140.0
click at [359, 206] on div "Filtros Seleccionar Gerenciador Seleccionar Gerenciador 30-71475829-9 CUIT 2018…" at bounding box center [663, 257] width 870 height 129
paste input "68780137-3"
type input "30-68780137-3"
click at [313, 346] on span "search Buscar Registros" at bounding box center [312, 339] width 138 height 15
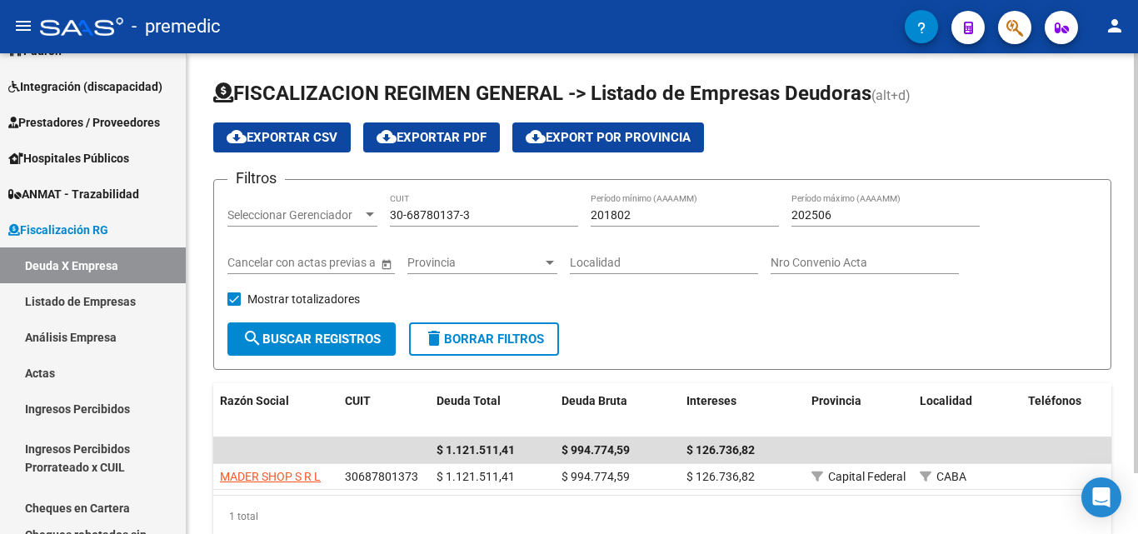
scroll to position [70, 0]
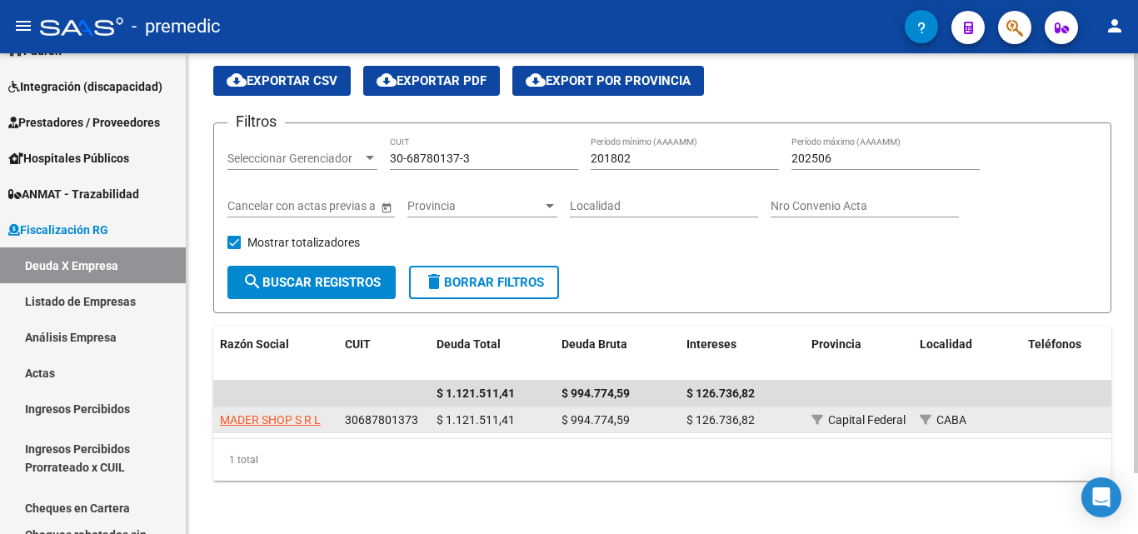
click at [300, 418] on datatable-body-cell "MADER SHOP S R L" at bounding box center [275, 421] width 125 height 26
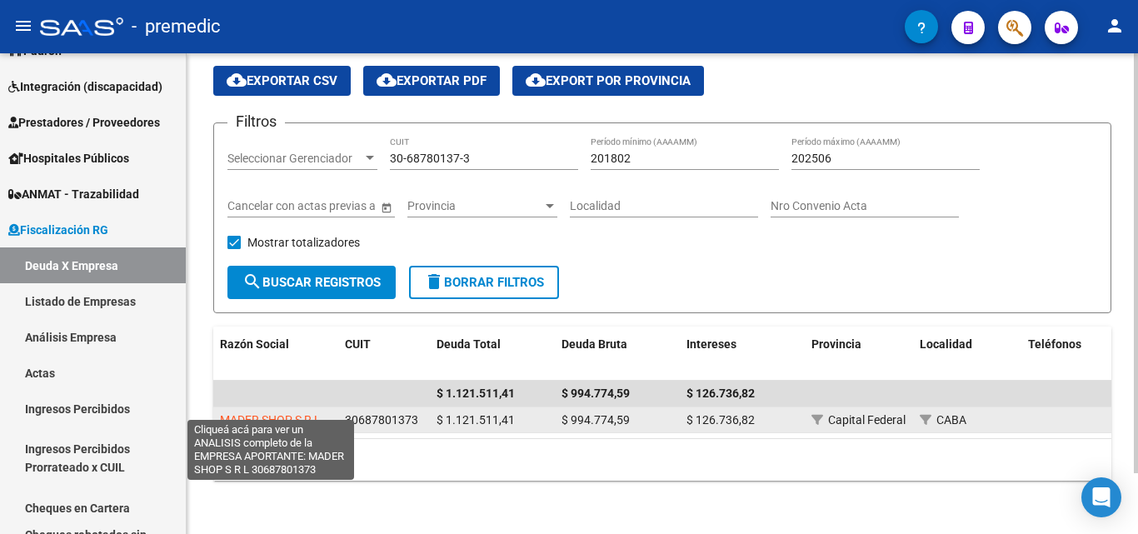
click at [294, 413] on span "MADER SHOP S R L" at bounding box center [270, 419] width 101 height 13
type textarea "30687801373"
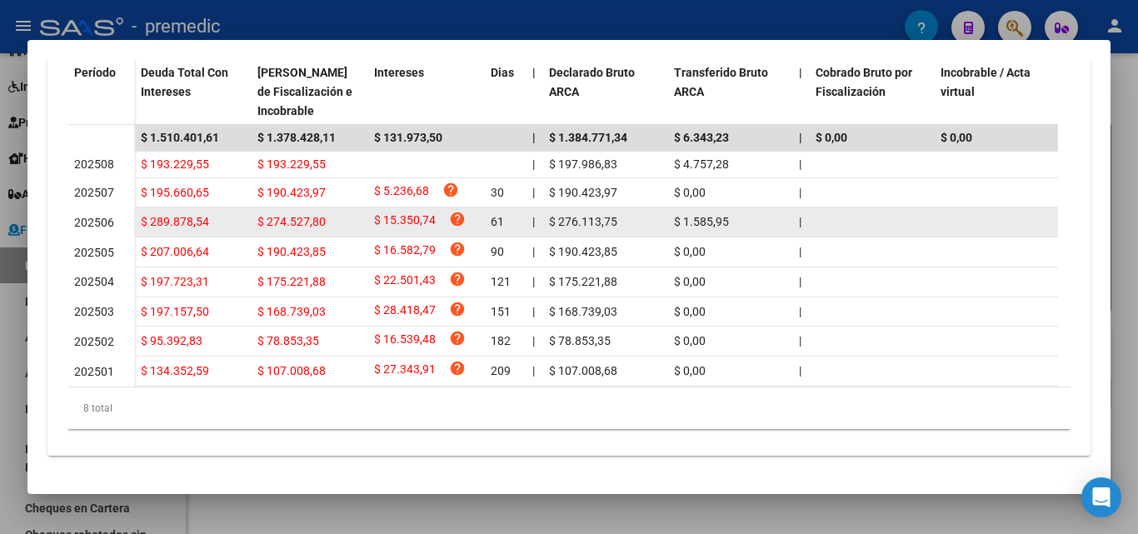
scroll to position [543, 0]
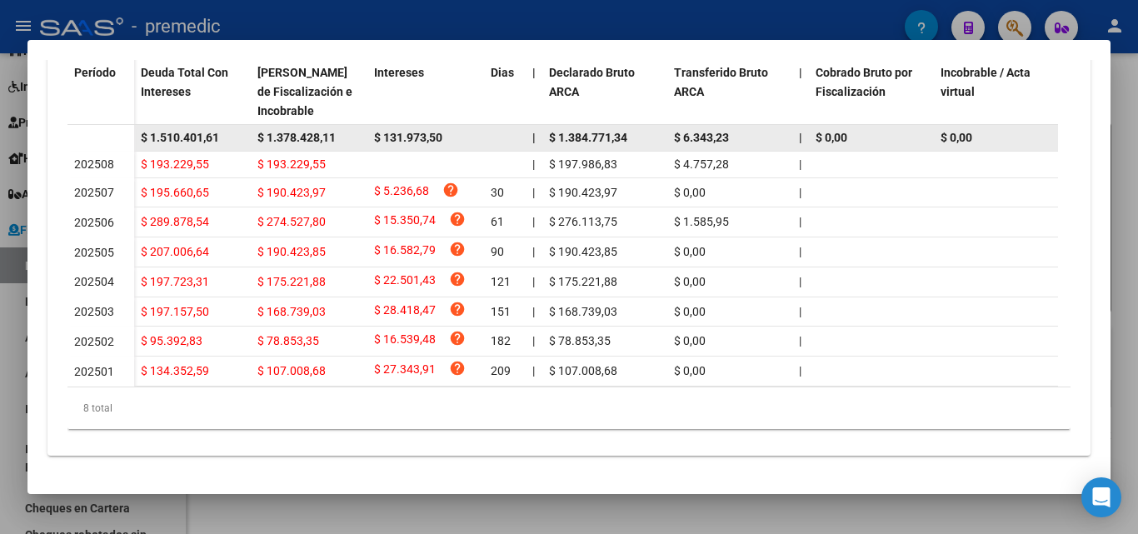
click at [310, 131] on span "$ 1.378.428,11" at bounding box center [297, 137] width 78 height 13
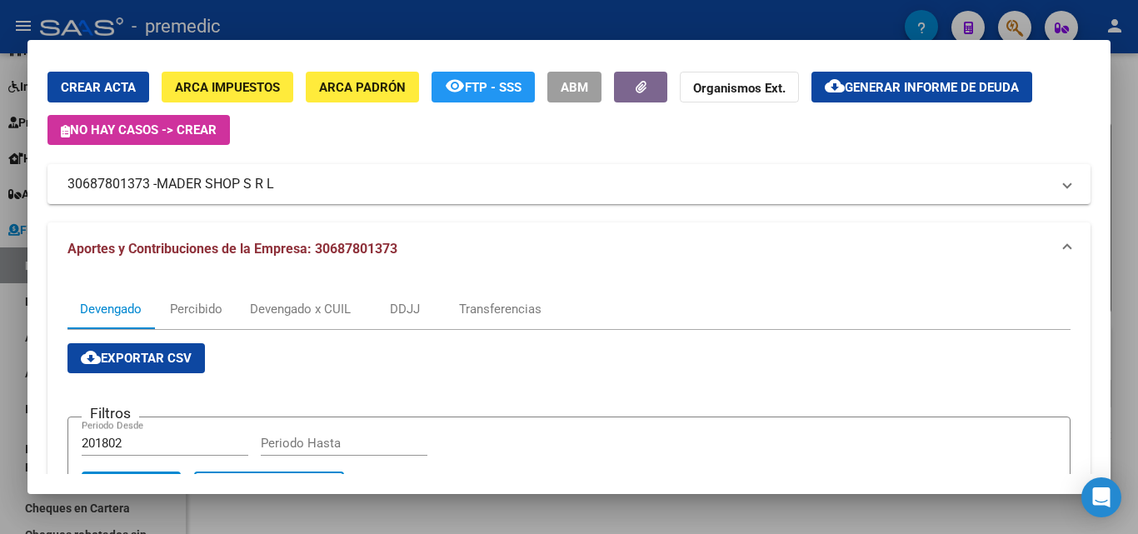
scroll to position [43, 0]
